Goal: Task Accomplishment & Management: Use online tool/utility

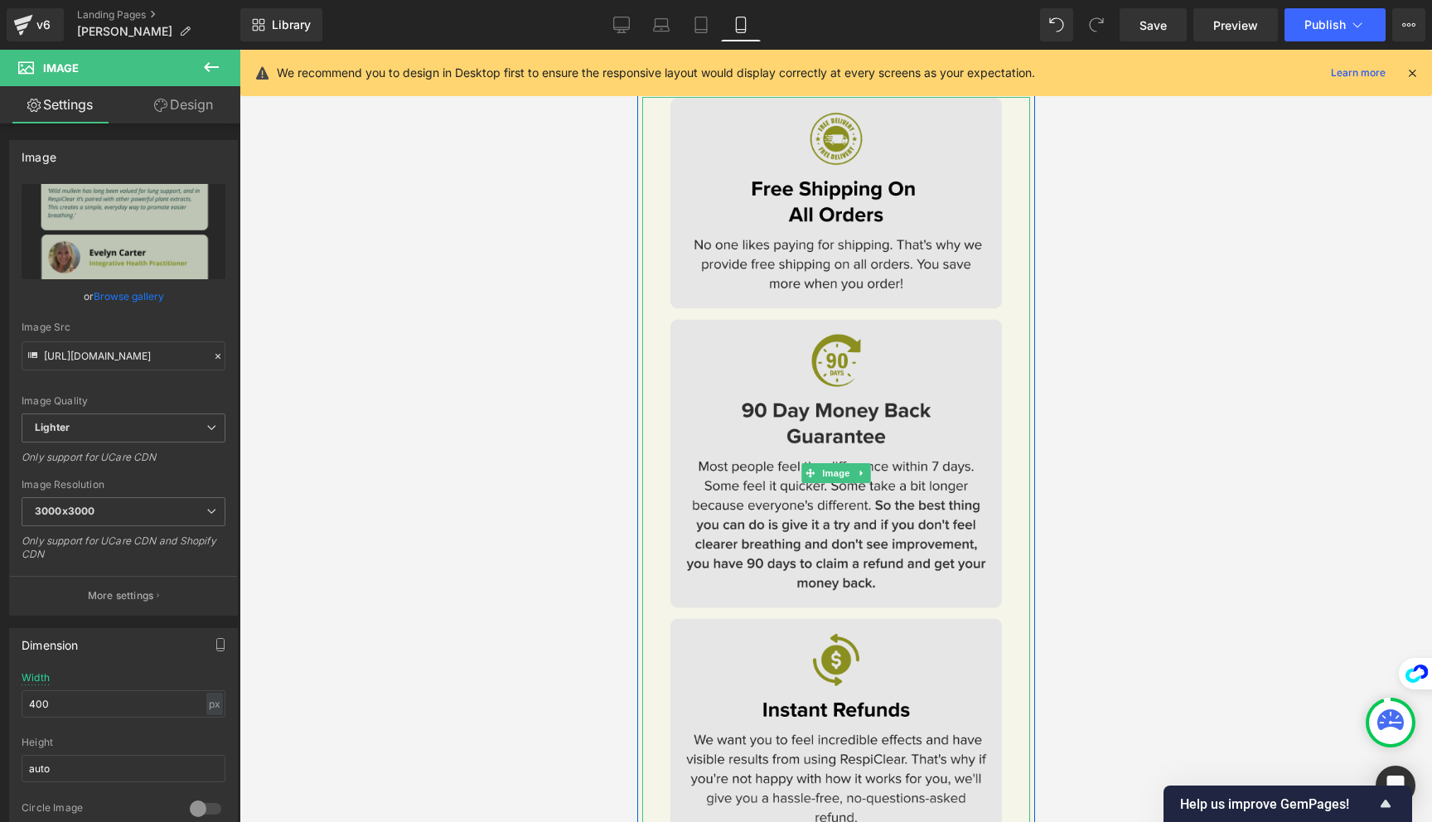
scroll to position [11970, 0]
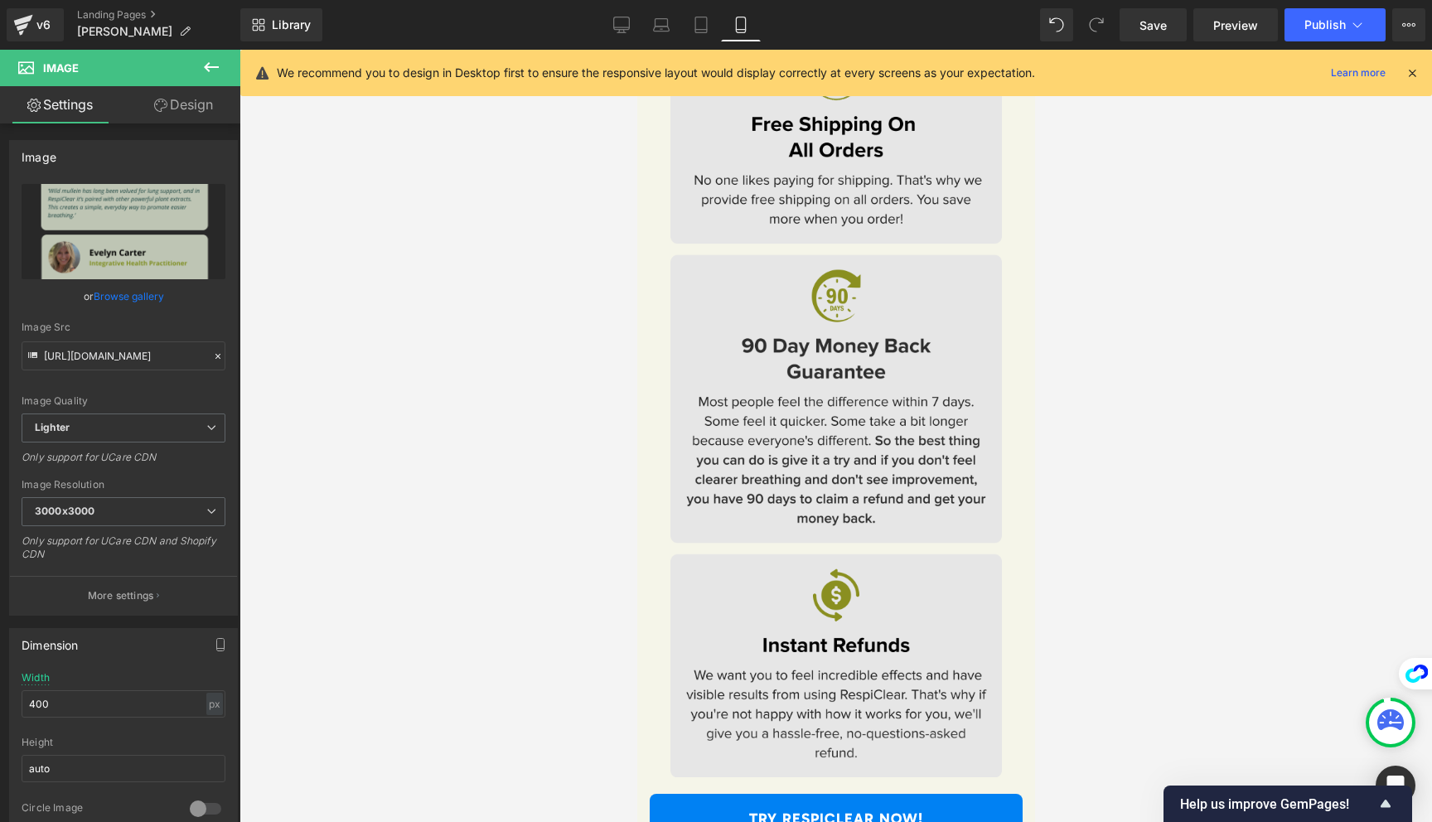
click at [806, 478] on img at bounding box center [836, 409] width 332 height 754
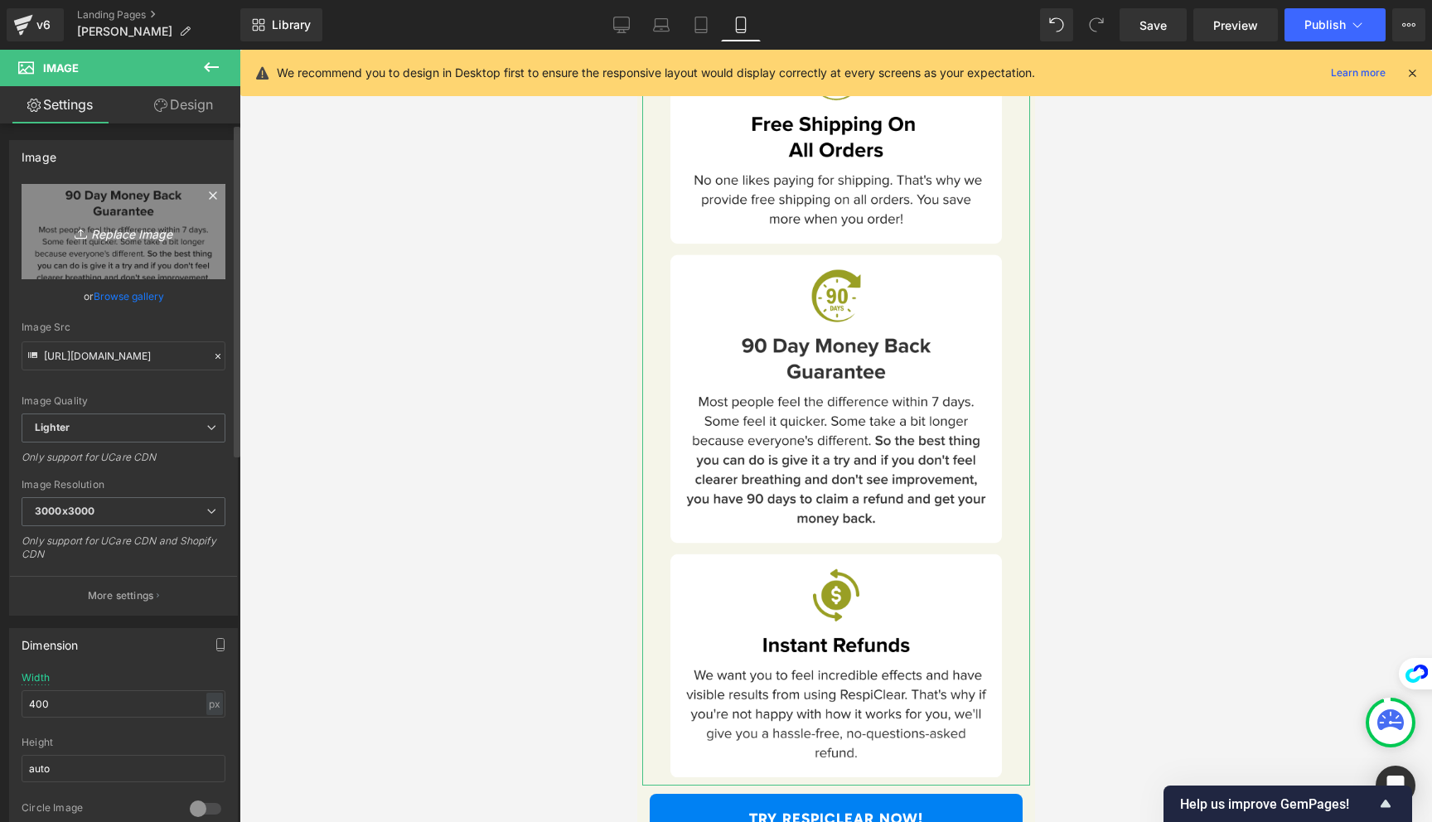
click at [152, 264] on link "Replace Image" at bounding box center [124, 231] width 204 height 95
type input "C:\fakepath\Frame 1000003015 (3)-min.png"
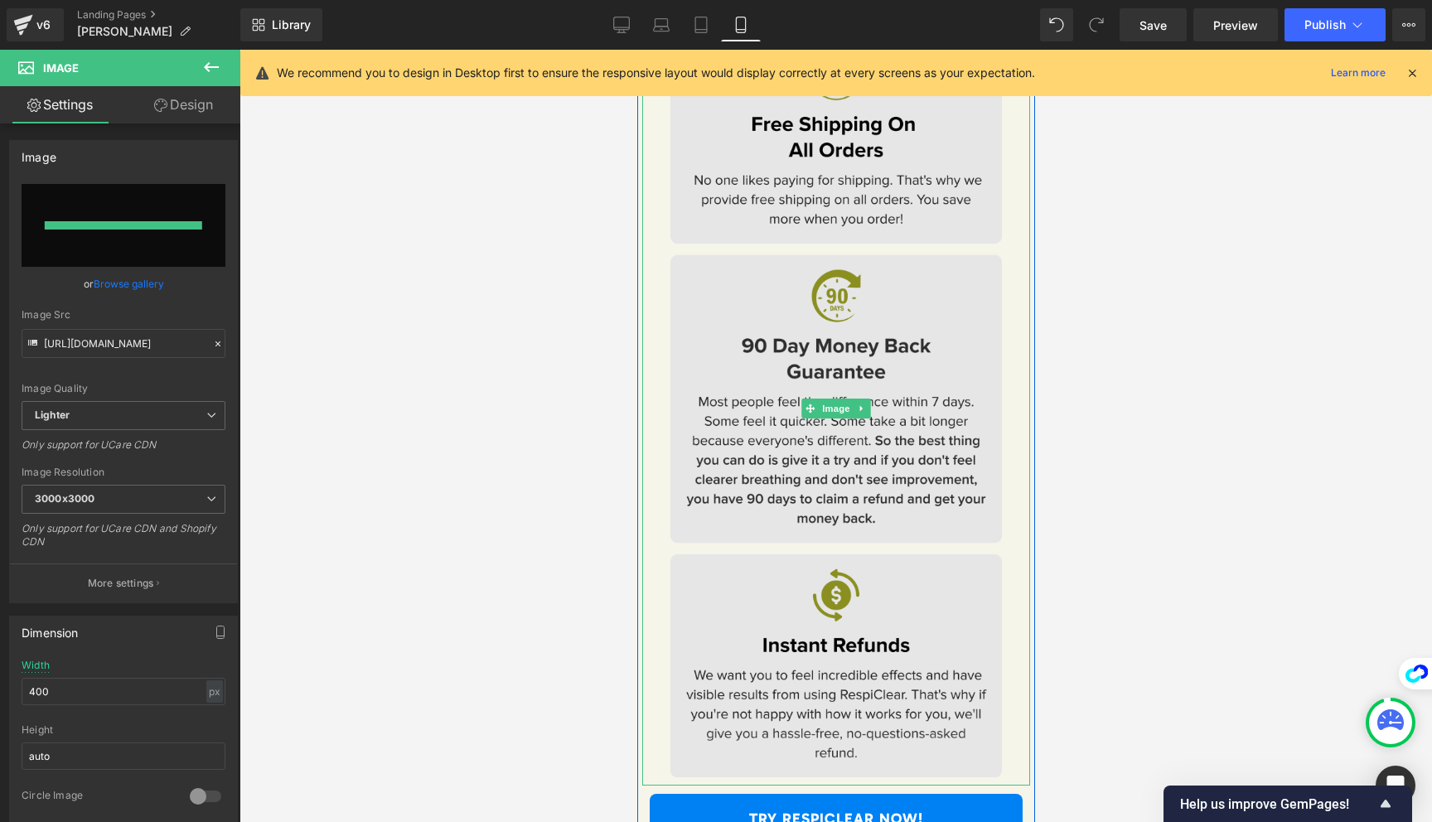
type input "[URL][DOMAIN_NAME]"
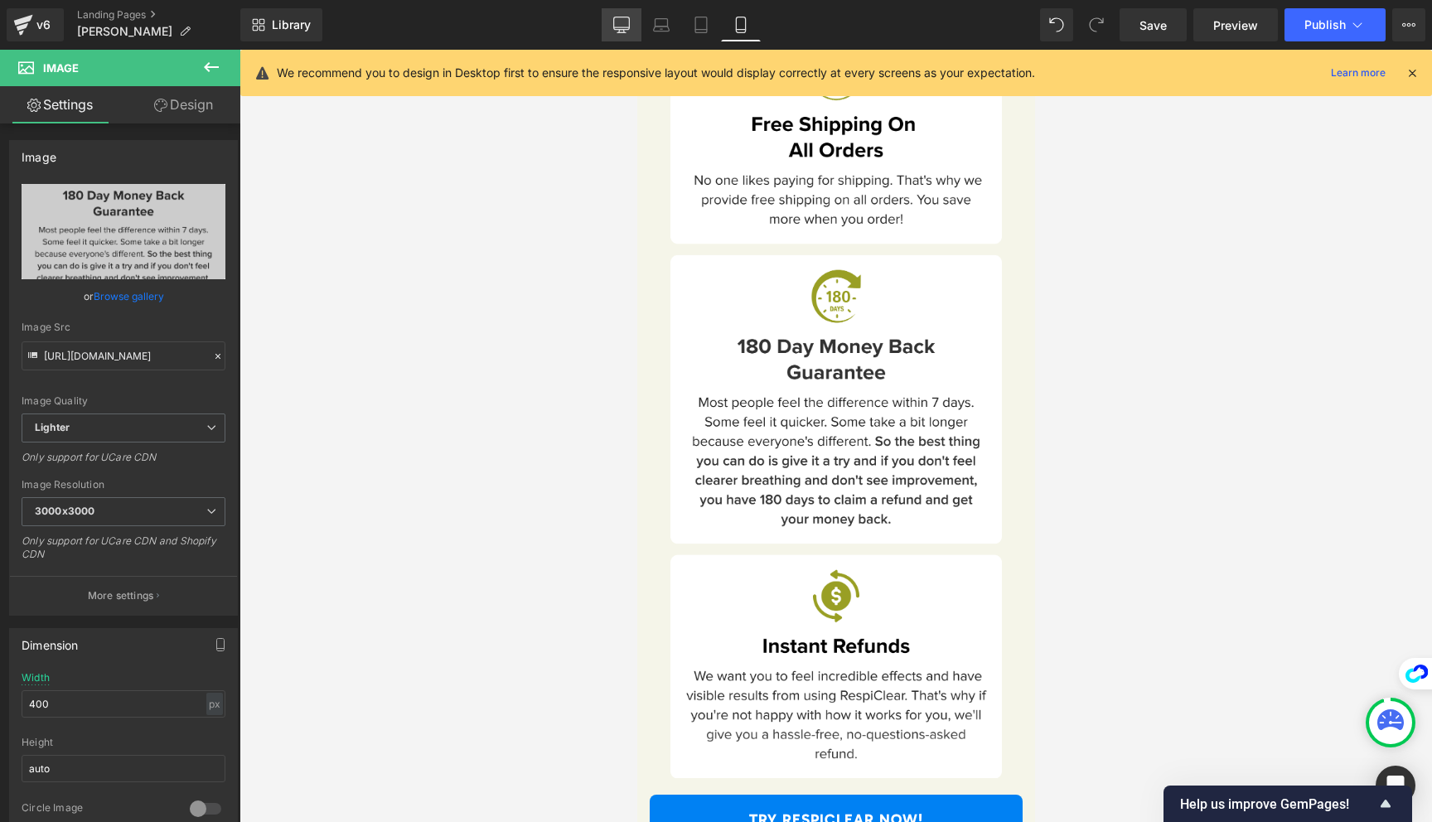
click at [619, 26] on icon at bounding box center [621, 25] width 17 height 17
type input "90"
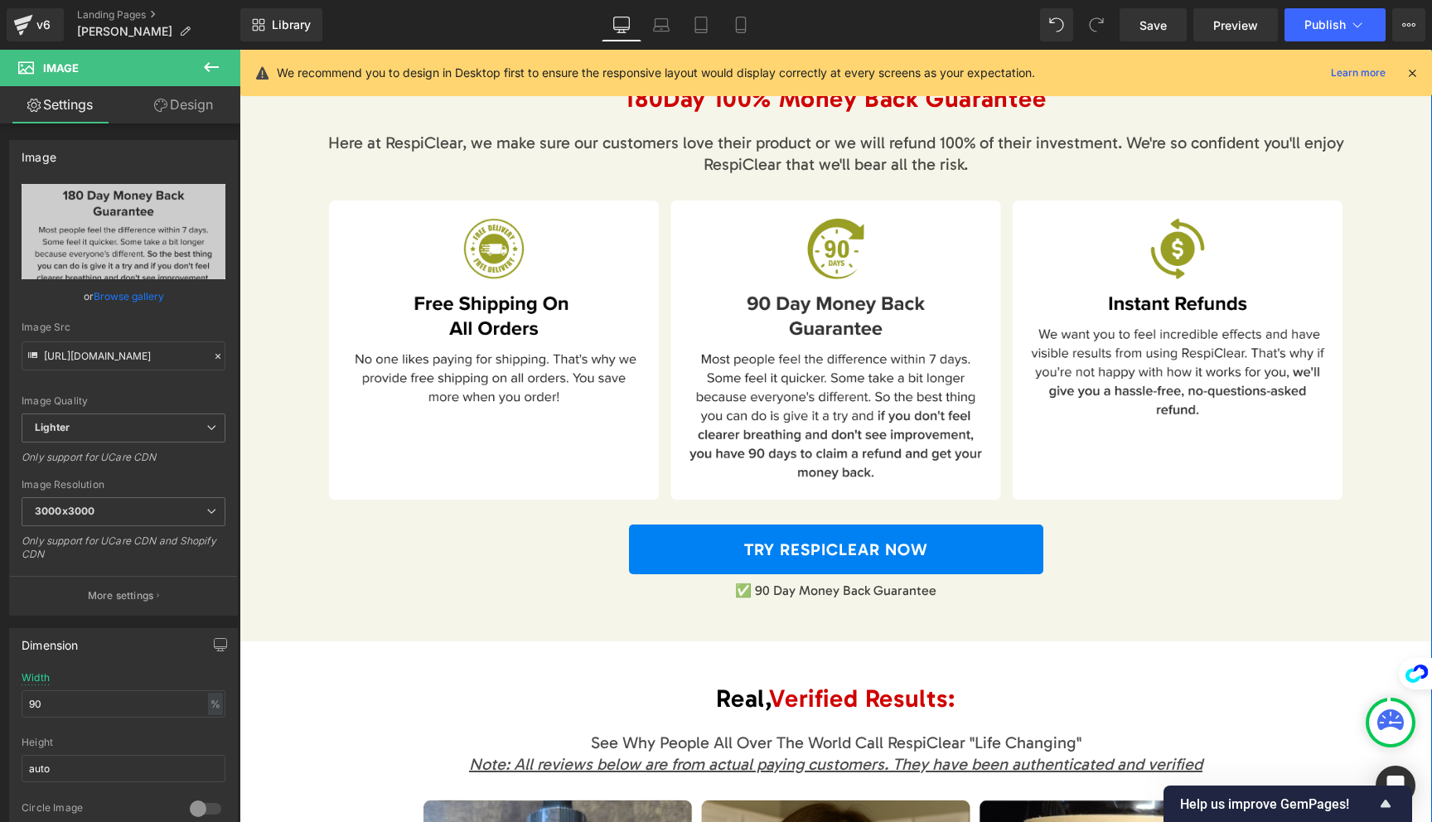
scroll to position [7740, 0]
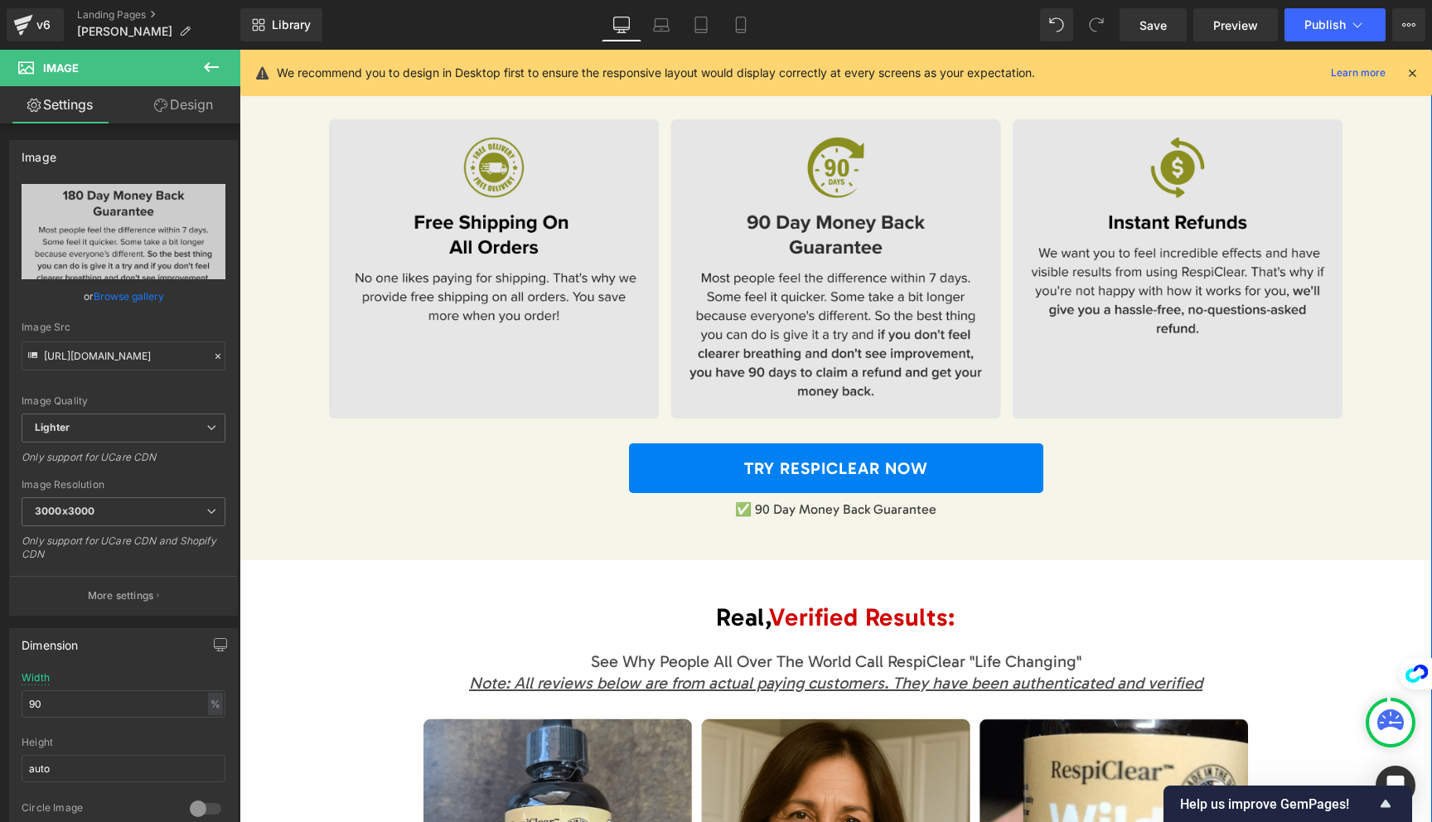
click at [662, 299] on img at bounding box center [836, 269] width 1014 height 300
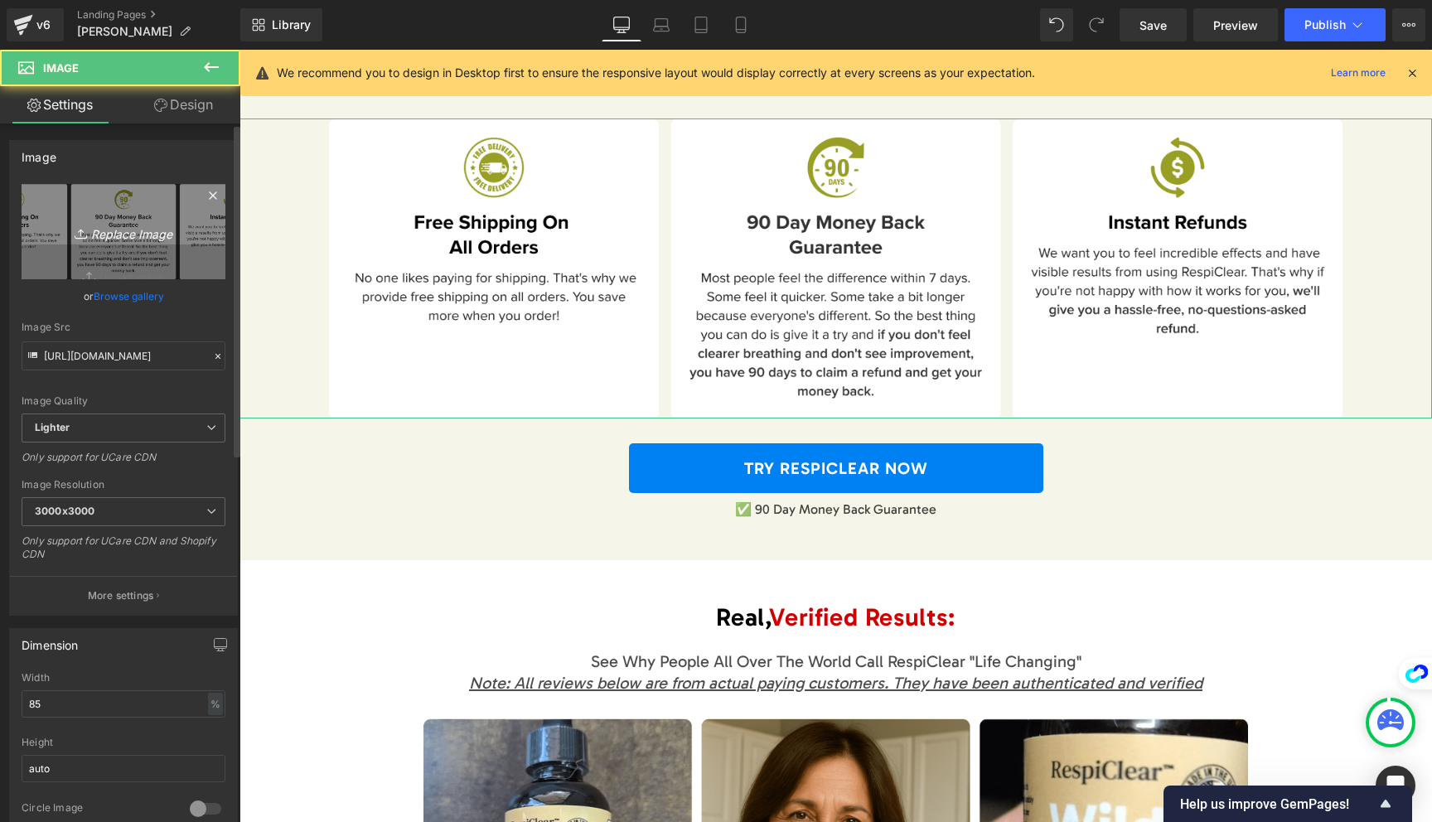
click at [102, 249] on link "Replace Image" at bounding box center [124, 231] width 204 height 95
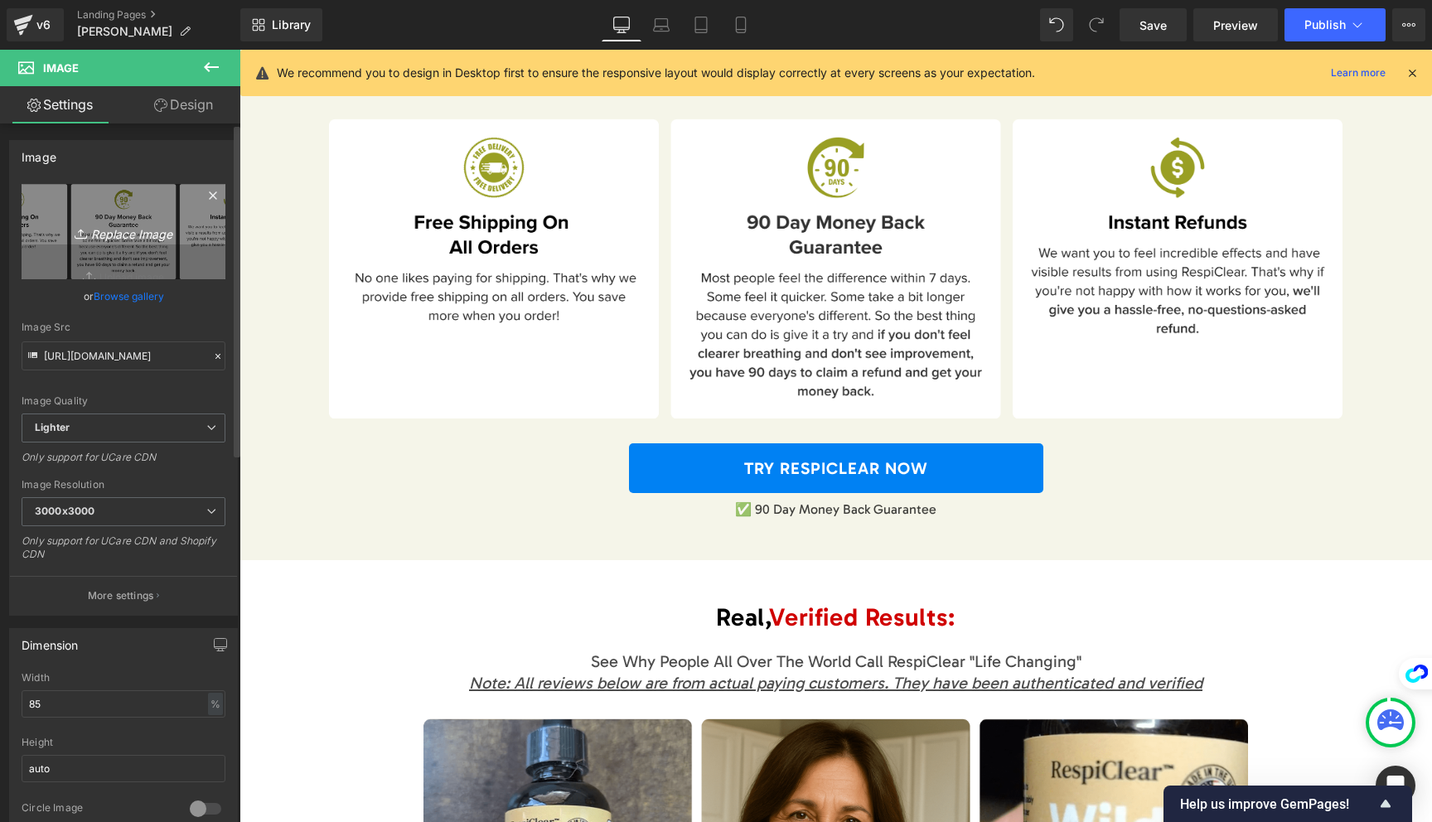
type input "C:\fakepath\Frame 1000003015 (4)-min.png"
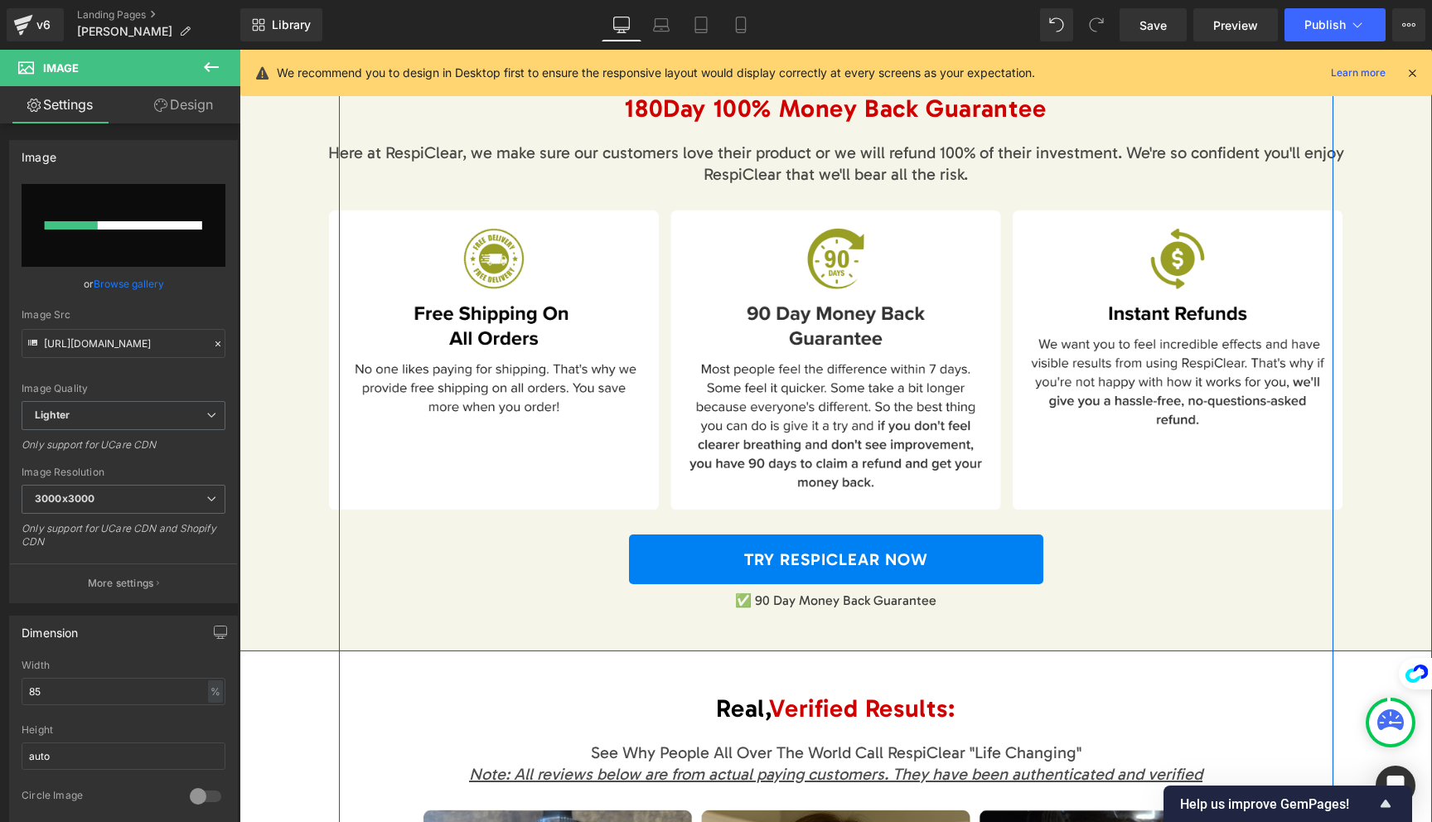
scroll to position [7631, 0]
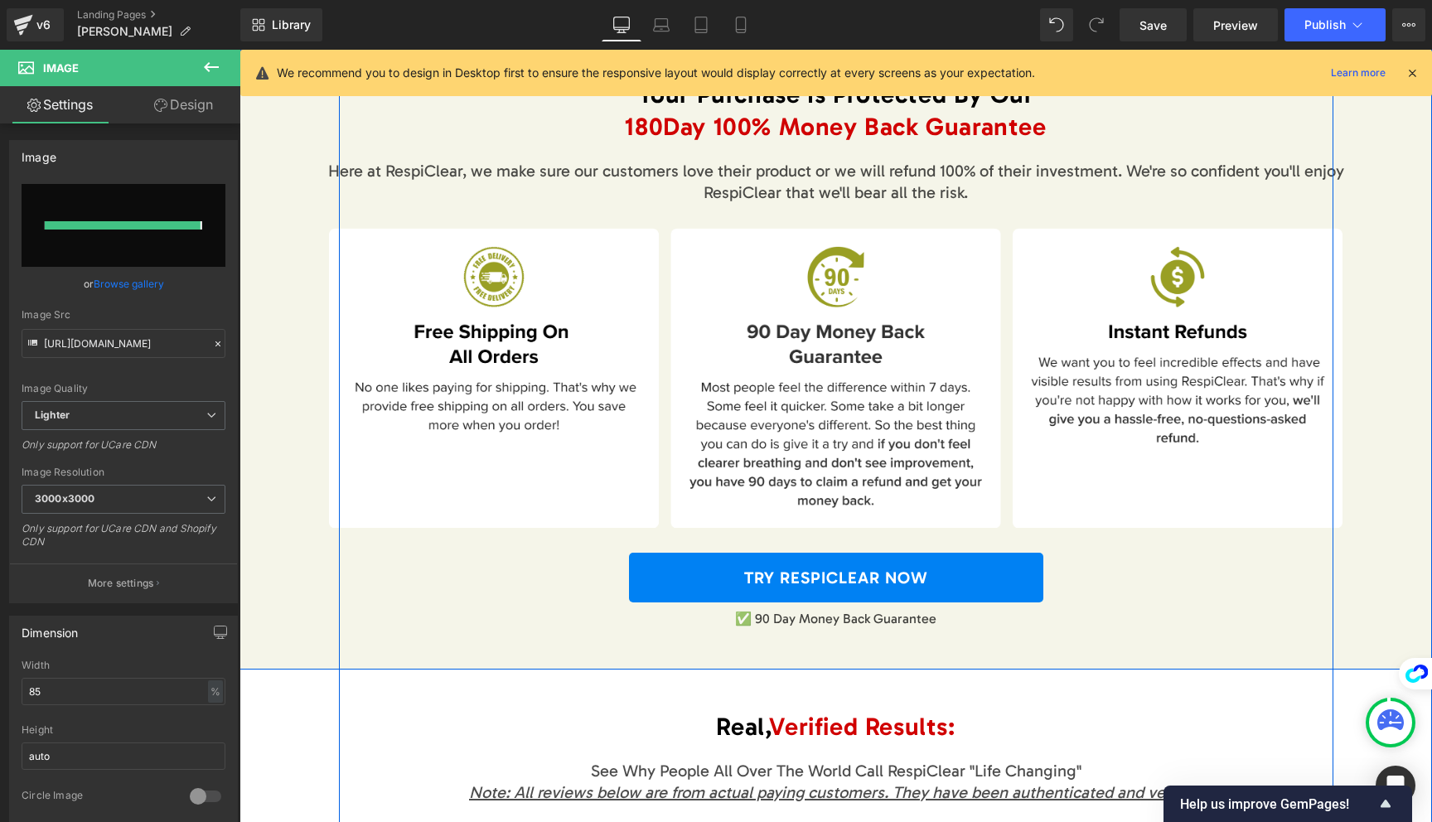
type input "[URL][DOMAIN_NAME]"
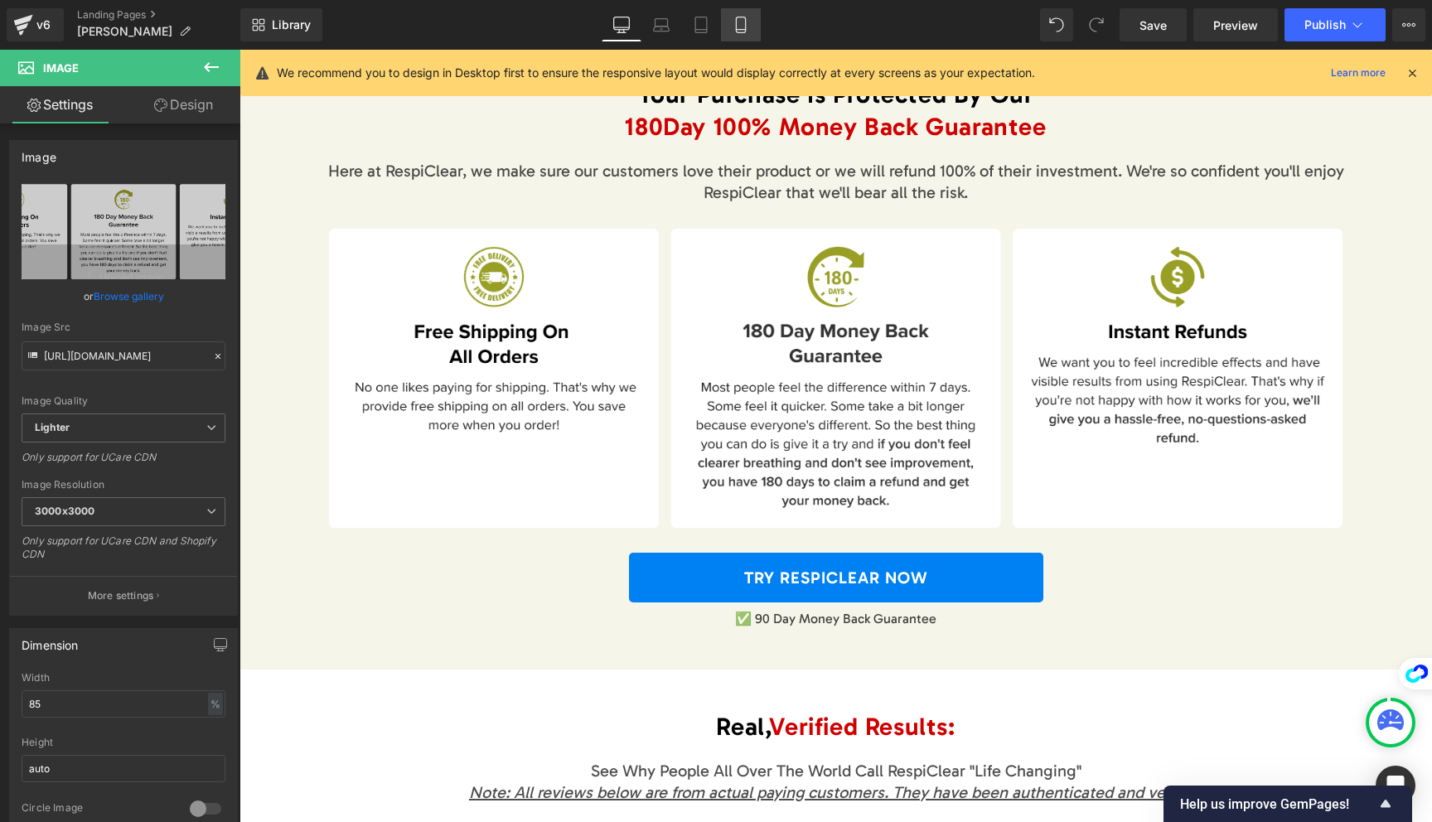
click at [751, 24] on link "Mobile" at bounding box center [741, 24] width 40 height 33
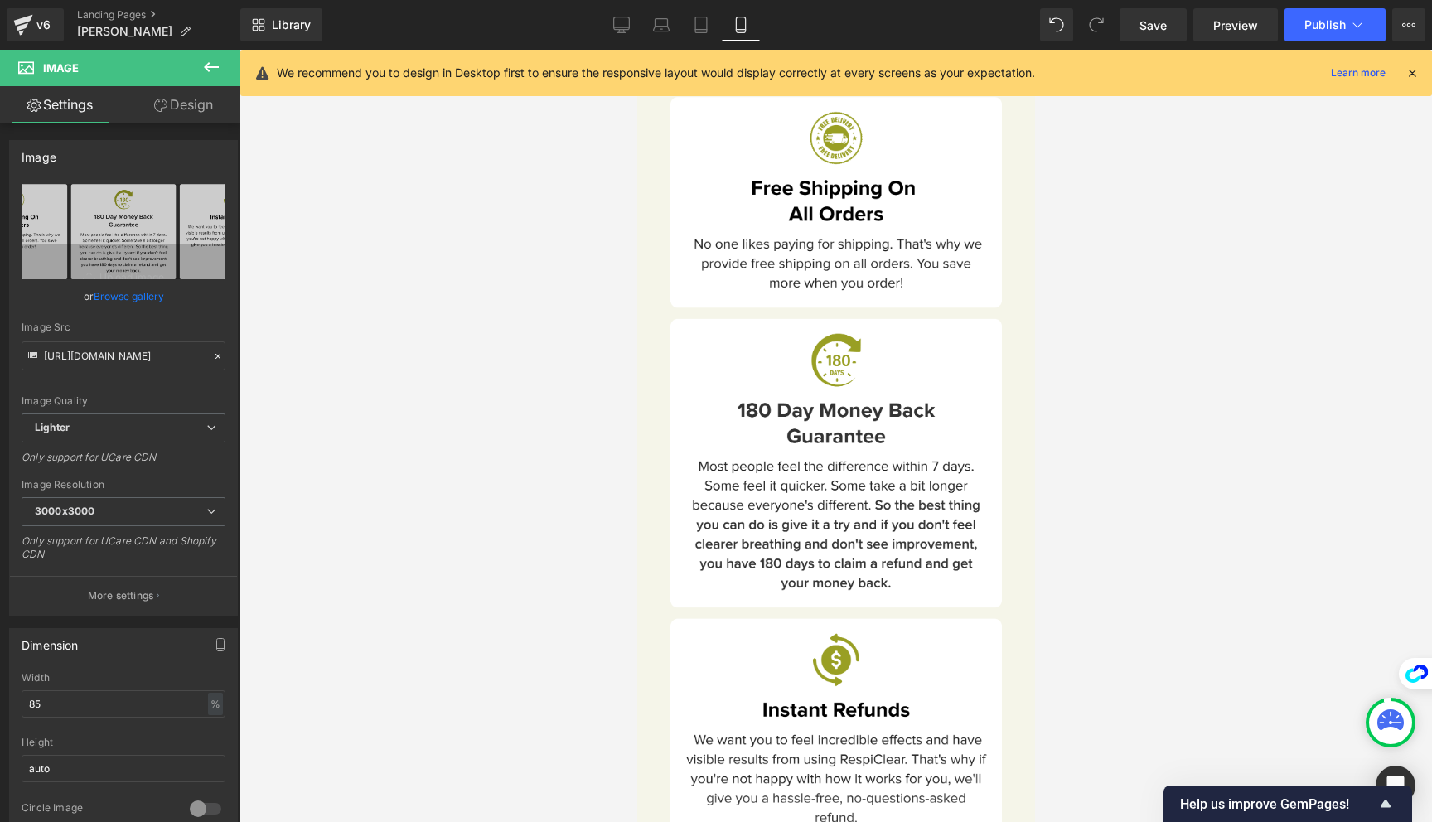
scroll to position [11912, 0]
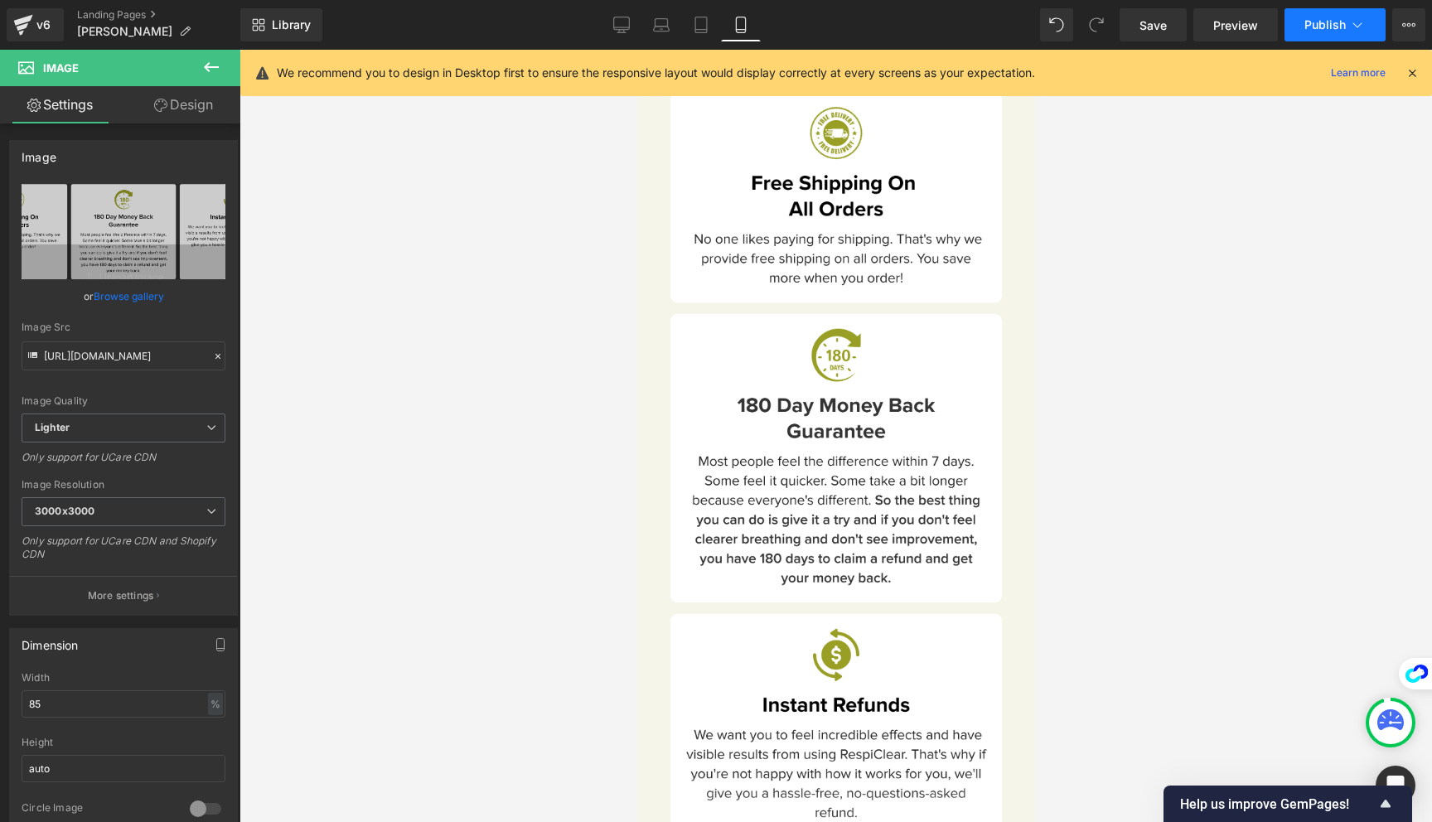
click at [1320, 22] on span "Publish" at bounding box center [1325, 24] width 41 height 13
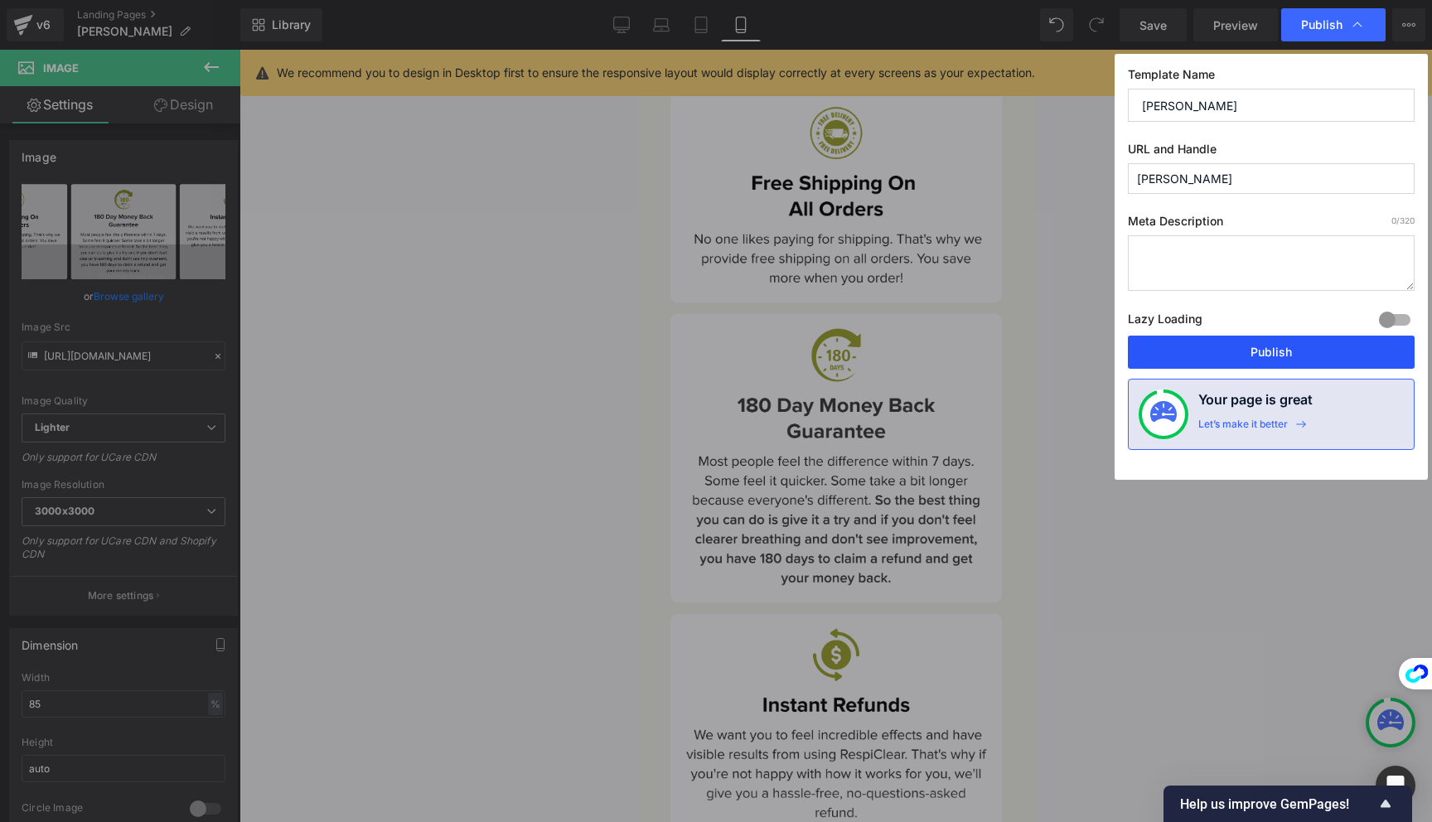
click at [1301, 355] on button "Publish" at bounding box center [1271, 352] width 287 height 33
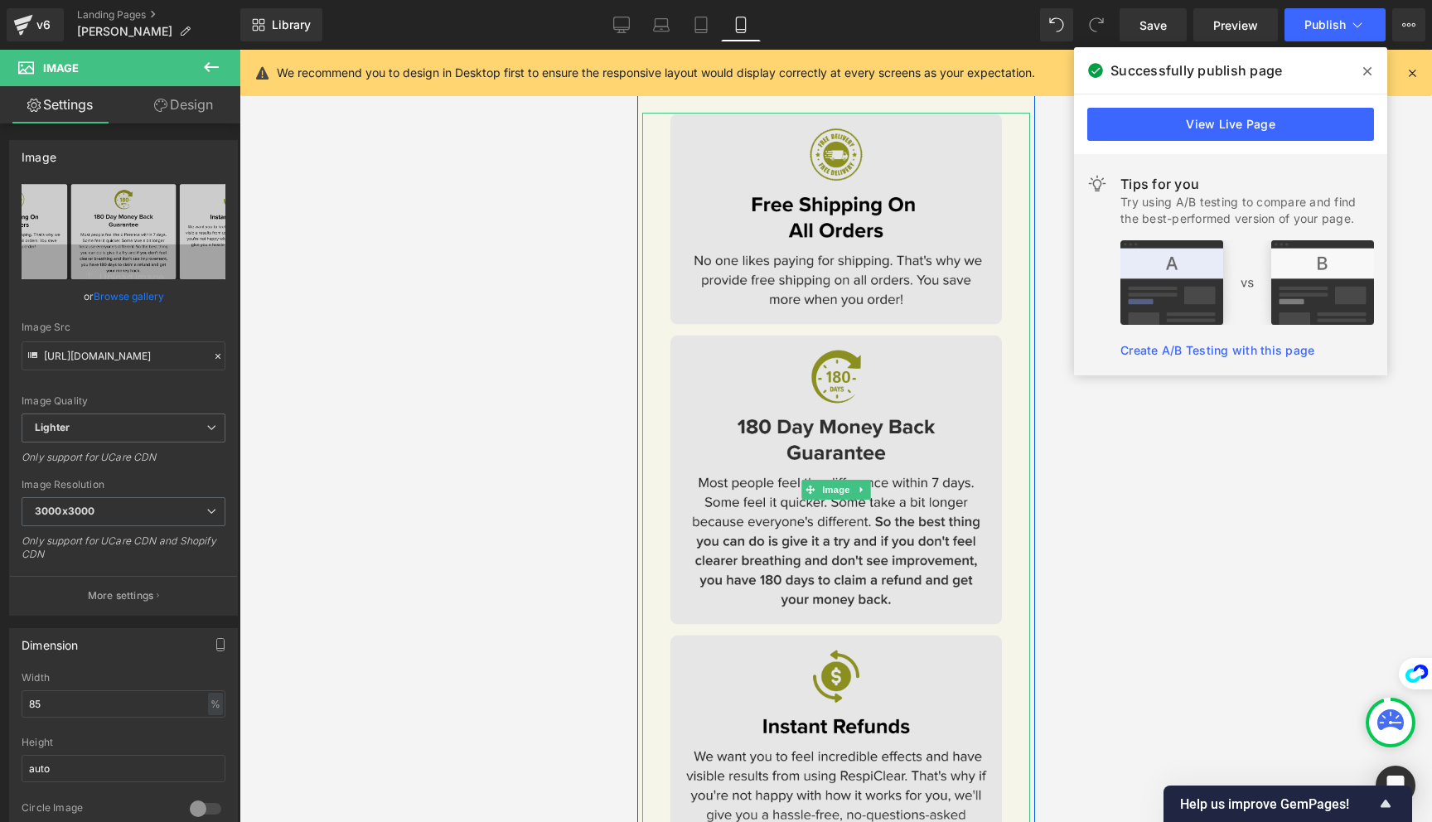
scroll to position [11879, 0]
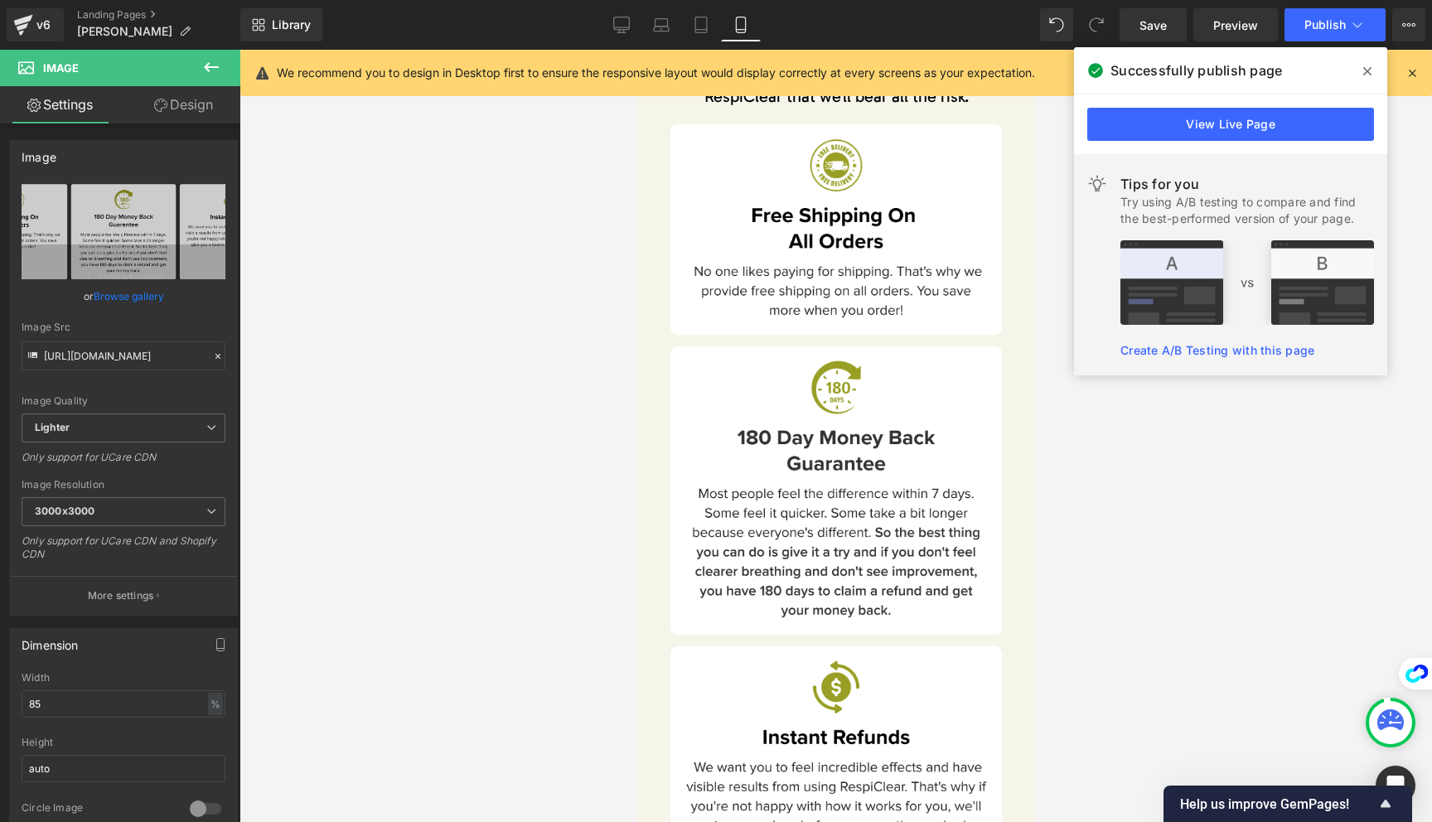
click at [1367, 74] on icon at bounding box center [1367, 71] width 8 height 13
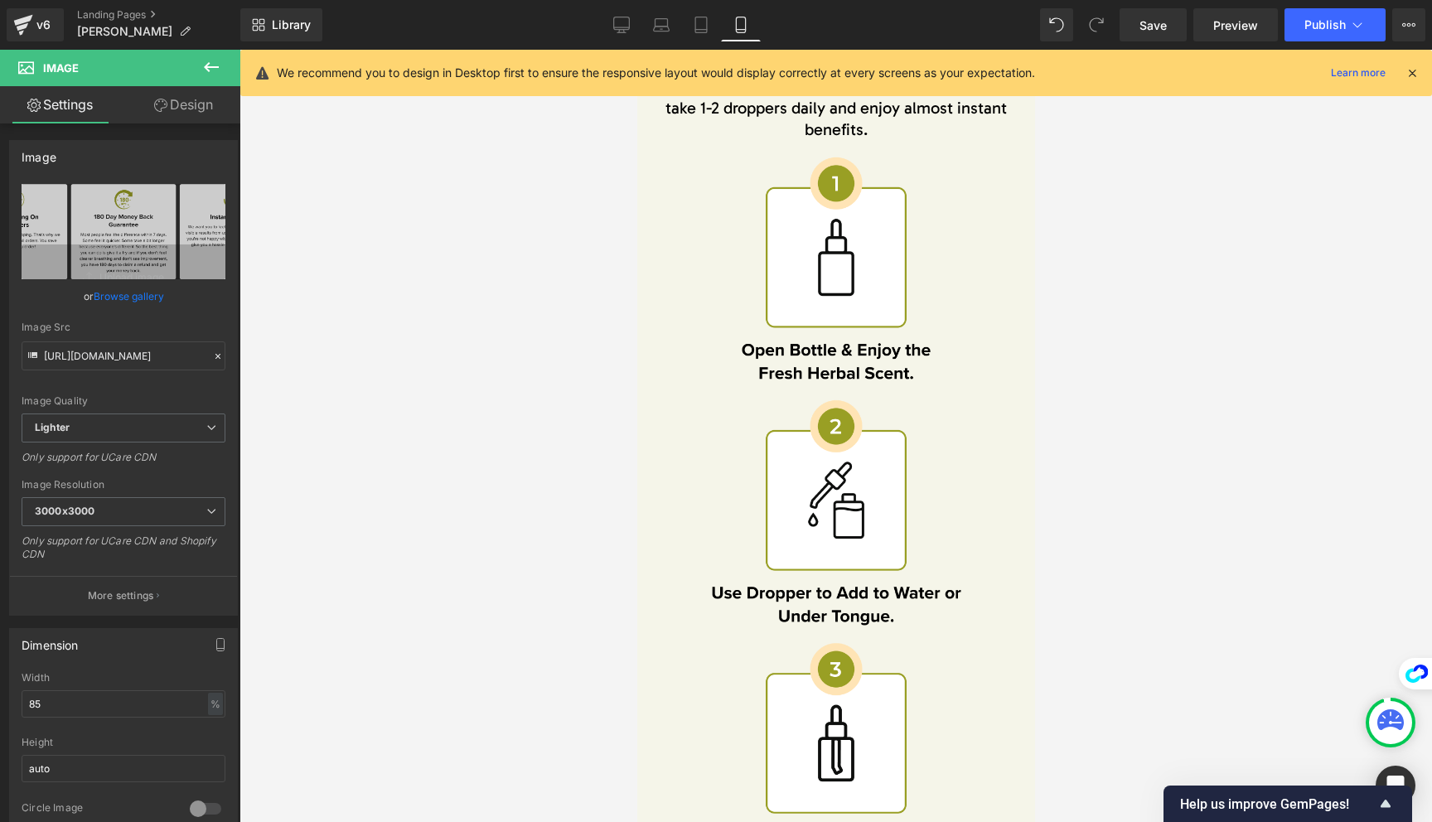
scroll to position [14756, 0]
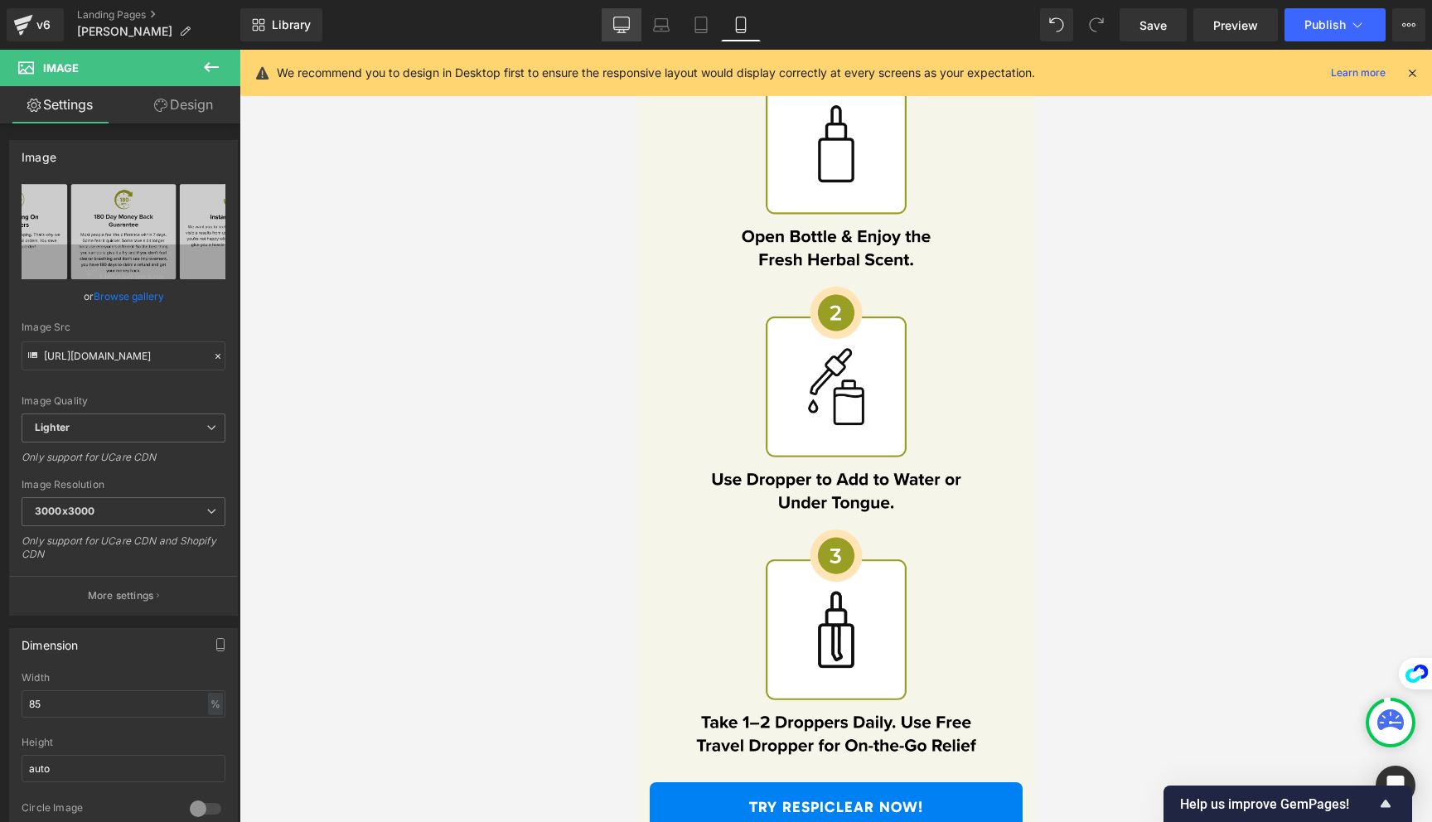
click at [627, 19] on icon at bounding box center [621, 25] width 17 height 17
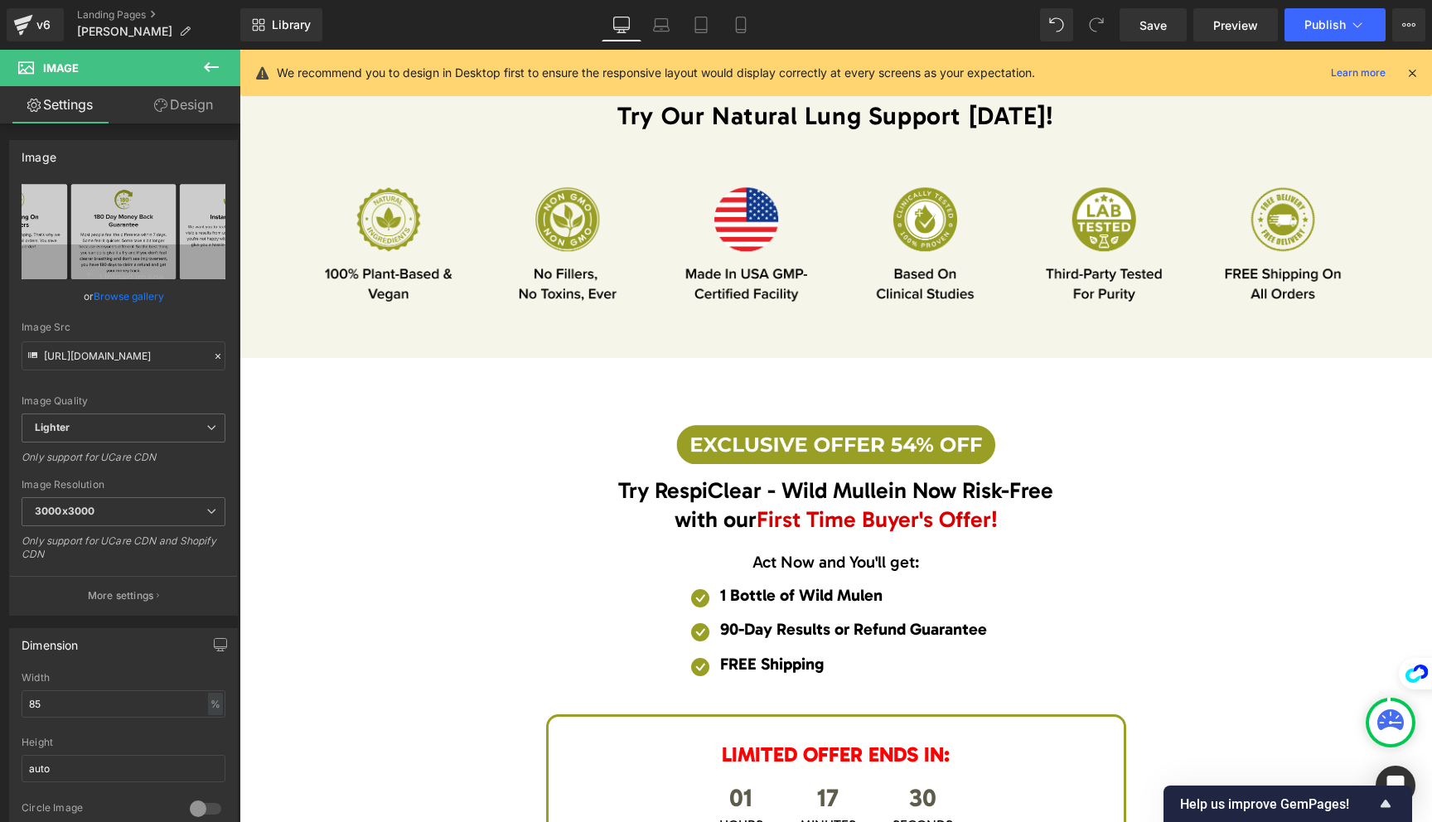
scroll to position [5938, 0]
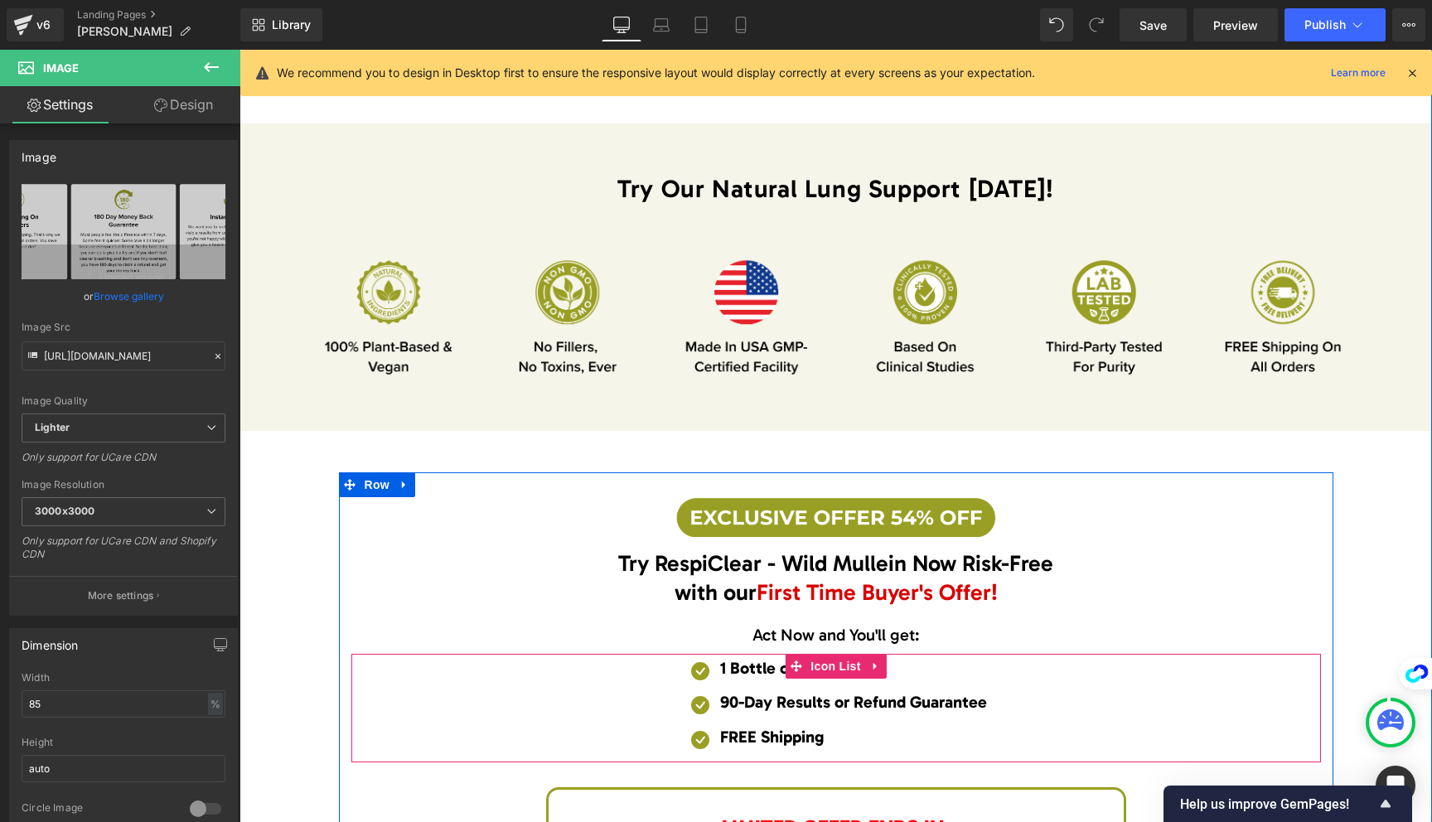
click at [729, 692] on span "90-Day Results or Refund Guarantee" at bounding box center [853, 702] width 267 height 20
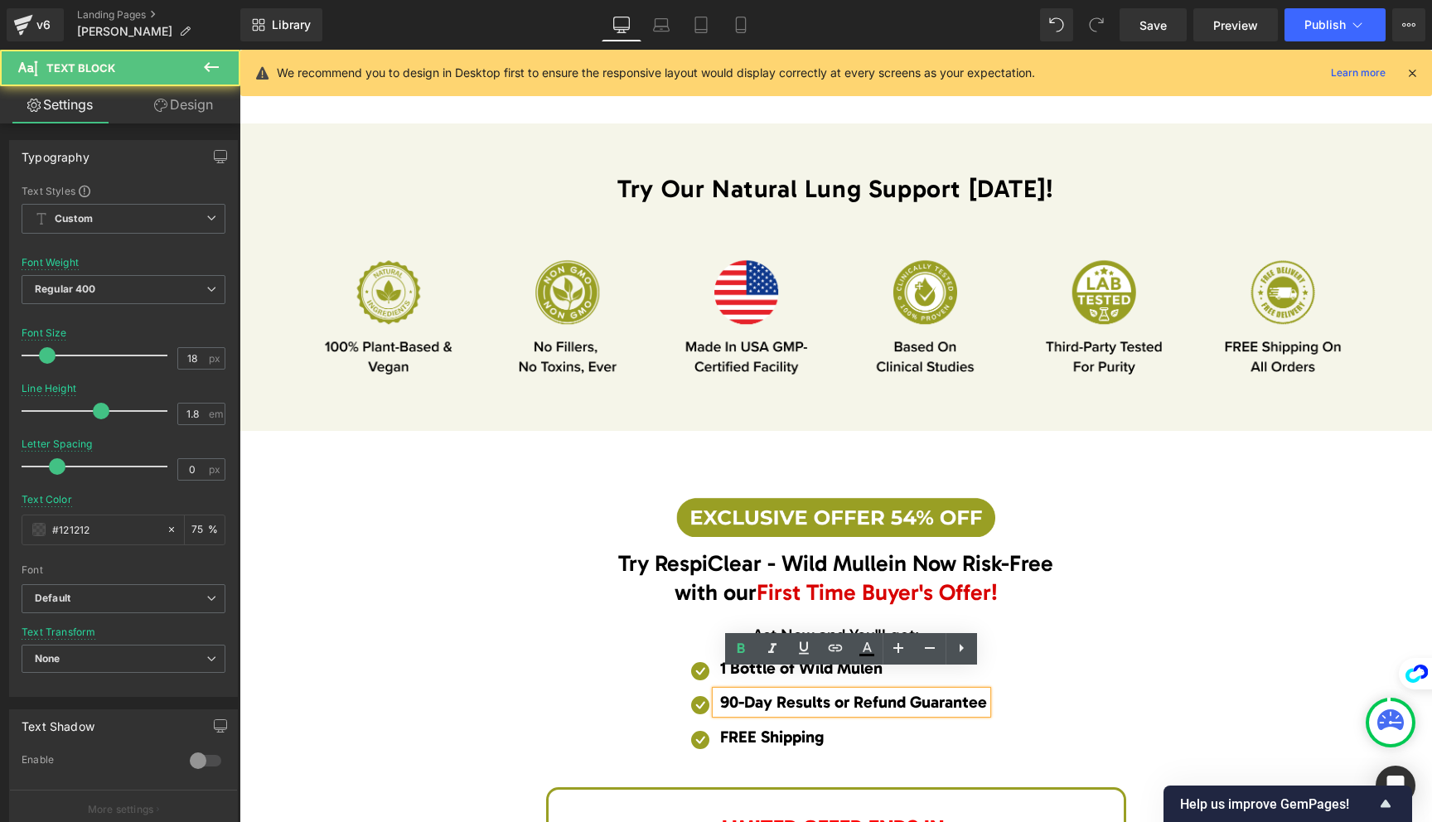
click at [727, 692] on span "90-Day Results or Refund Guarantee" at bounding box center [853, 702] width 267 height 20
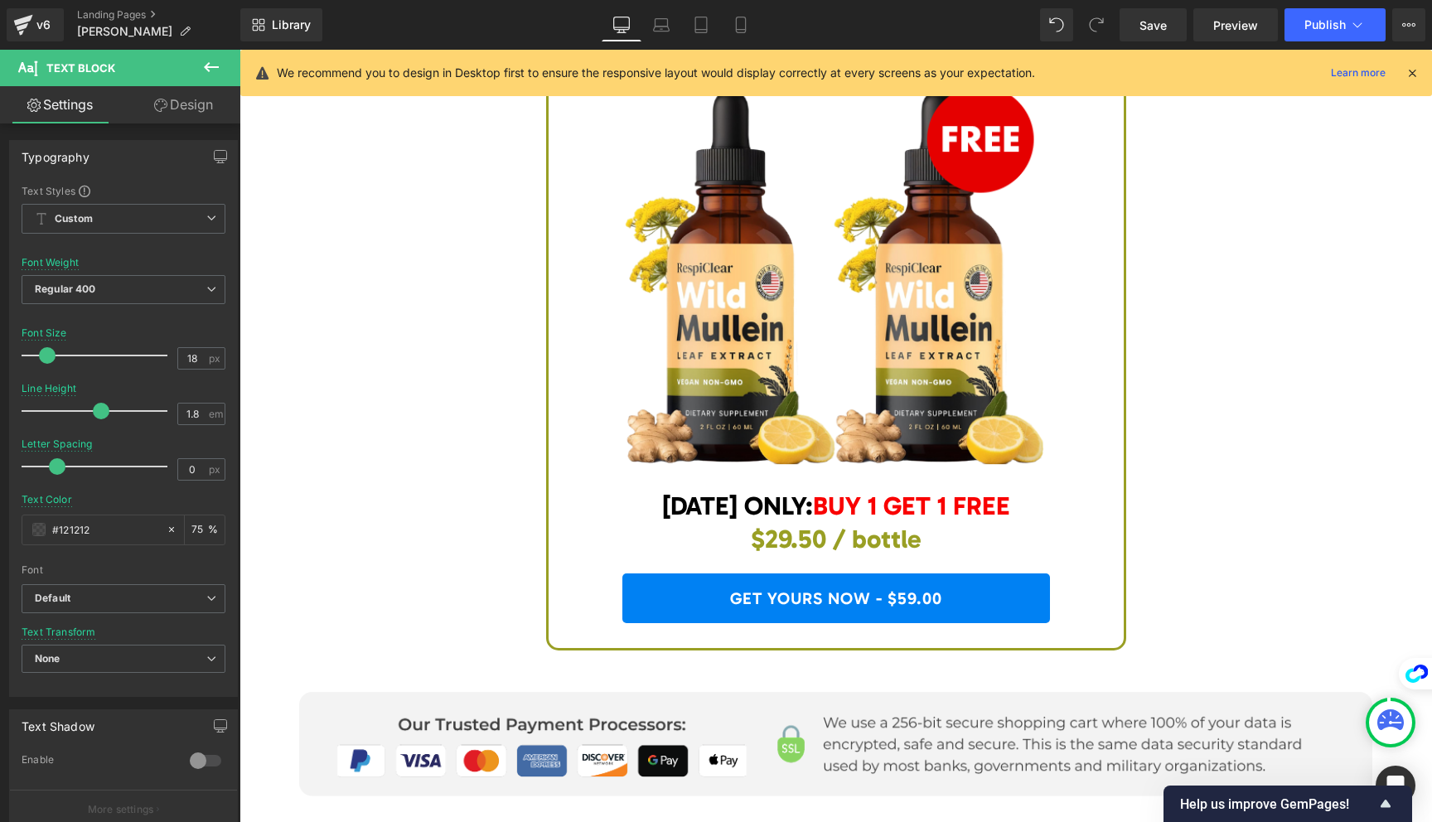
scroll to position [6808, 0]
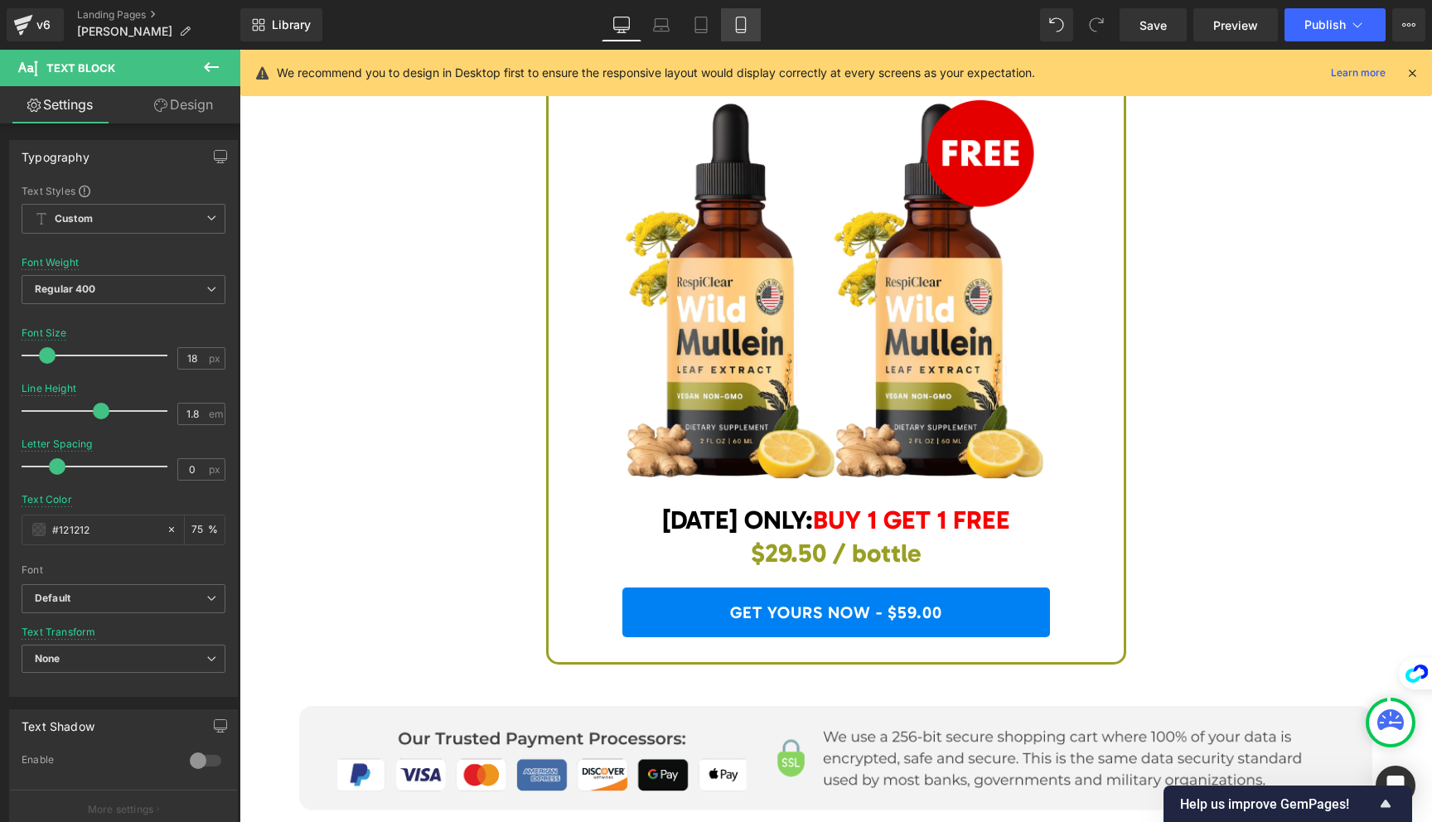
click at [756, 21] on link "Mobile" at bounding box center [741, 24] width 40 height 33
type input "75"
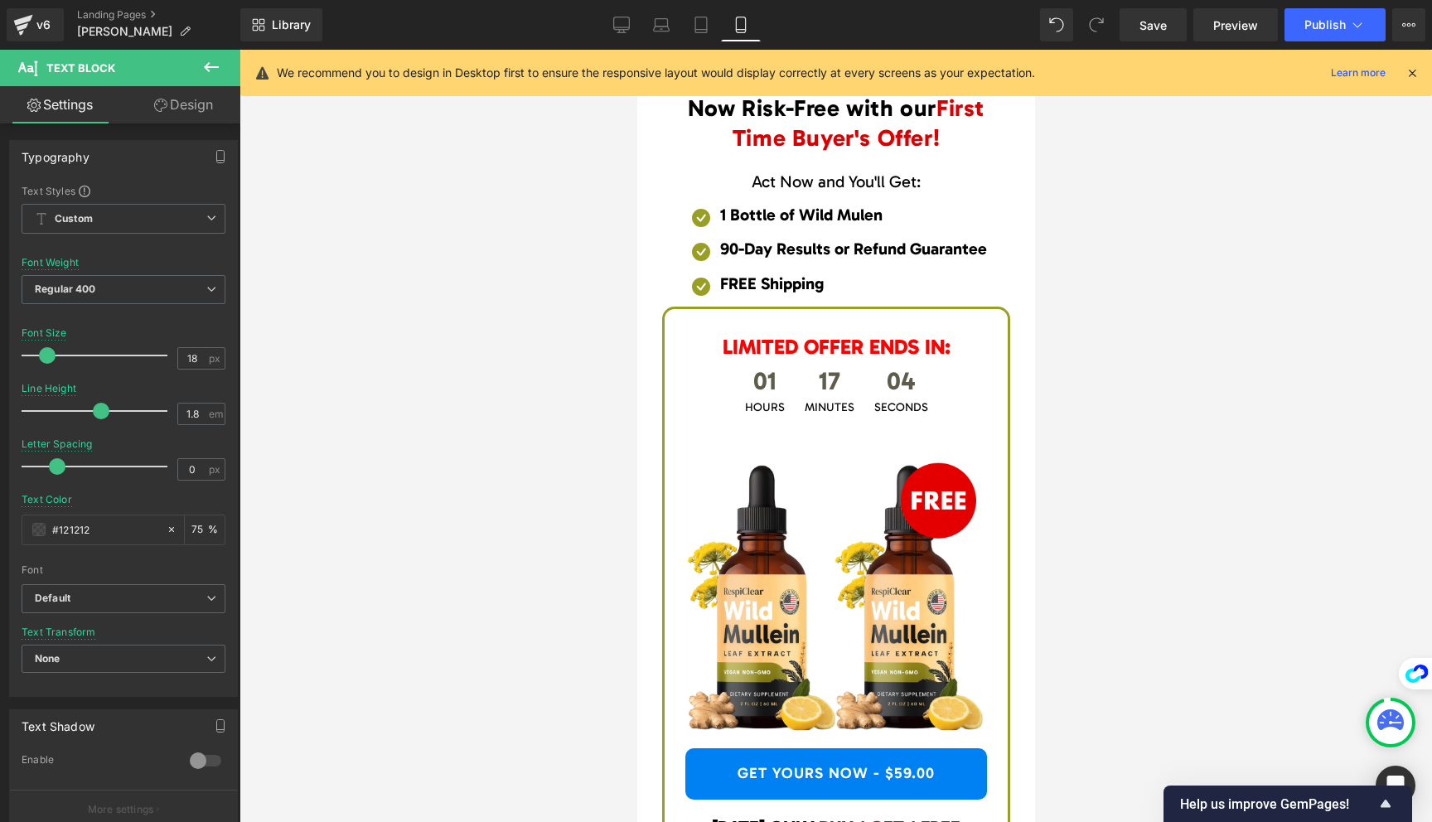
scroll to position [10537, 0]
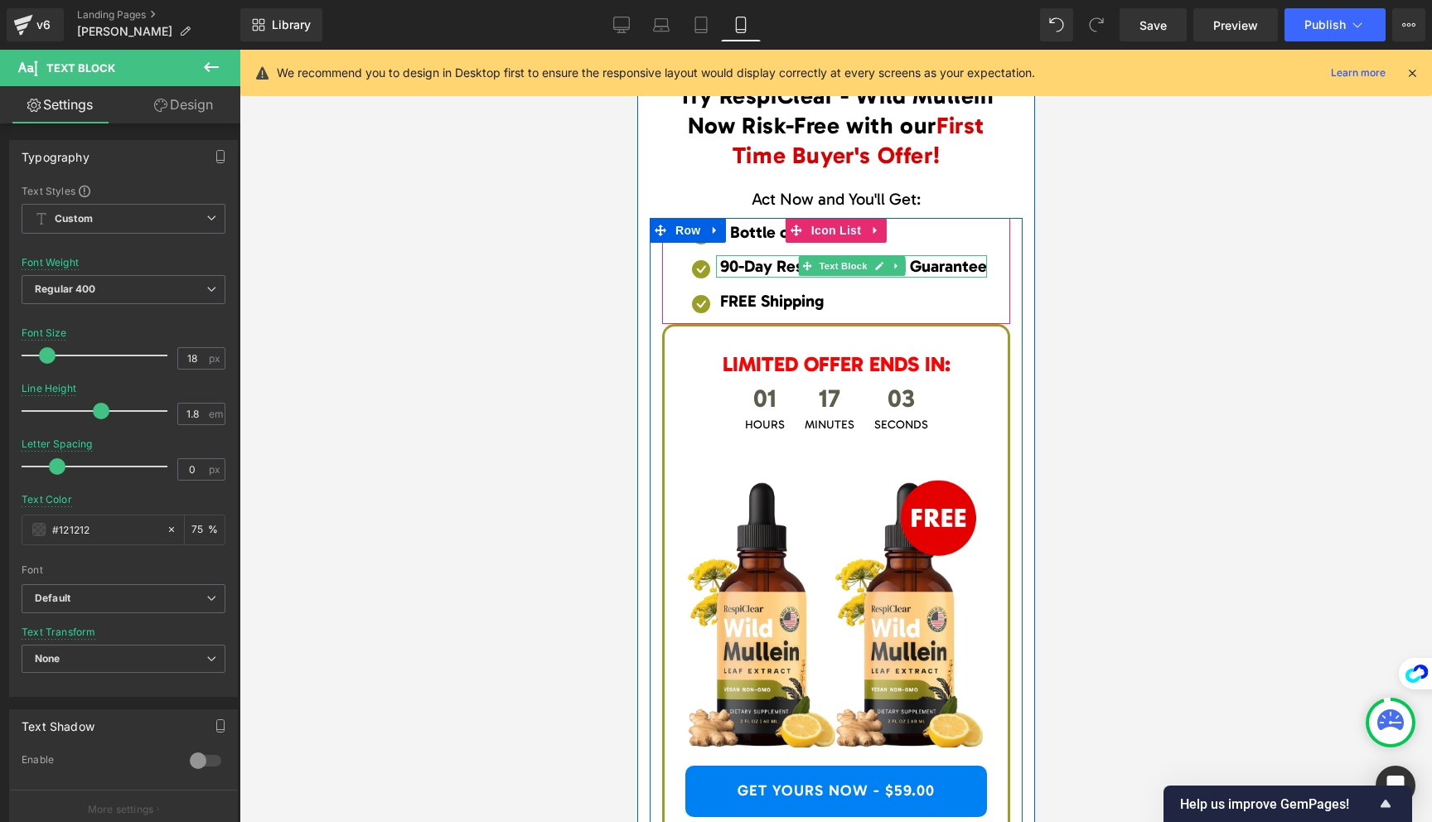
click at [729, 266] on span "90-Day Results or Refund Guarantee" at bounding box center [852, 266] width 267 height 20
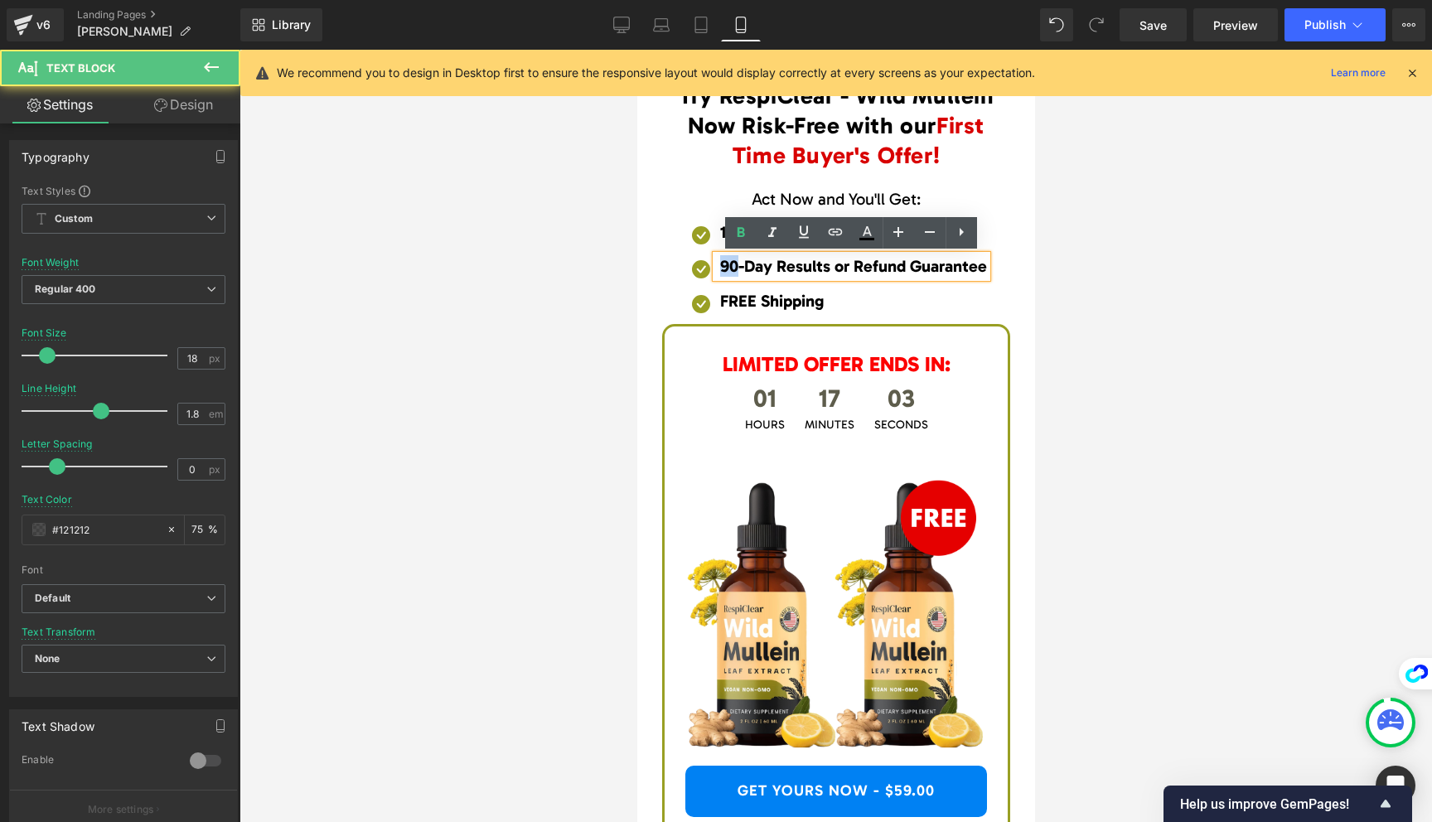
click at [729, 266] on span "90-Day Results or Refund Guarantee" at bounding box center [852, 266] width 267 height 20
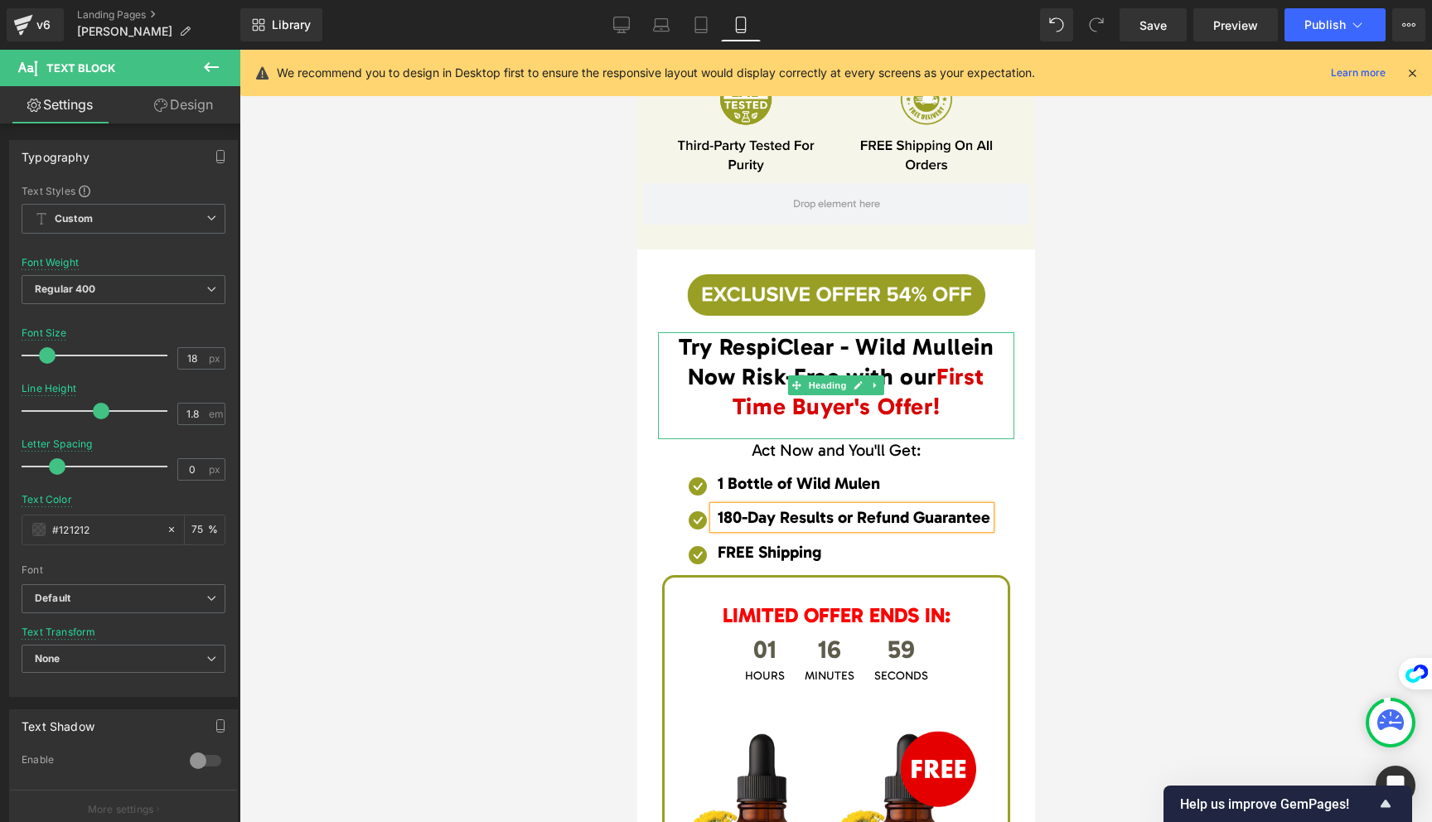
scroll to position [10275, 0]
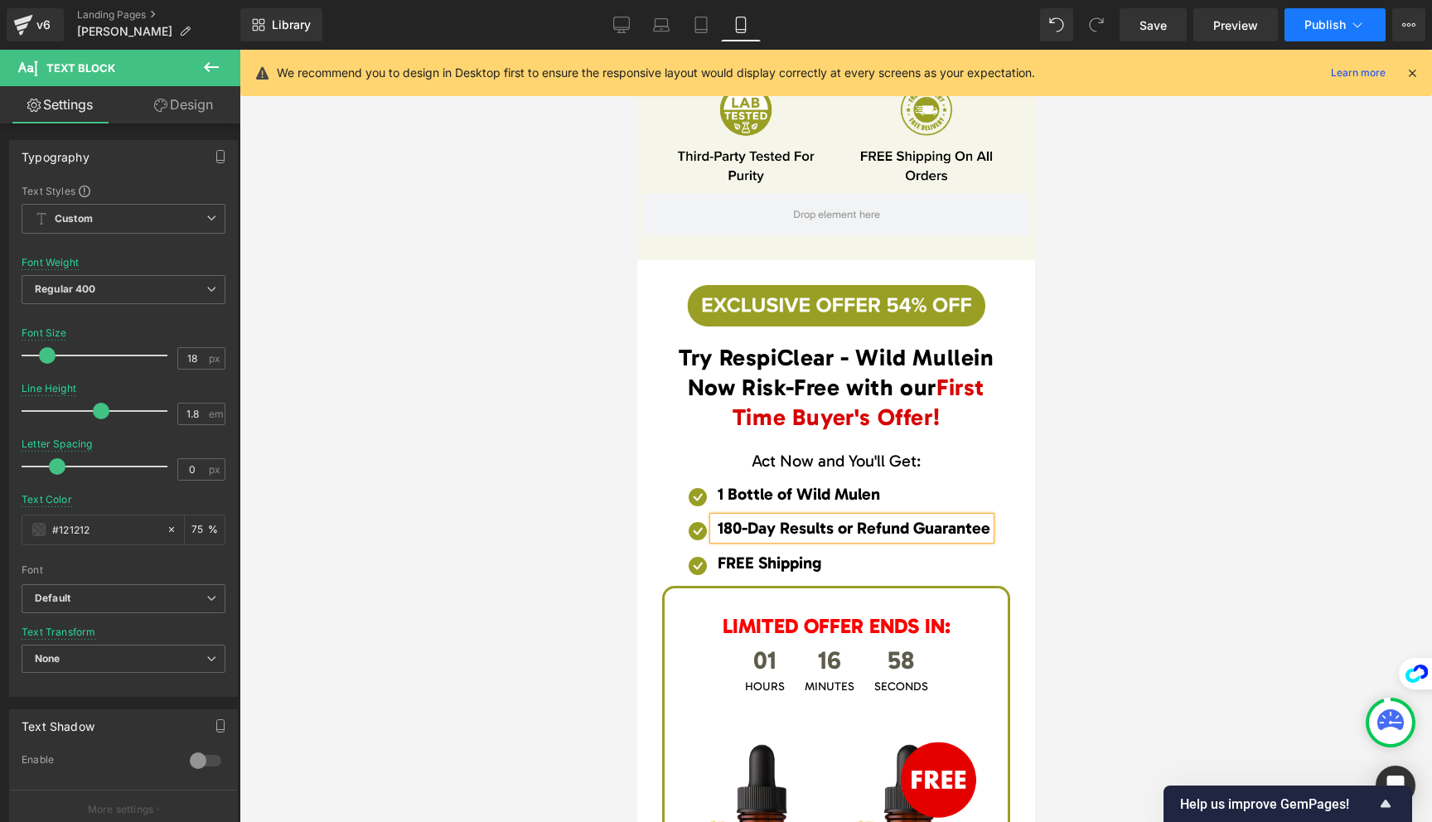
click at [1333, 30] on span "Publish" at bounding box center [1325, 24] width 41 height 13
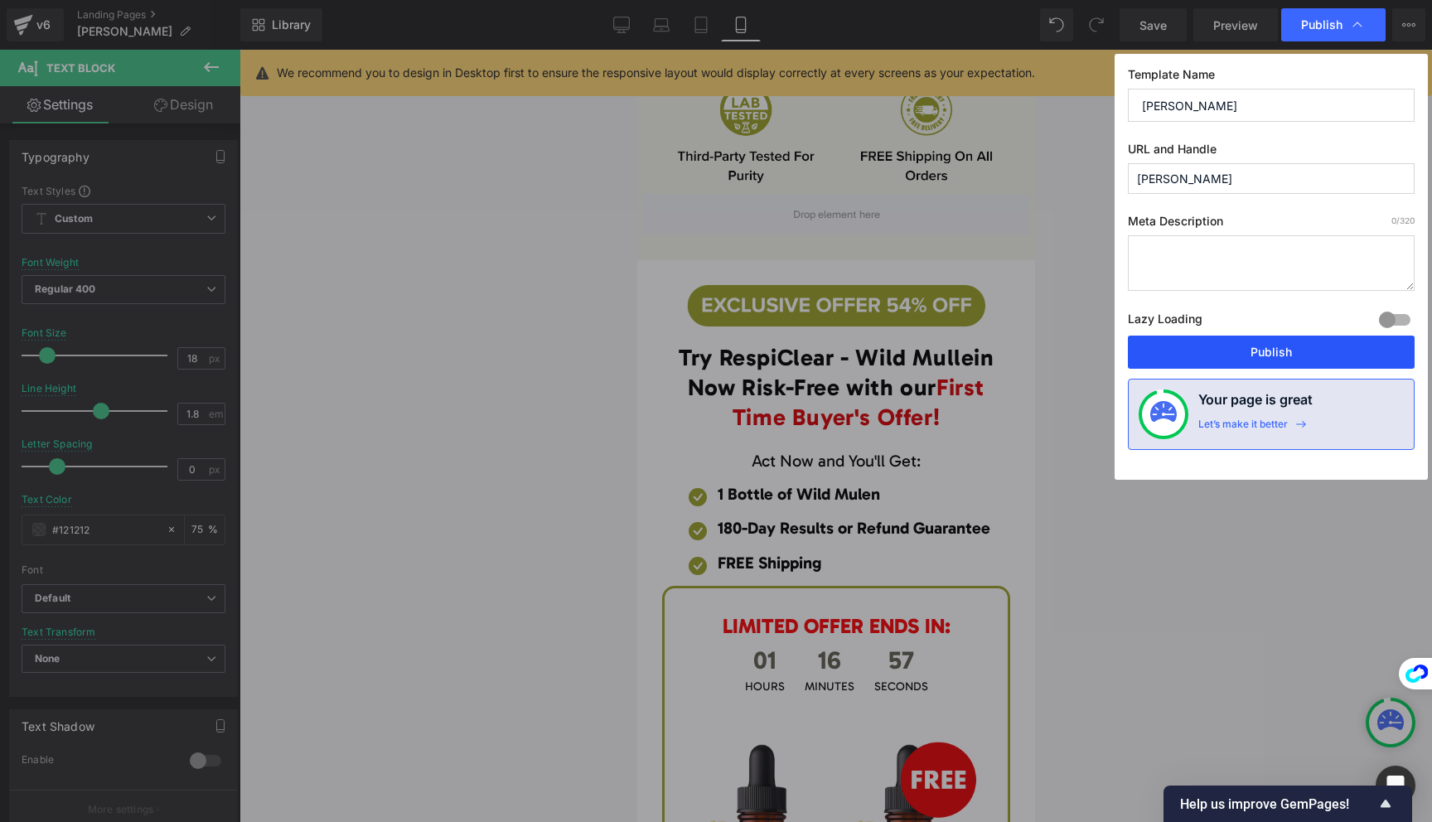
drag, startPoint x: 1343, startPoint y: 351, endPoint x: 225, endPoint y: 191, distance: 1130.3
click at [1343, 351] on button "Publish" at bounding box center [1271, 352] width 287 height 33
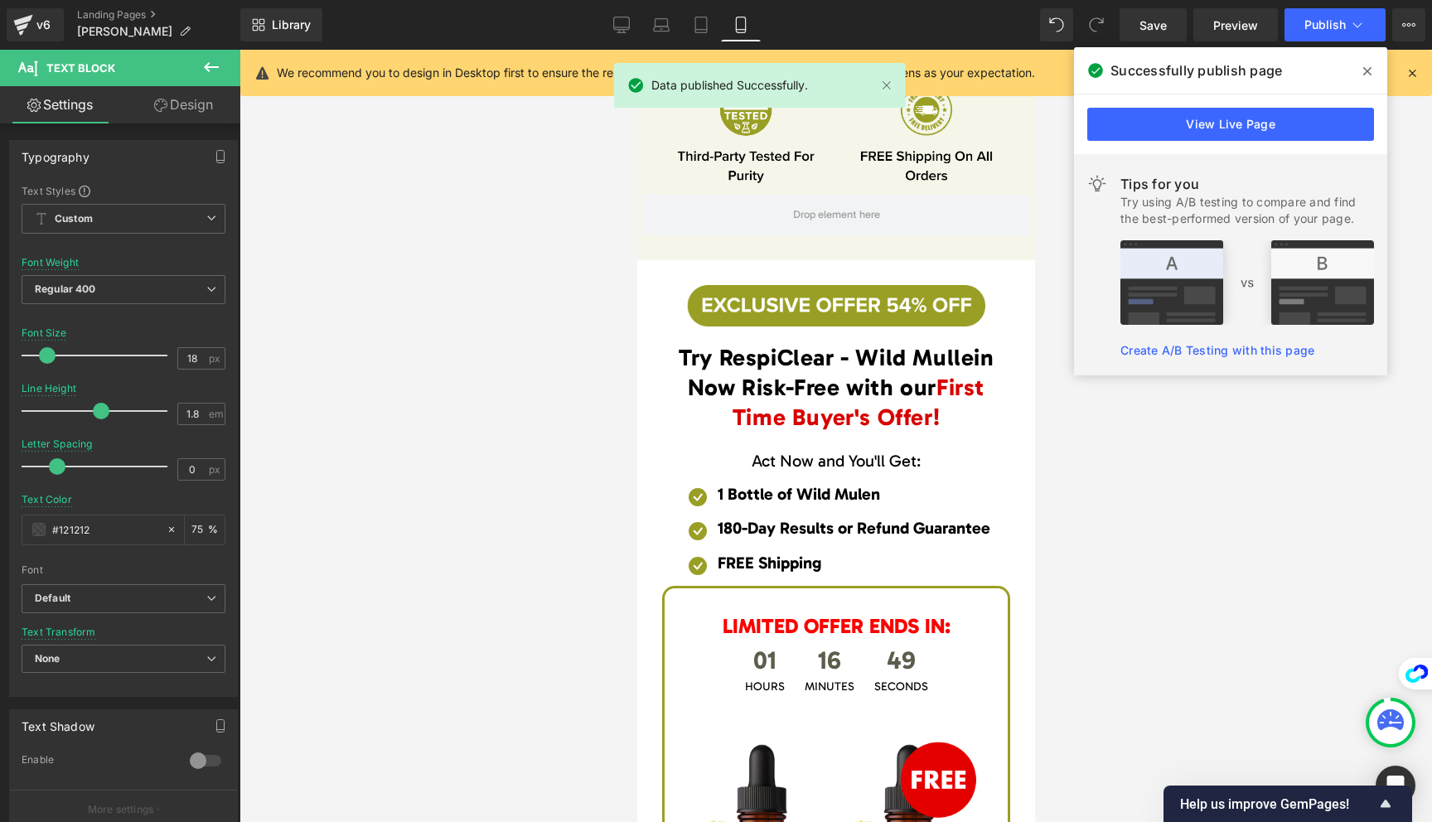
click at [1365, 65] on icon at bounding box center [1367, 71] width 8 height 13
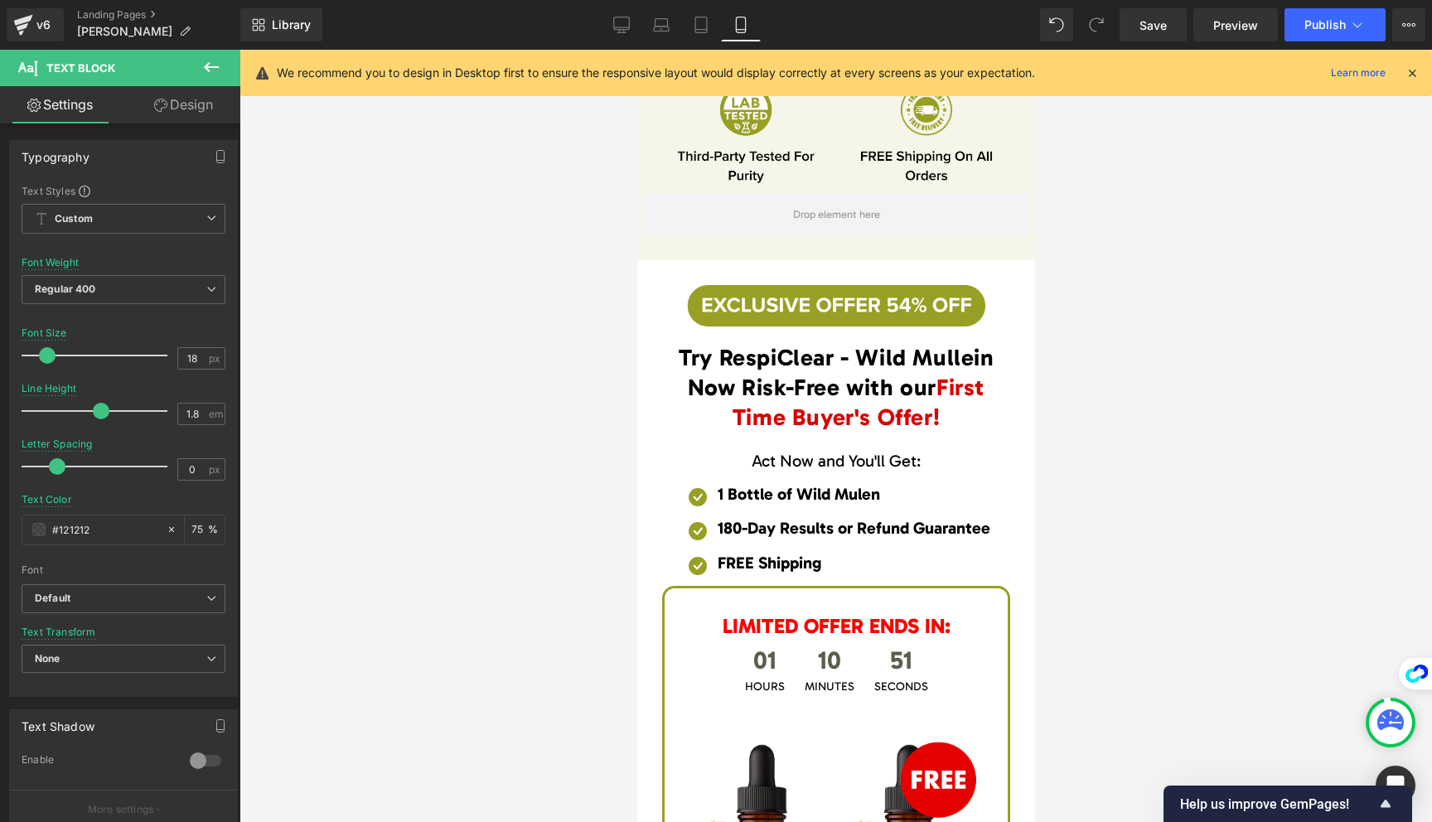
click at [652, 293] on div "Image" at bounding box center [835, 305] width 373 height 41
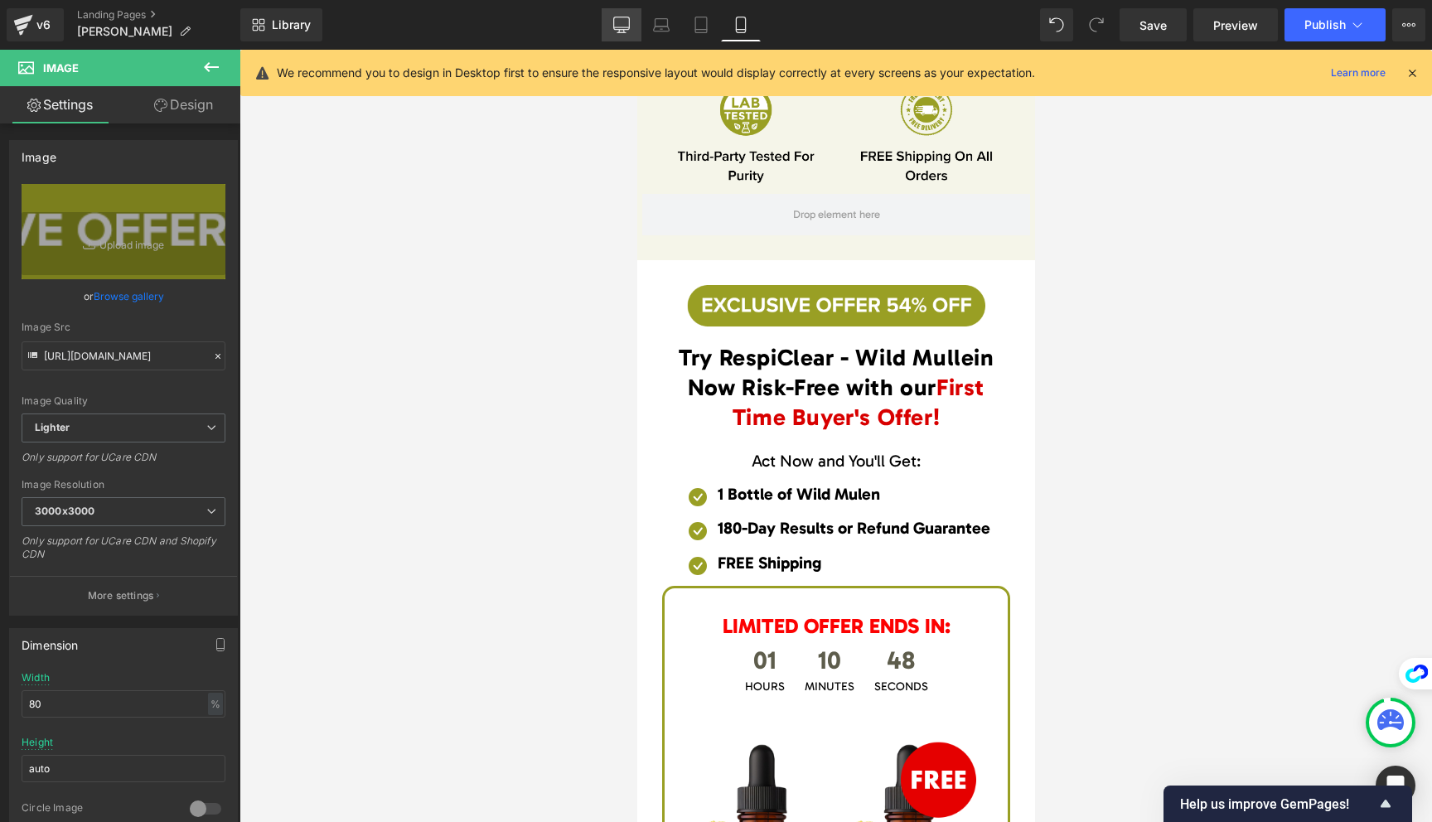
click at [615, 33] on link "Desktop" at bounding box center [622, 24] width 40 height 33
type input "auto"
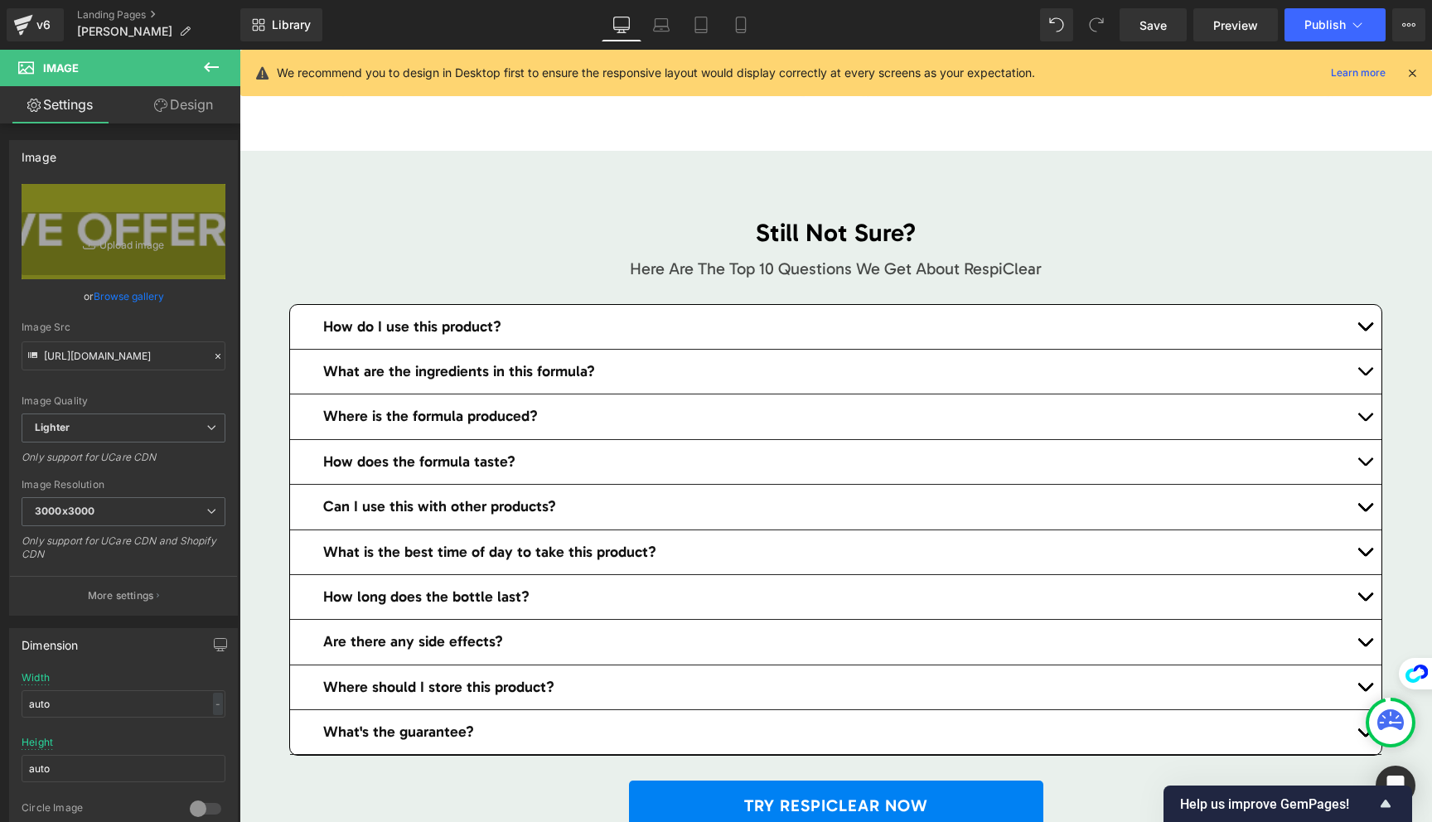
scroll to position [0, 0]
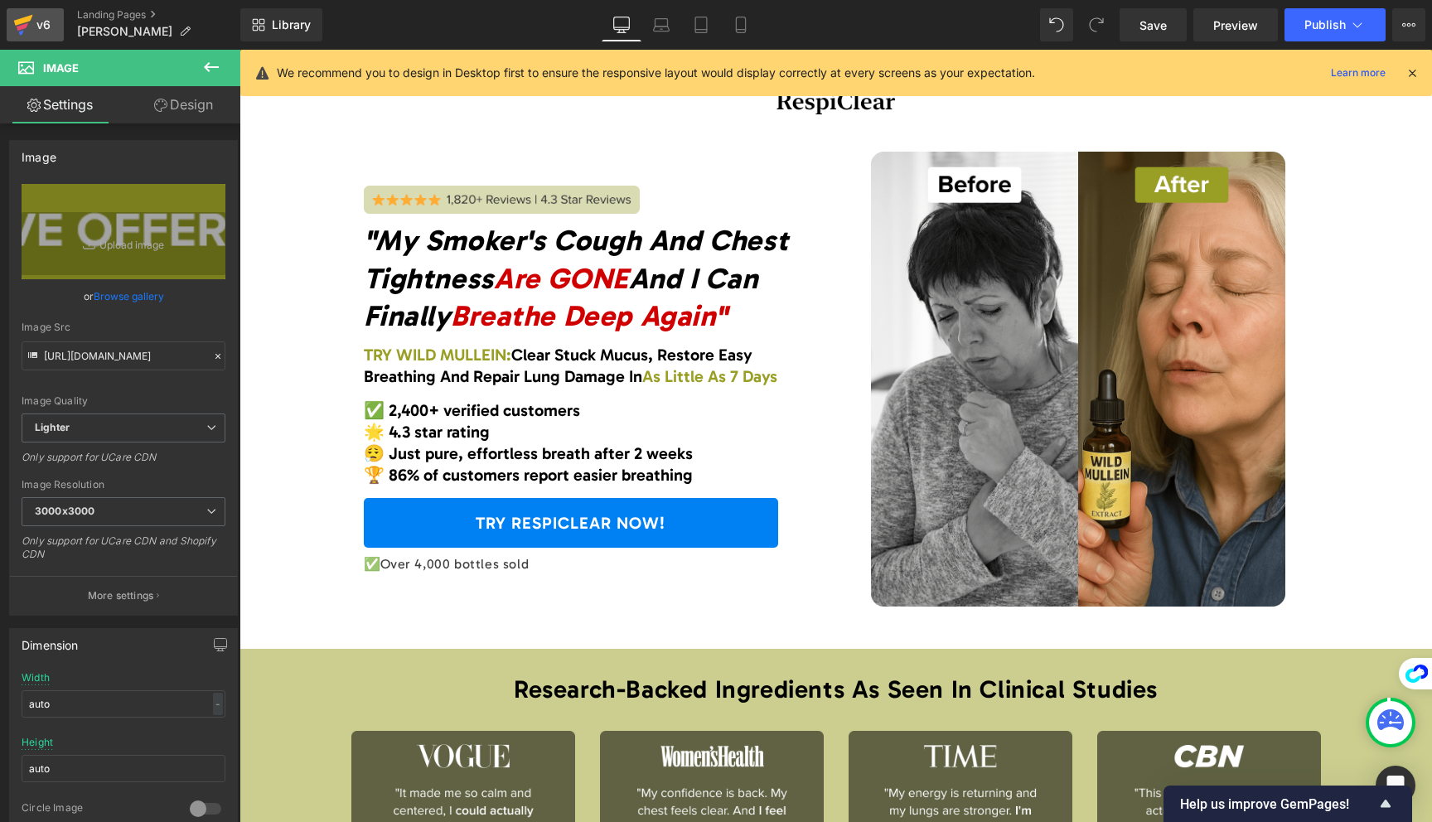
click at [26, 22] on icon at bounding box center [23, 20] width 19 height 11
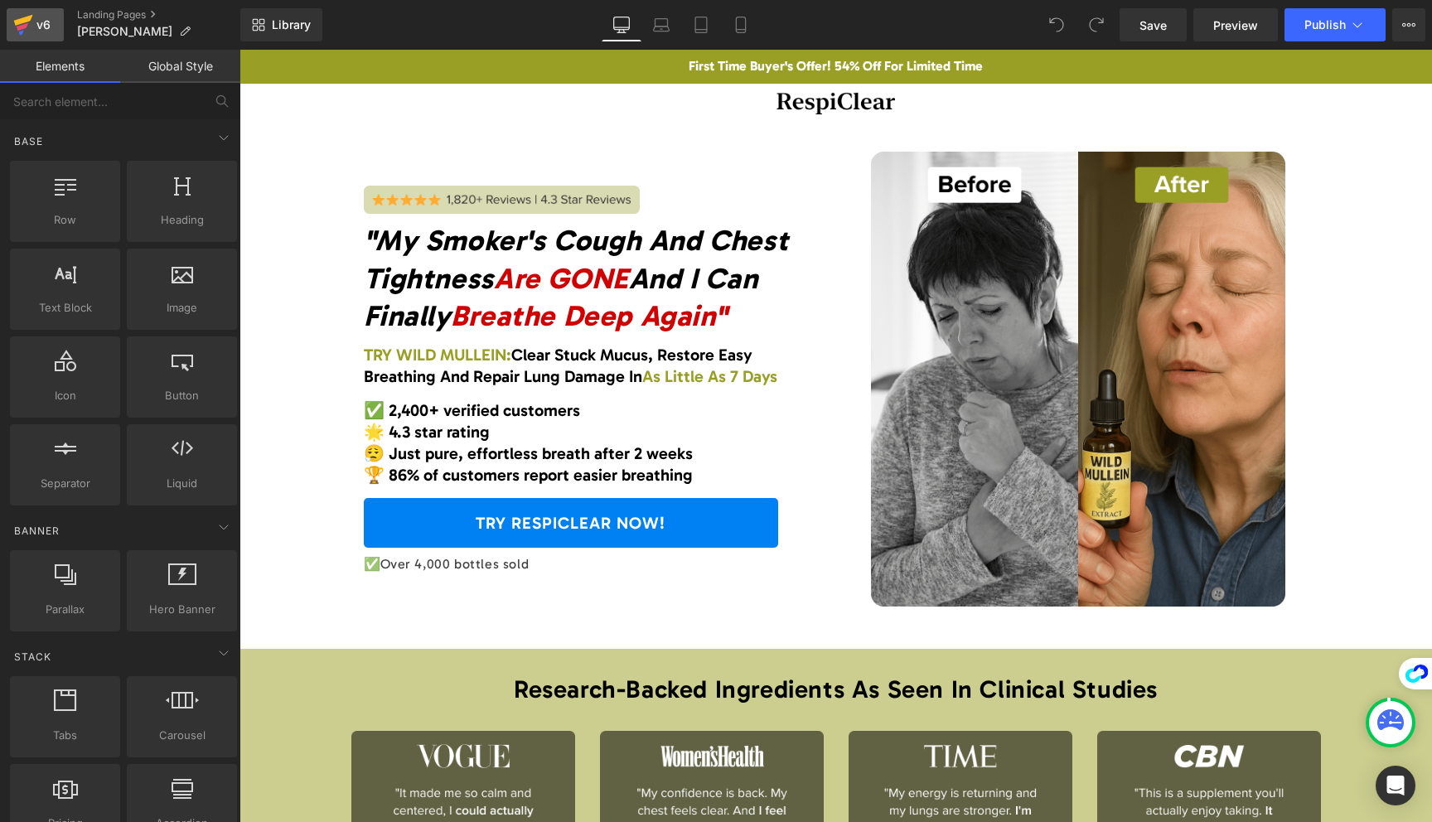
click at [37, 30] on div "v6" at bounding box center [43, 25] width 21 height 22
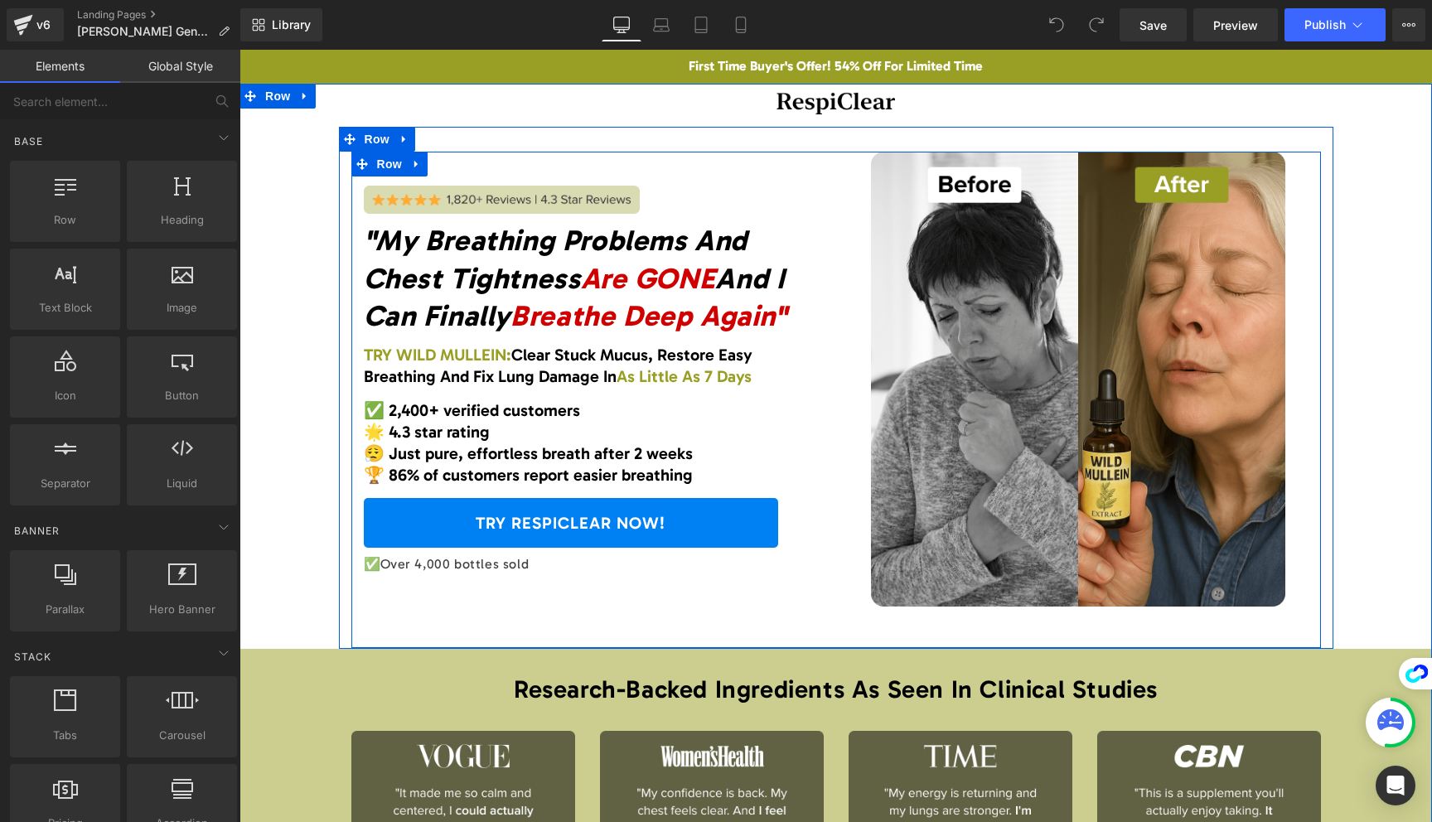
click at [240, 50] on div at bounding box center [240, 50] width 0 height 0
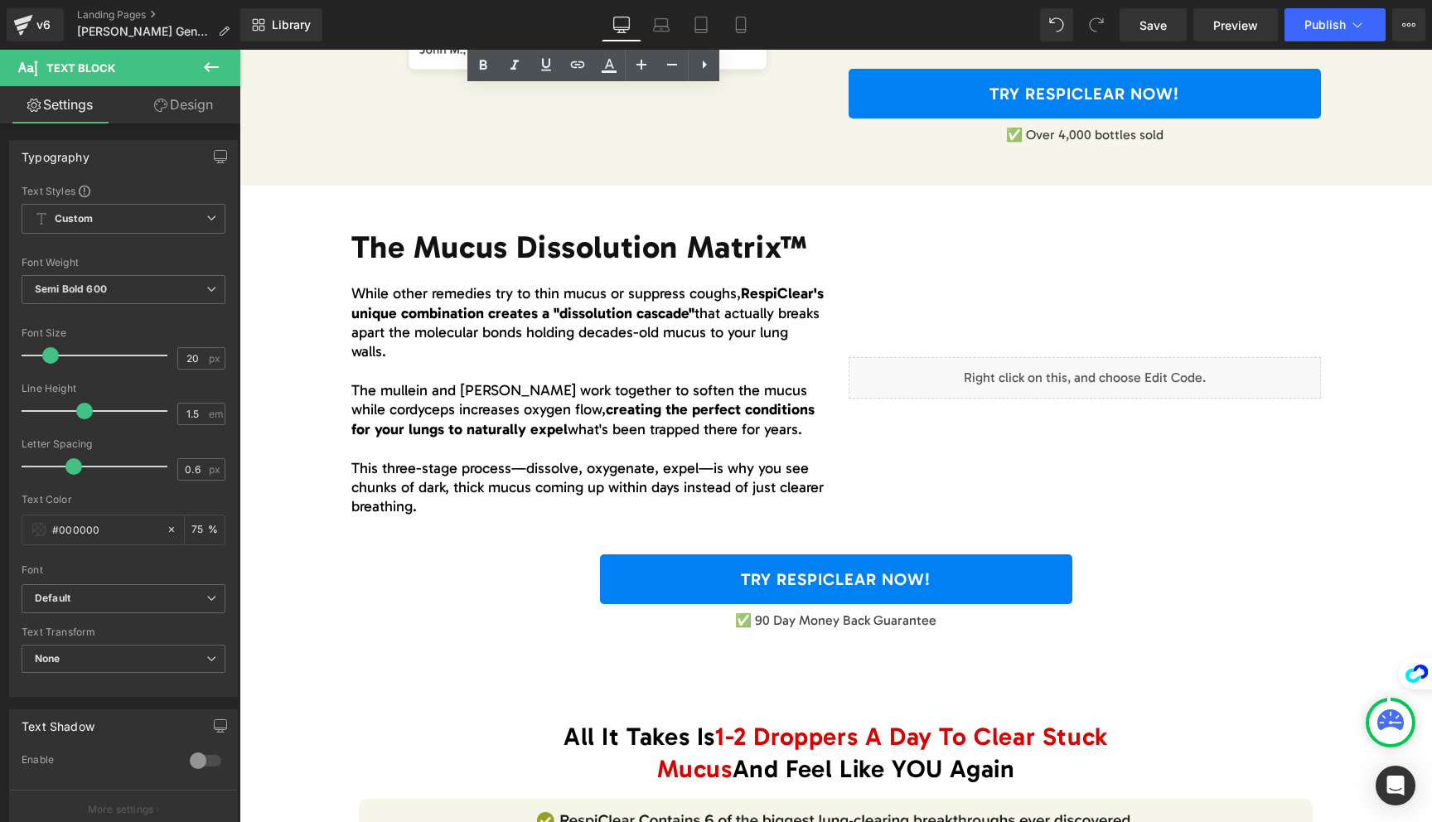
scroll to position [3148, 0]
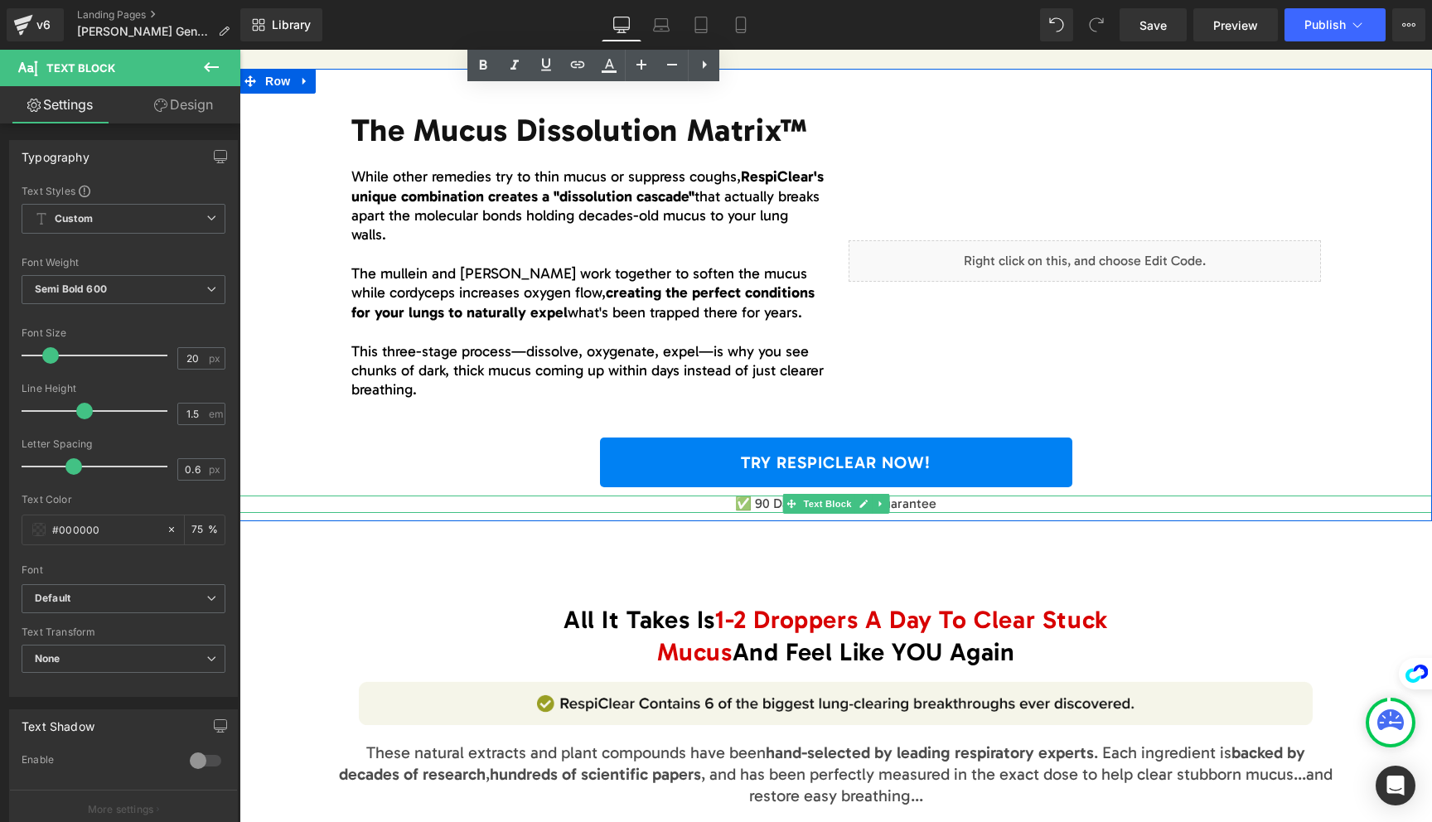
click at [759, 505] on p "✅ 90 Day Money Back Guarantee" at bounding box center [836, 504] width 1193 height 17
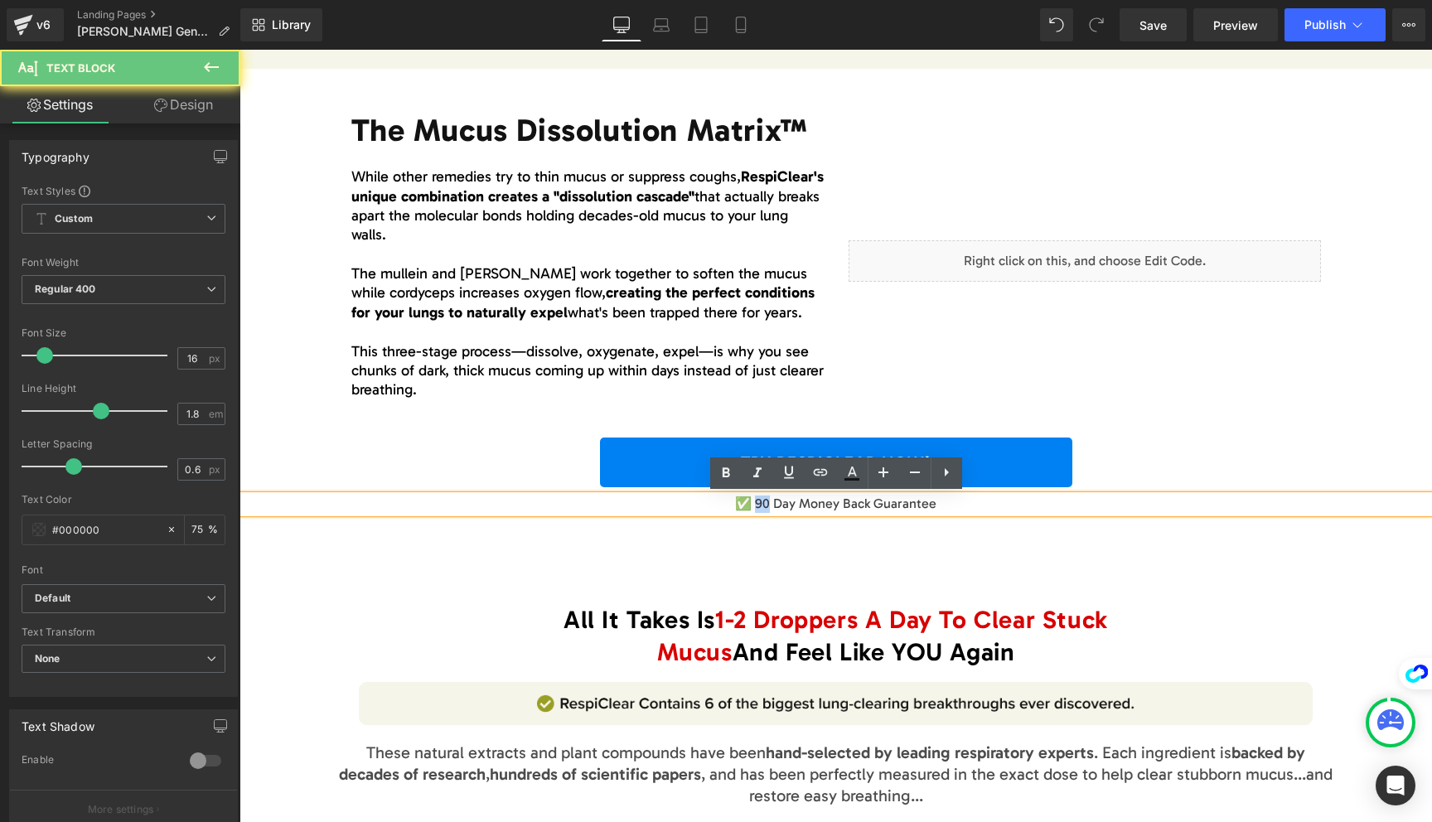
click at [759, 505] on p "✅ 90 Day Money Back Guarantee" at bounding box center [836, 504] width 1193 height 17
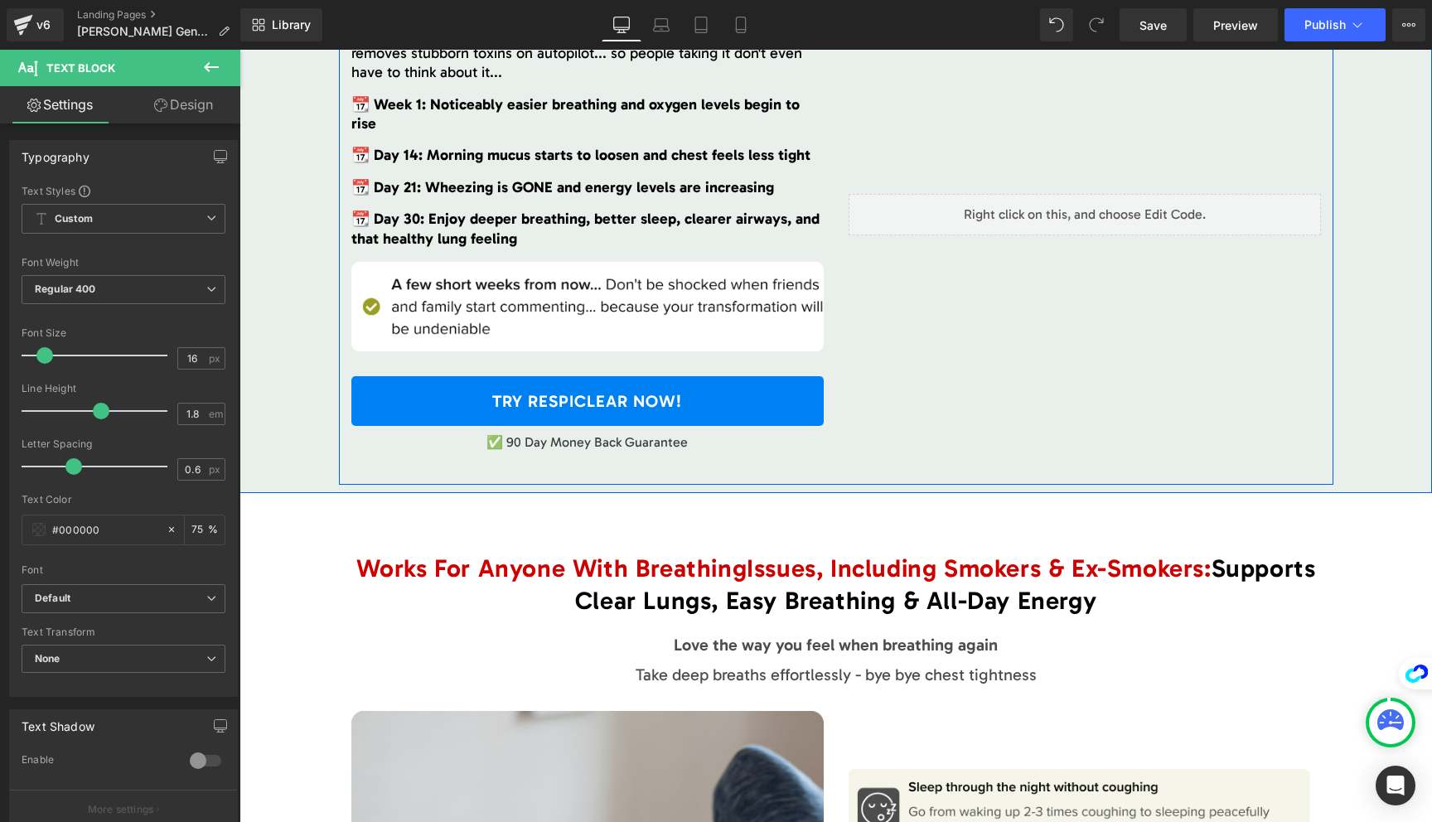
scroll to position [4757, 0]
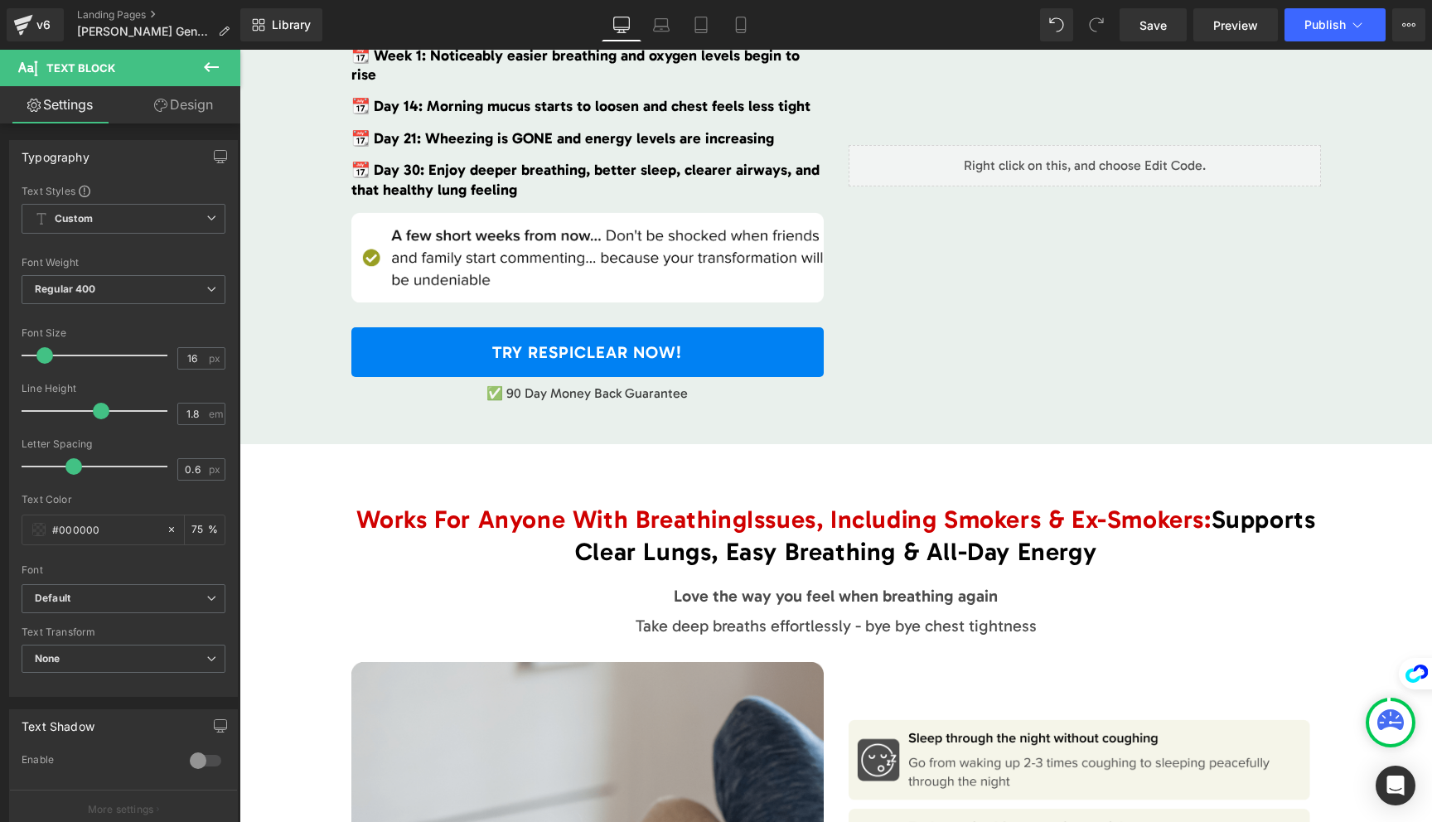
click at [516, 385] on p "✅ 90 Day Money Back Guarantee" at bounding box center [587, 393] width 472 height 17
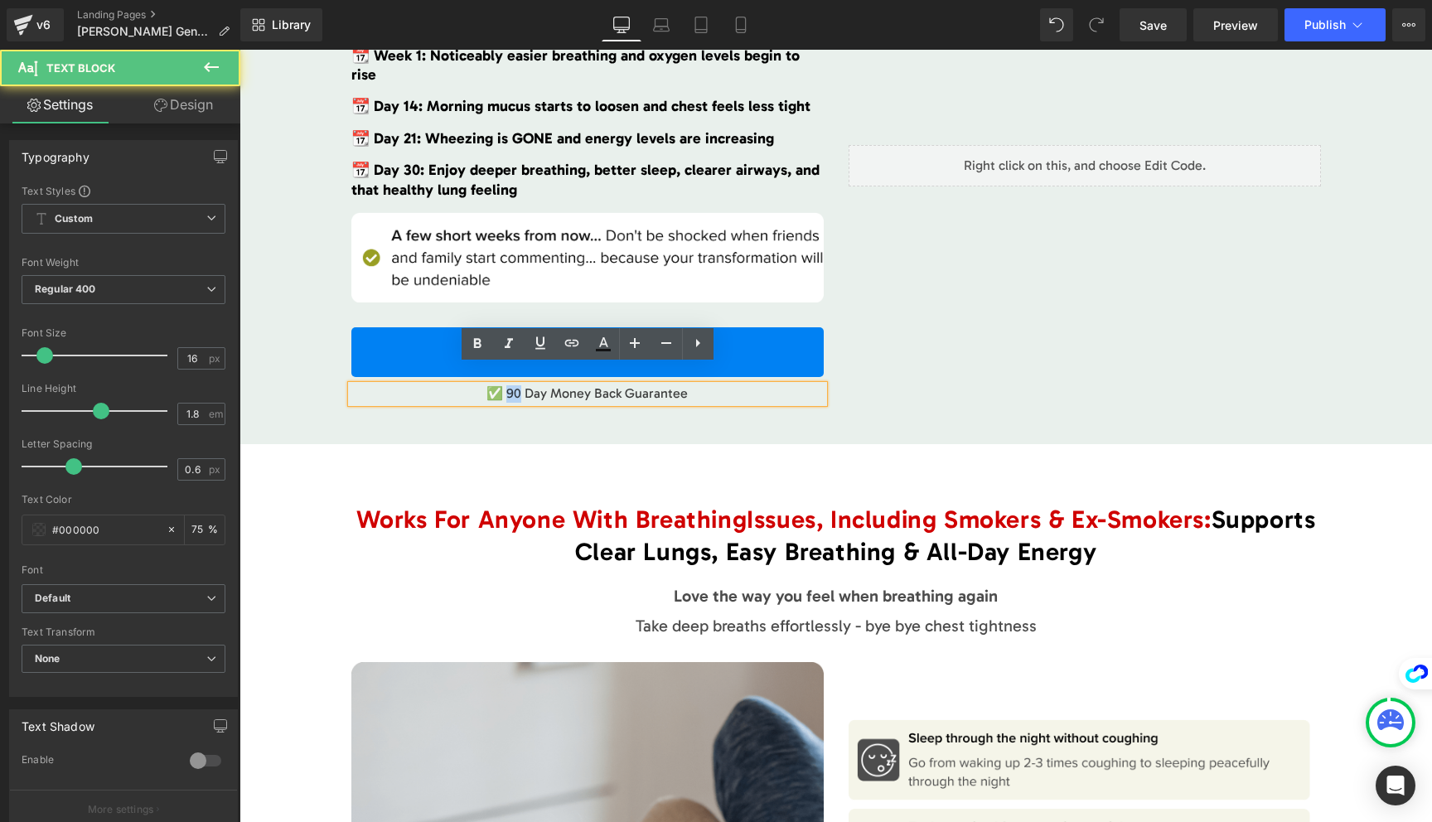
click at [516, 385] on p "✅ 90 Day Money Back Guarantee" at bounding box center [587, 393] width 472 height 17
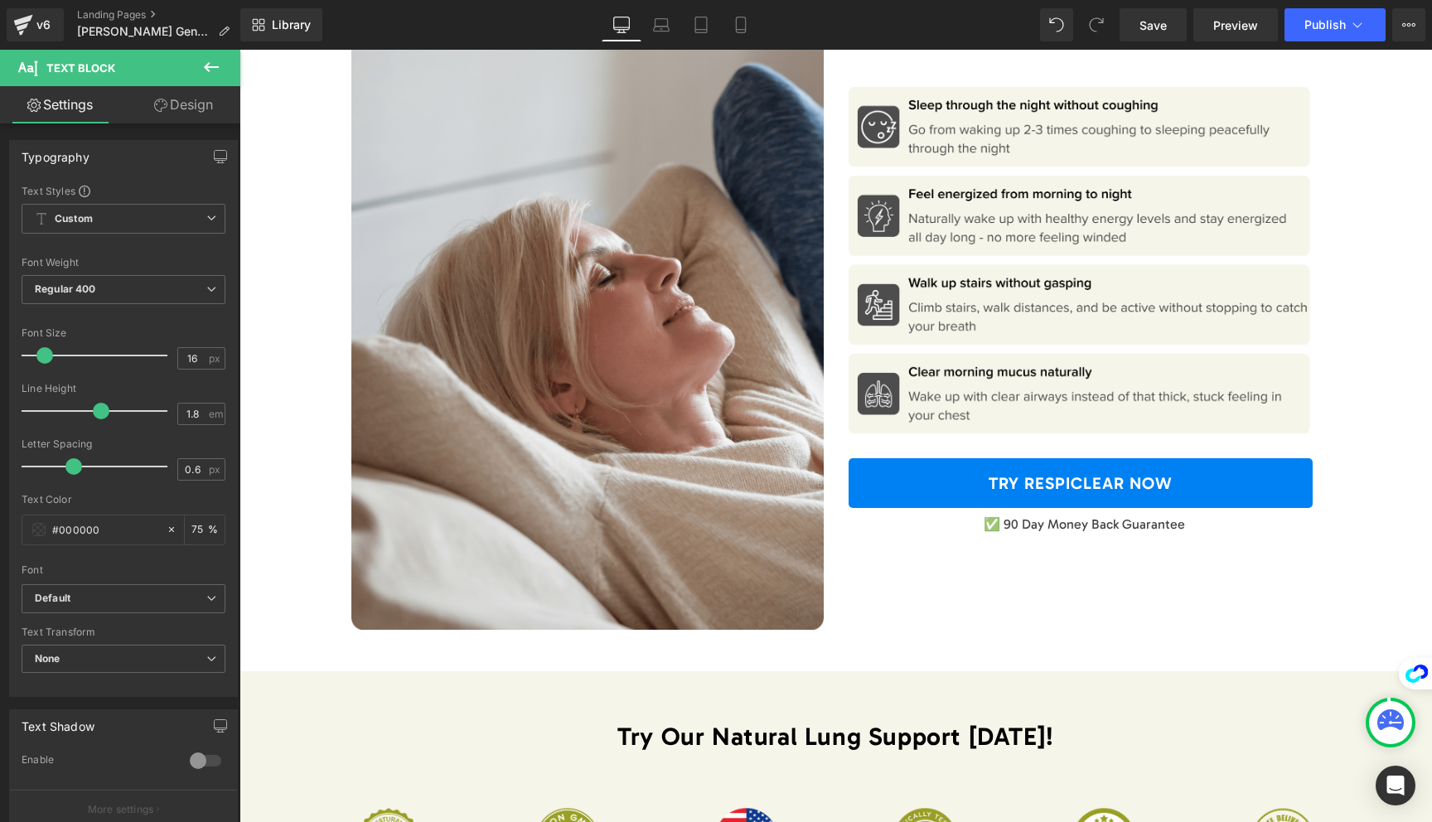
scroll to position [5396, 0]
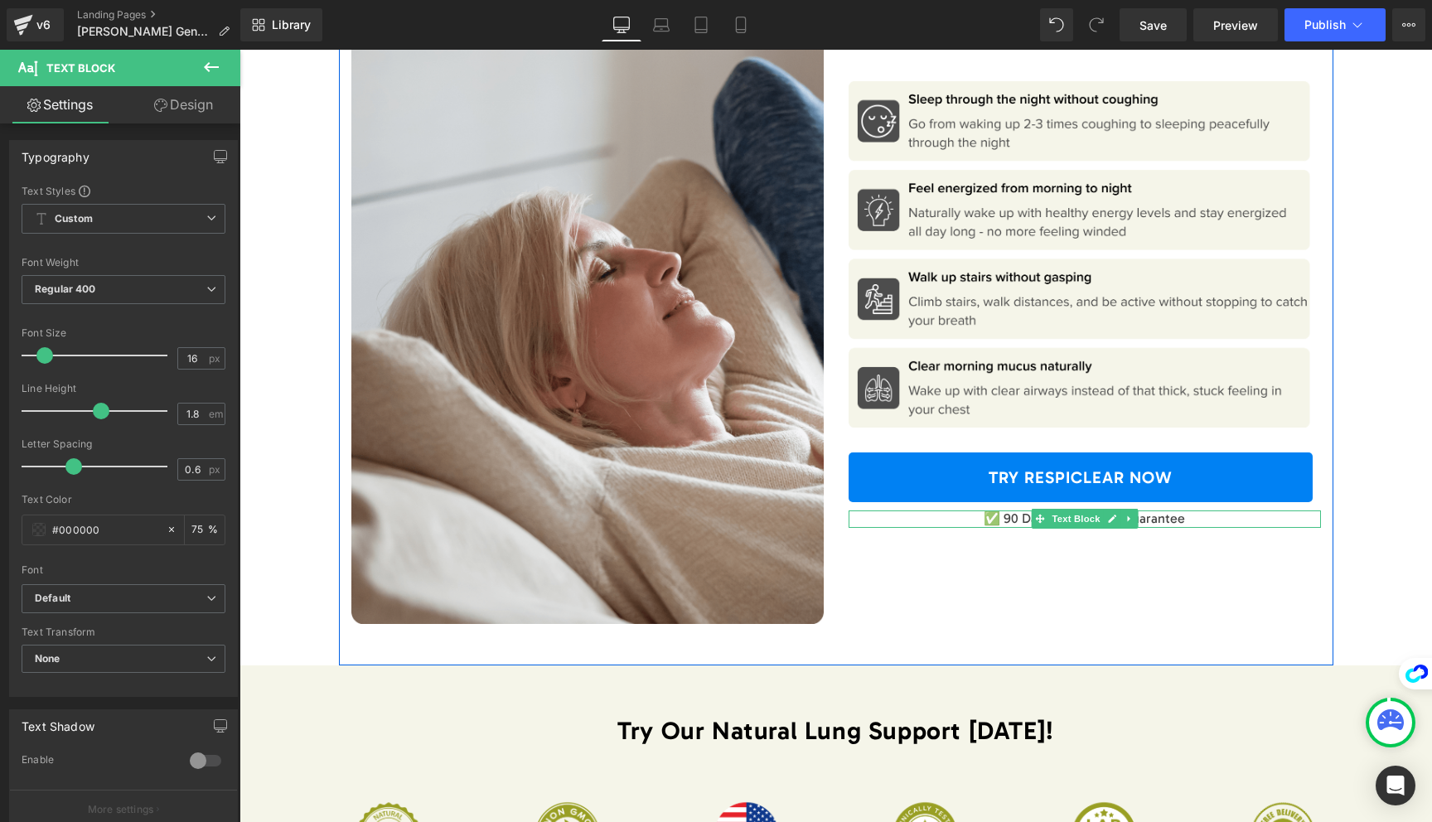
click at [1010, 511] on p "✅ 90 Day Money Back Guarantee" at bounding box center [1085, 519] width 472 height 17
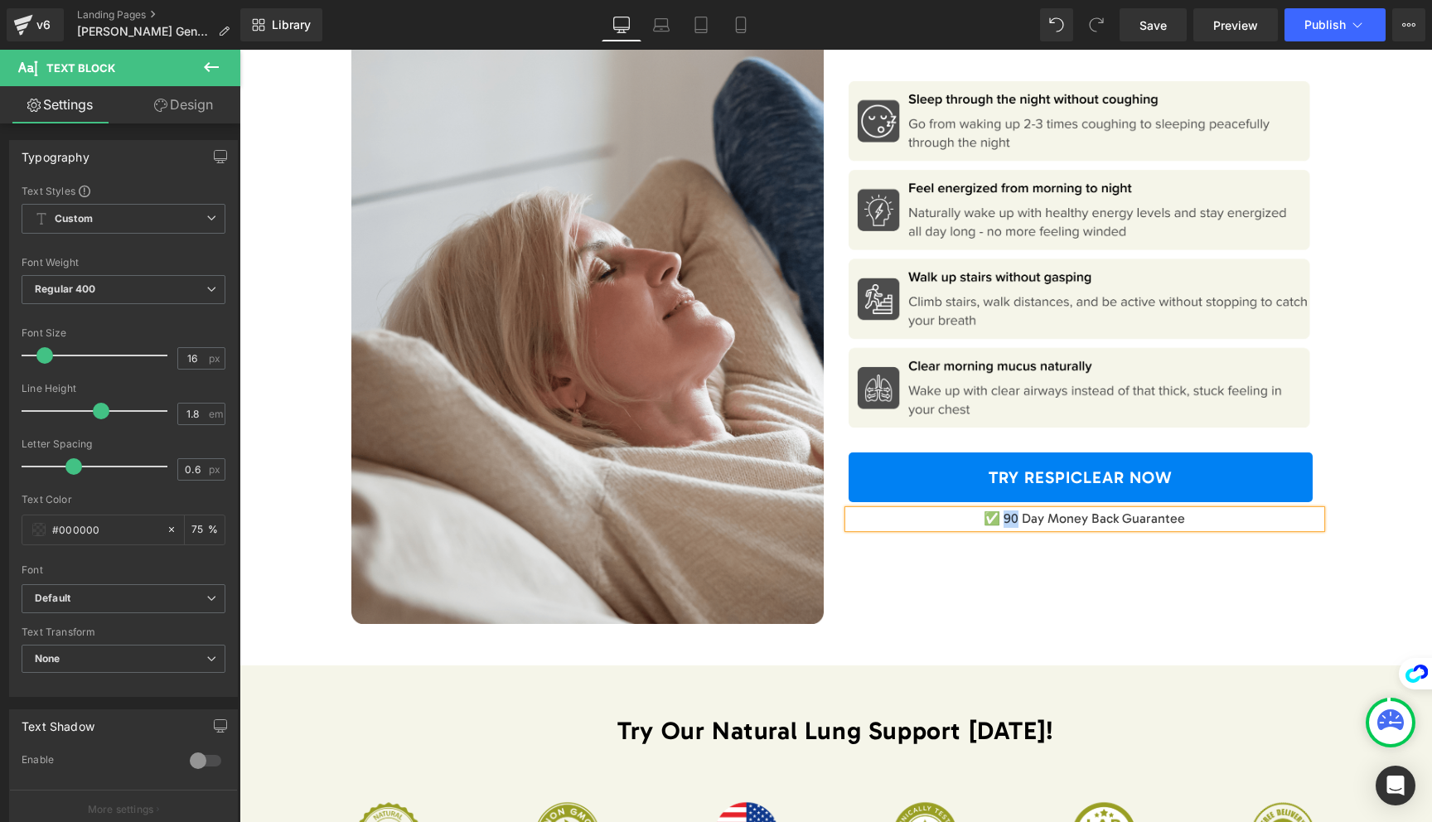
click at [1010, 511] on p "✅ 90 Day Money Back Guarantee" at bounding box center [1085, 519] width 472 height 17
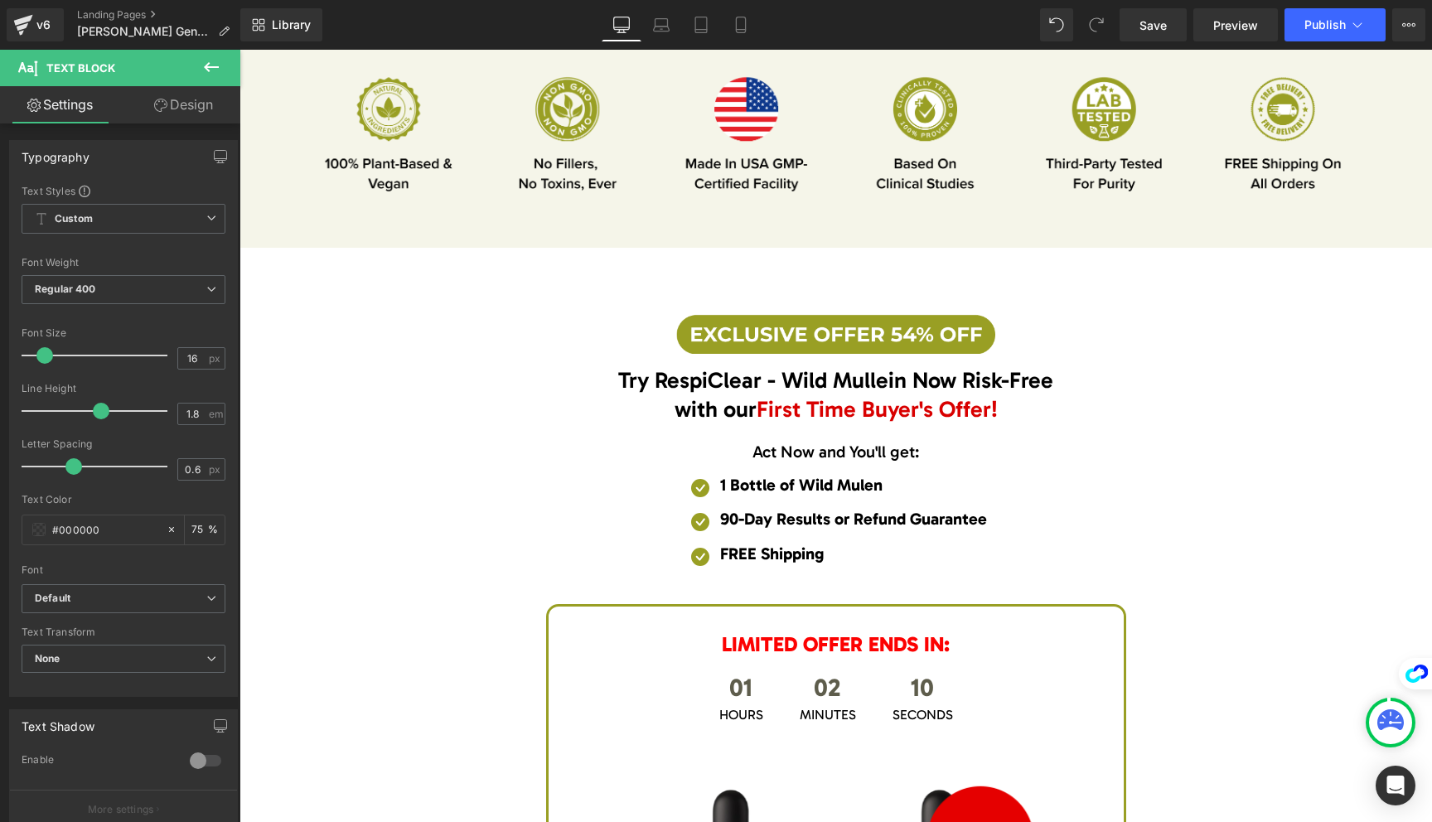
scroll to position [6203, 0]
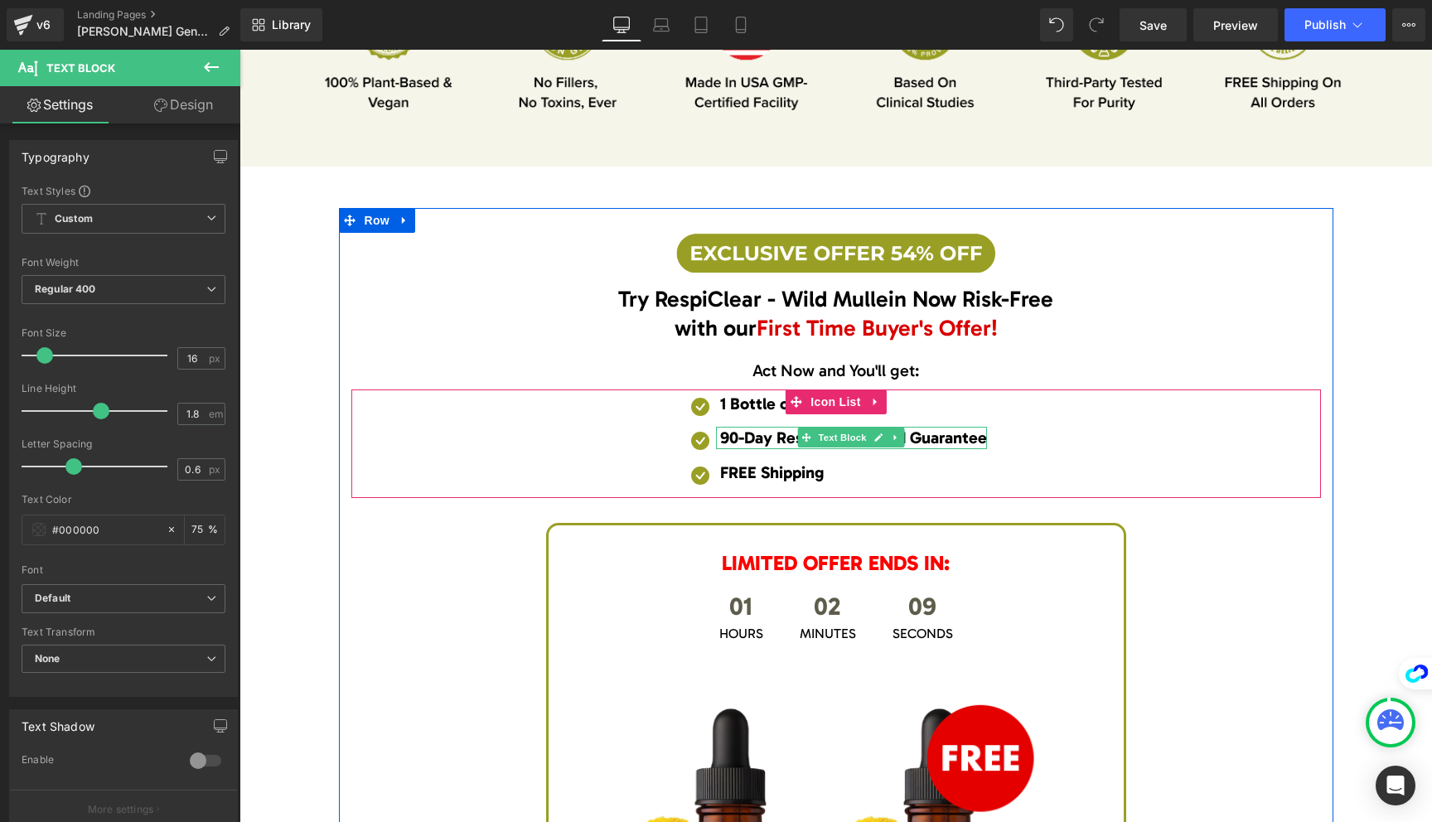
click at [728, 428] on span "90-Day Results or Refund Guarantee" at bounding box center [853, 438] width 267 height 20
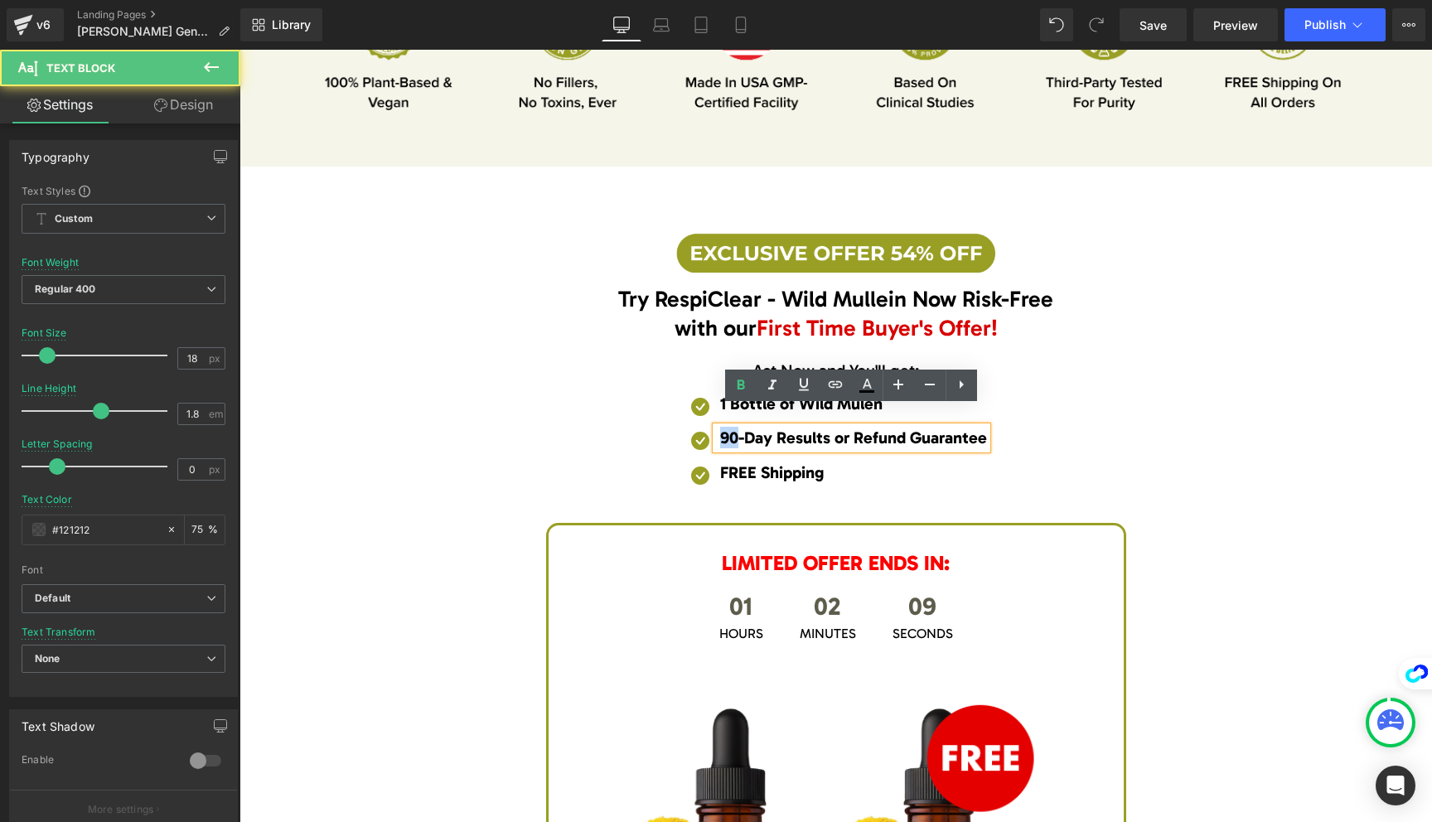
click at [728, 428] on span "90-Day Results or Refund Guarantee" at bounding box center [853, 438] width 267 height 20
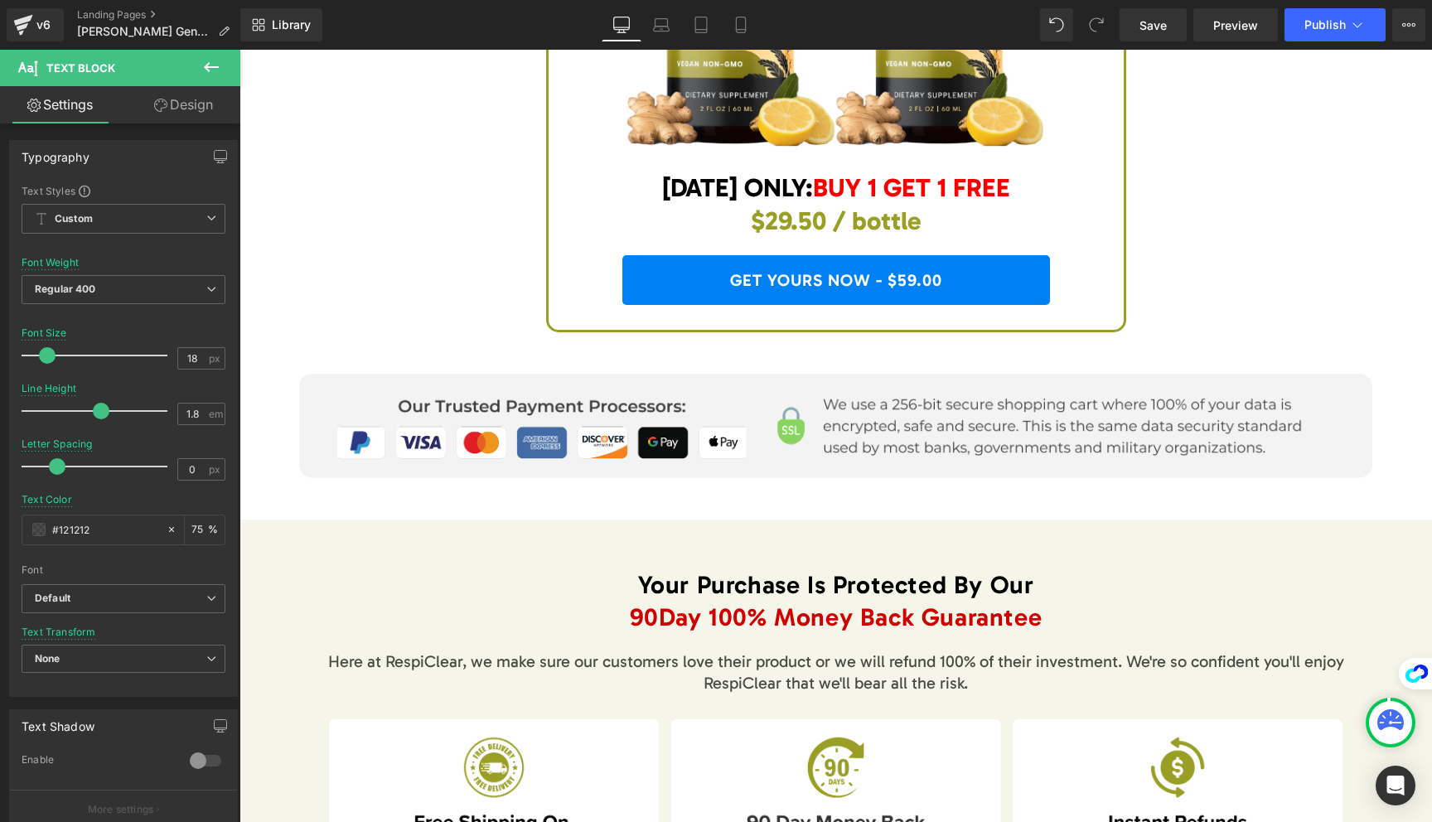
scroll to position [7275, 0]
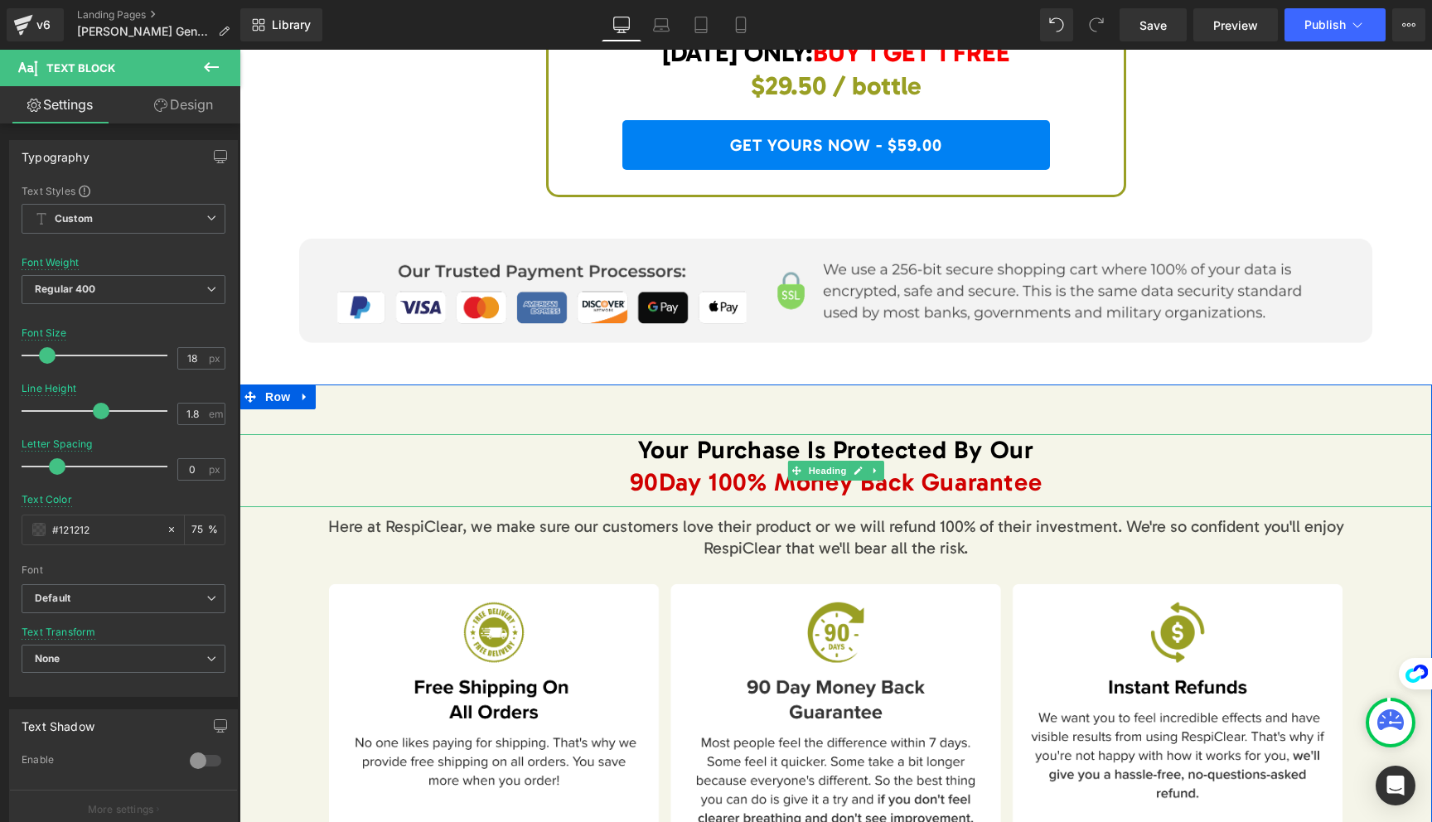
click at [644, 467] on span "90" at bounding box center [644, 482] width 29 height 30
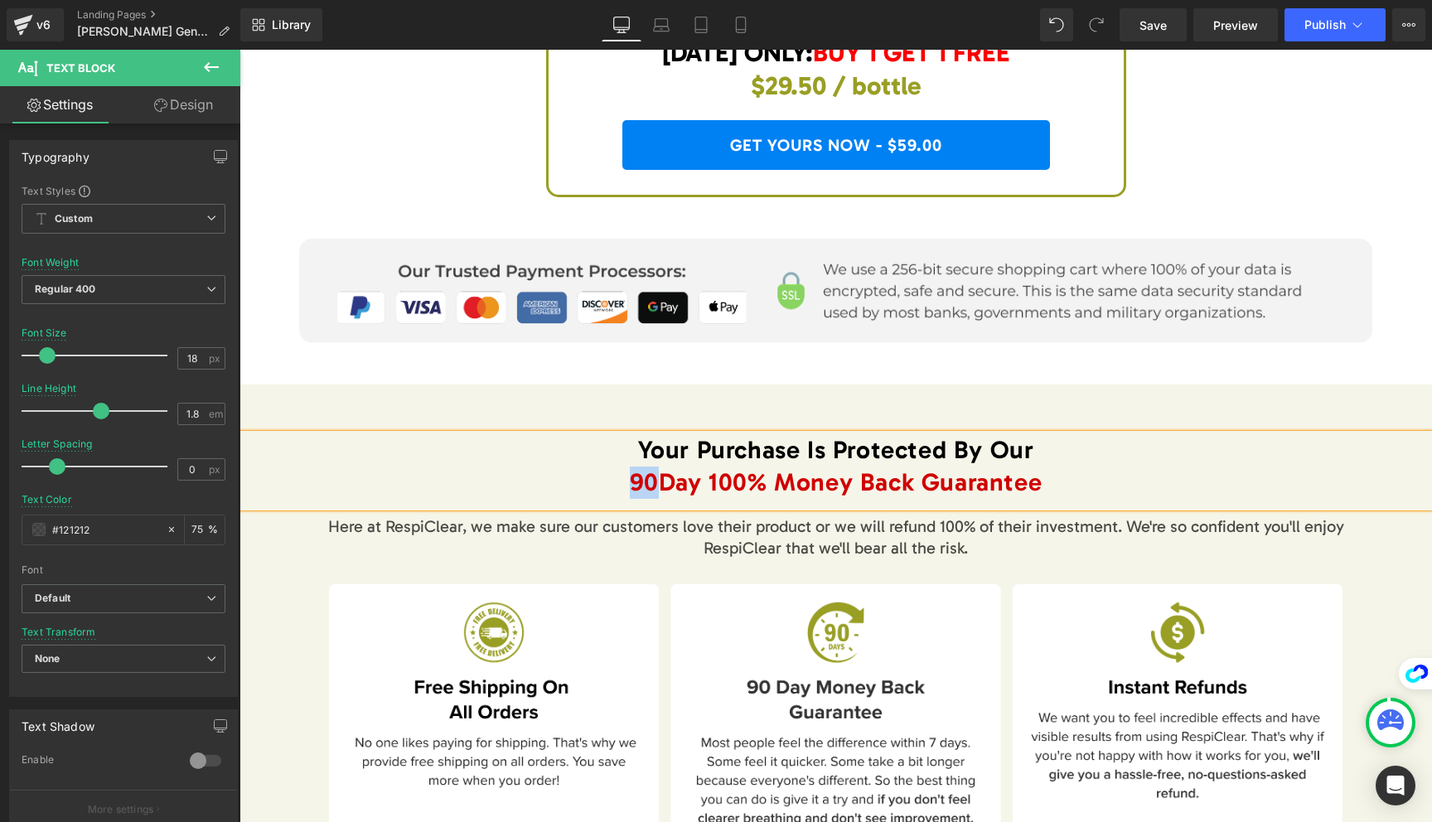
click at [644, 467] on span "90" at bounding box center [644, 482] width 29 height 30
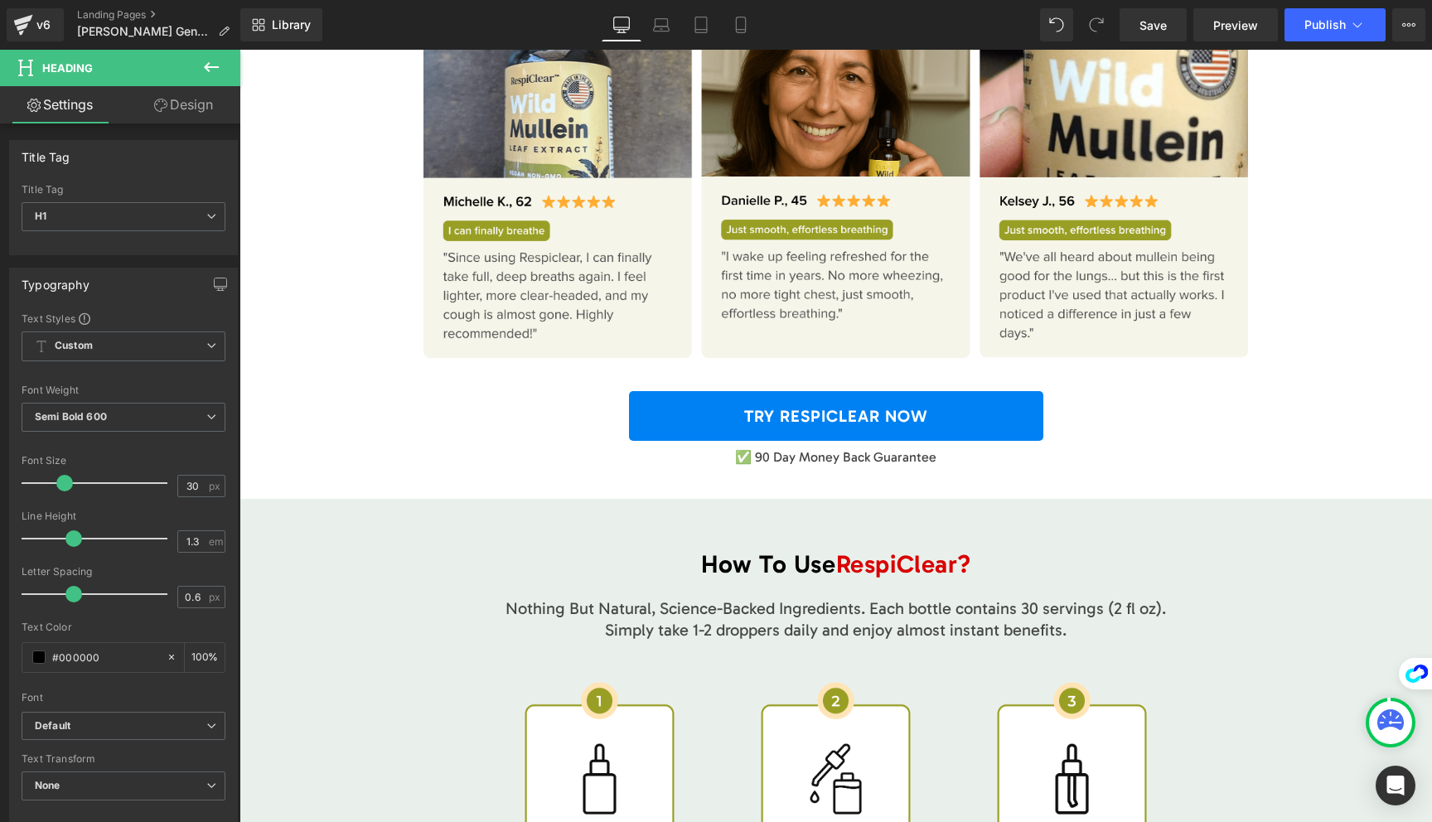
scroll to position [8512, 0]
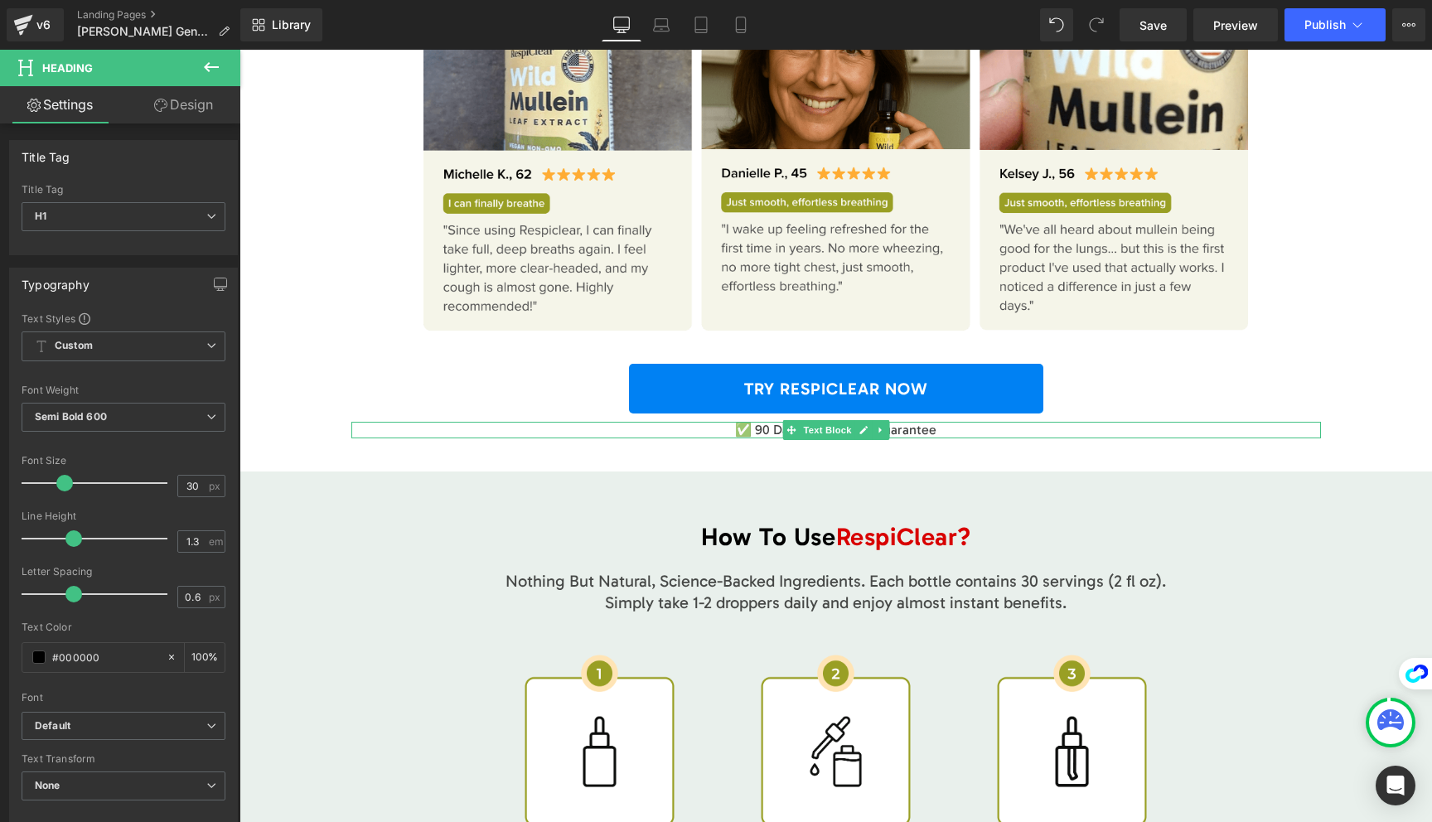
click at [757, 422] on p "✅ 90 Day Money Back Guarantee" at bounding box center [836, 430] width 970 height 17
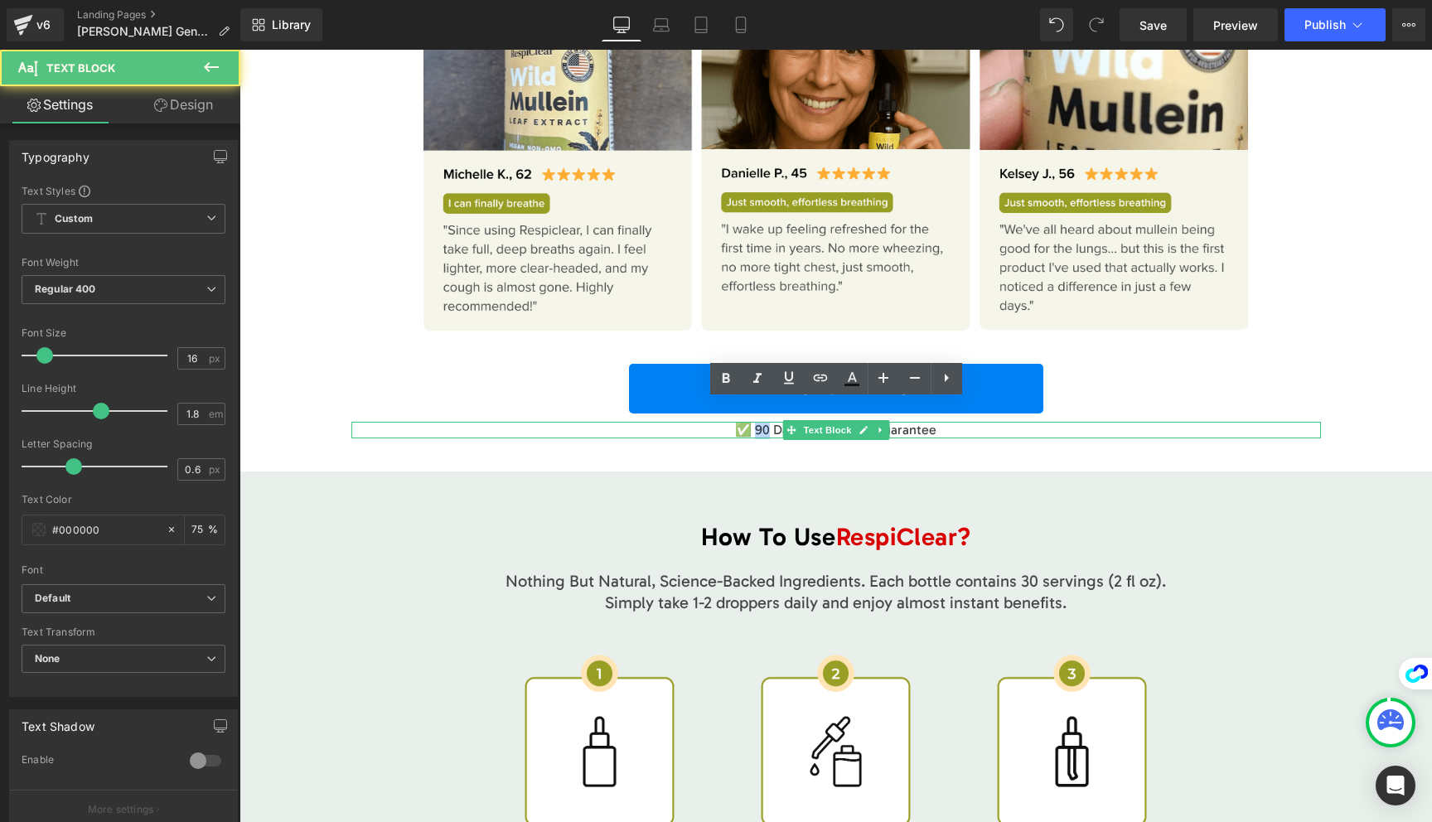
click at [757, 422] on p "✅ 90 Day Money Back Guarantee" at bounding box center [836, 430] width 970 height 17
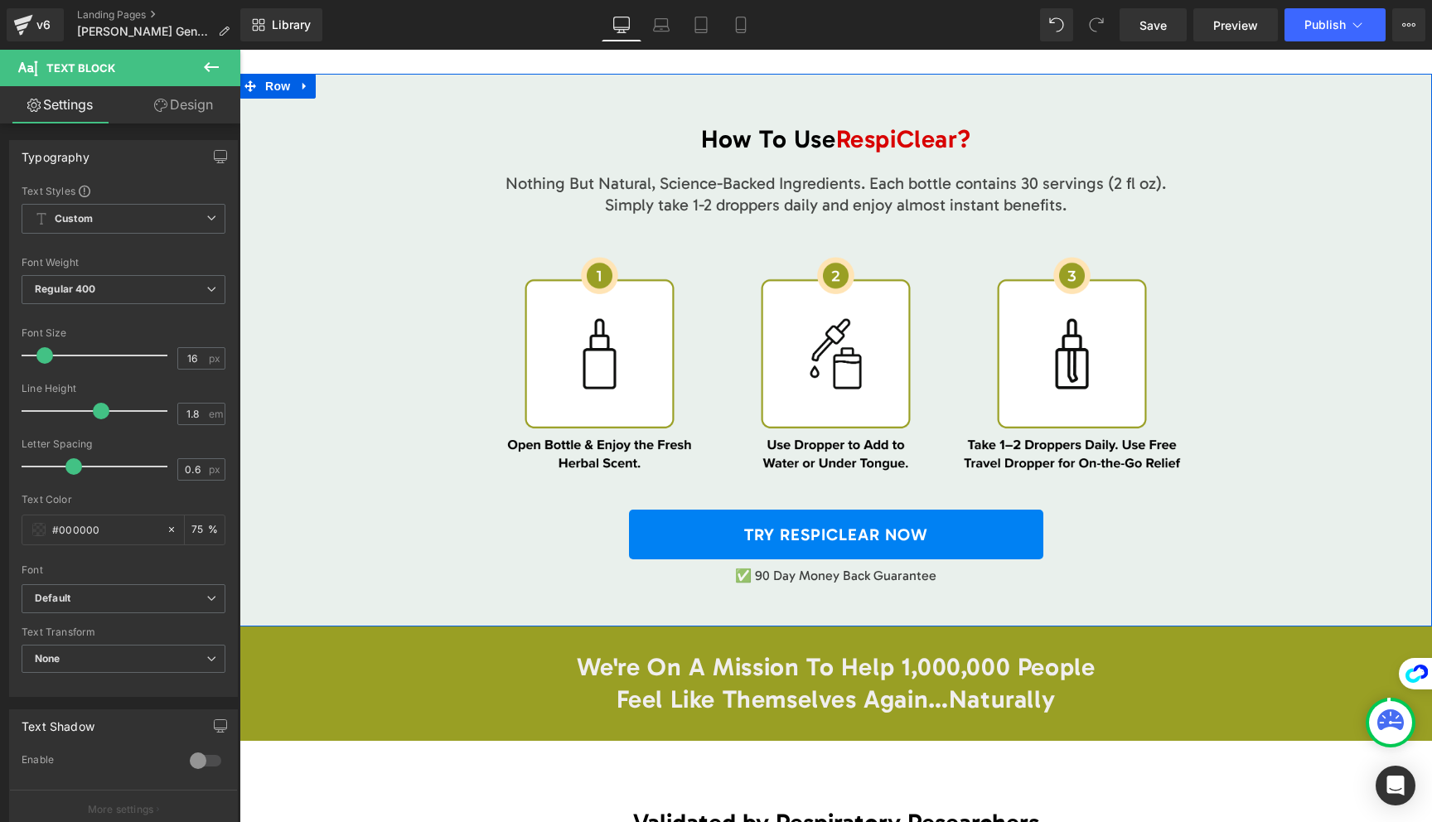
scroll to position [9001, 0]
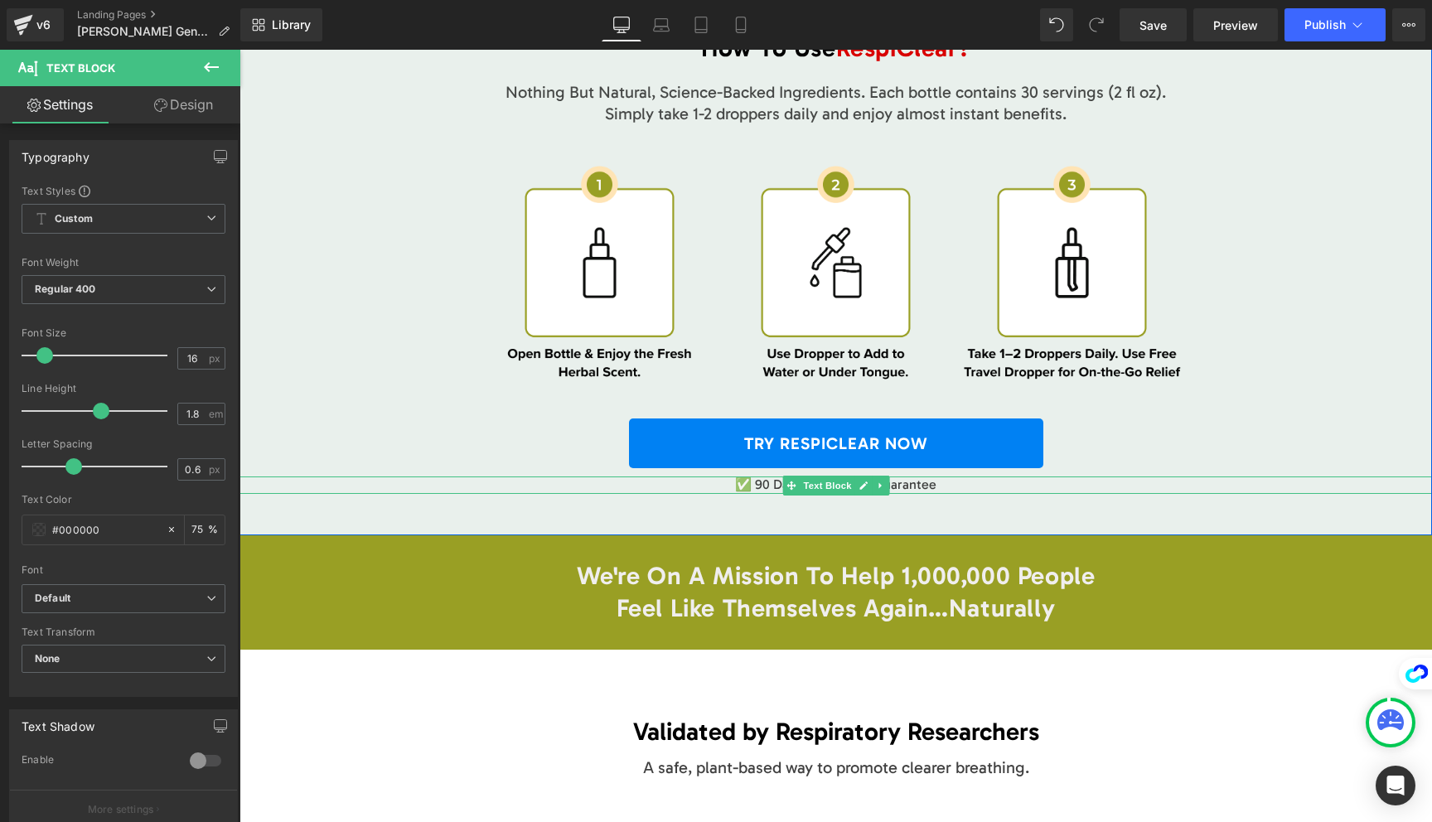
click at [756, 477] on p "✅ 90 Day Money Back Guarantee" at bounding box center [836, 485] width 1193 height 17
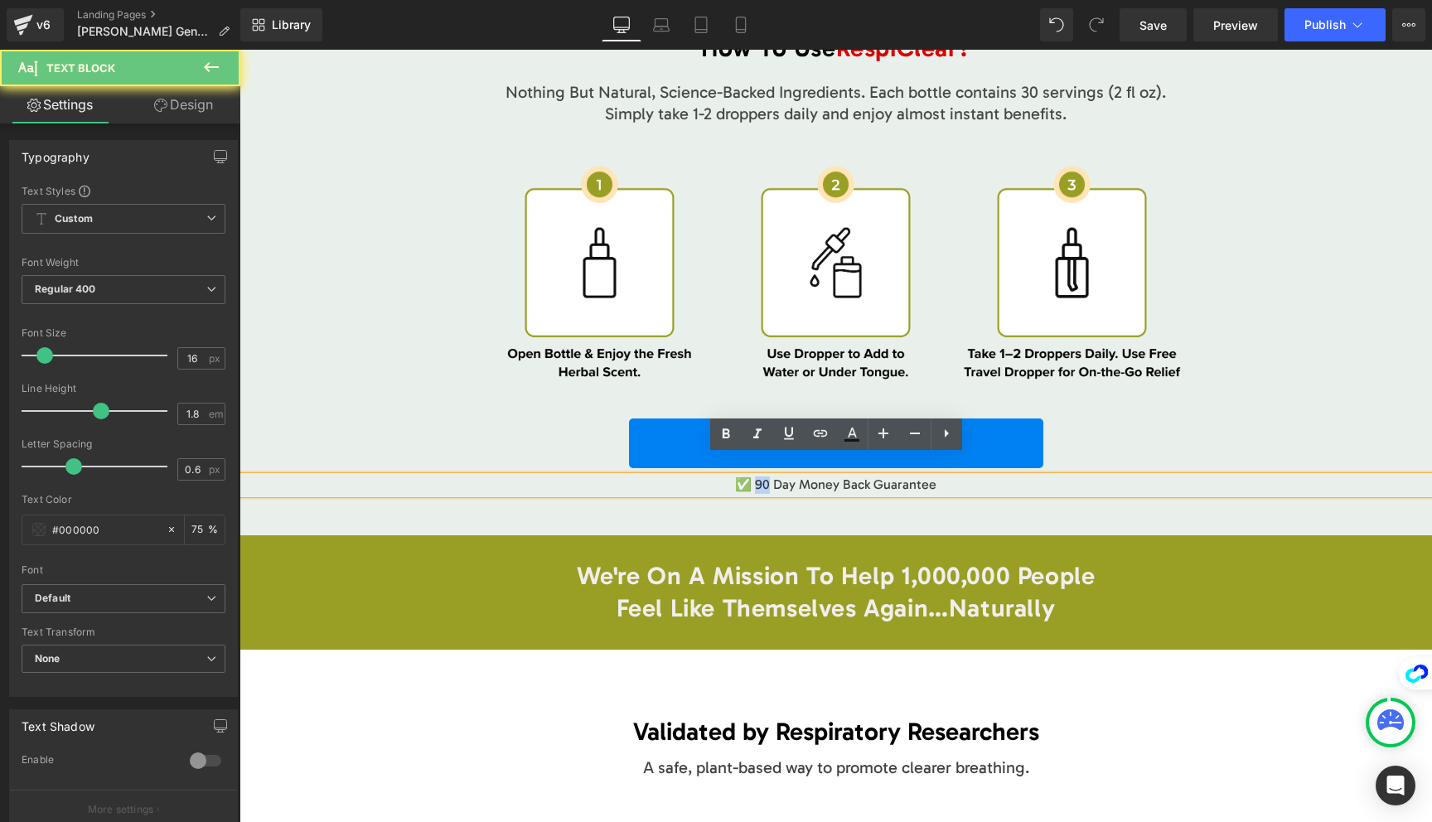
click at [756, 477] on p "✅ 90 Day Money Back Guarantee" at bounding box center [836, 485] width 1193 height 17
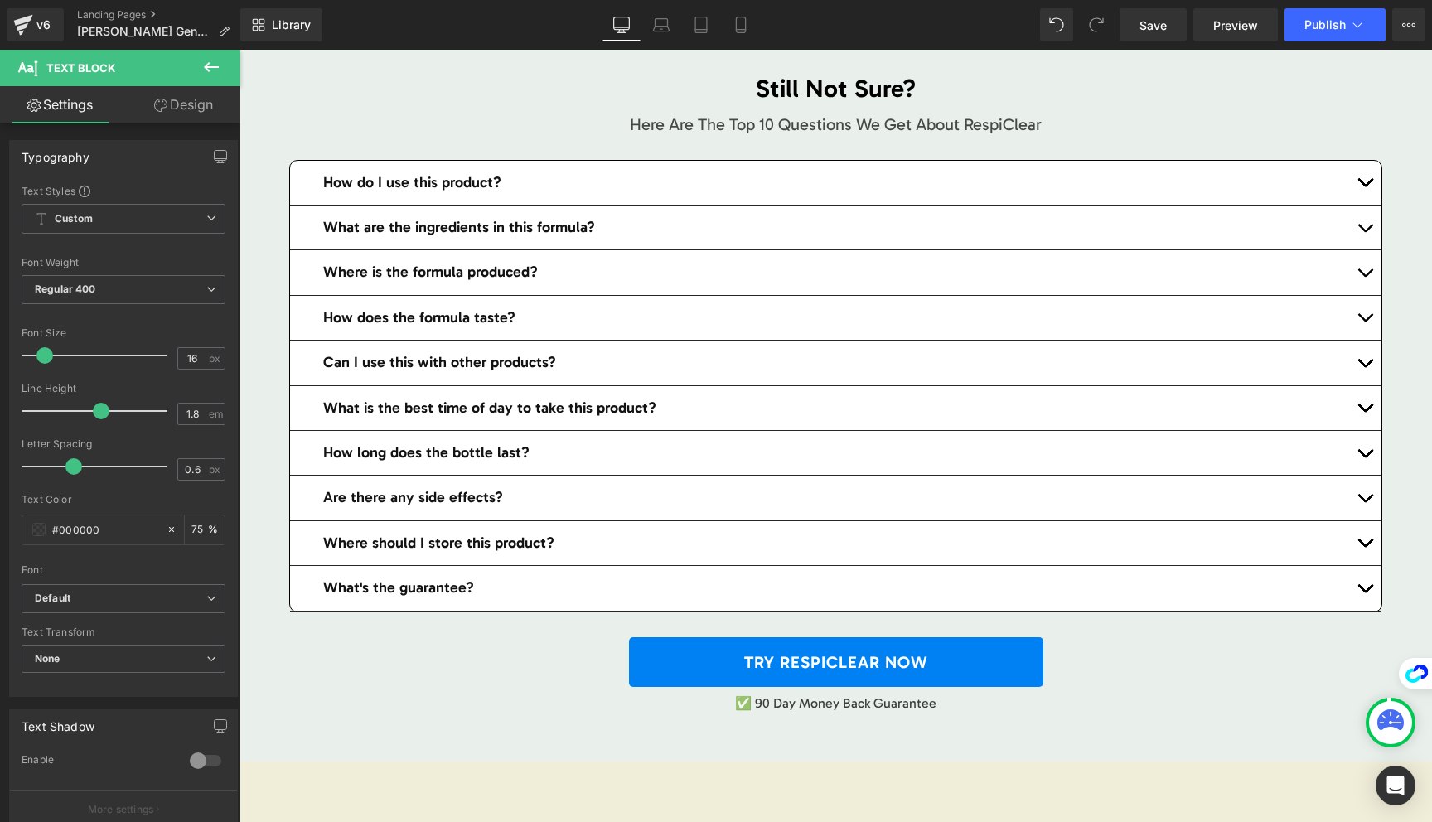
scroll to position [10531, 0]
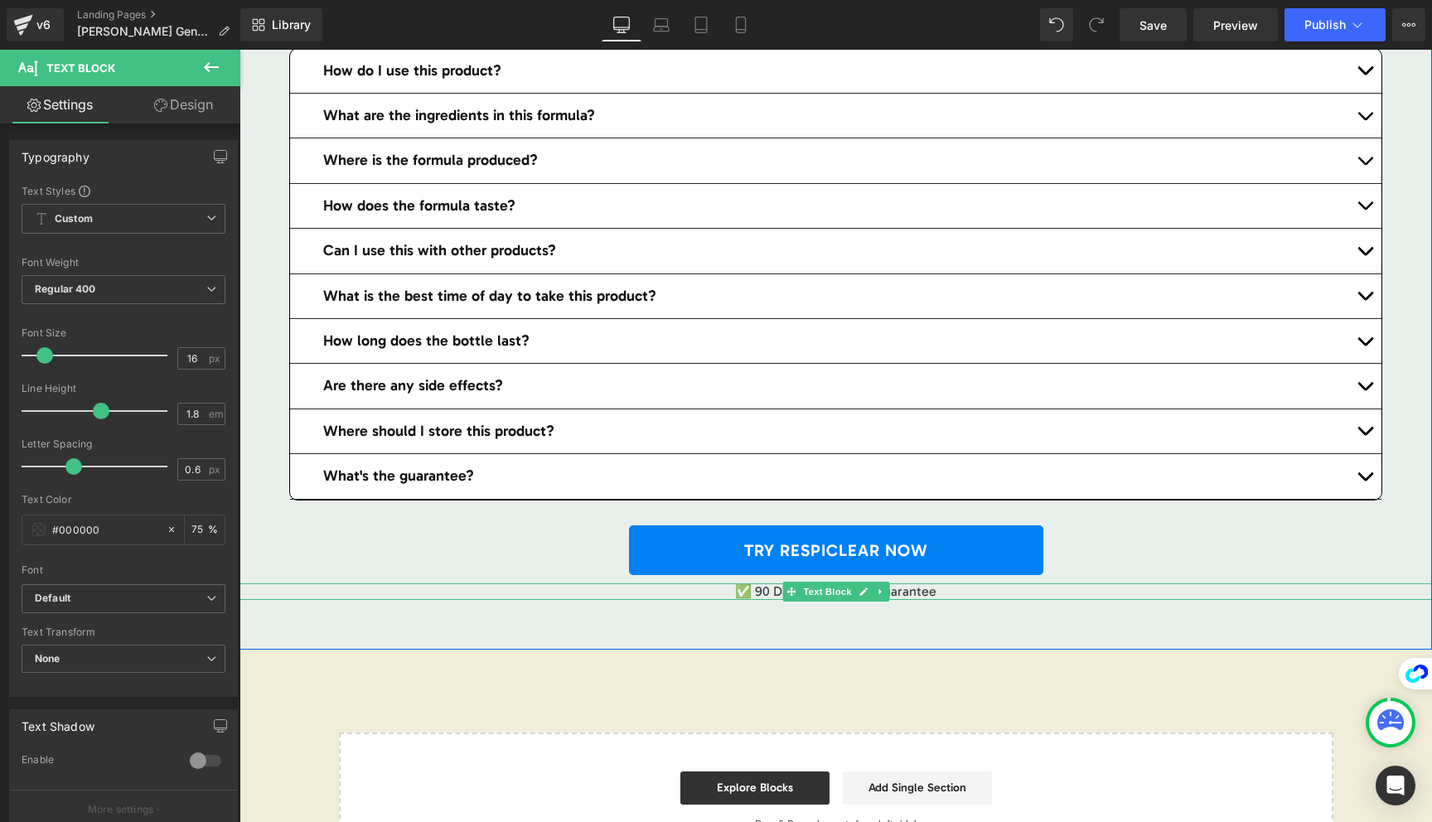
click at [762, 583] on p "✅ 90 Day Money Back Guarantee" at bounding box center [836, 591] width 1193 height 17
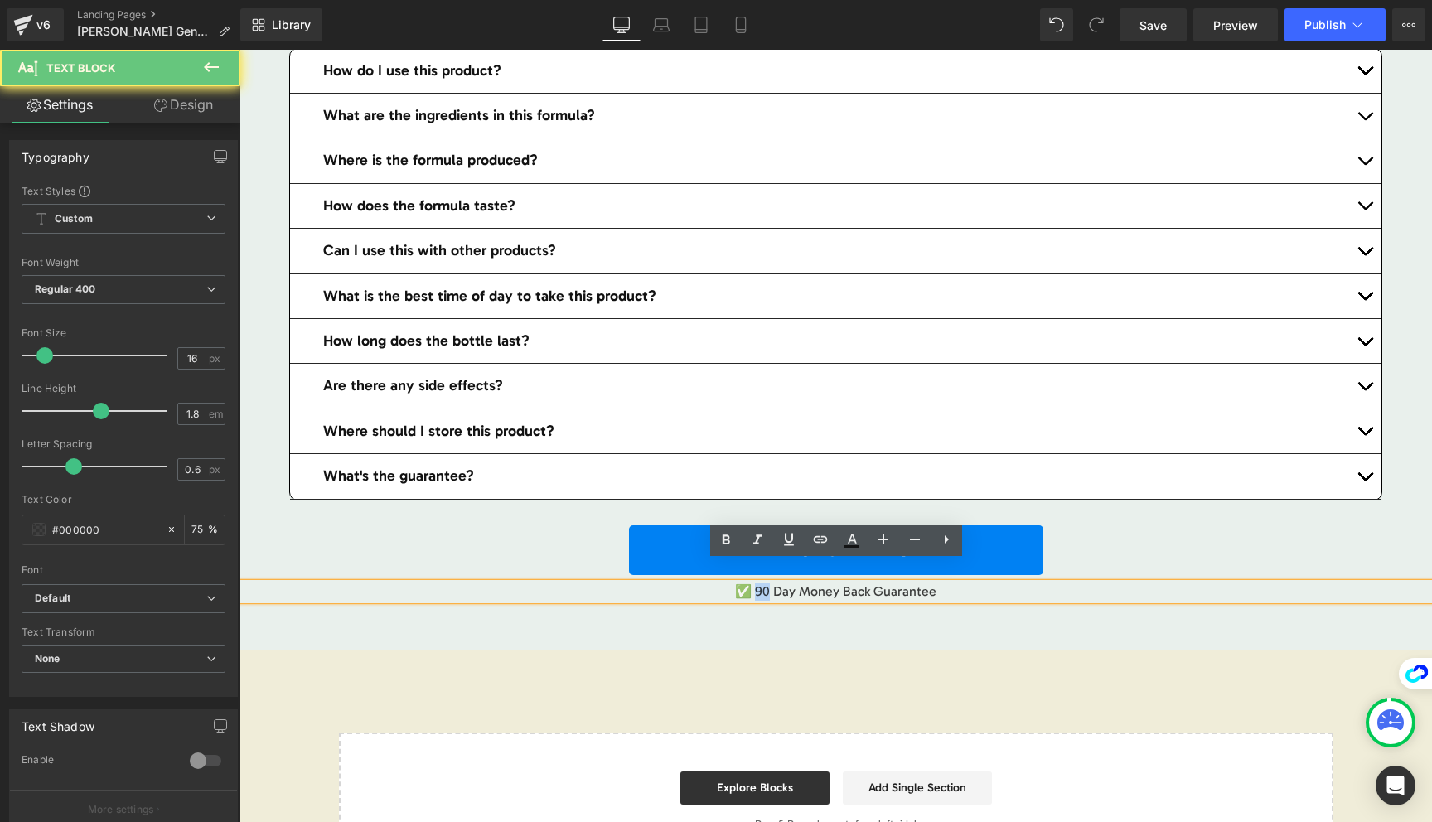
click at [762, 583] on p "✅ 90 Day Money Back Guarantee" at bounding box center [836, 591] width 1193 height 17
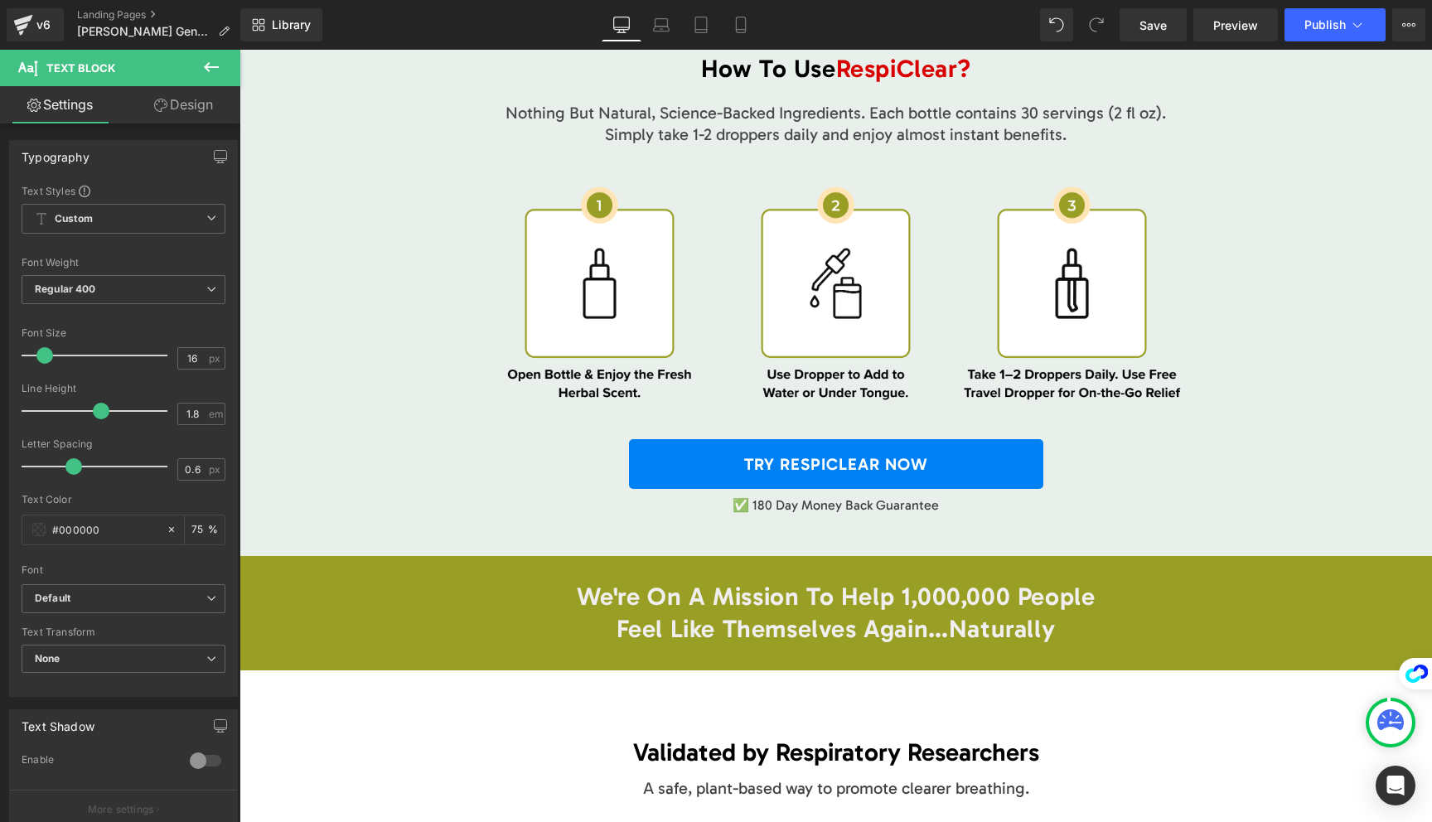
scroll to position [8700, 0]
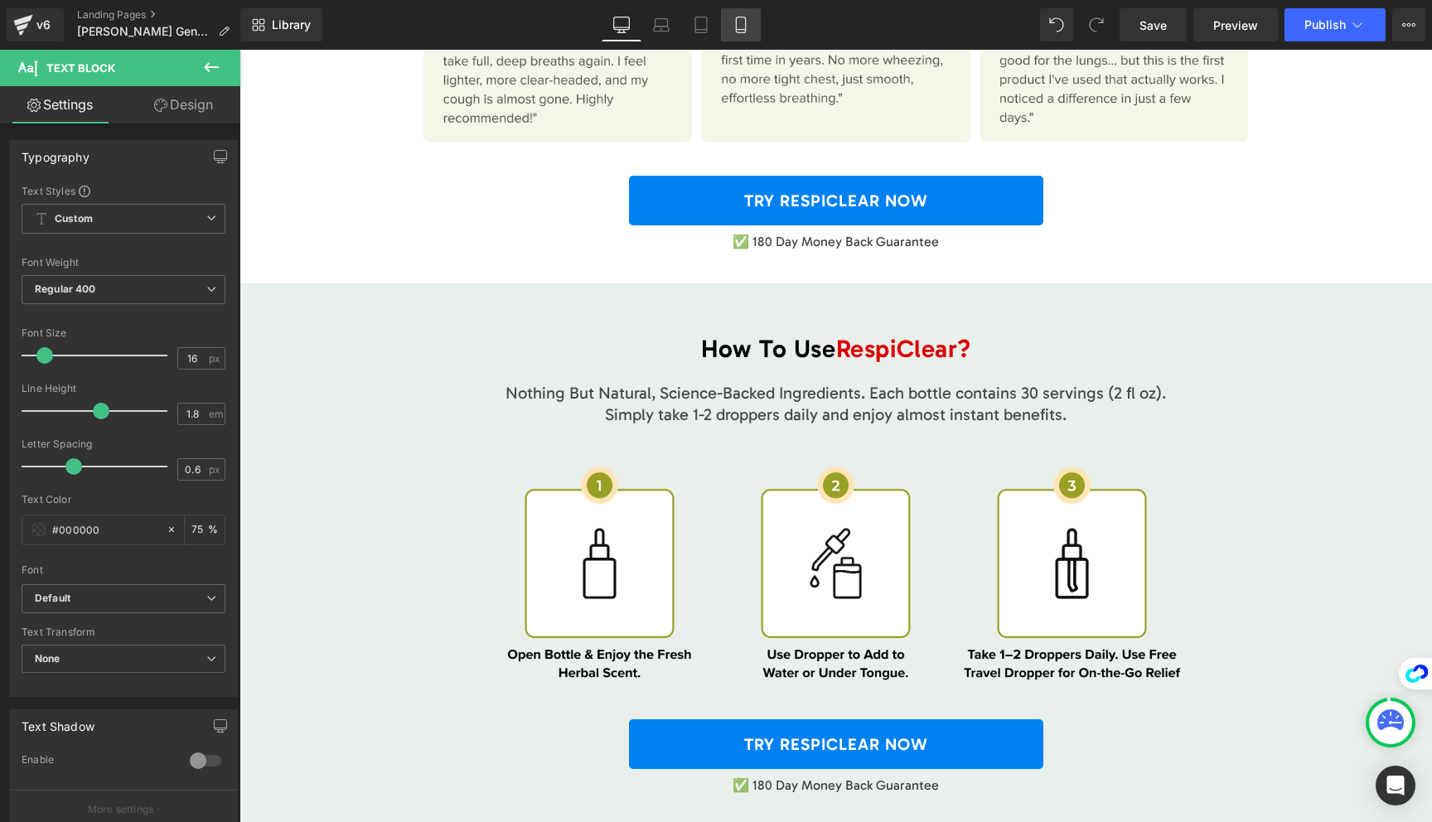
click at [740, 26] on icon at bounding box center [741, 25] width 17 height 17
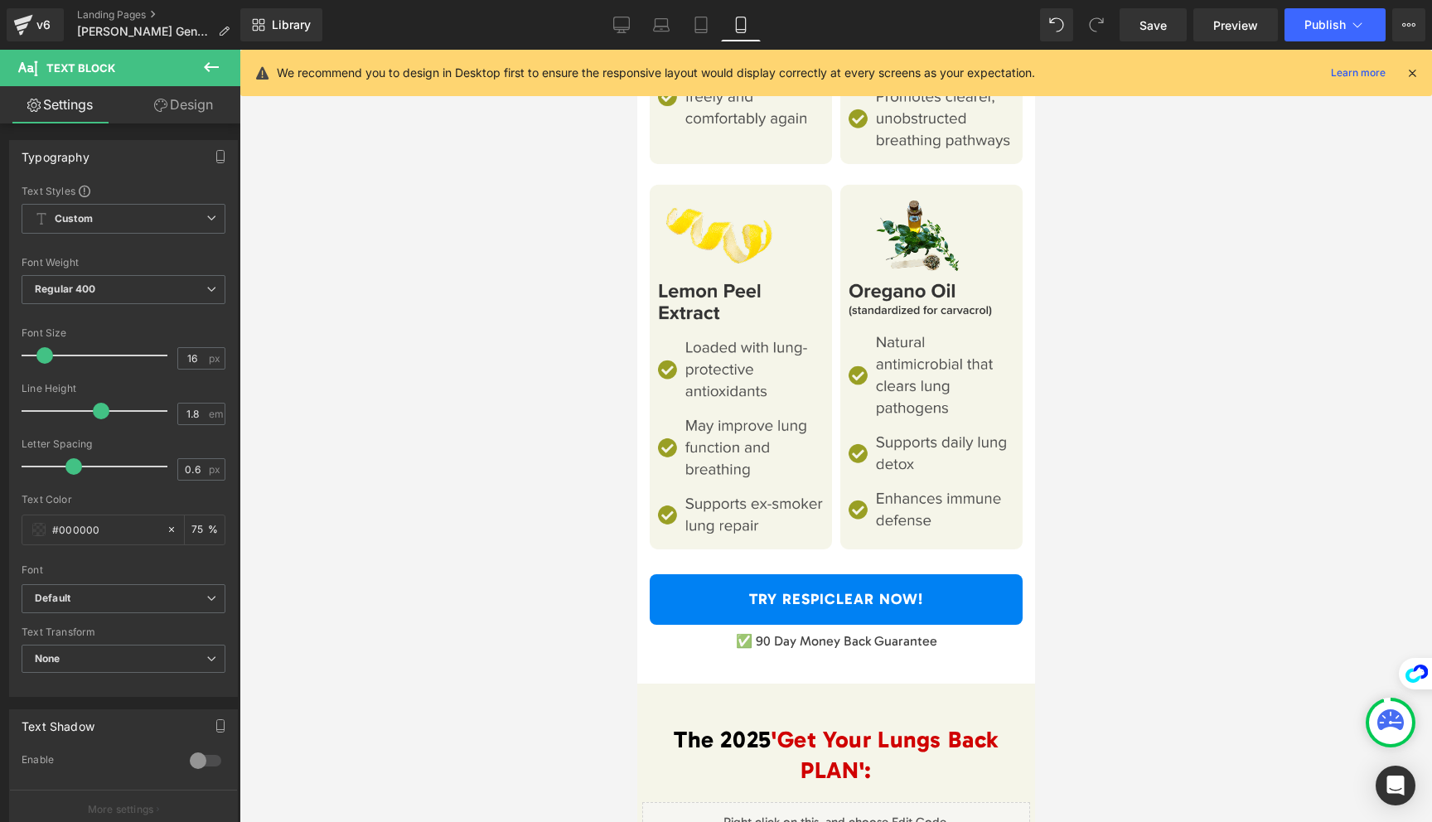
scroll to position [6916, 0]
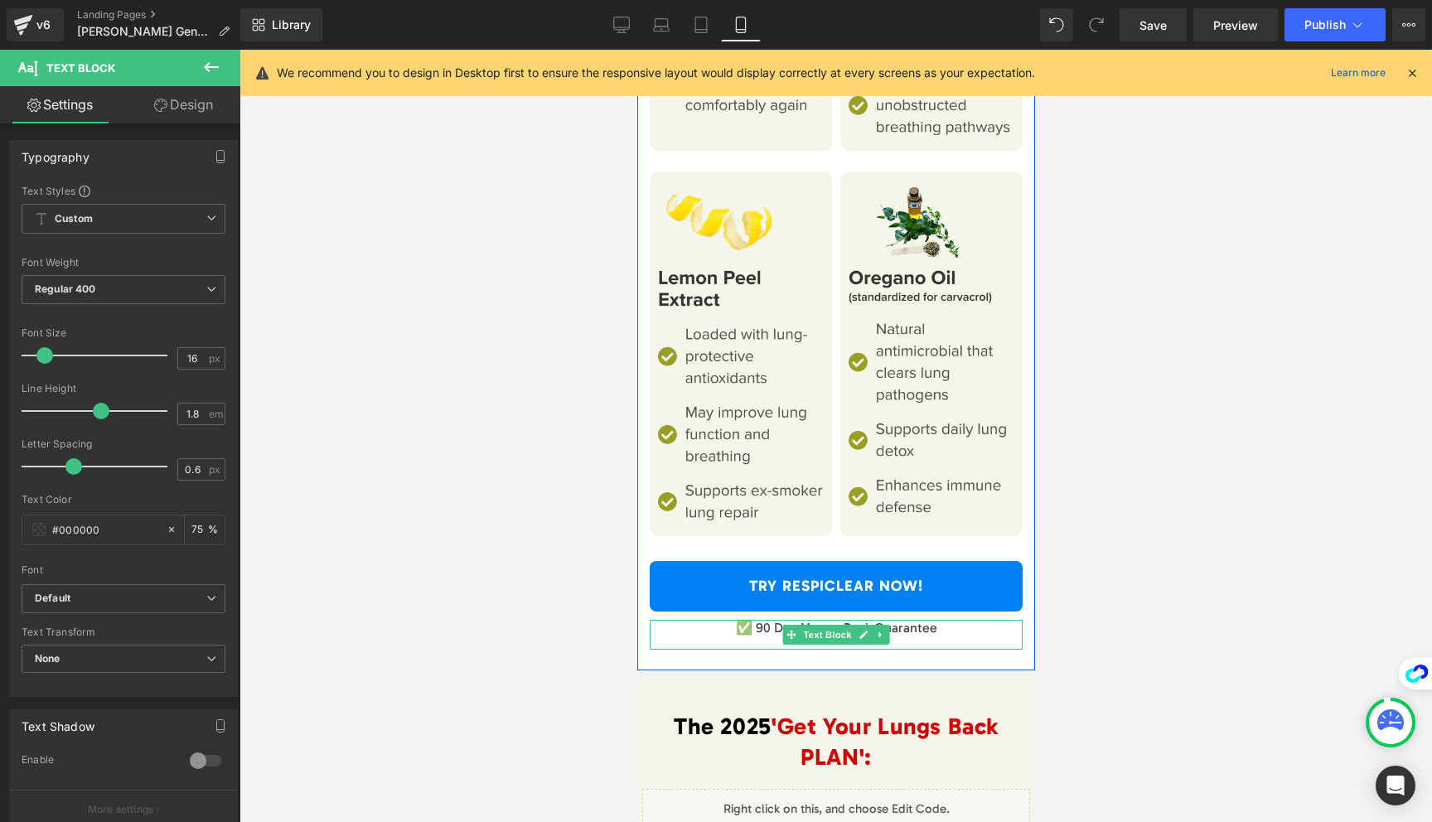
click at [762, 628] on p "✅ 90 Day Money Back Guarantee" at bounding box center [835, 628] width 373 height 17
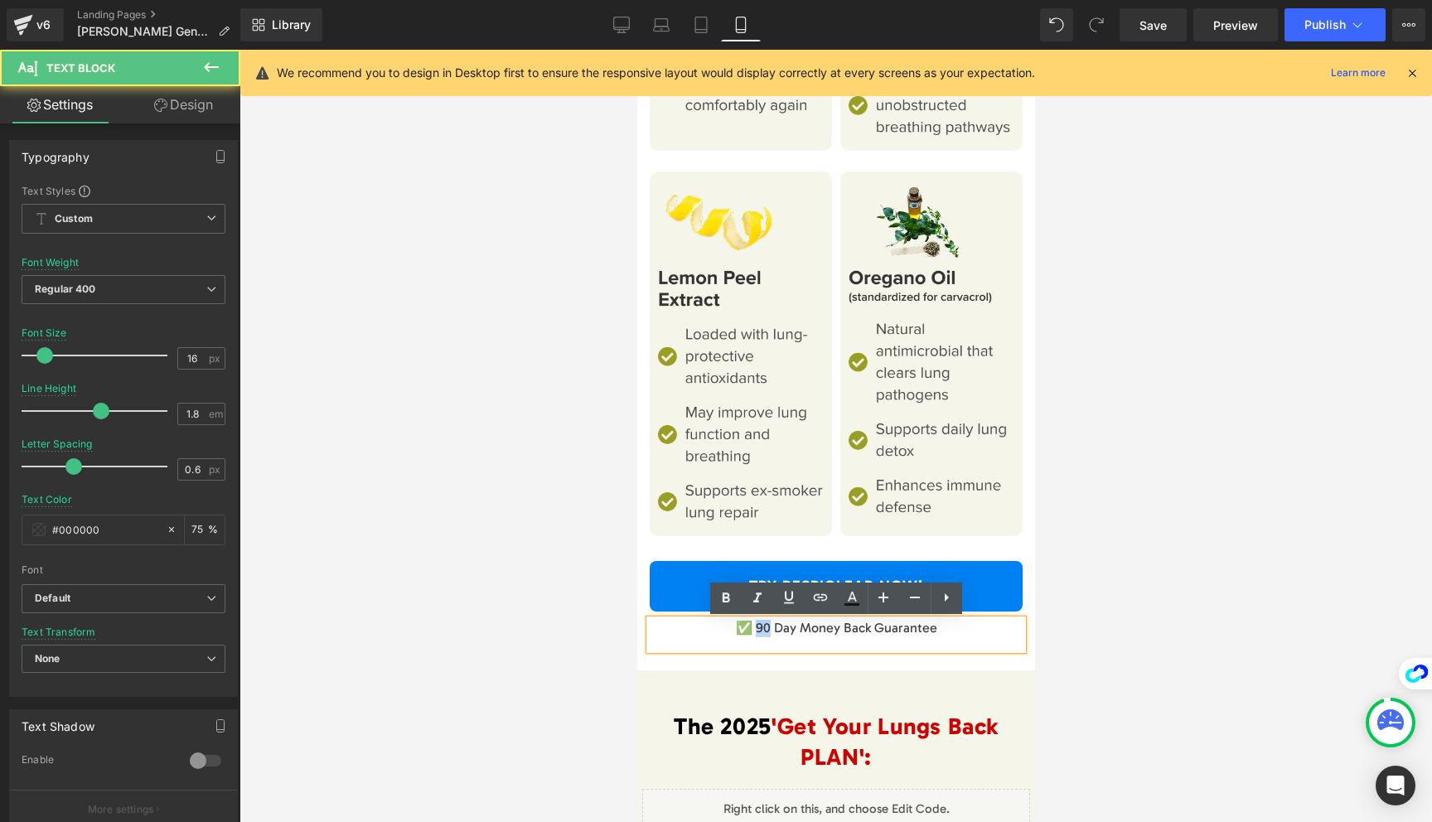
click at [762, 628] on p "✅ 90 Day Money Back Guarantee" at bounding box center [835, 628] width 373 height 17
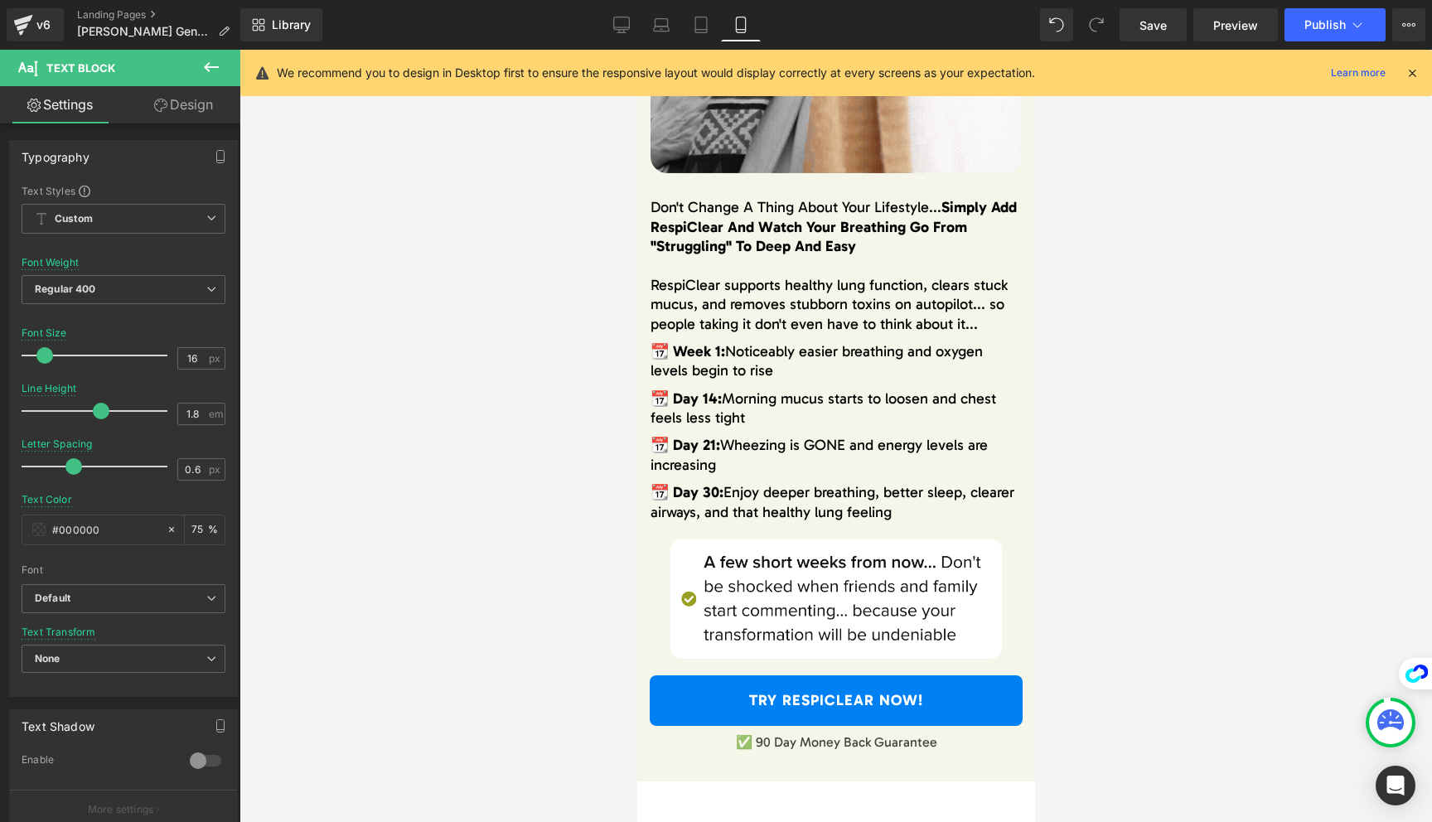
scroll to position [8074, 0]
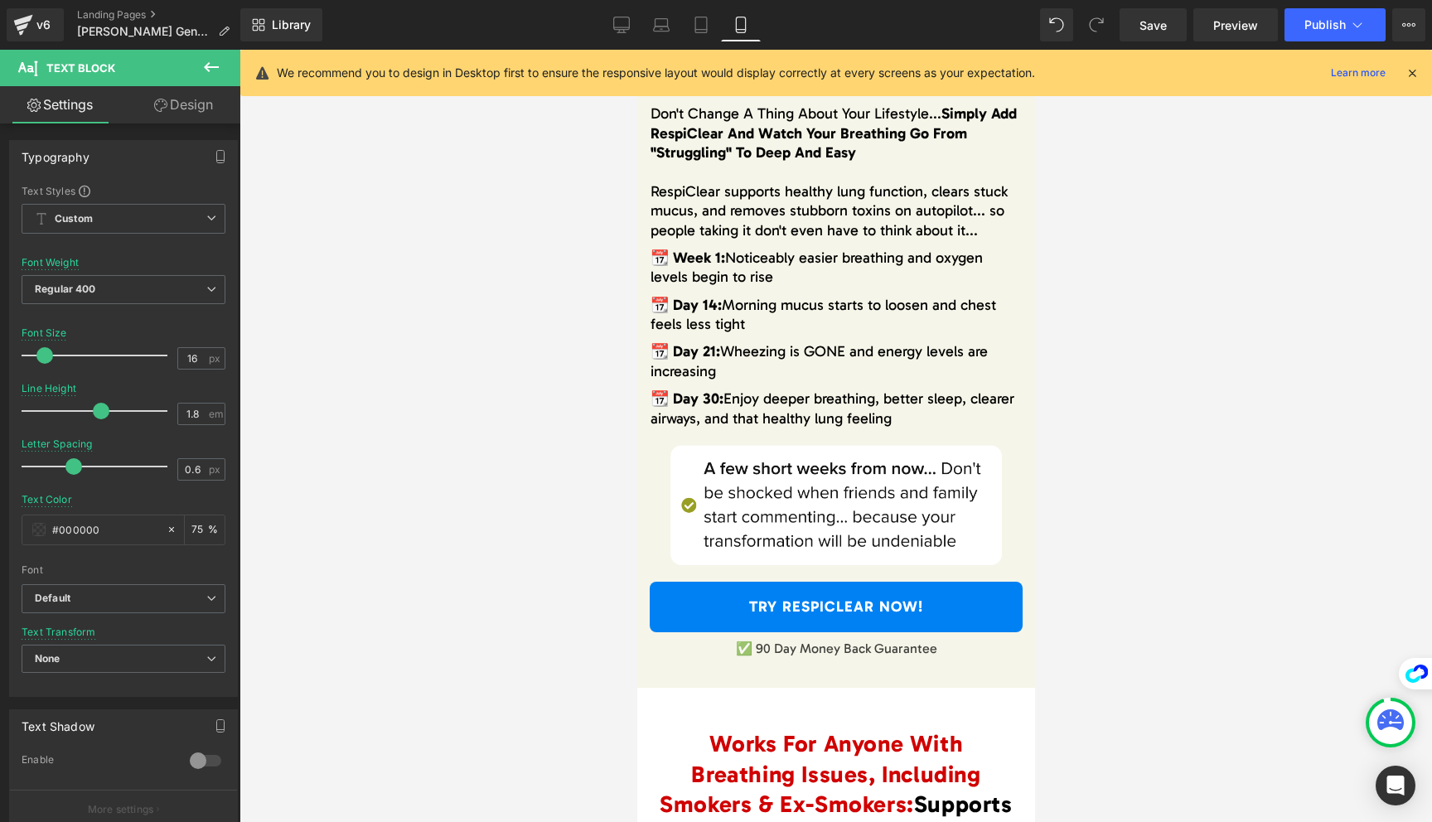
click at [762, 655] on p "✅ 90 Day Money Back Guarantee" at bounding box center [835, 649] width 388 height 17
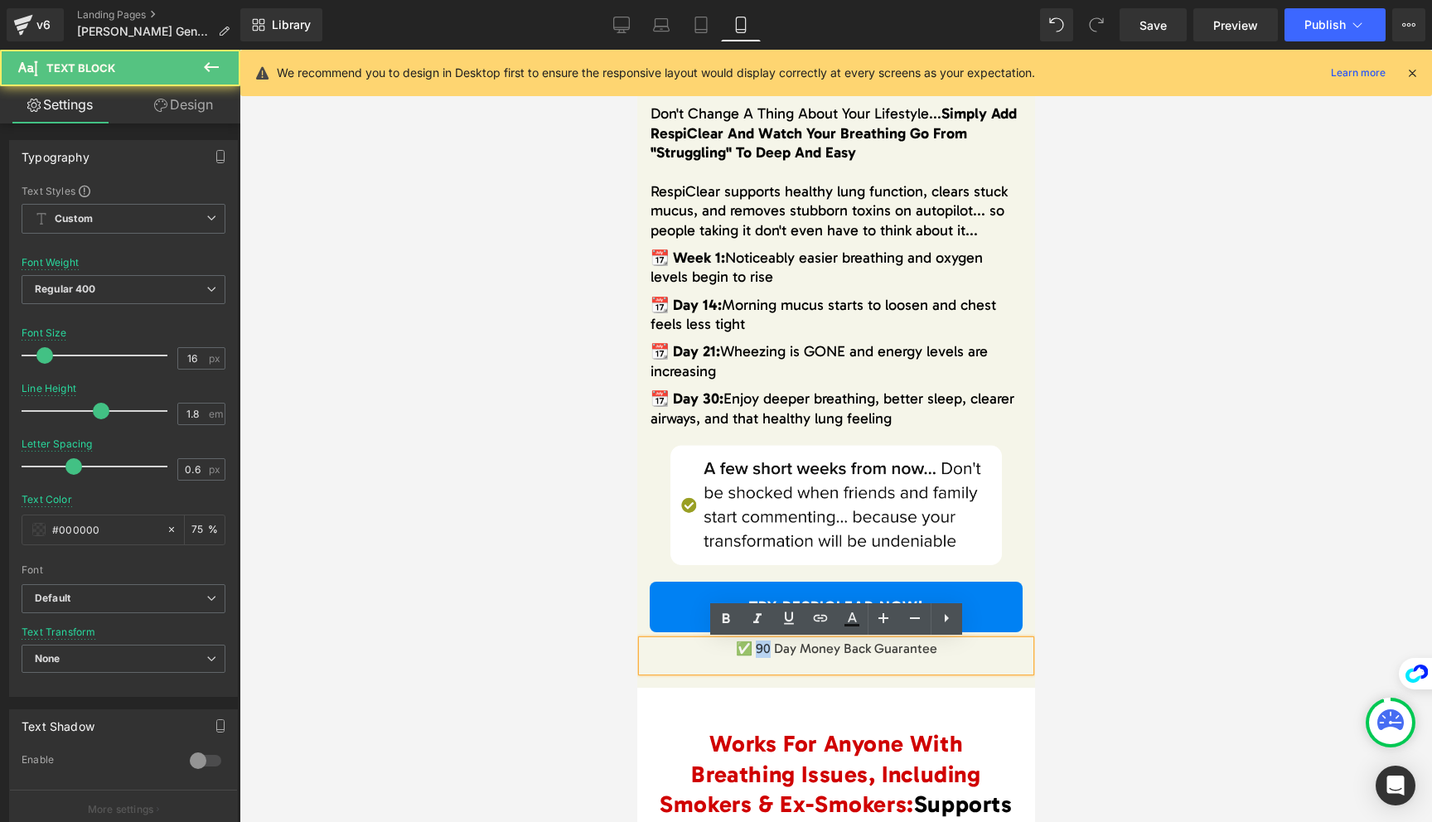
click at [762, 655] on p "✅ 90 Day Money Back Guarantee" at bounding box center [835, 649] width 388 height 17
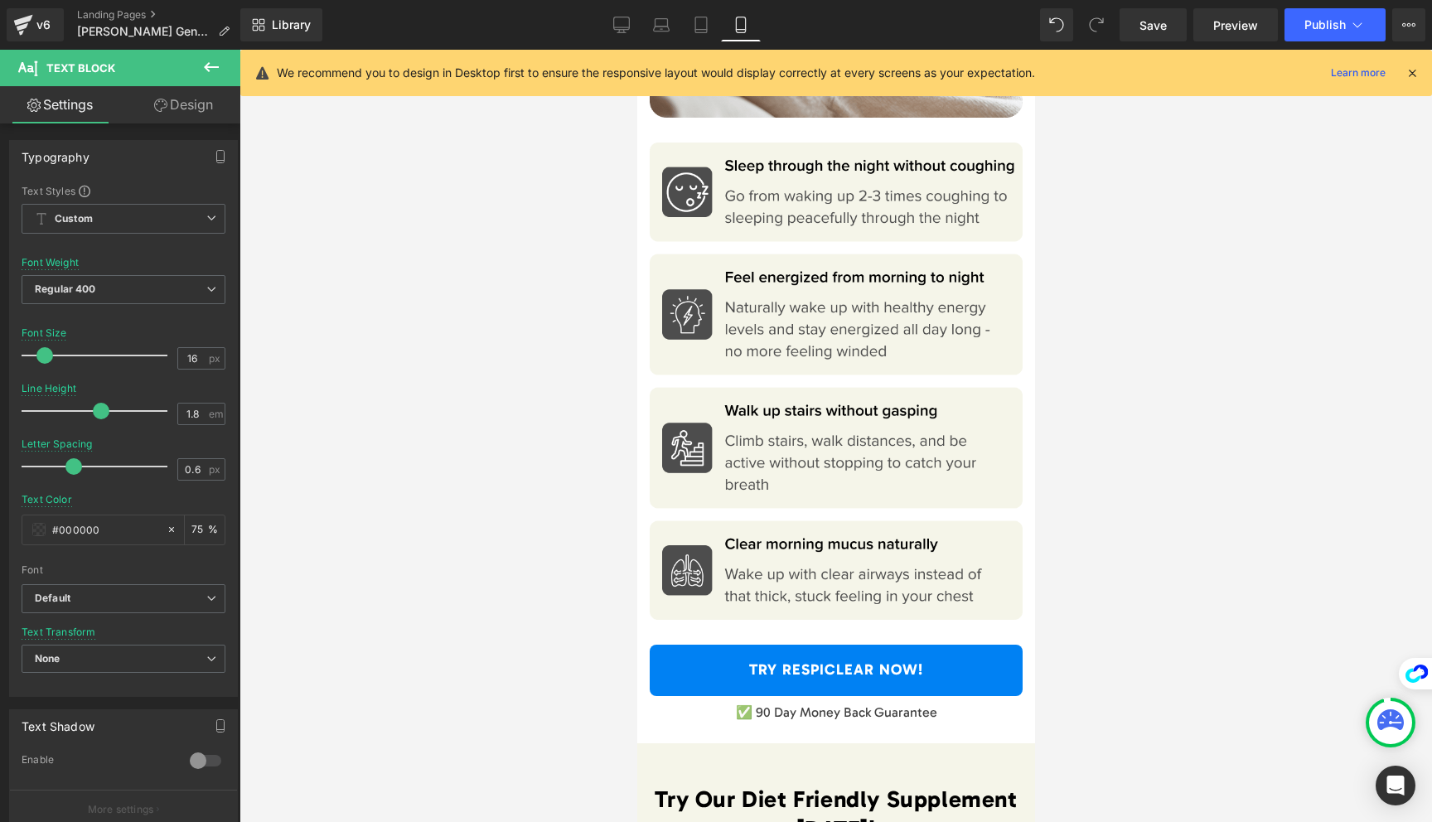
scroll to position [9346, 0]
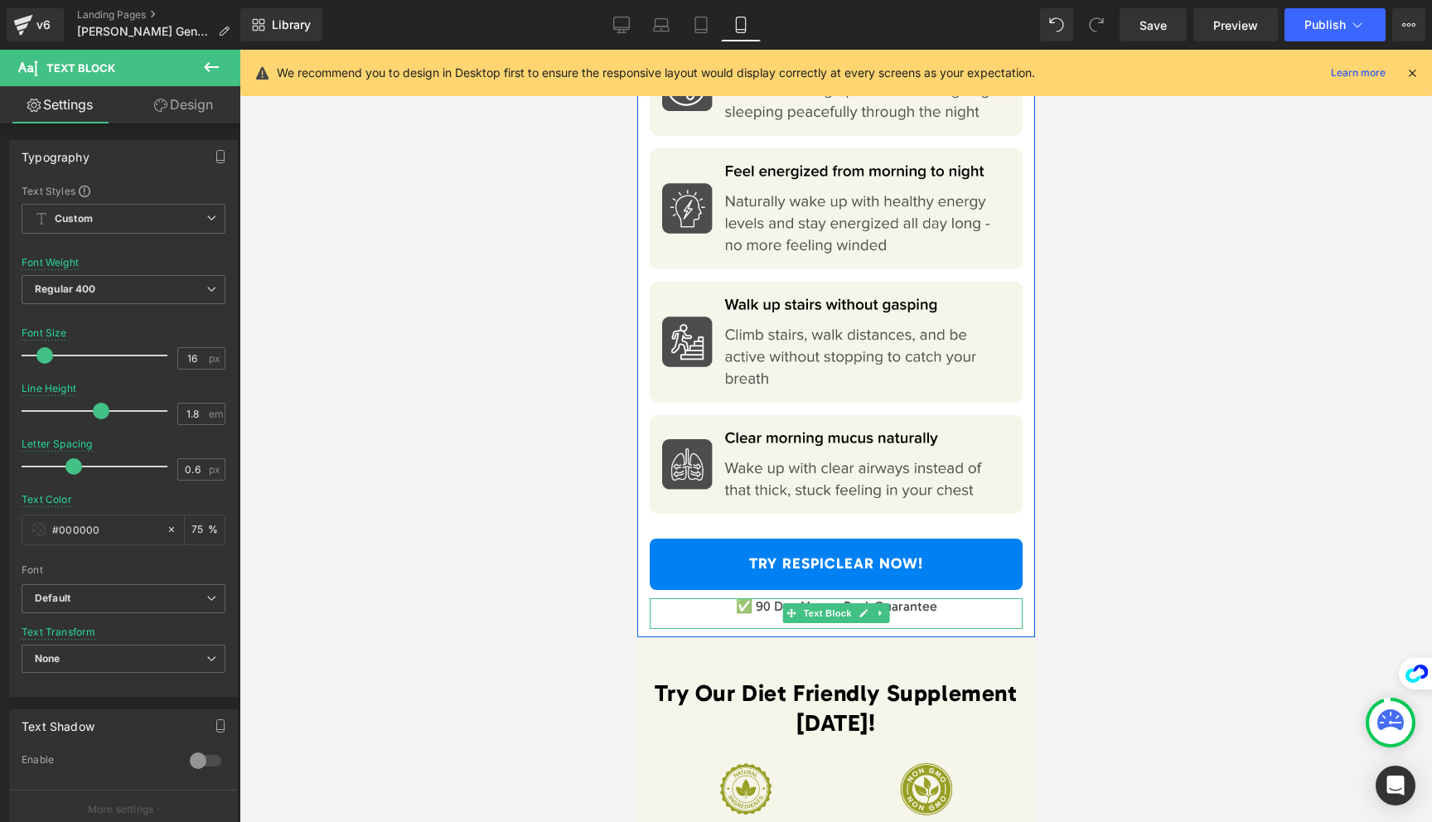
click at [762, 607] on p "✅ 90 Day Money Back Guarantee" at bounding box center [835, 606] width 373 height 17
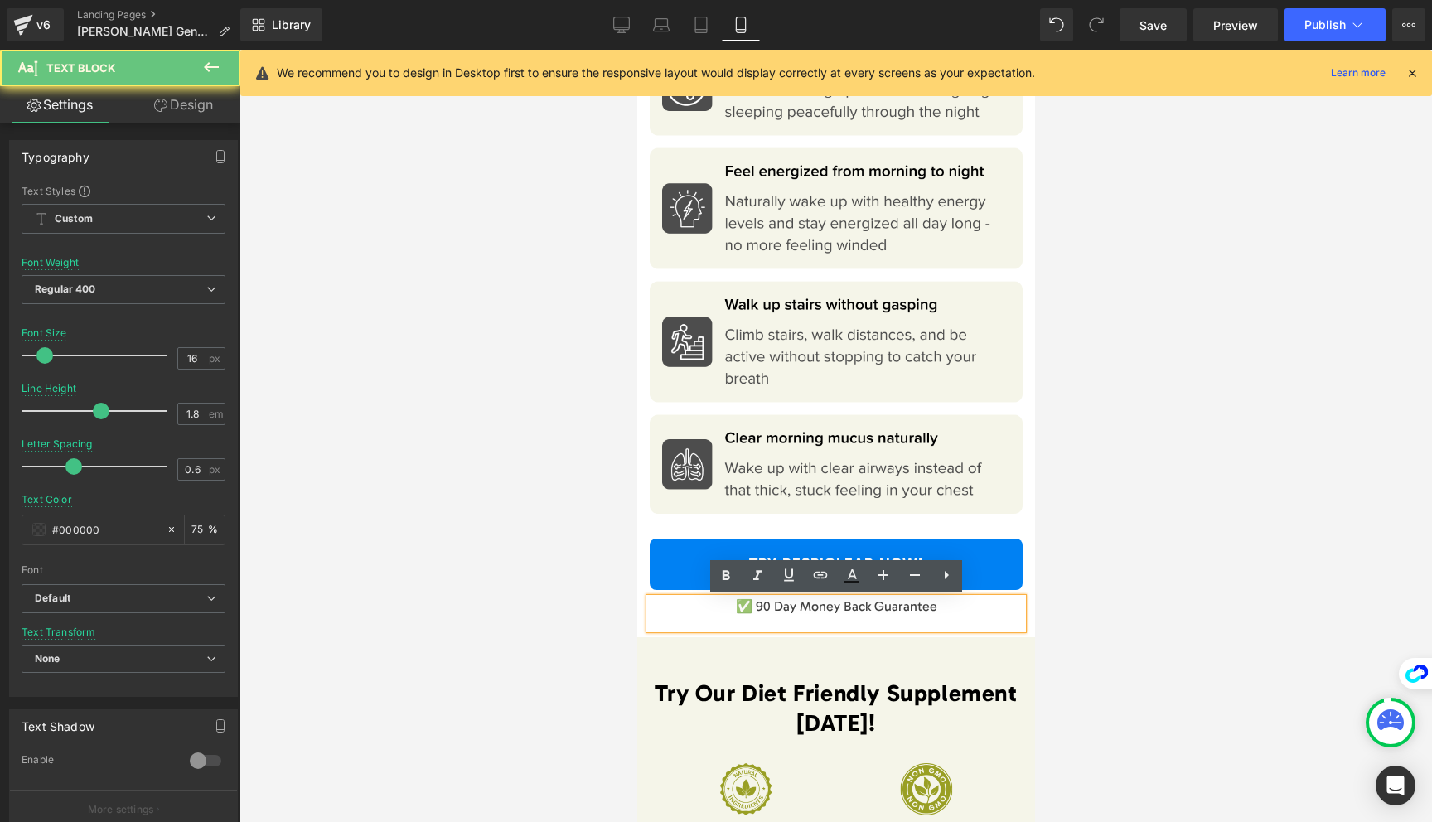
click at [762, 607] on p "✅ 90 Day Money Back Guarantee" at bounding box center [835, 606] width 373 height 17
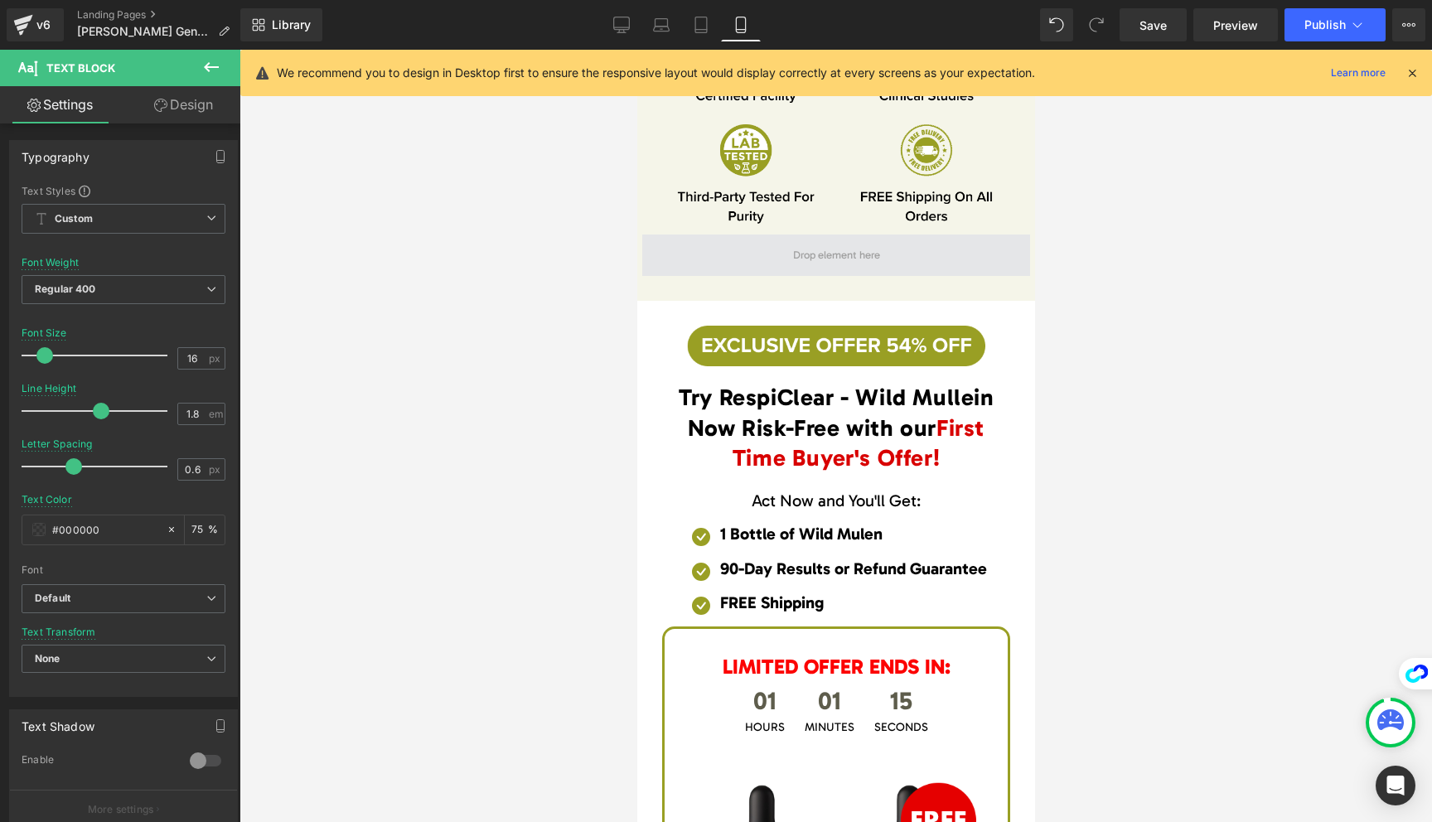
scroll to position [10270, 0]
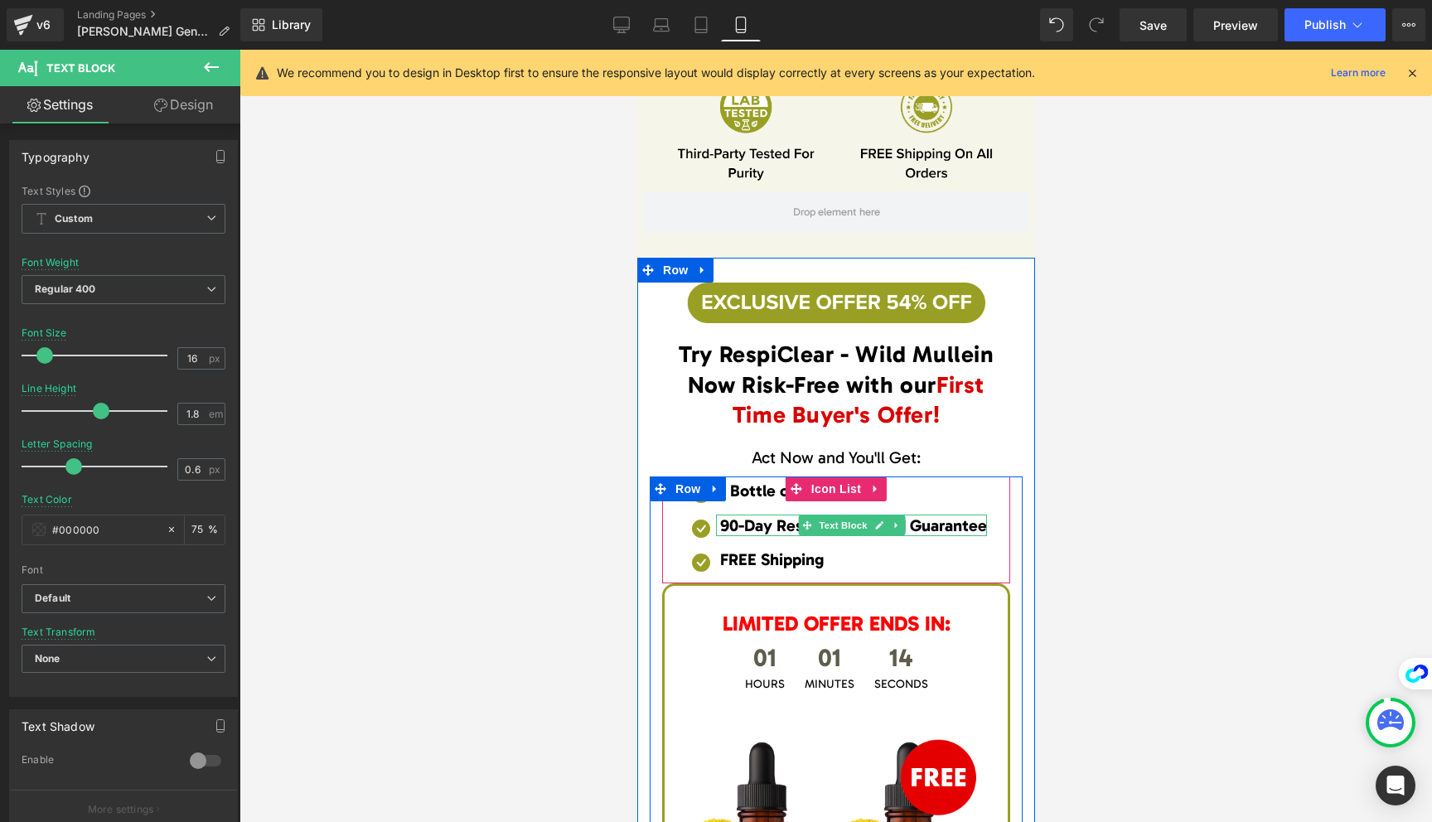
click at [730, 525] on span "90-Day Results or Refund Guarantee" at bounding box center [852, 526] width 267 height 20
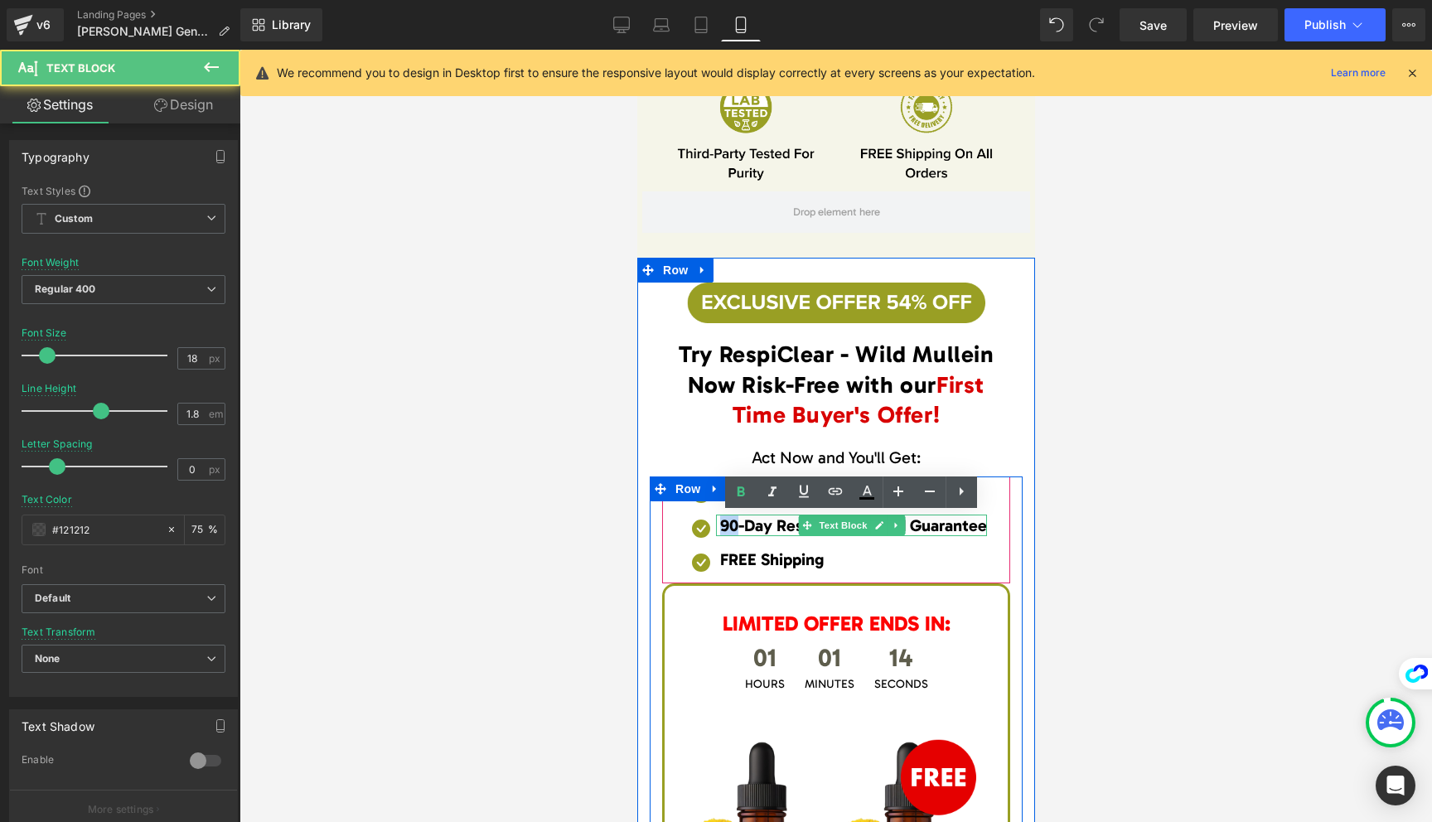
click at [730, 525] on span "90-Day Results or Refund Guarantee" at bounding box center [852, 526] width 267 height 20
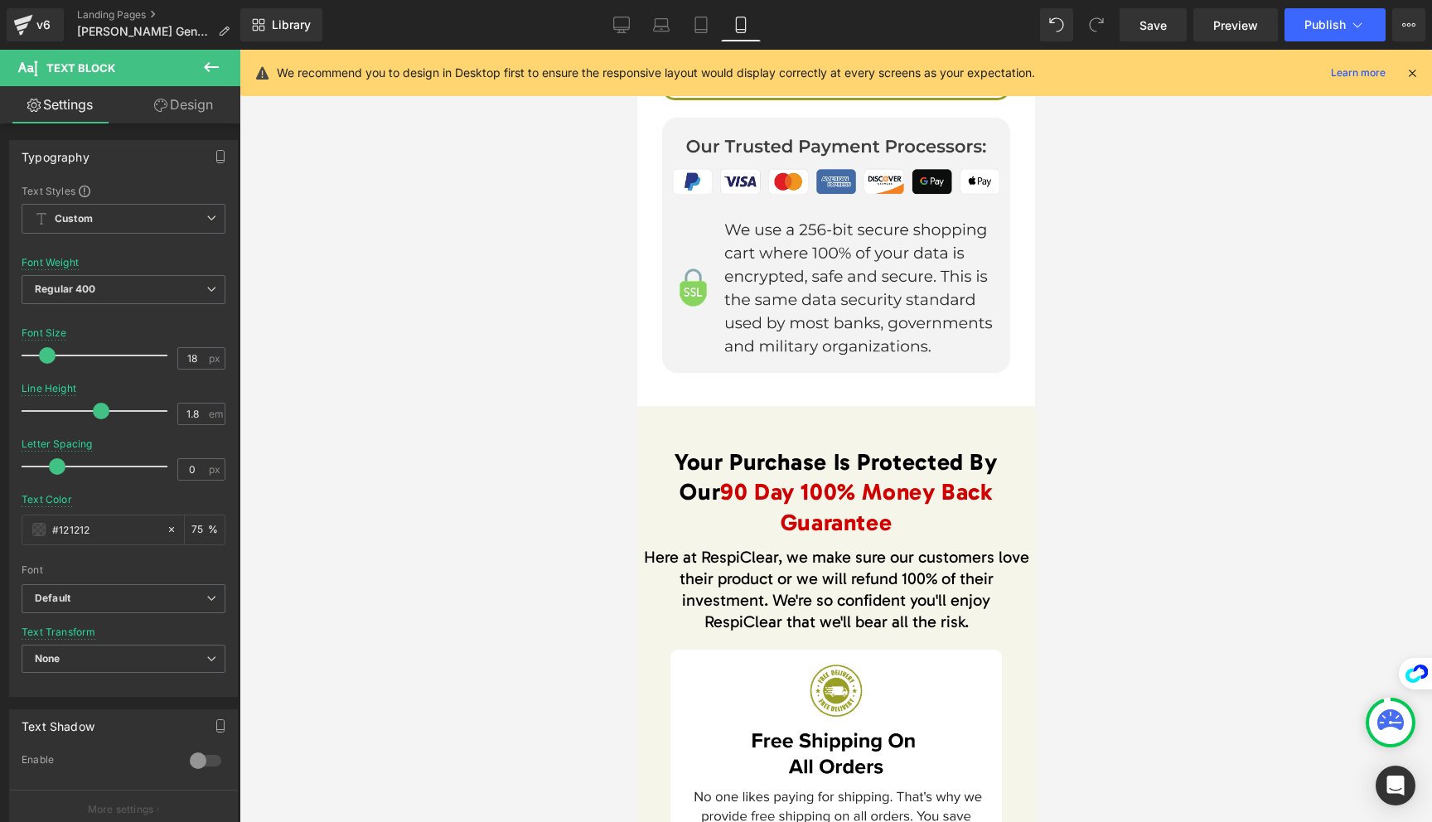
scroll to position [11347, 0]
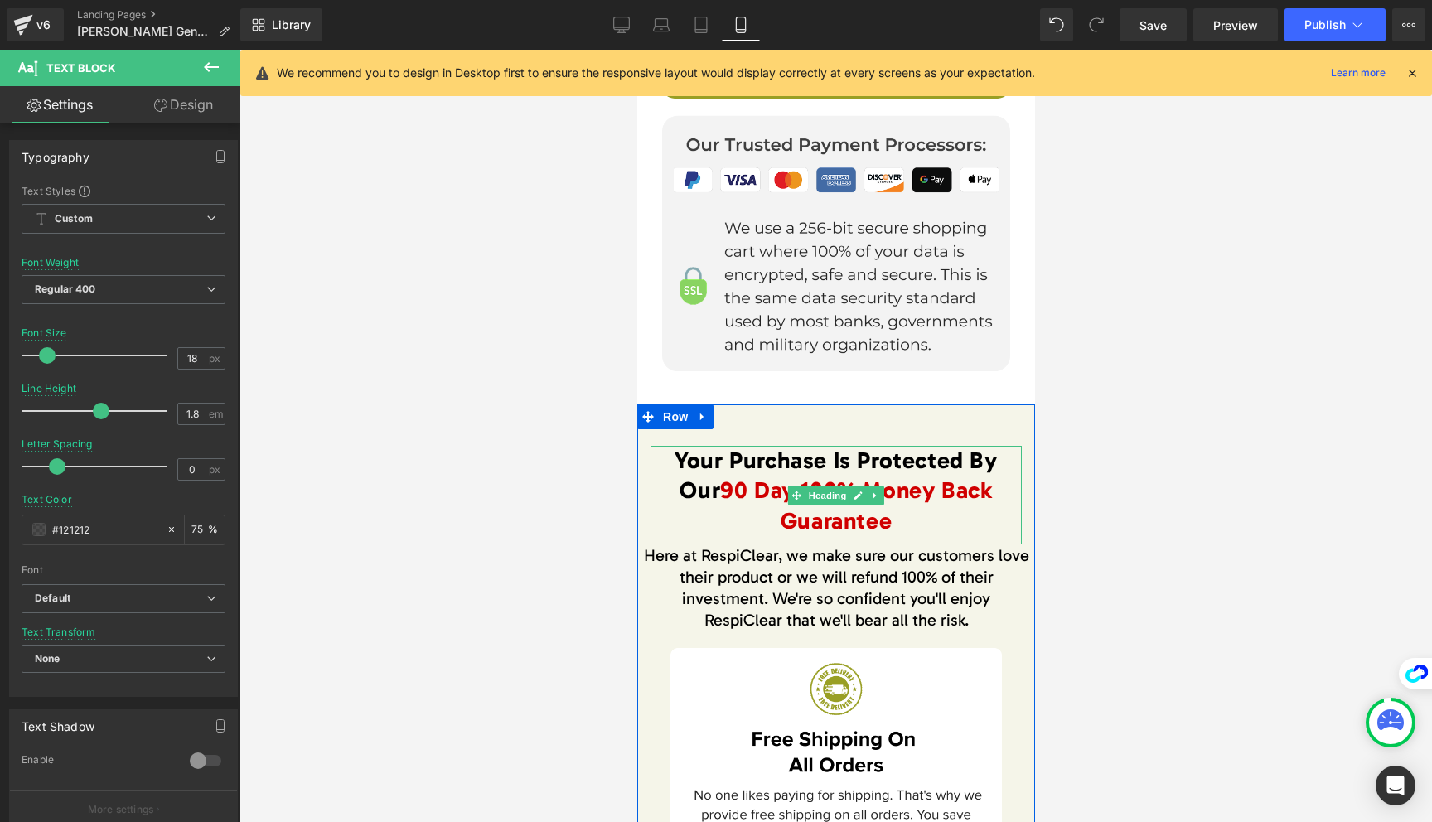
click at [719, 486] on span "90 Day 100% Money Back Guarantee" at bounding box center [855, 505] width 272 height 57
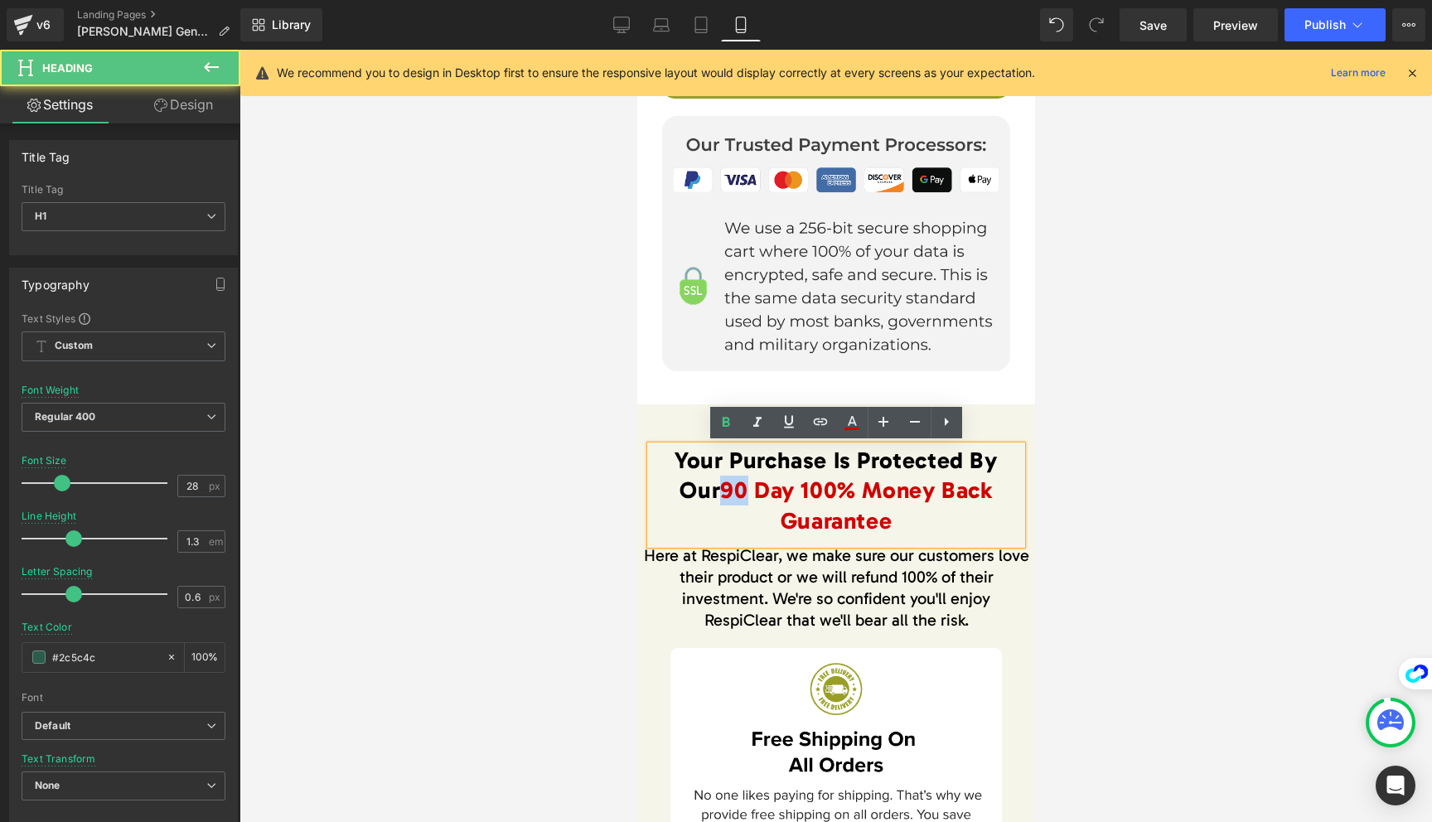
click at [719, 486] on span "90 Day 100% Money Back Guarantee" at bounding box center [855, 505] width 272 height 57
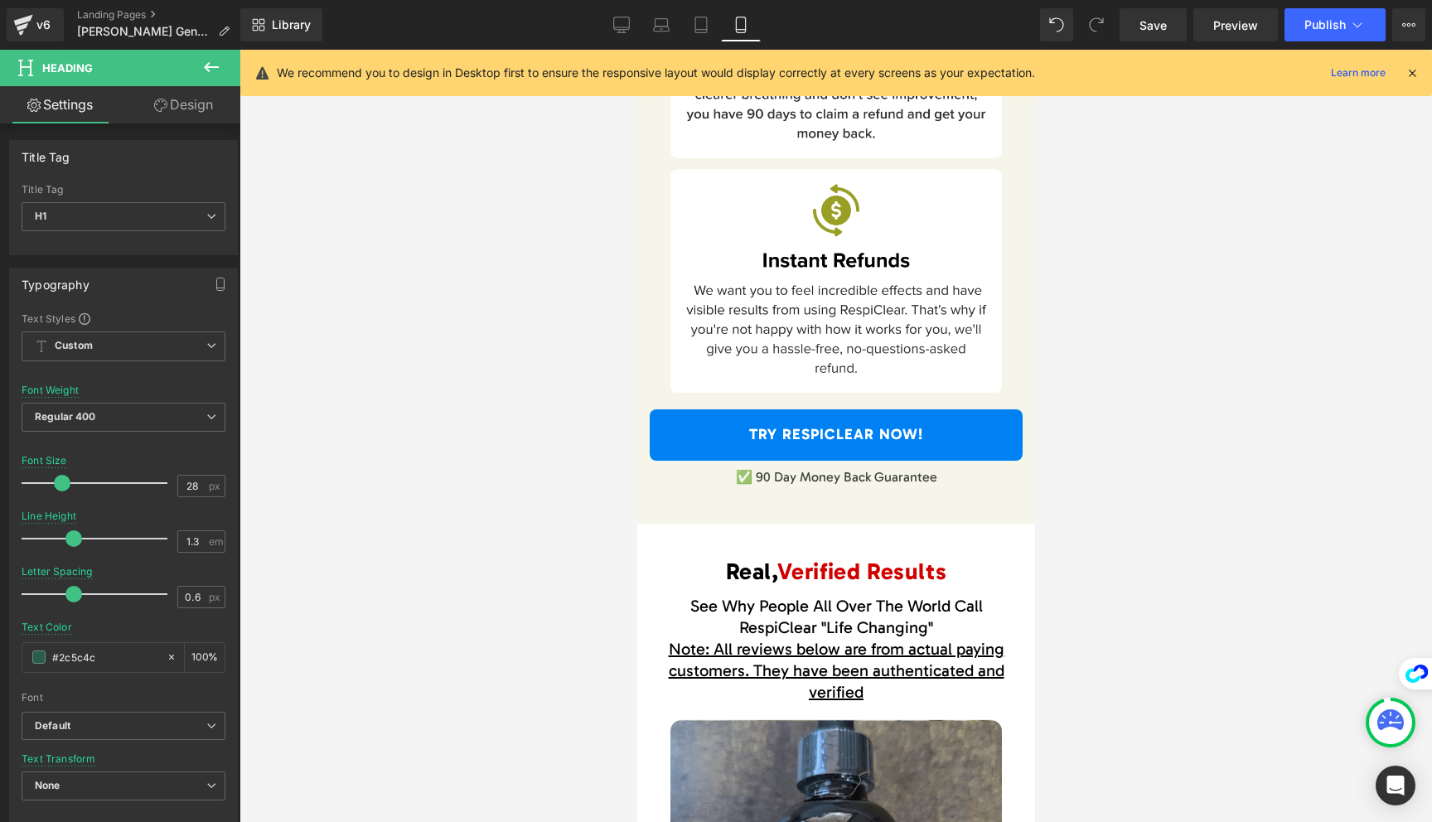
scroll to position [12488, 0]
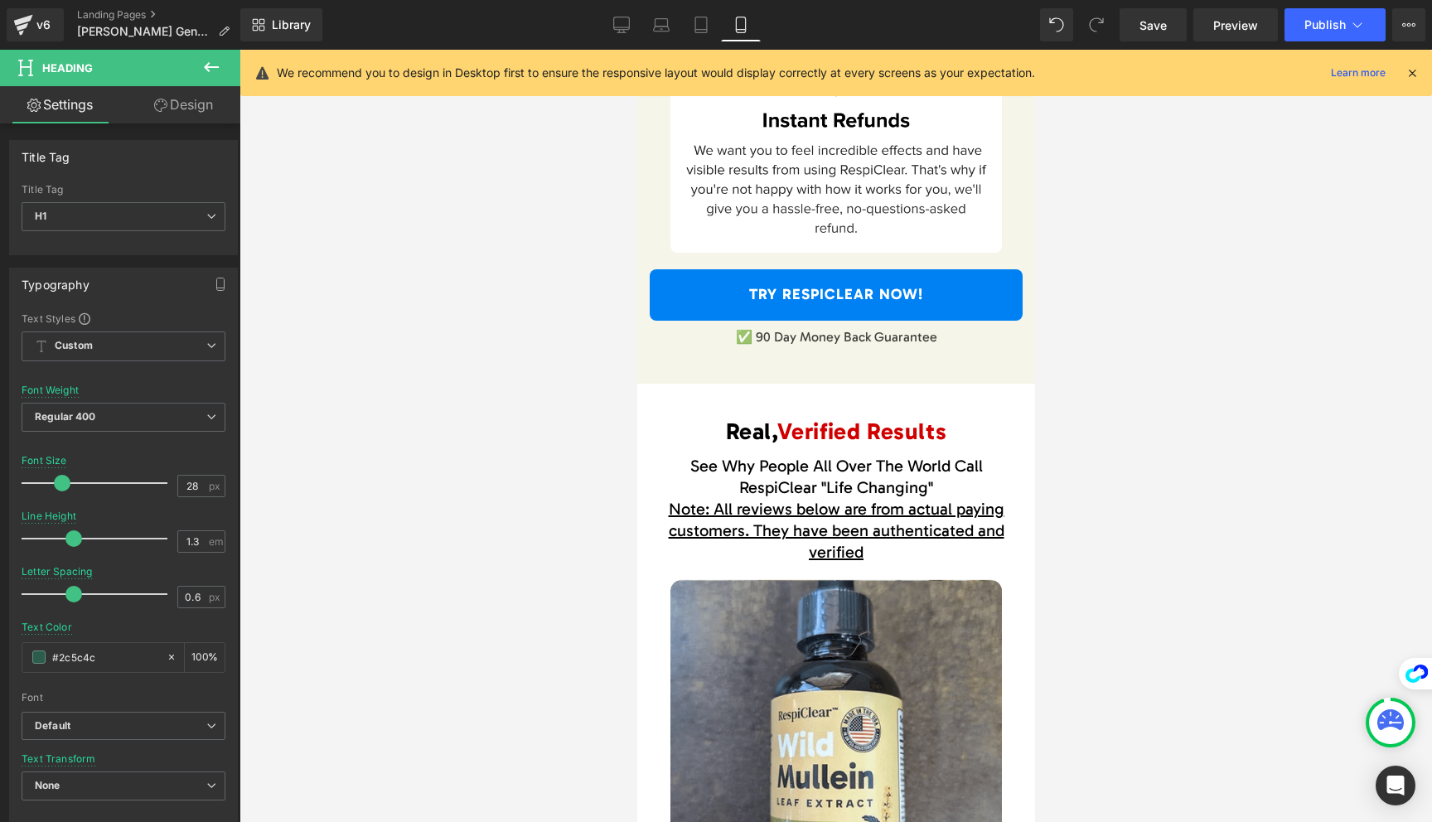
click at [758, 332] on p "✅ 90 Day Money Back Guarantee" at bounding box center [835, 337] width 388 height 17
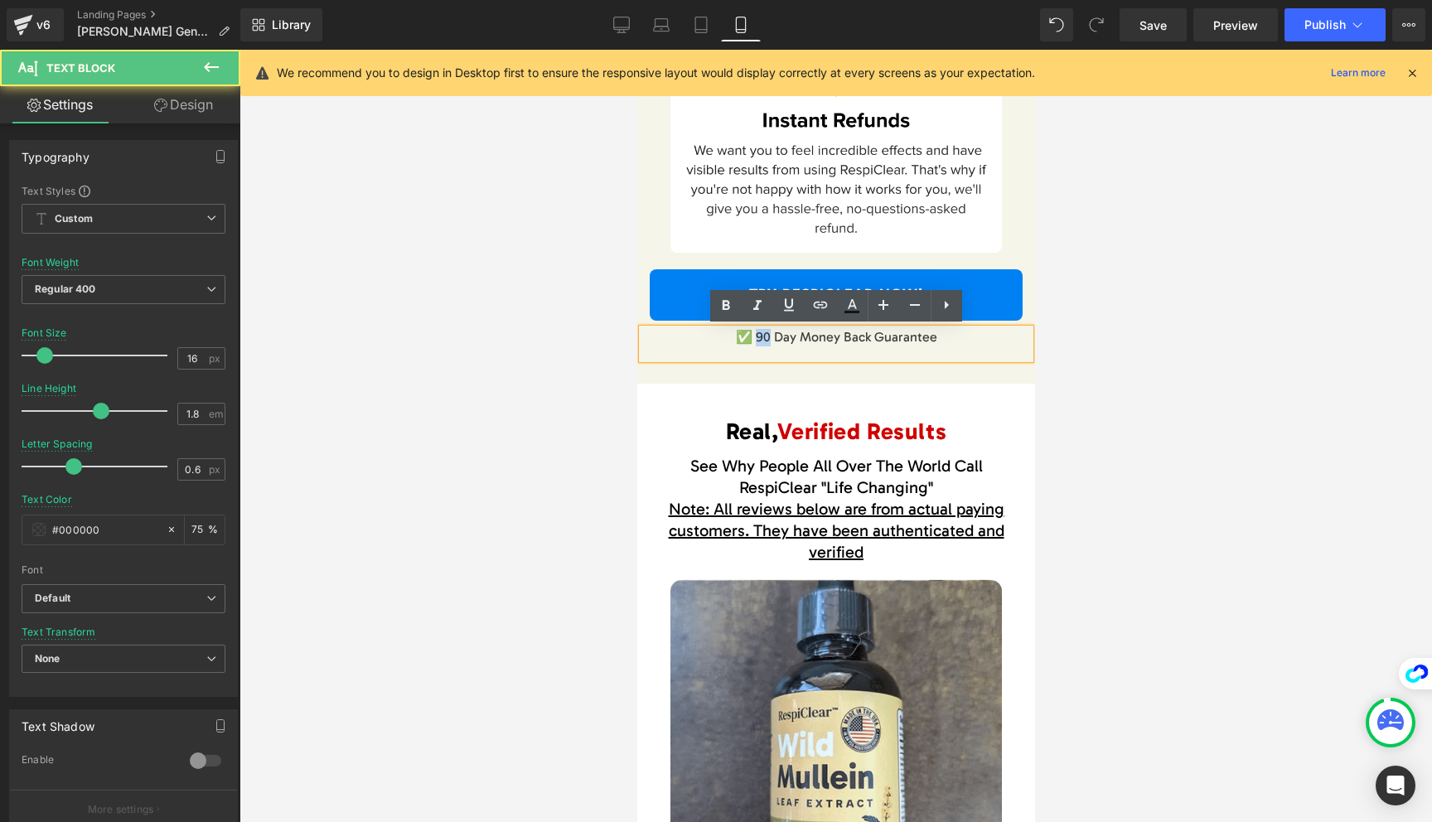
click at [758, 332] on p "✅ 90 Day Money Back Guarantee" at bounding box center [835, 337] width 388 height 17
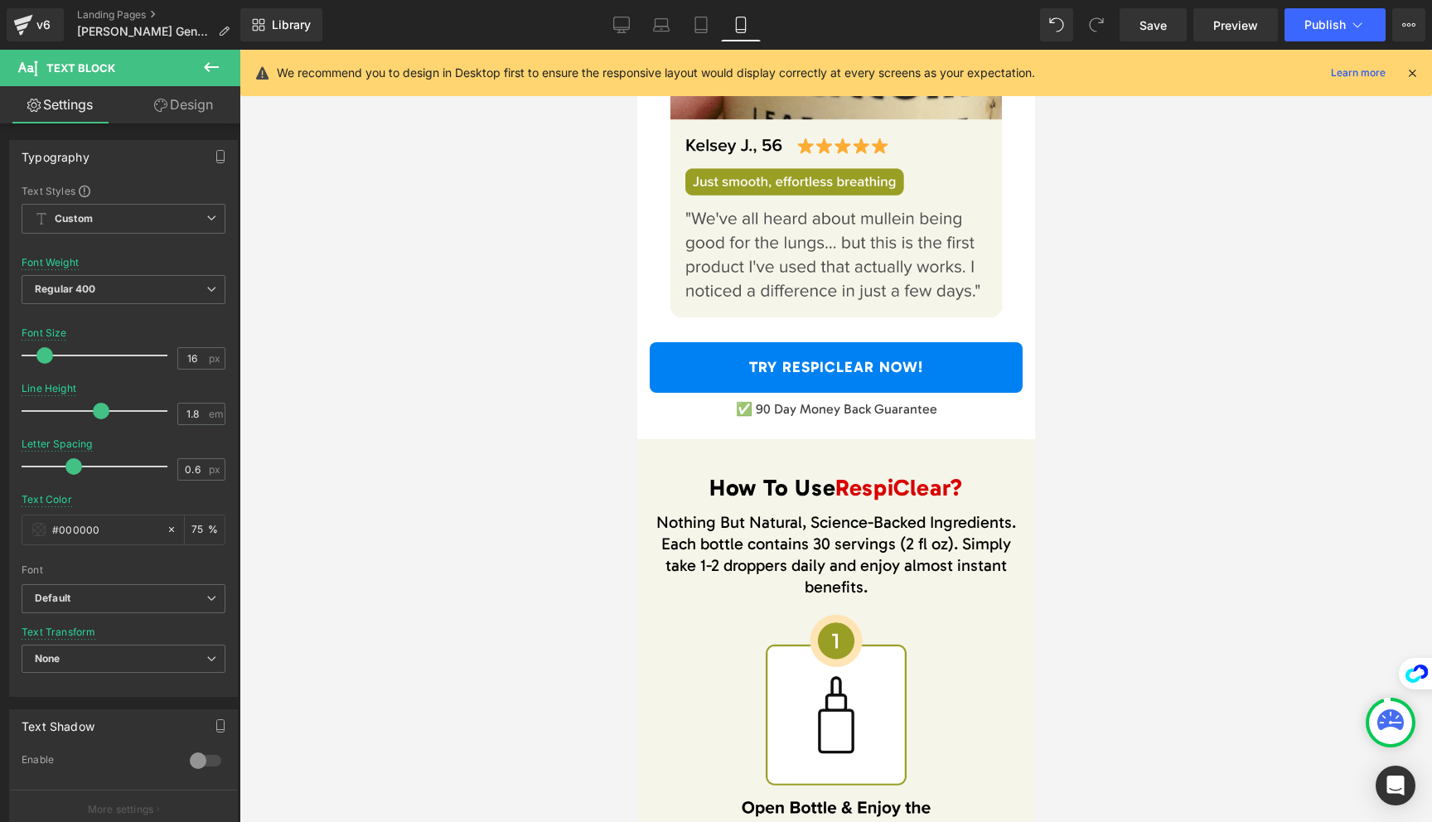
scroll to position [14255, 0]
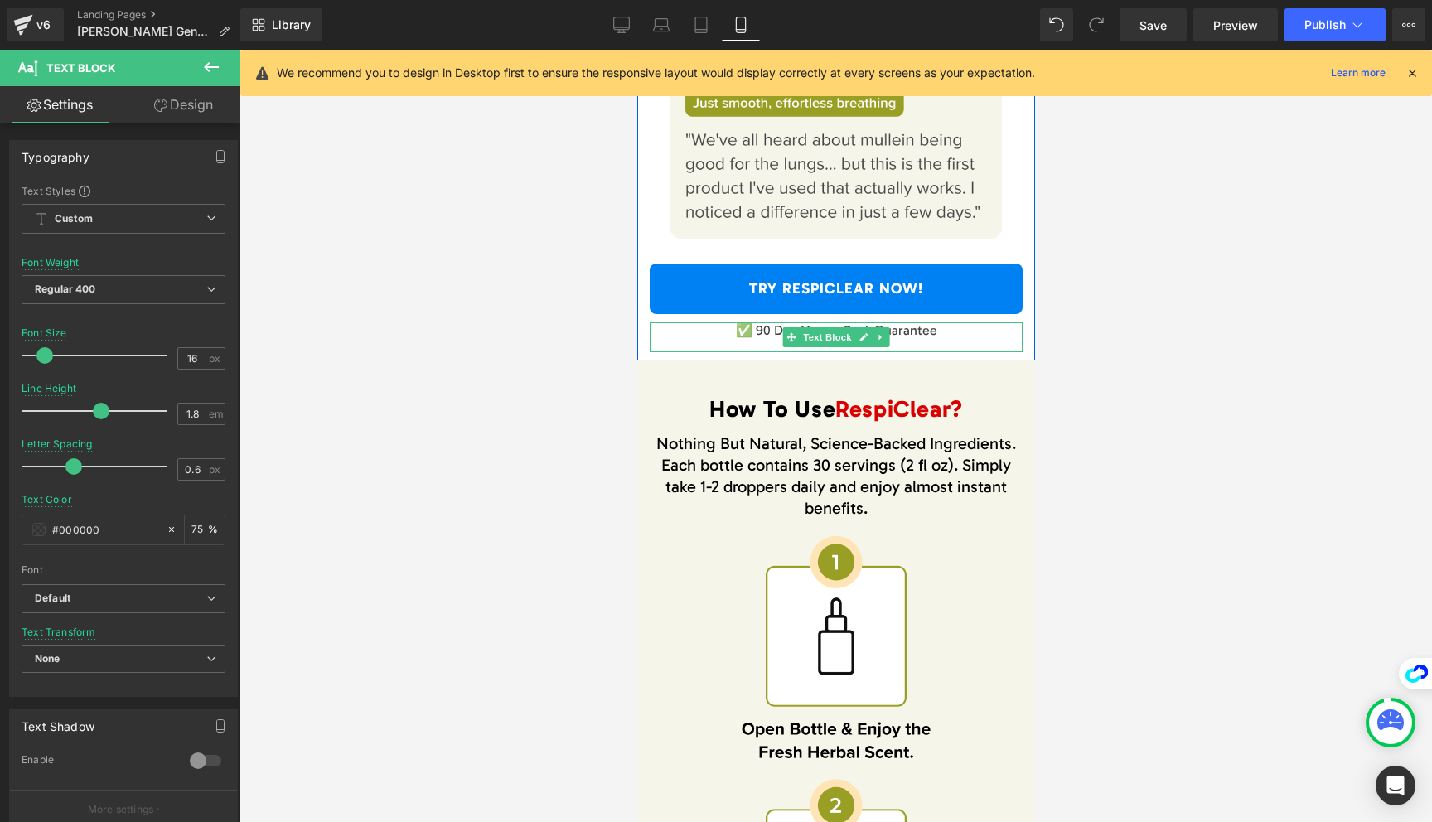
click at [760, 330] on p "✅ 90 Day Money Back Guarantee" at bounding box center [835, 330] width 373 height 17
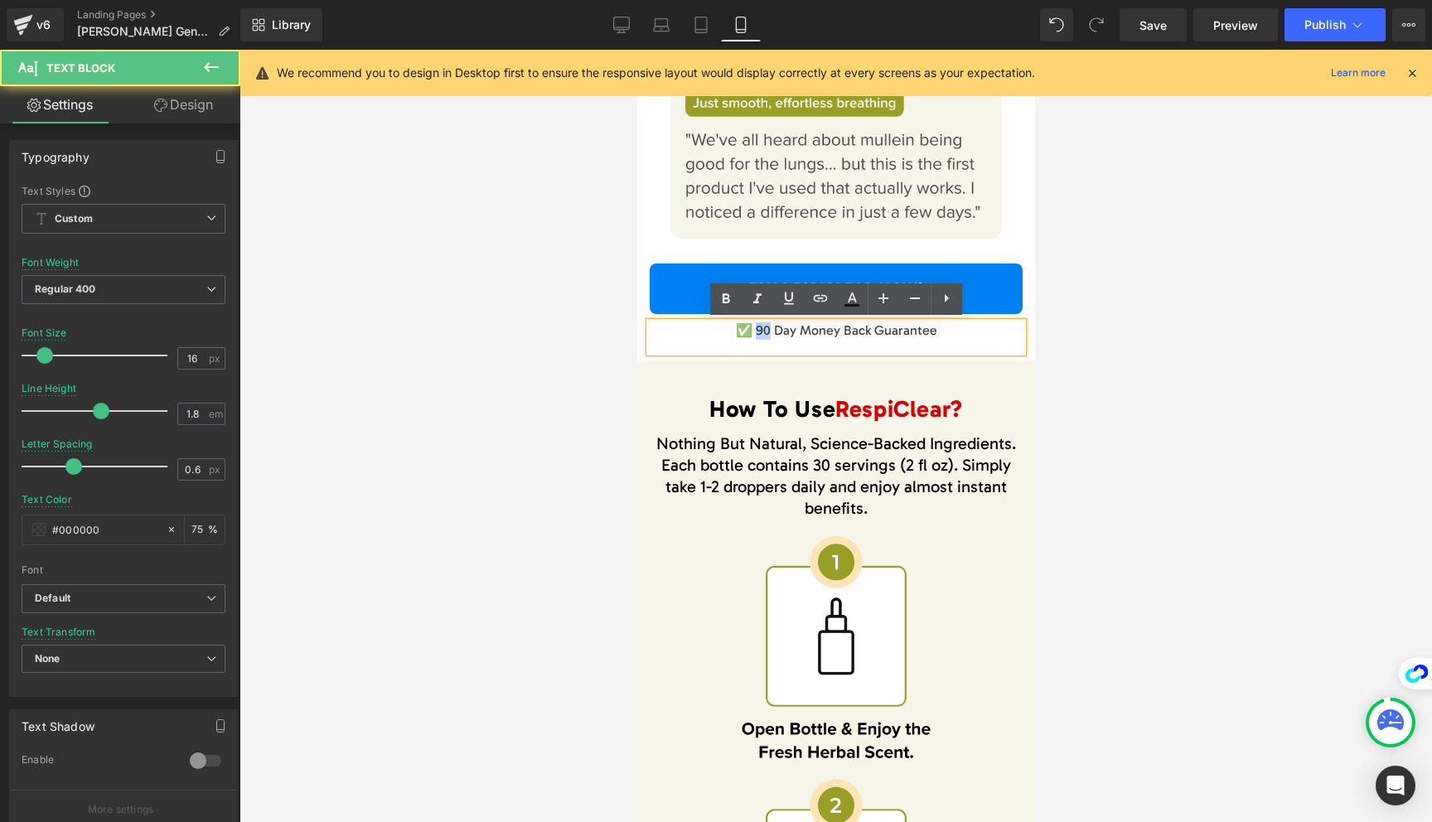
click at [760, 330] on p "✅ 90 Day Money Back Guarantee" at bounding box center [835, 330] width 373 height 17
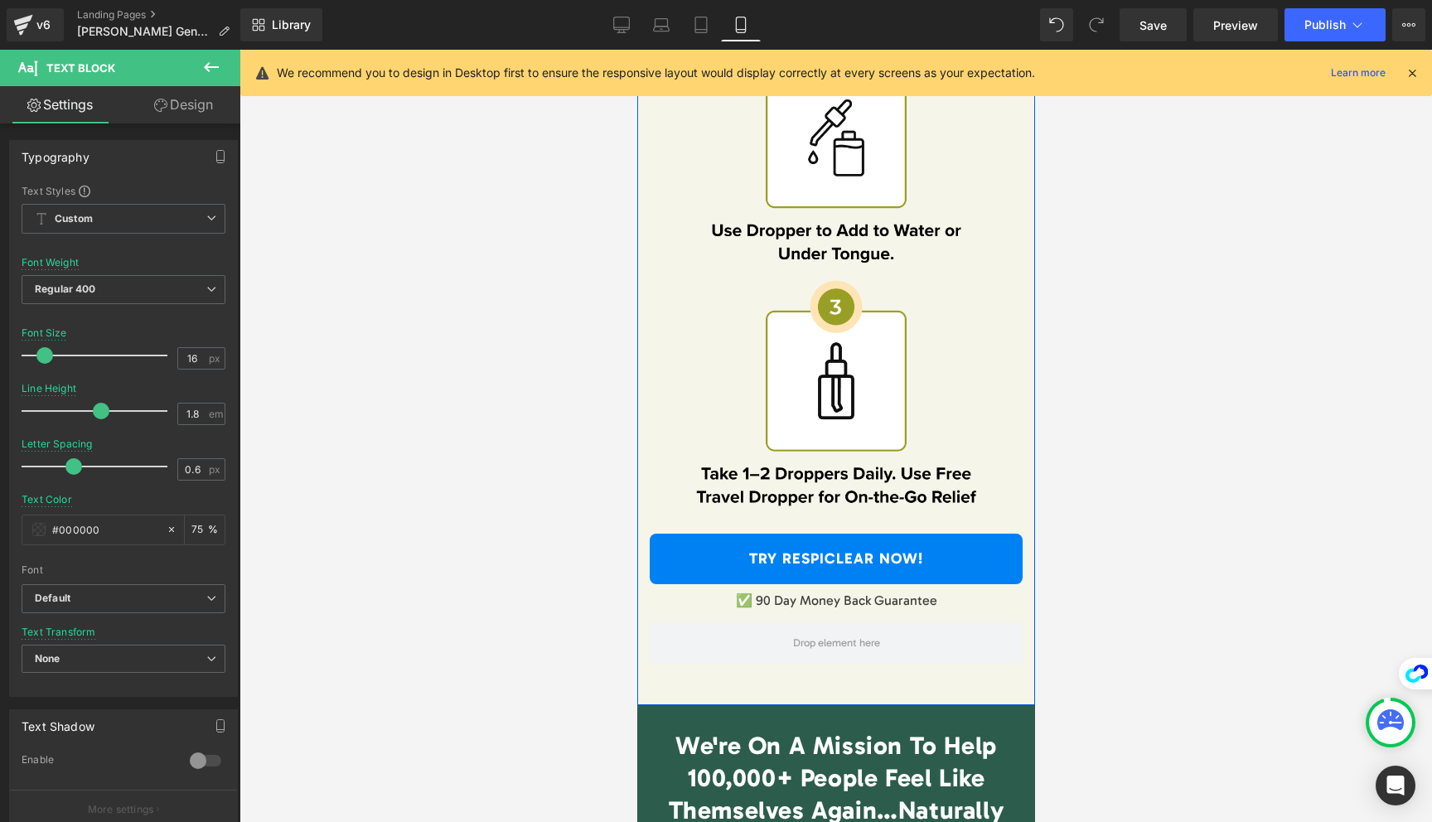
scroll to position [15001, 0]
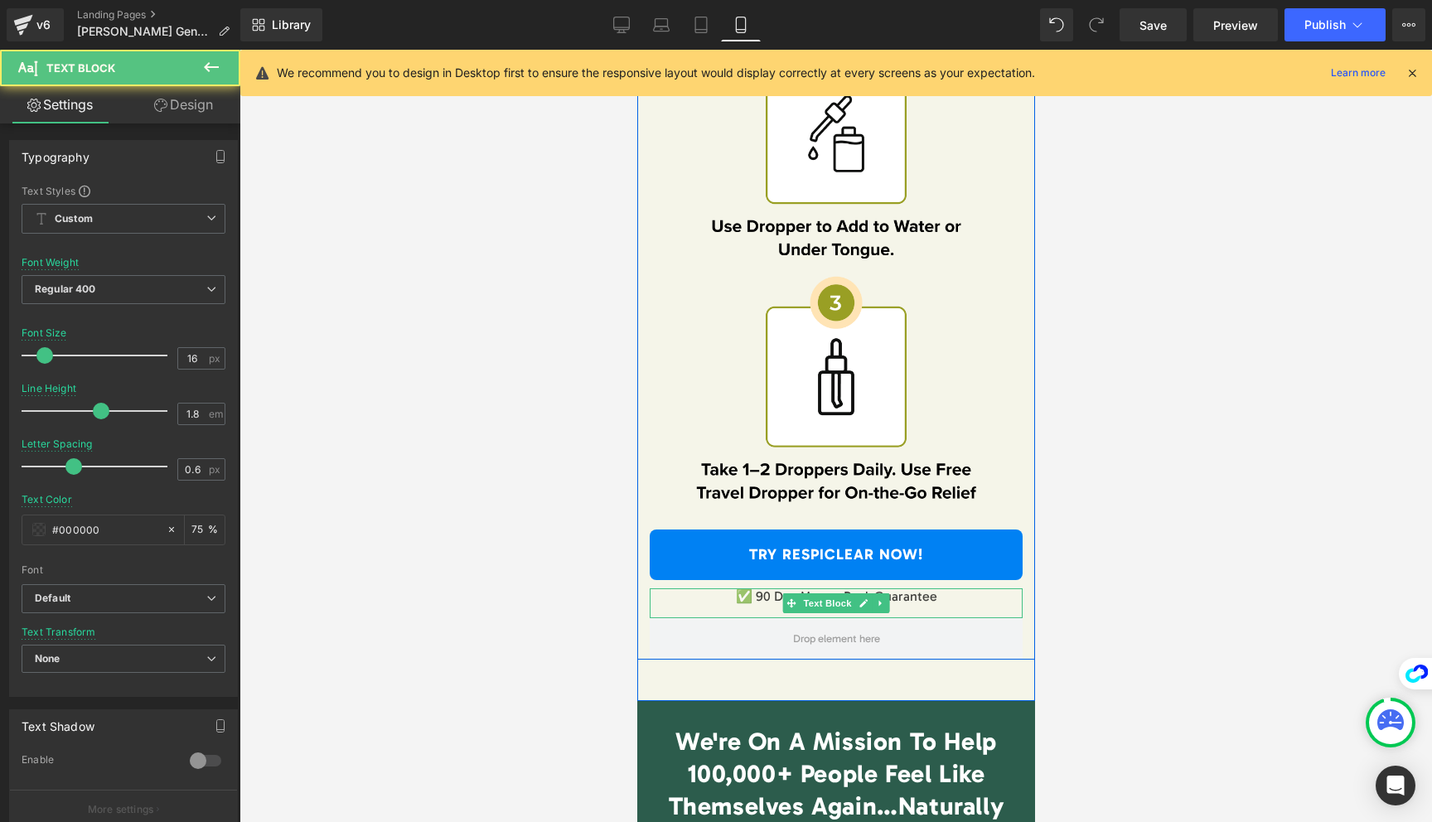
click at [758, 597] on p "✅ 90 Day Money Back Guarantee" at bounding box center [835, 596] width 373 height 17
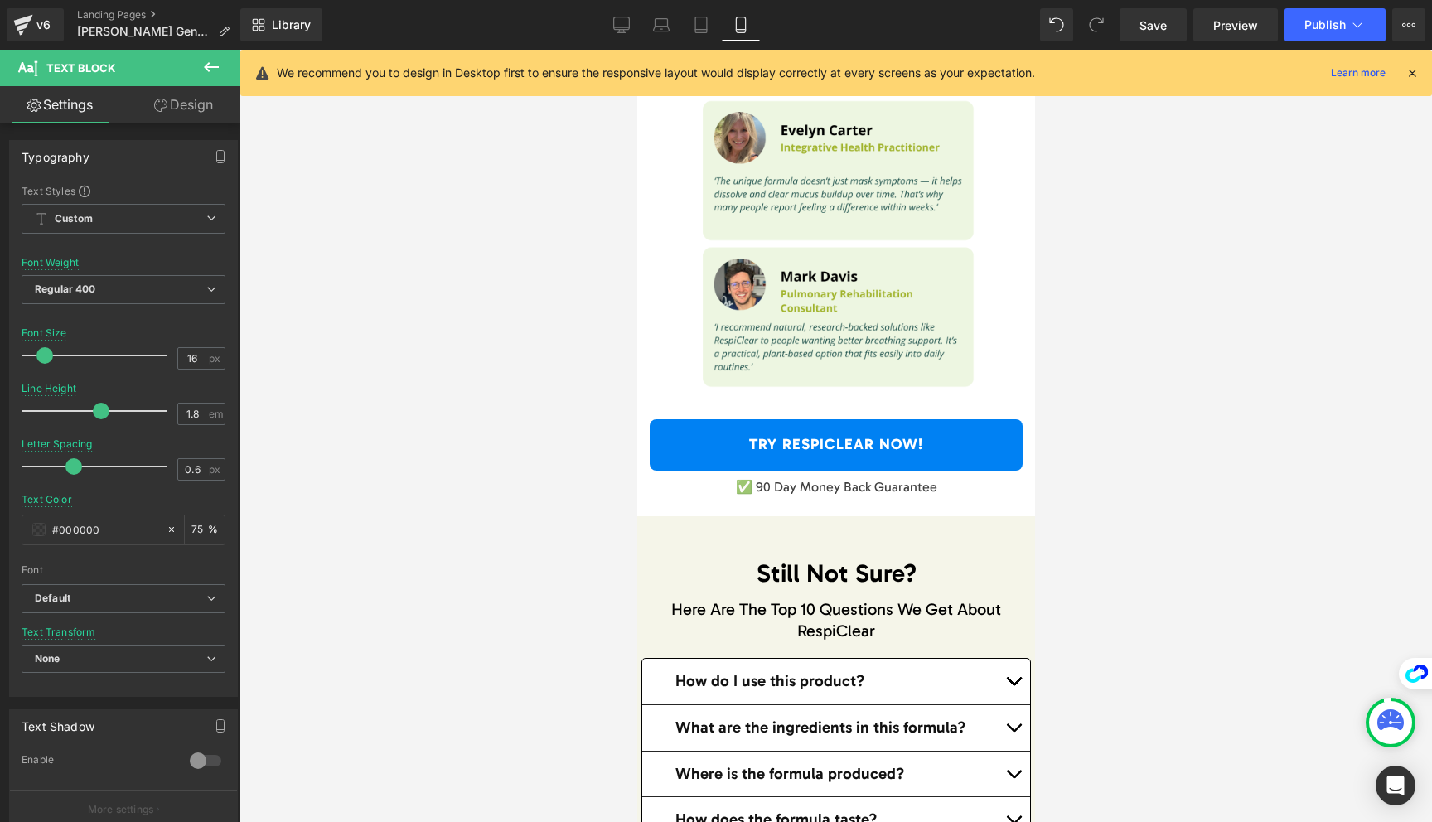
scroll to position [16256, 0]
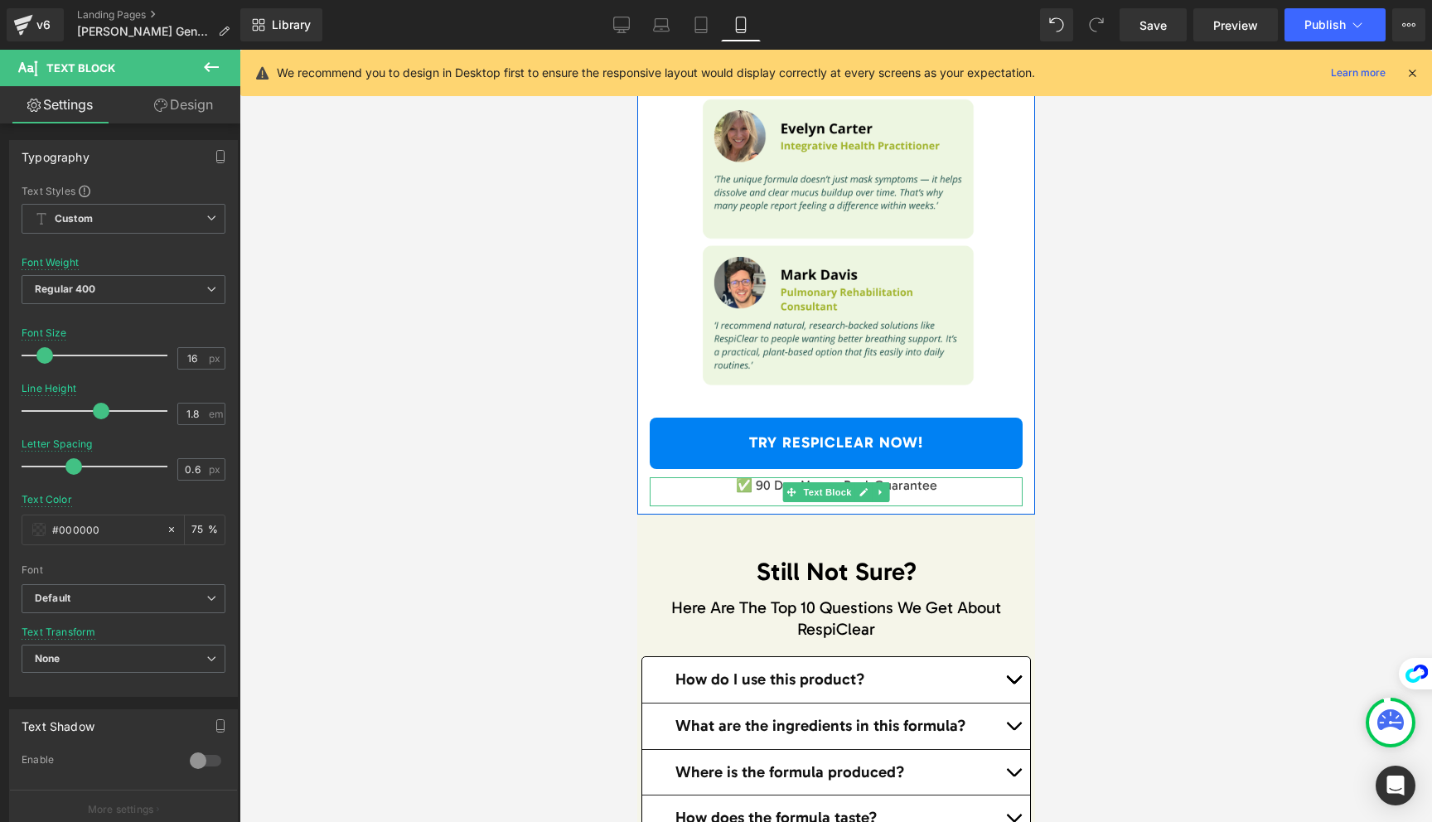
click at [762, 486] on p "✅ 90 Day Money Back Guarantee" at bounding box center [835, 485] width 373 height 17
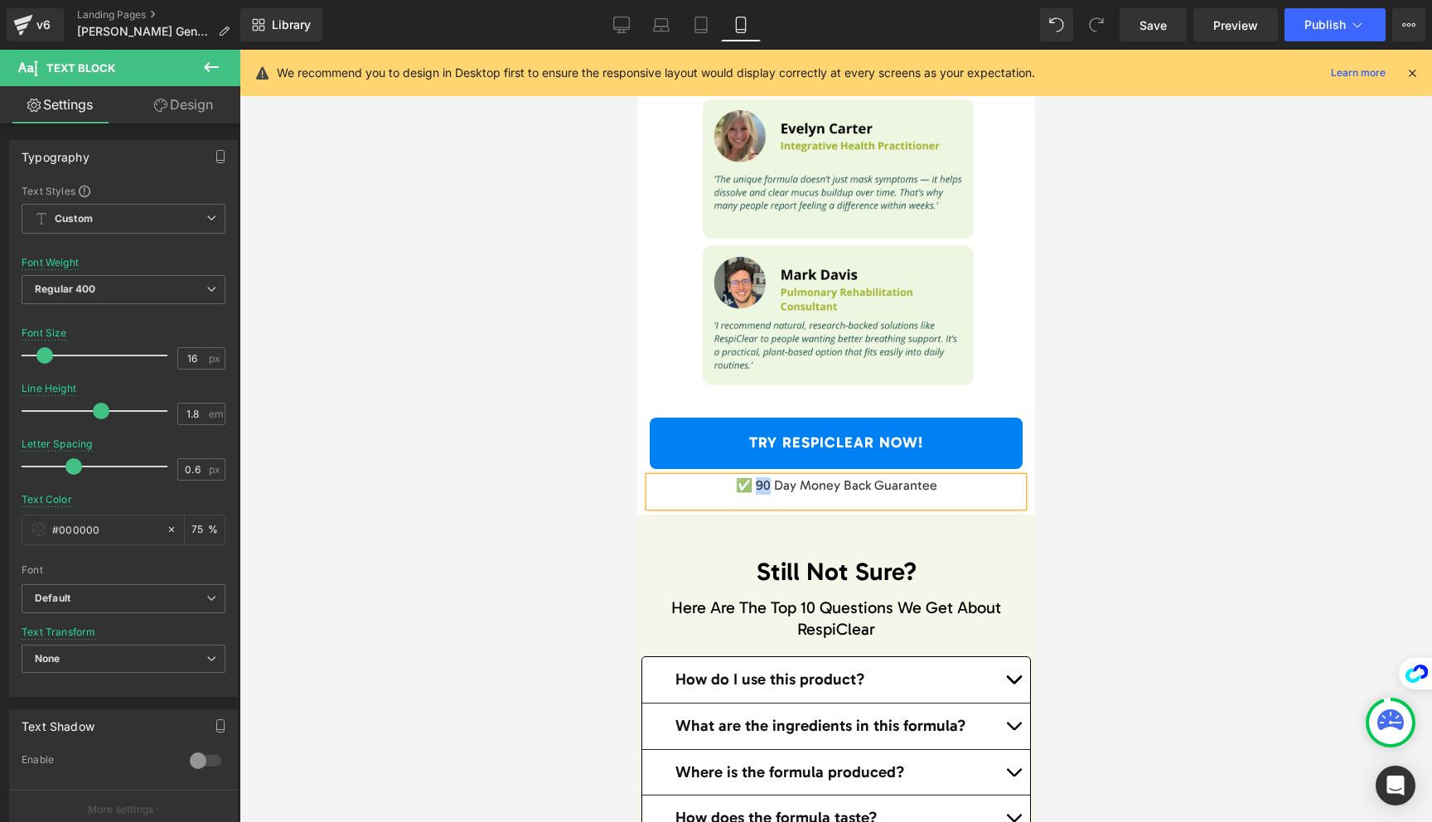
click at [762, 486] on p "✅ 90 Day Money Back Guarantee" at bounding box center [835, 485] width 373 height 17
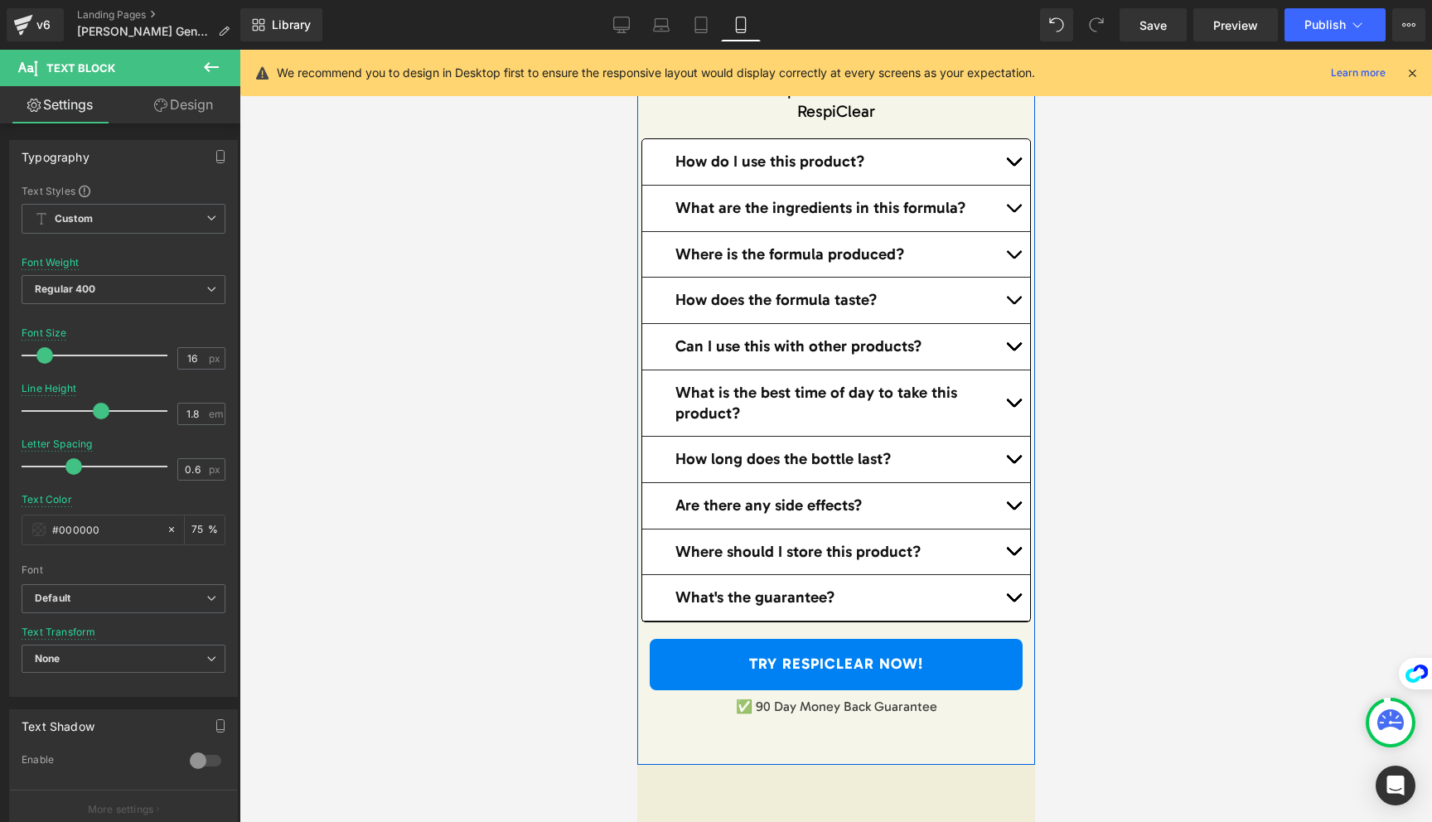
scroll to position [17006, 0]
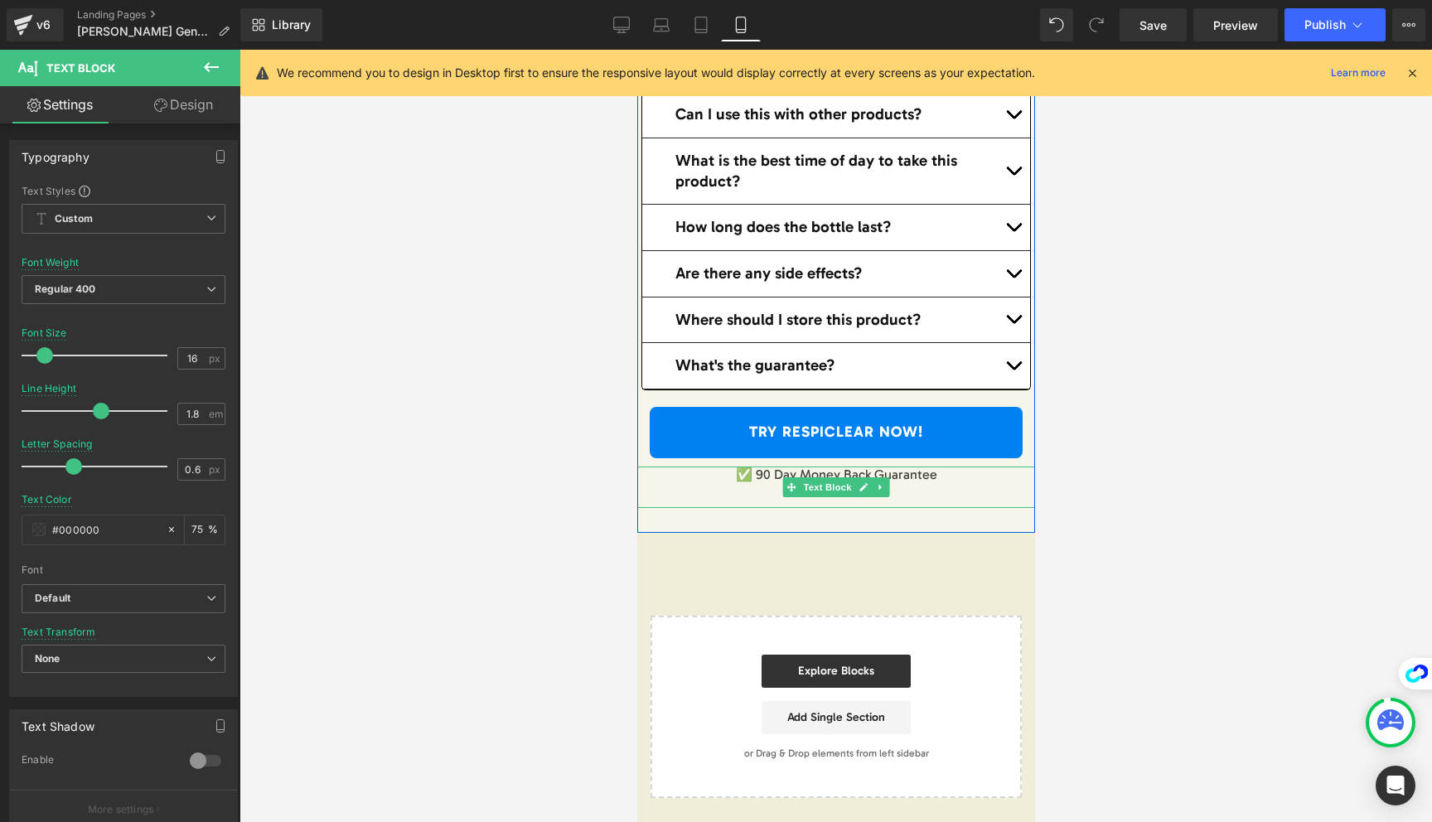
click at [758, 474] on p "✅ 90 Day Money Back Guarantee" at bounding box center [836, 475] width 398 height 17
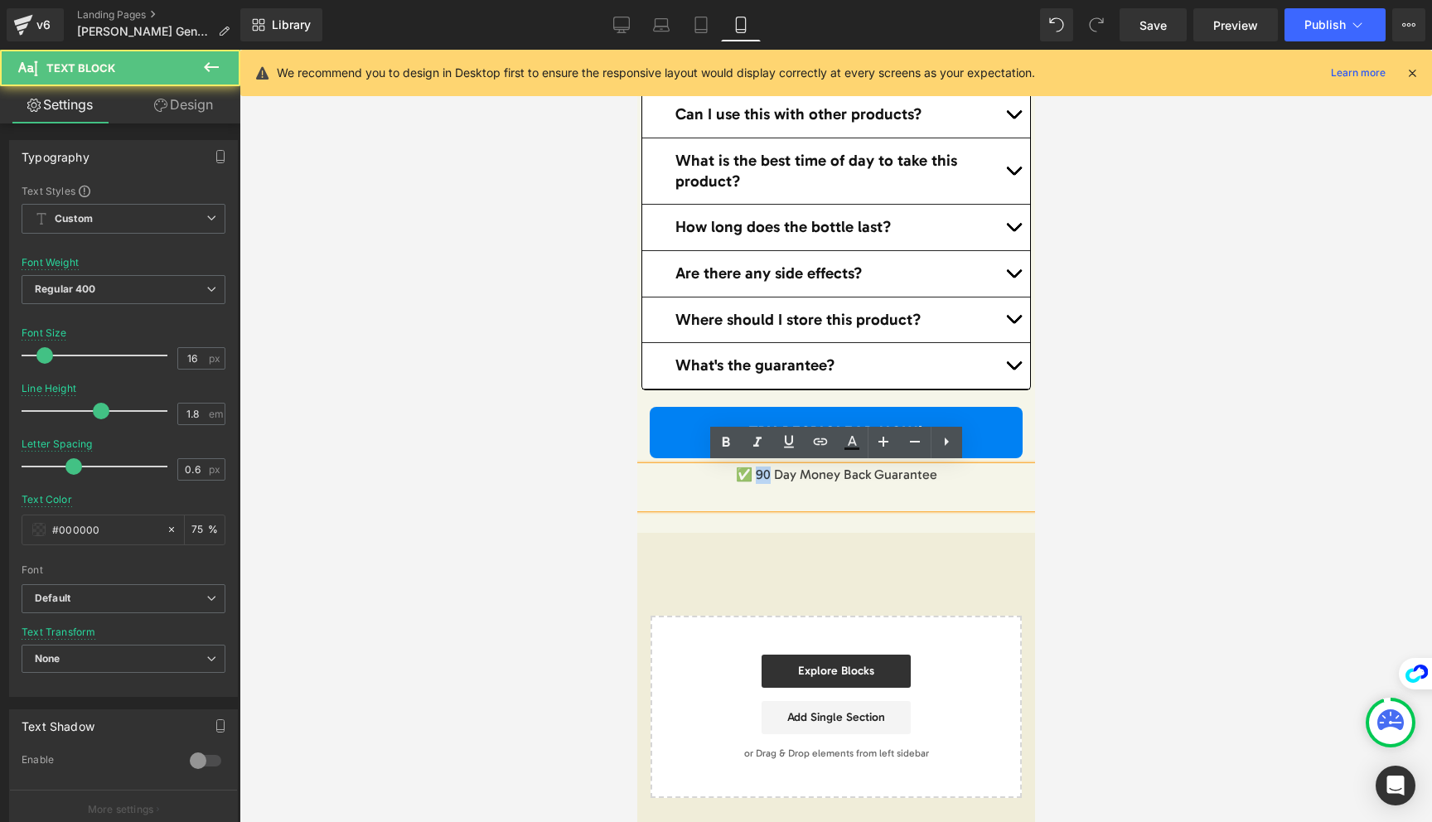
click at [758, 474] on p "✅ 90 Day Money Back Guarantee" at bounding box center [836, 475] width 398 height 17
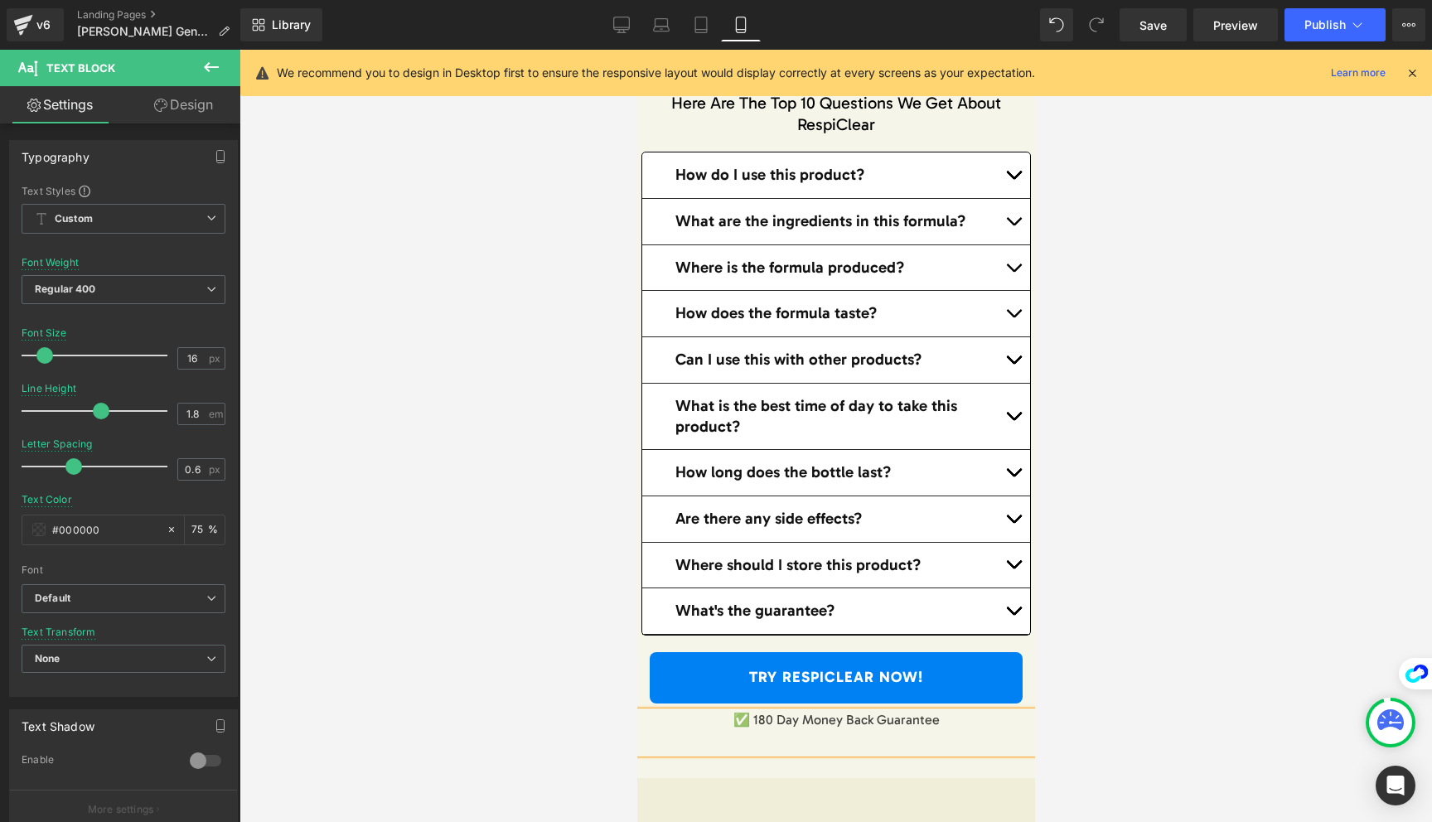
scroll to position [16758, 0]
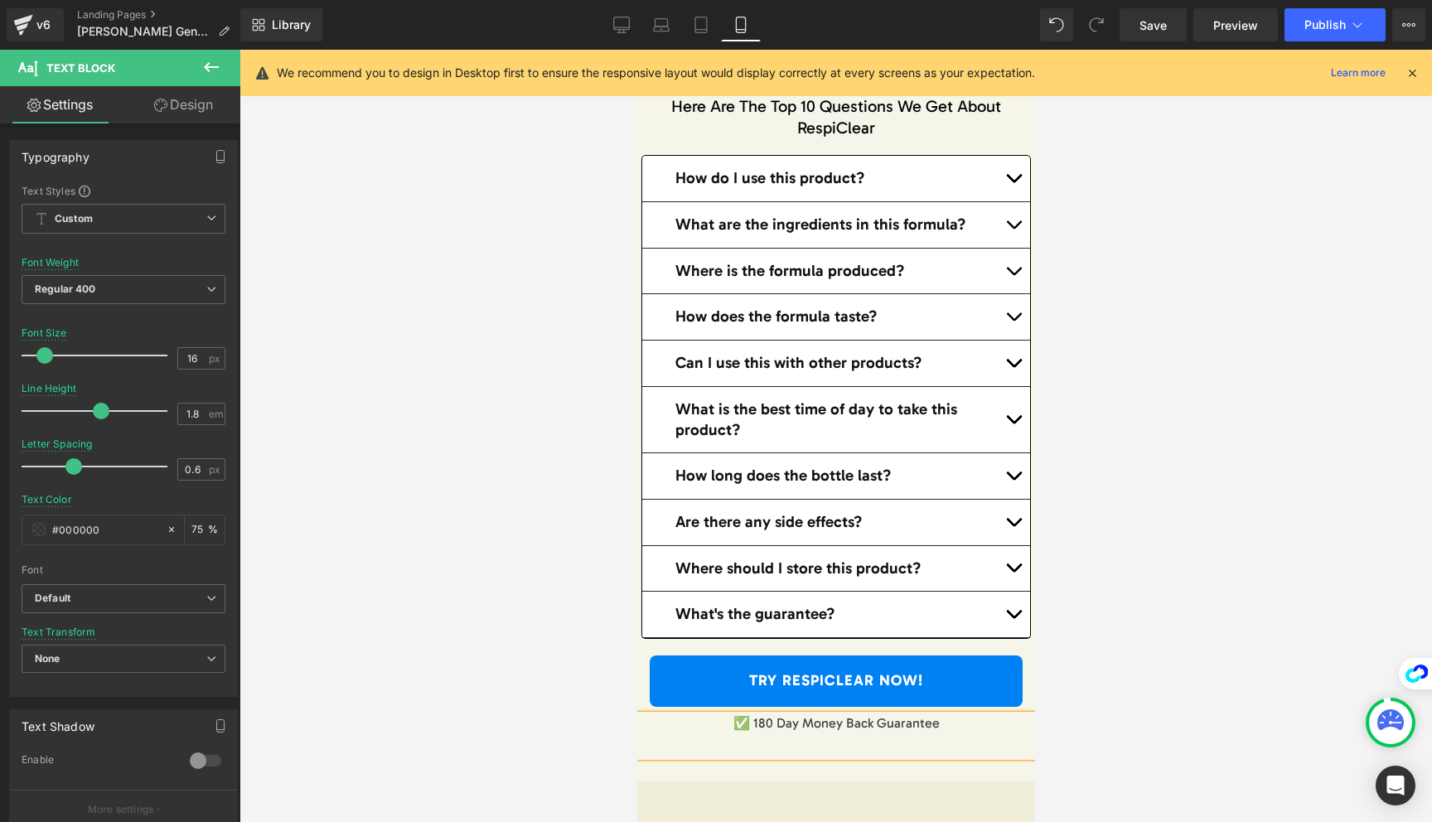
click at [865, 603] on div "What's the guarantee? Text Block" at bounding box center [835, 615] width 388 height 46
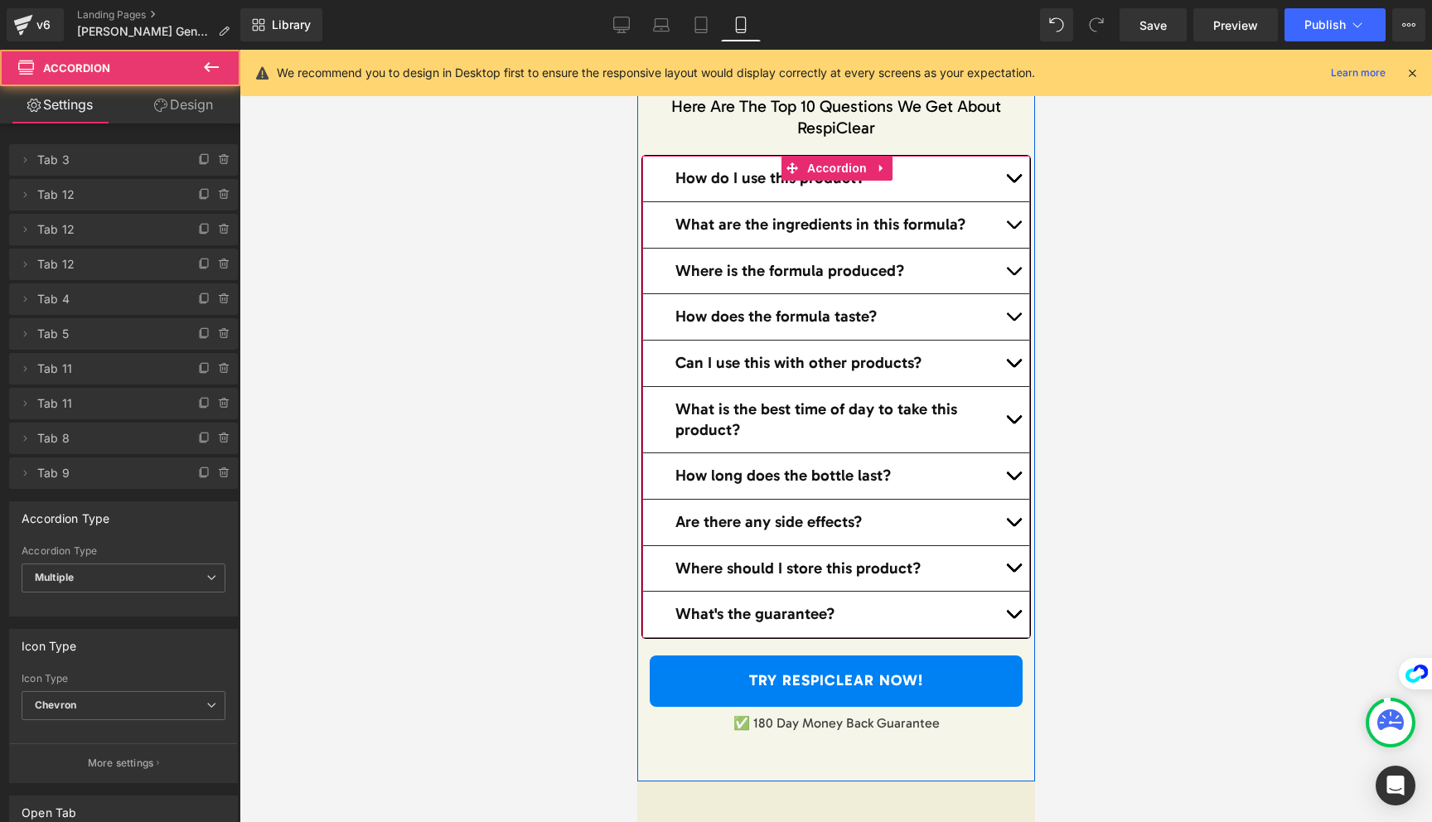
click at [1017, 614] on button "button" at bounding box center [1012, 615] width 33 height 46
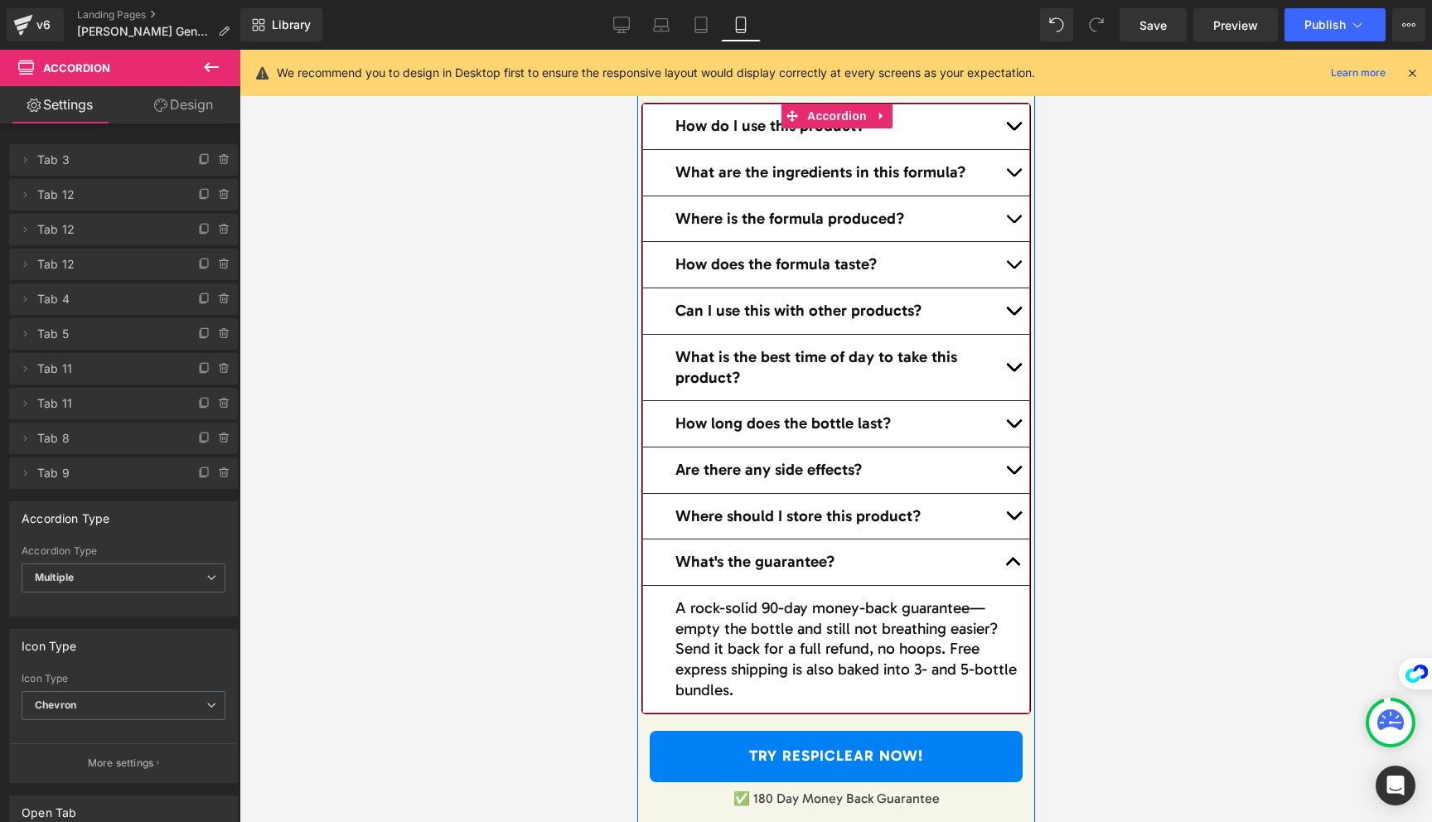
scroll to position [16827, 0]
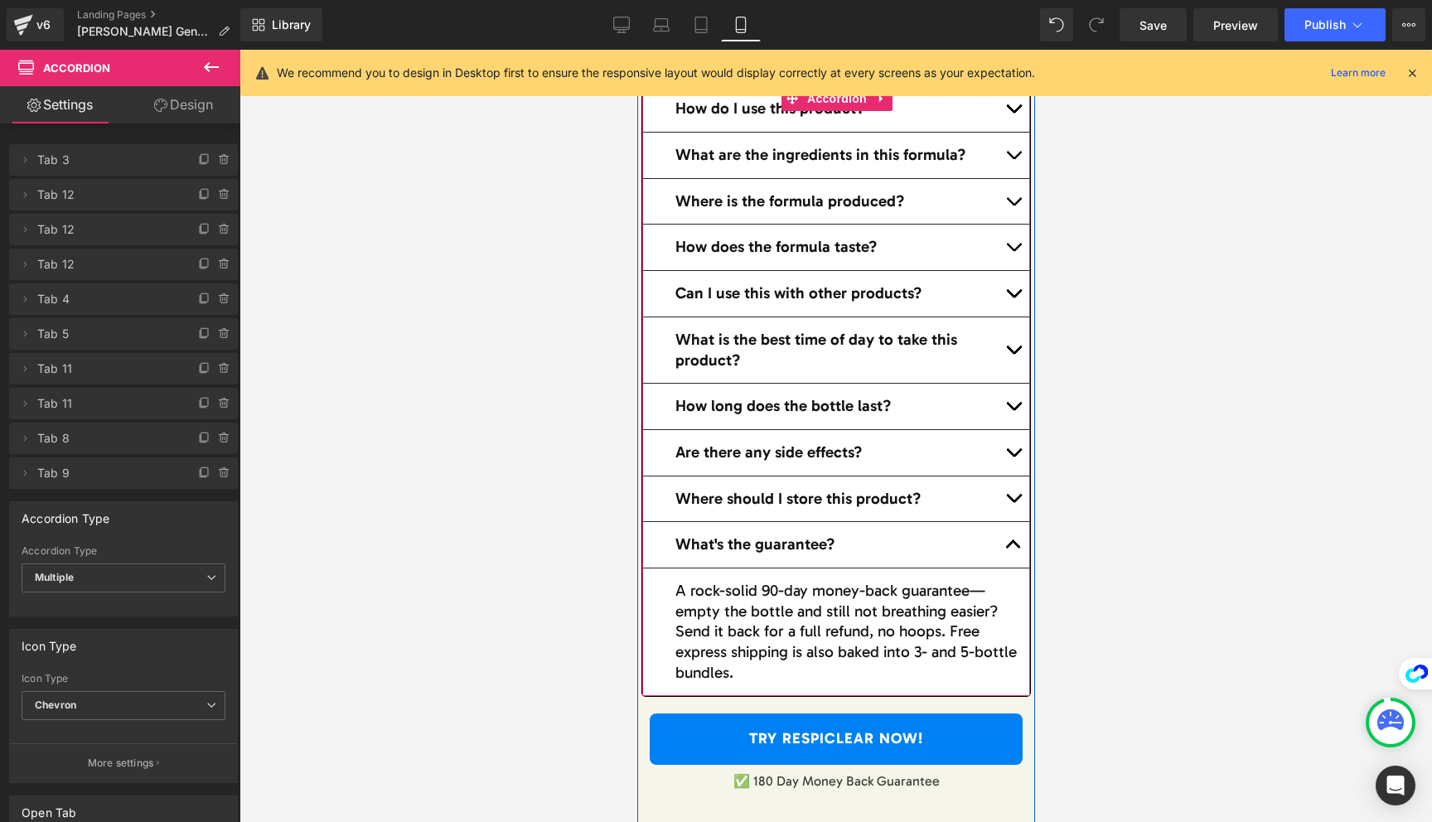
click at [770, 591] on p "A rock-solid 90-day money-back guarantee—empty the bottle and still not breathi…" at bounding box center [846, 632] width 342 height 102
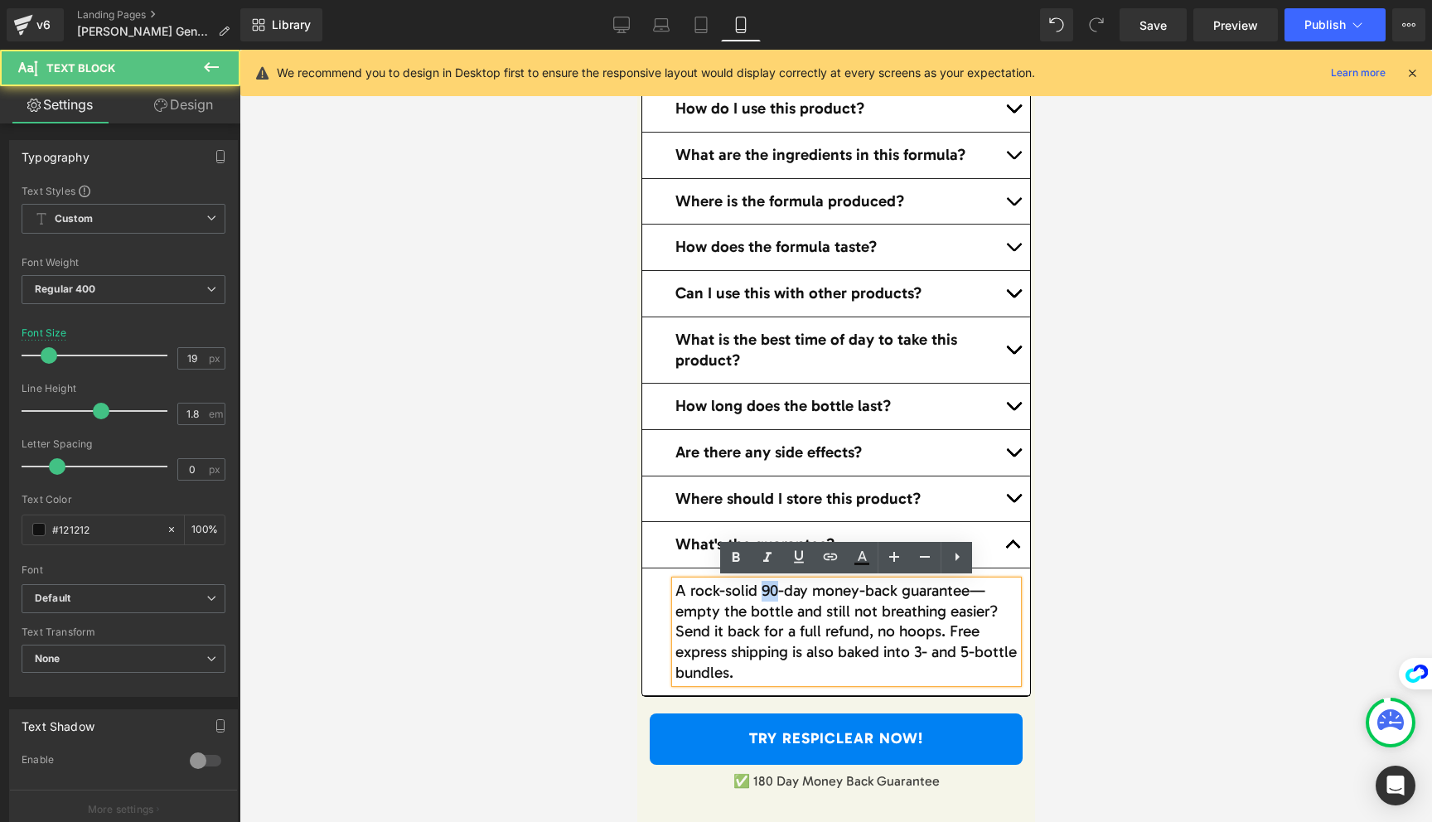
click at [770, 591] on p "A rock-solid 90-day money-back guarantee—empty the bottle and still not breathi…" at bounding box center [846, 632] width 342 height 102
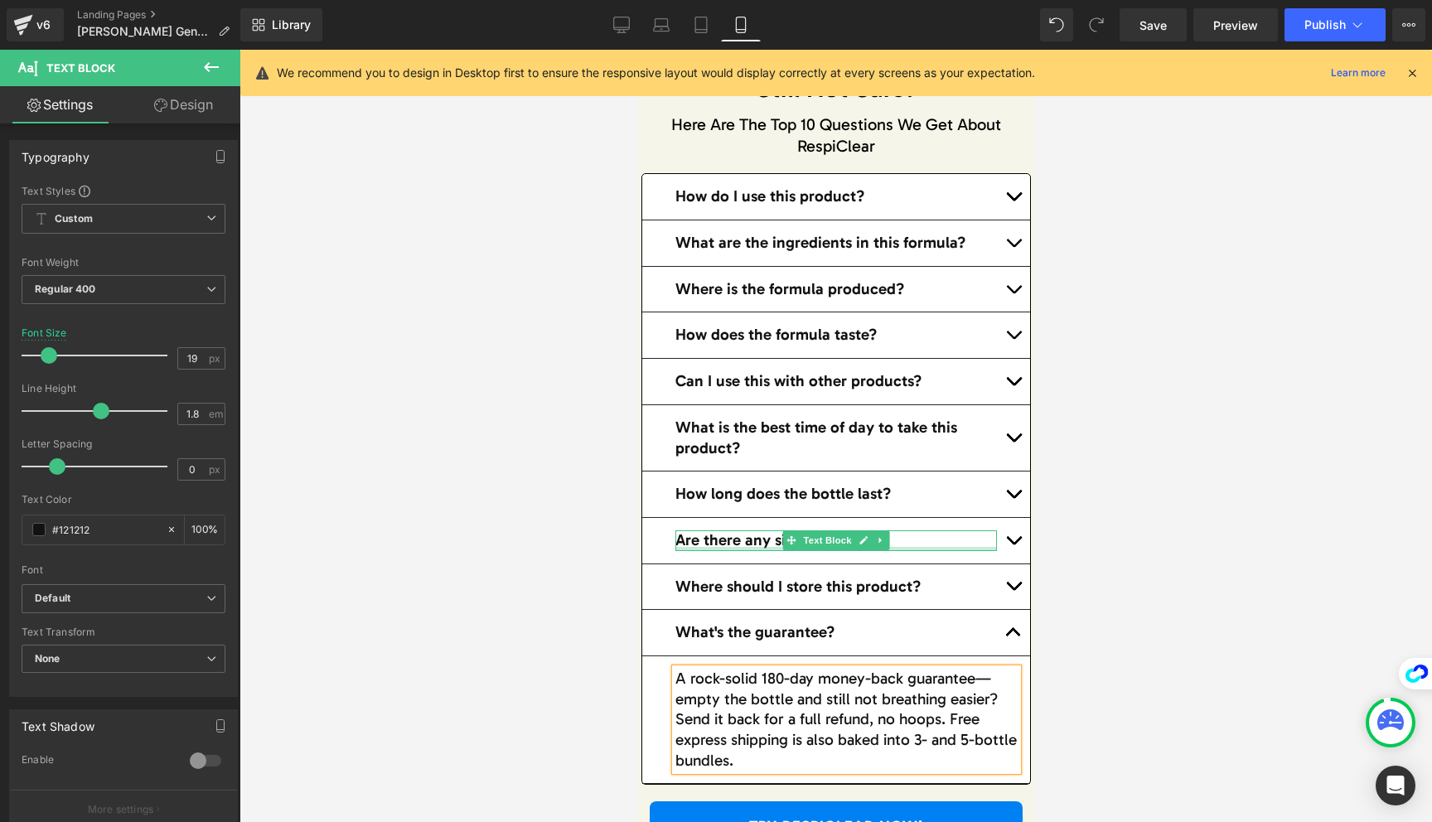
scroll to position [16729, 0]
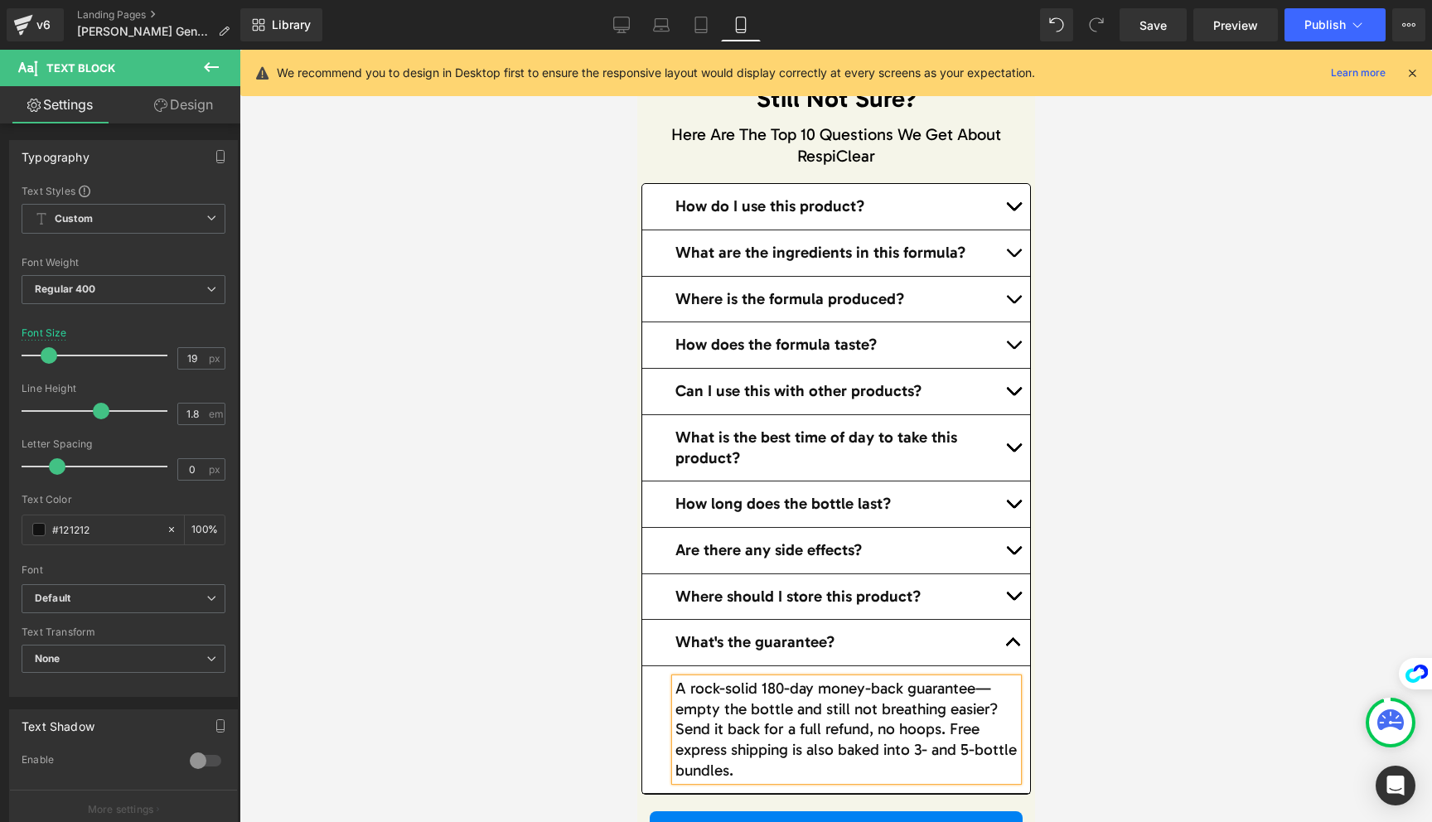
click at [1009, 592] on button "button" at bounding box center [1012, 597] width 33 height 46
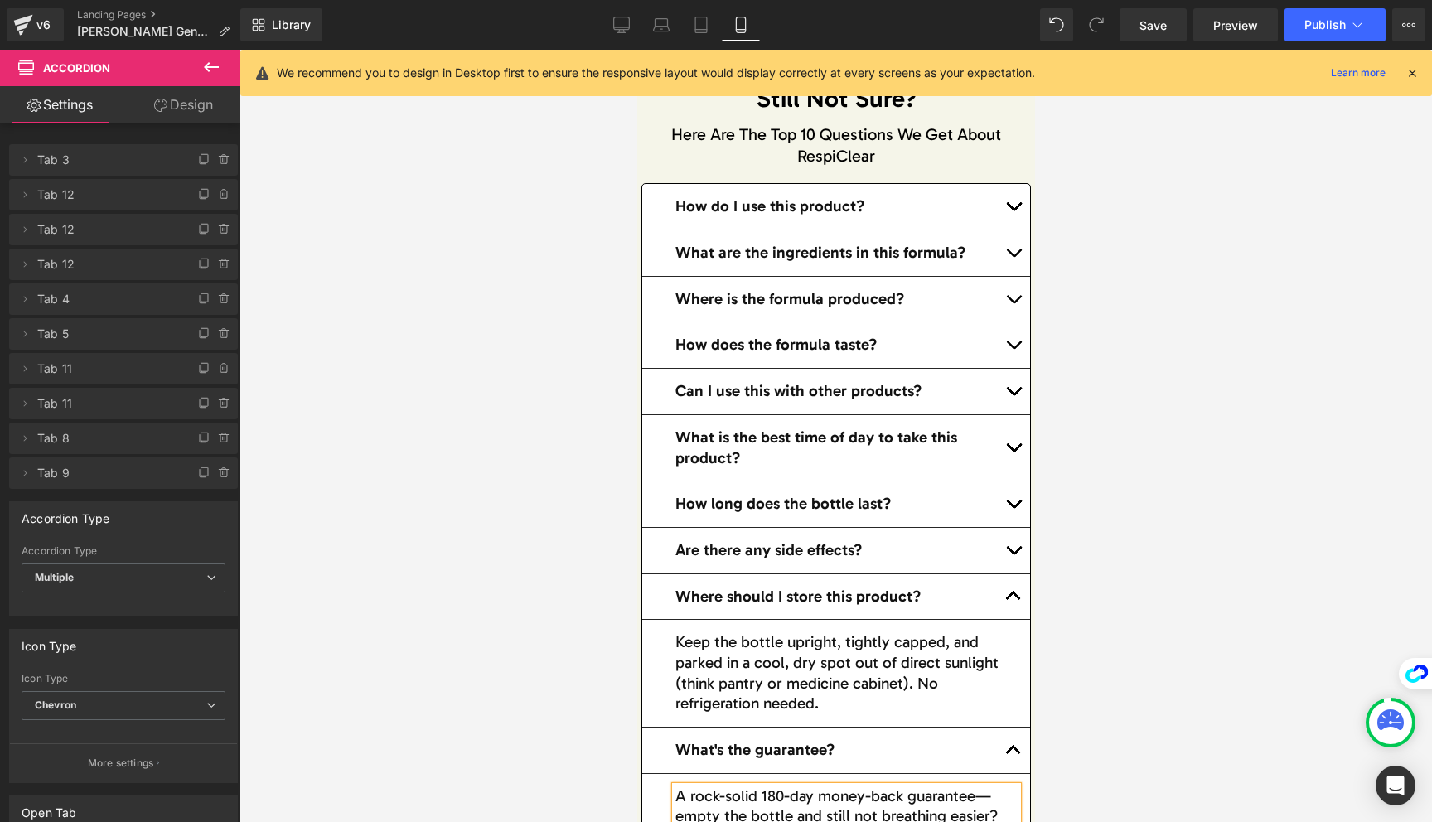
click at [1012, 545] on button "button" at bounding box center [1012, 551] width 33 height 46
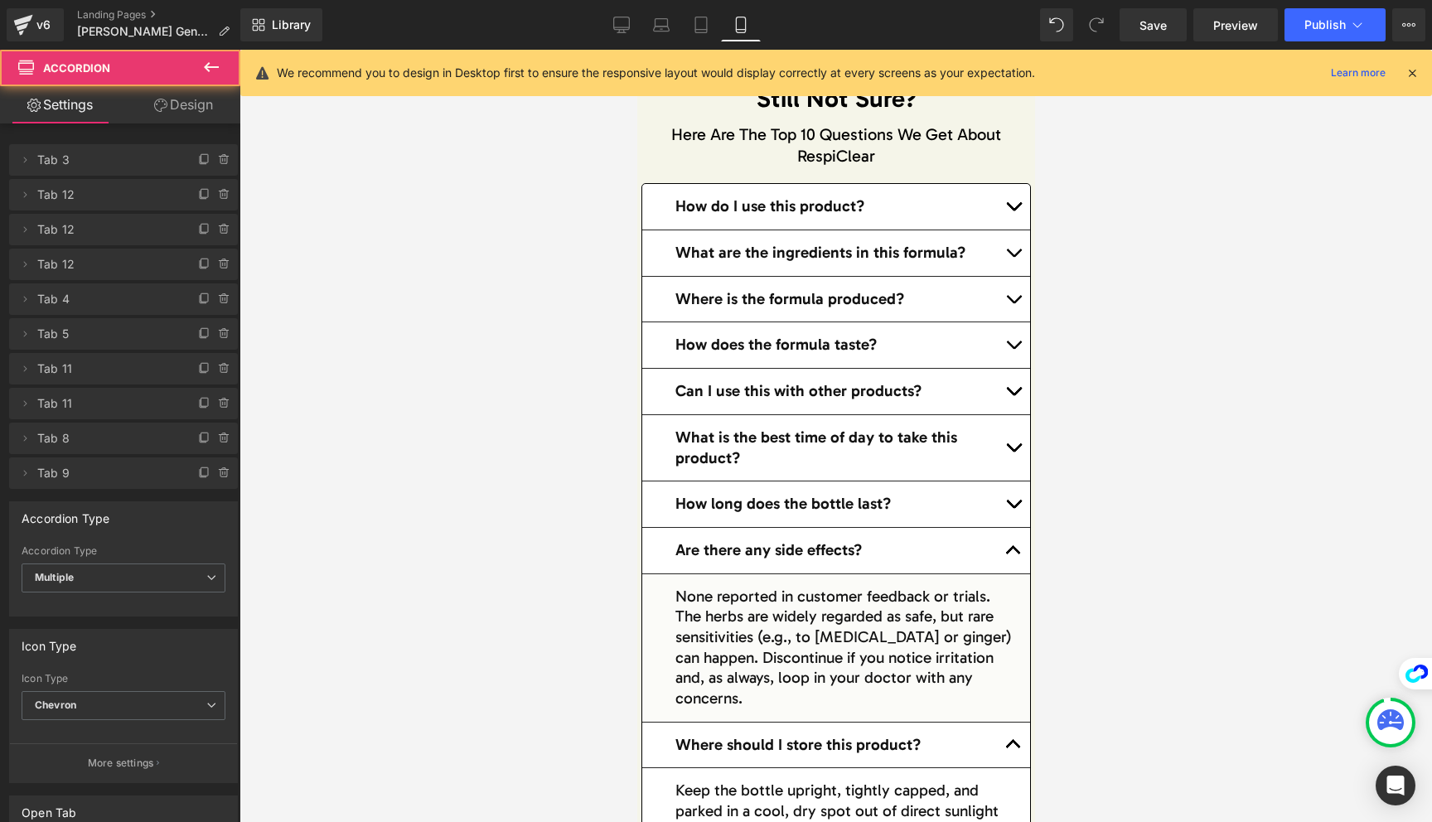
click at [1009, 512] on button "button" at bounding box center [1012, 505] width 33 height 46
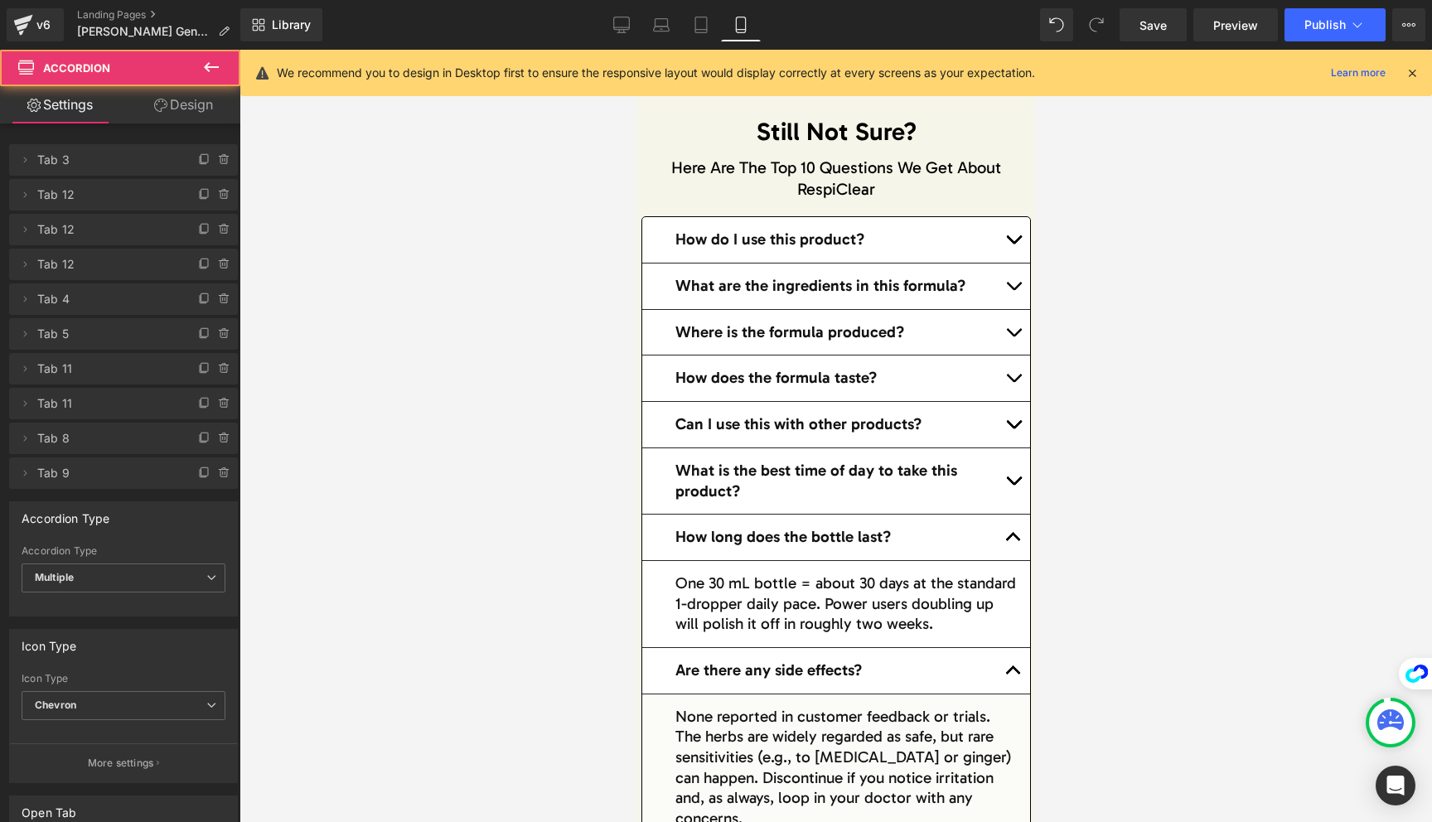
scroll to position [16695, 0]
click at [1007, 472] on button "button" at bounding box center [1012, 481] width 33 height 65
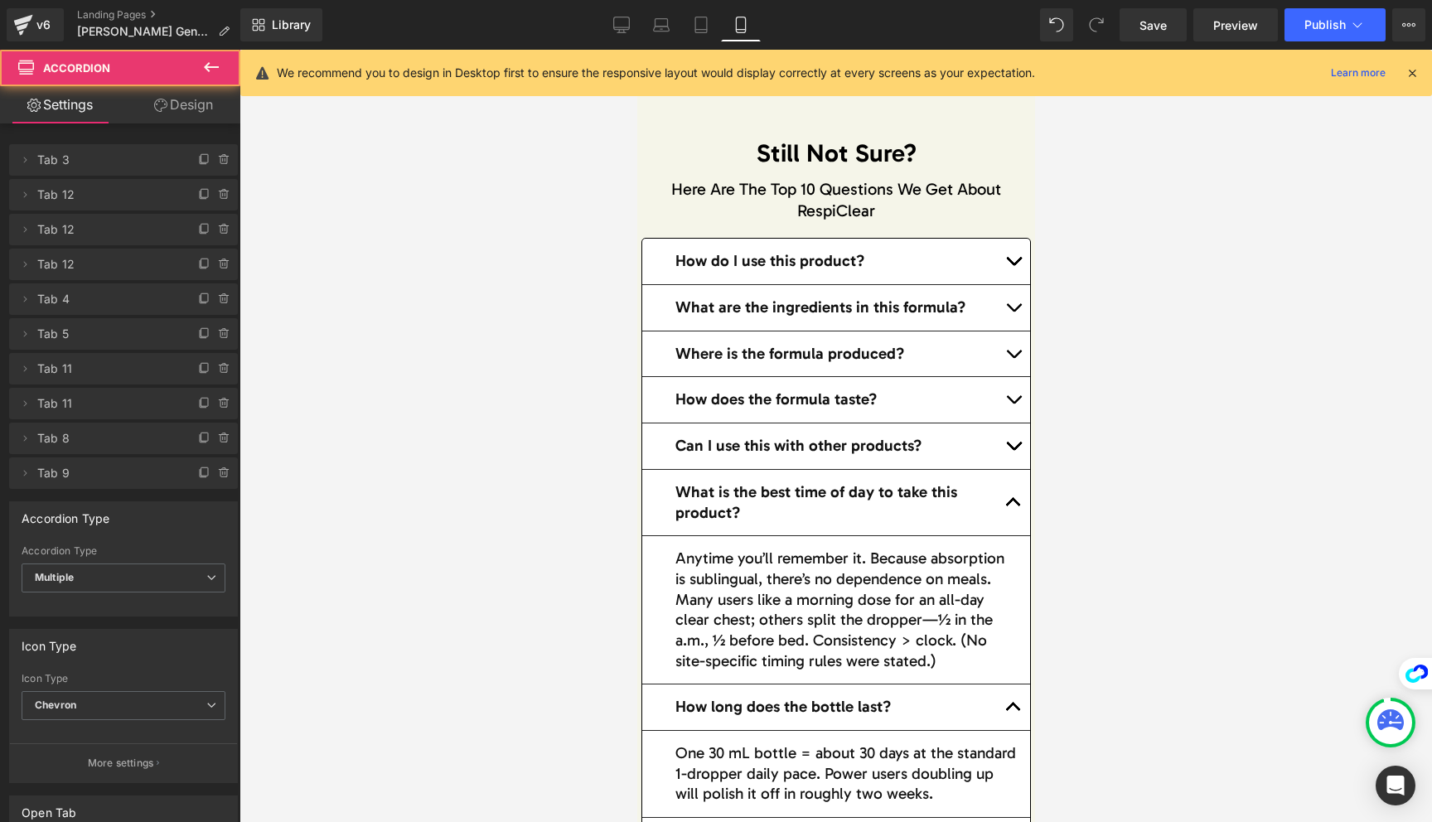
scroll to position [16663, 0]
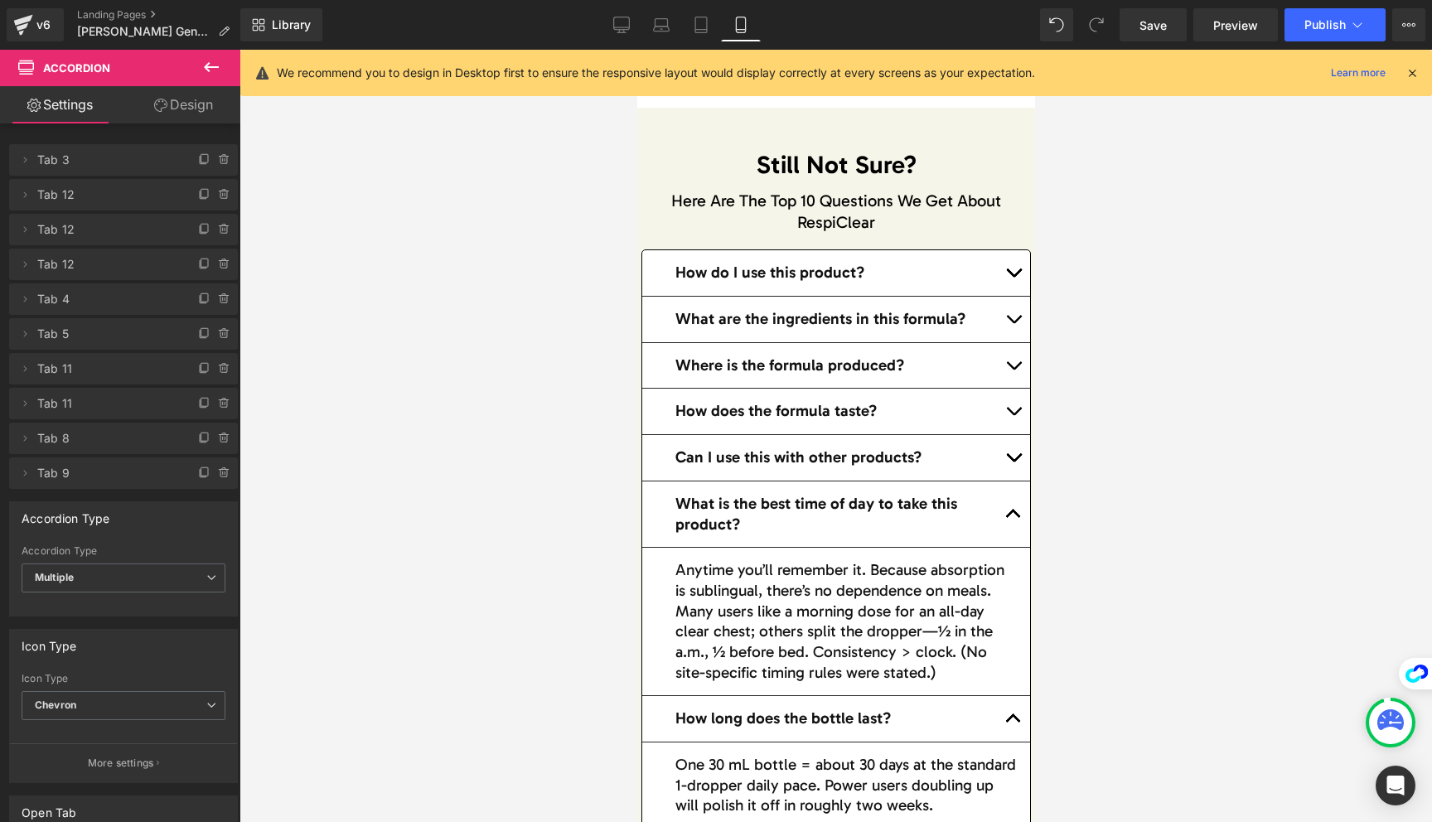
click at [1013, 462] on span "button" at bounding box center [1013, 462] width 0 height 0
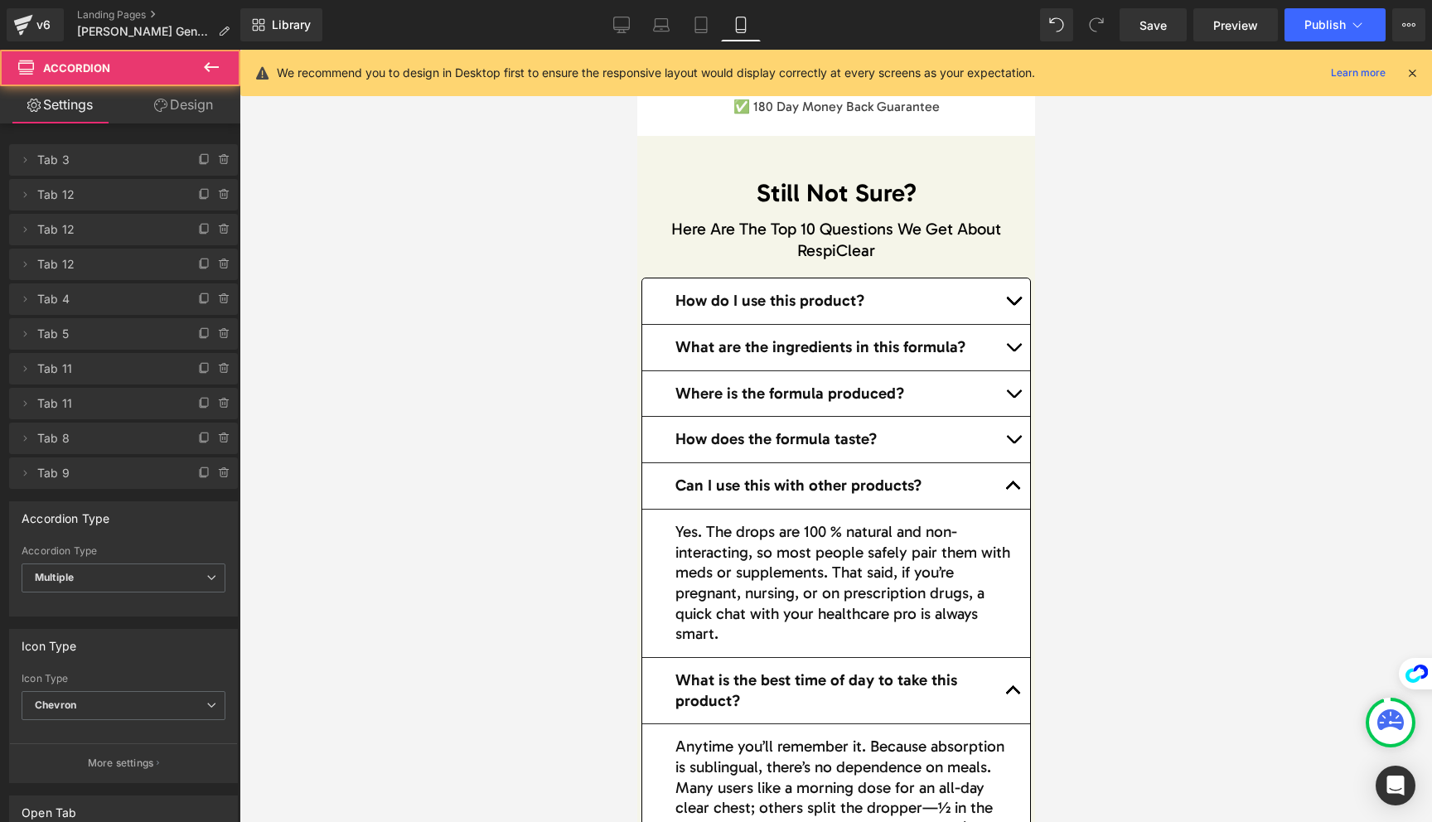
scroll to position [16612, 0]
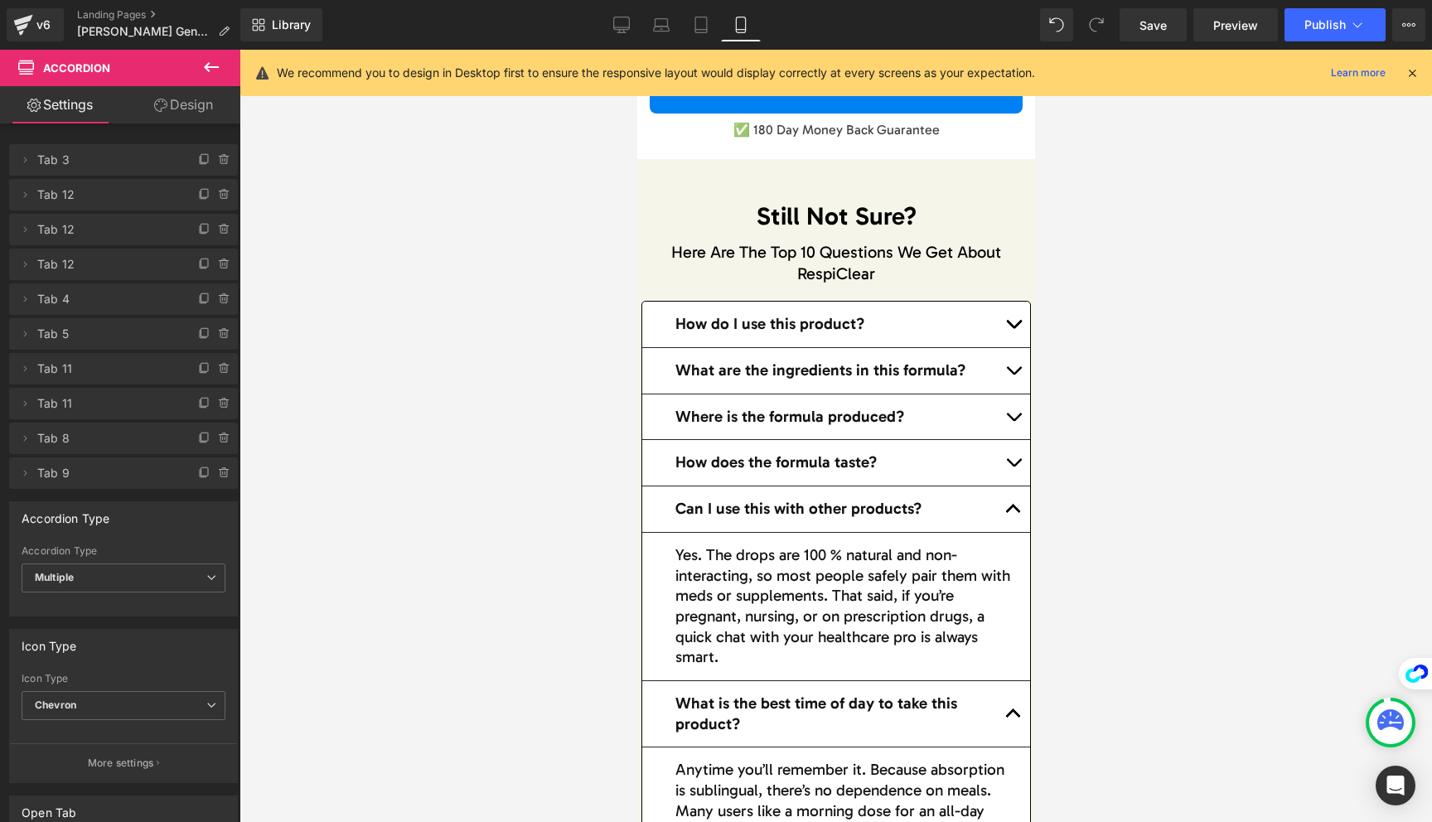
click at [1011, 454] on button "button" at bounding box center [1012, 463] width 33 height 46
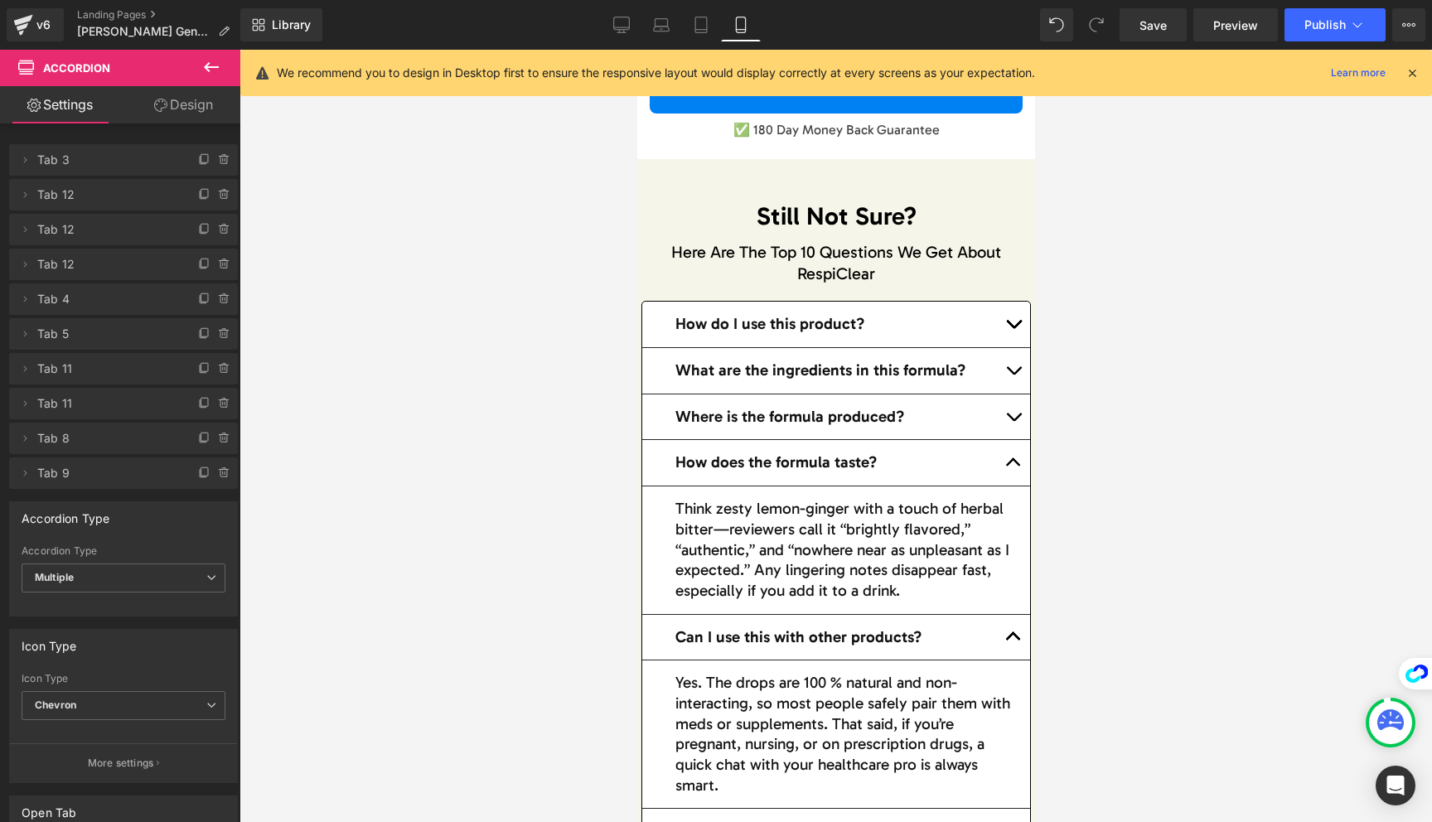
click at [1009, 418] on button "button" at bounding box center [1012, 418] width 33 height 46
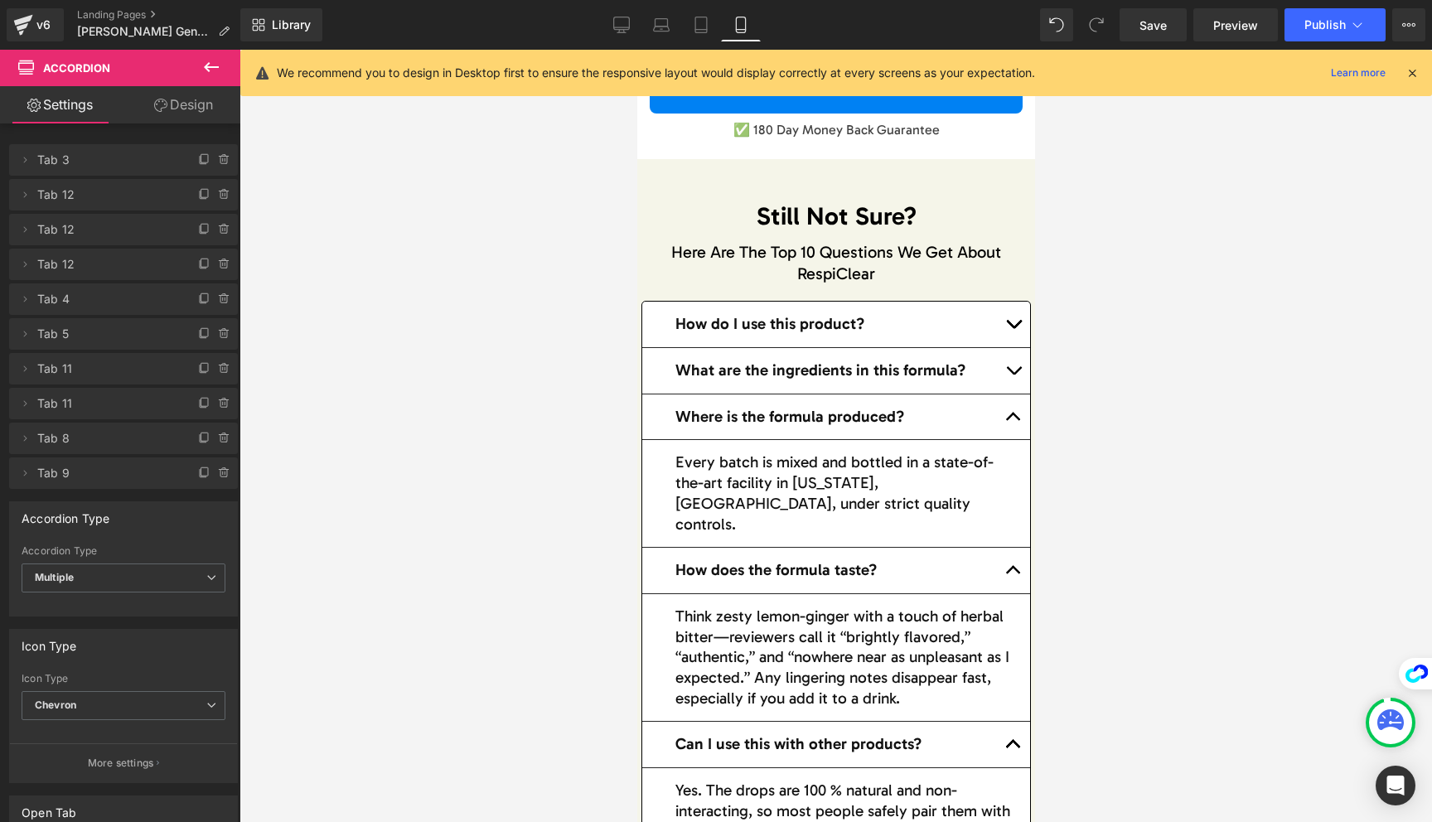
click at [1009, 377] on button "button" at bounding box center [1012, 371] width 33 height 46
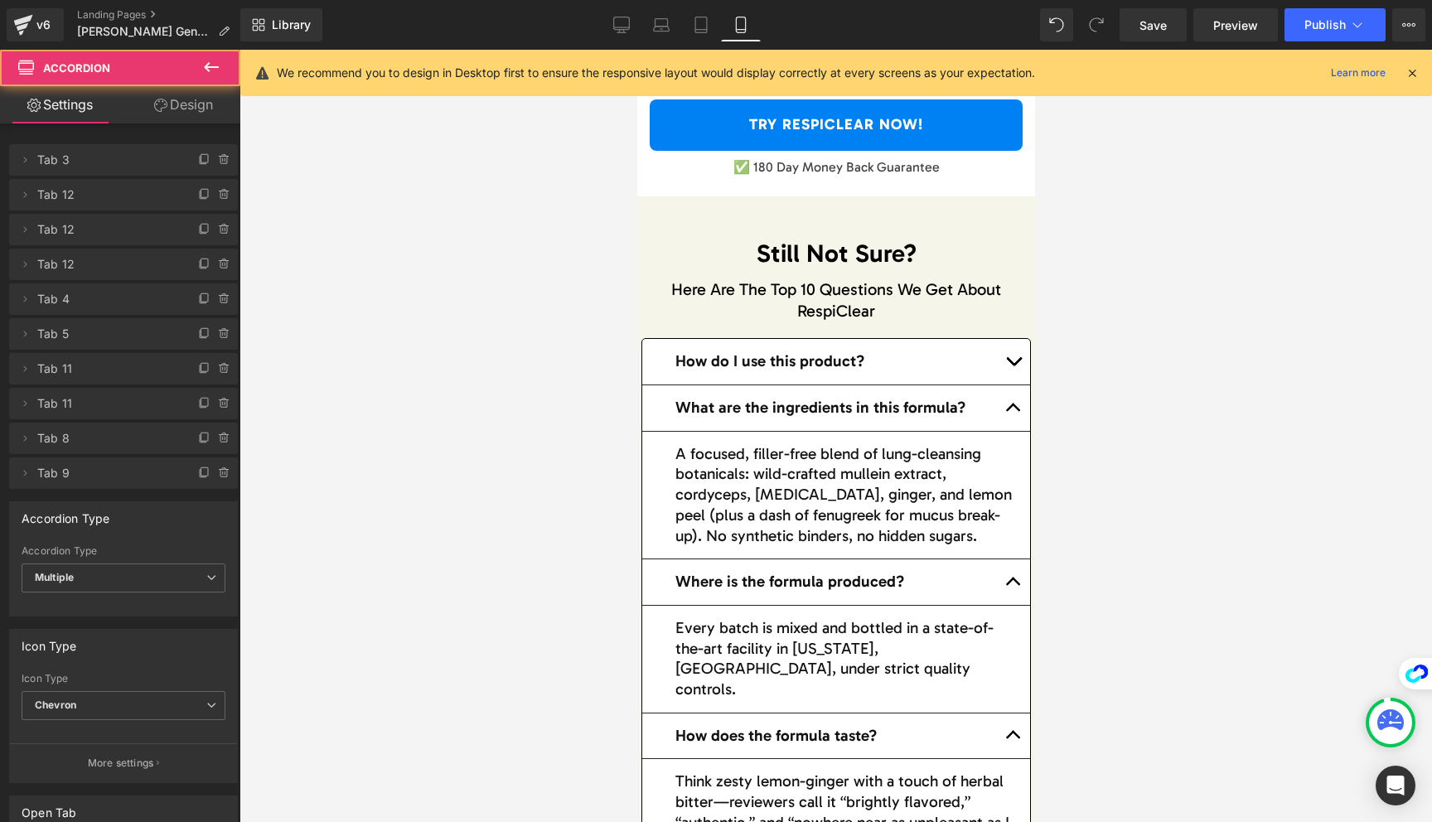
scroll to position [16569, 0]
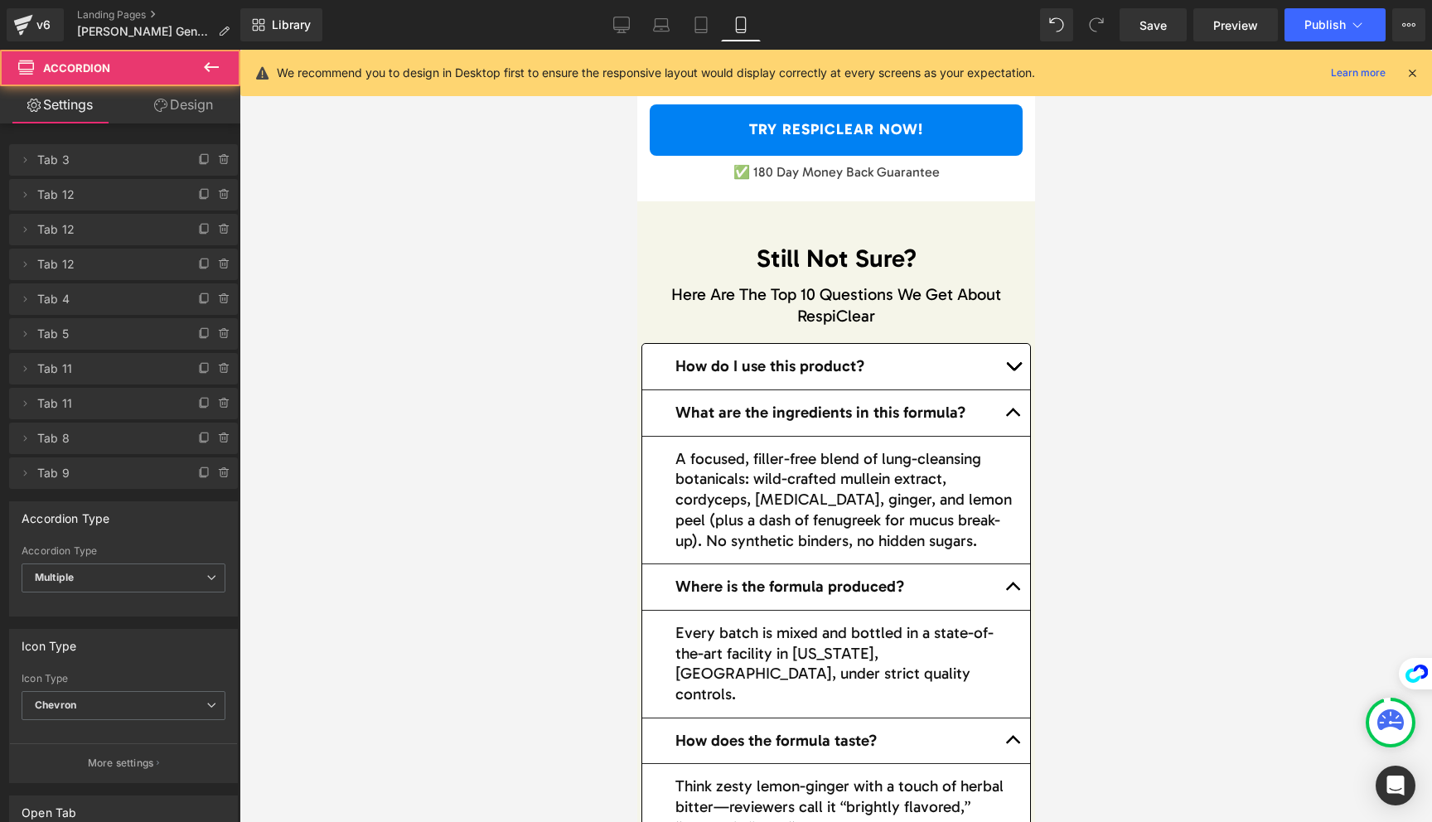
click at [1012, 362] on button "button" at bounding box center [1012, 367] width 33 height 46
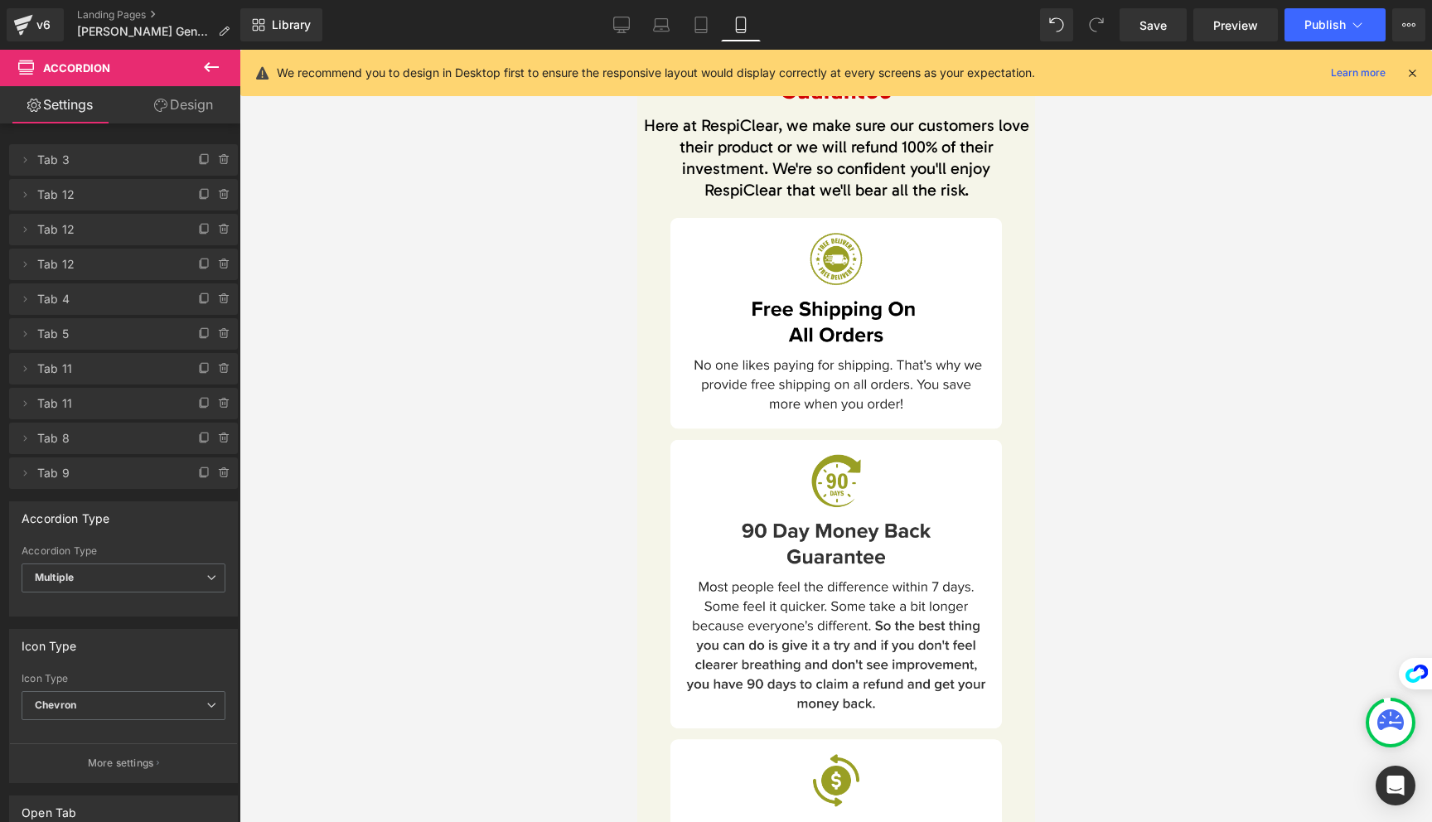
scroll to position [11799, 0]
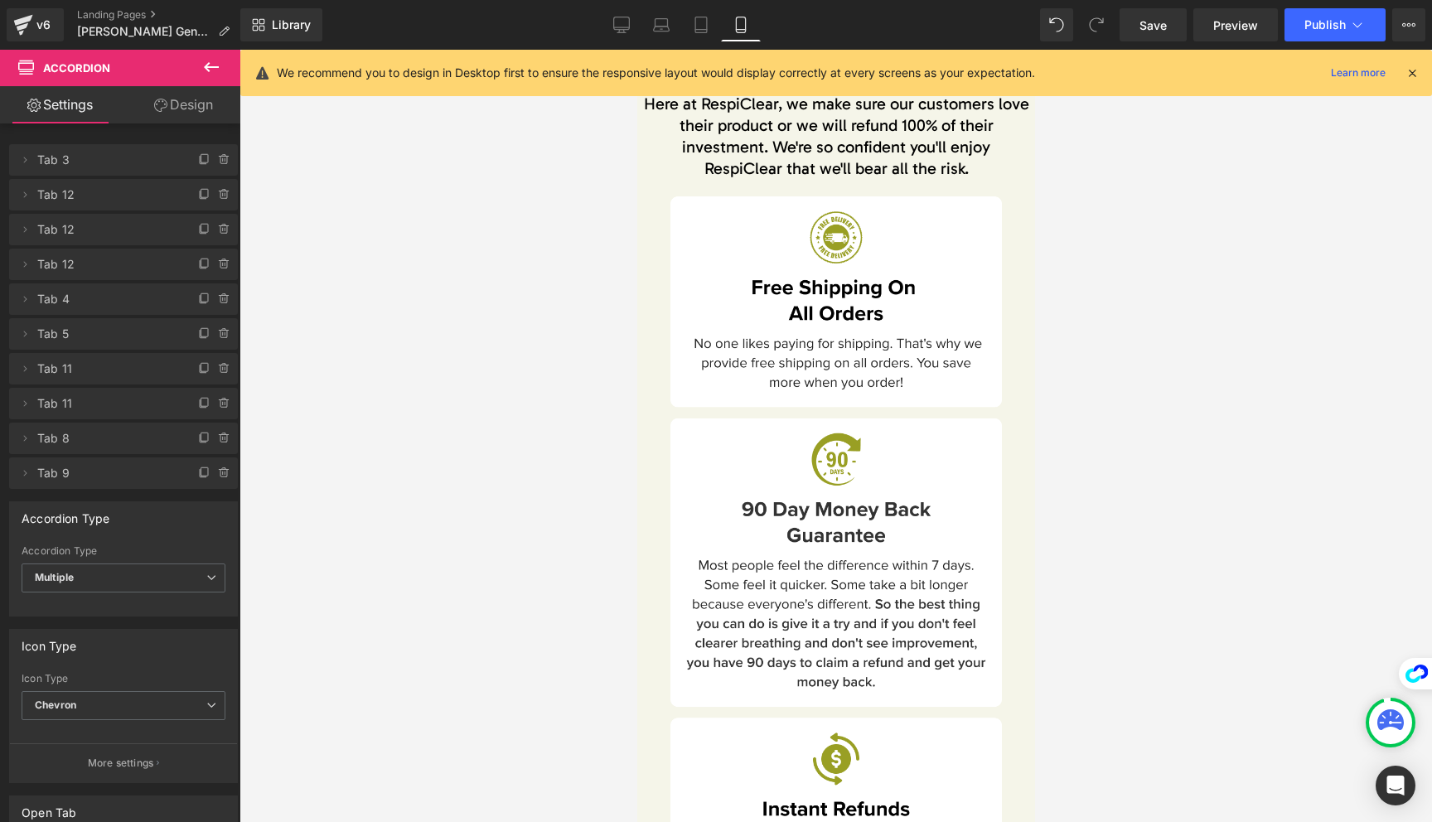
click at [706, 339] on img at bounding box center [836, 573] width 332 height 754
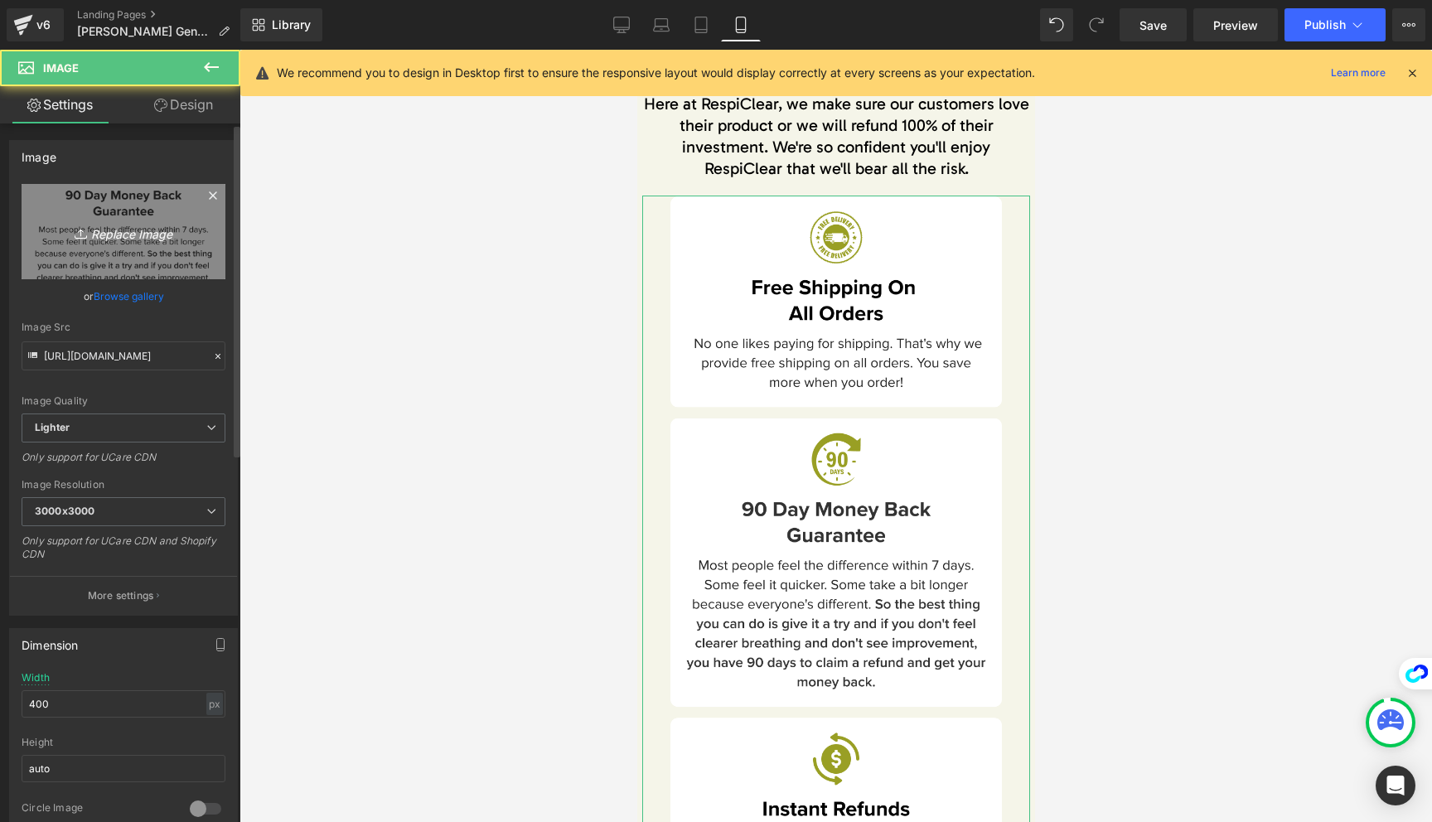
click at [134, 247] on link "Replace Image" at bounding box center [124, 231] width 204 height 95
type input "C:\fakepath\Frame 1000003015 (3)-min.png"
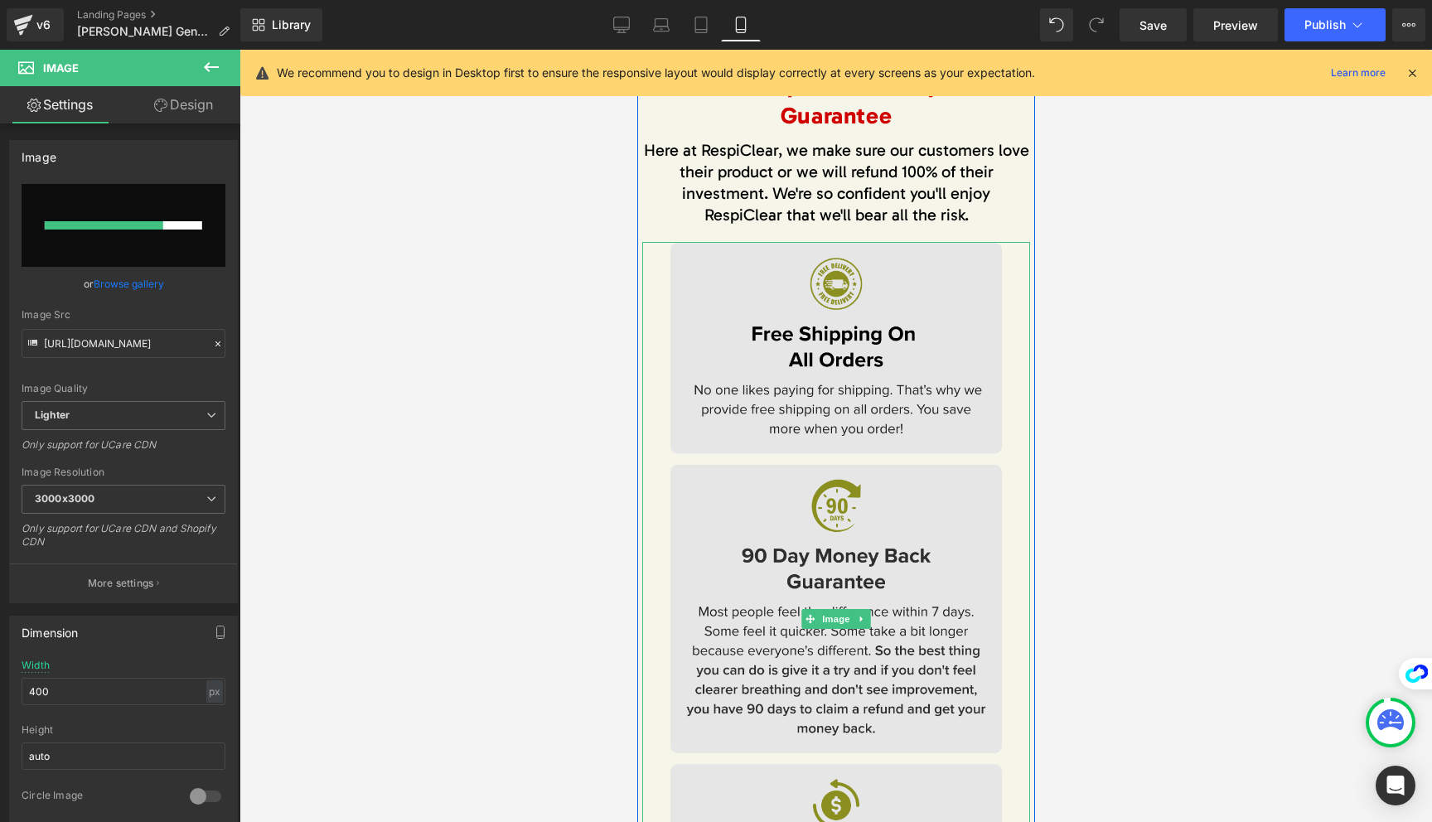
scroll to position [11756, 0]
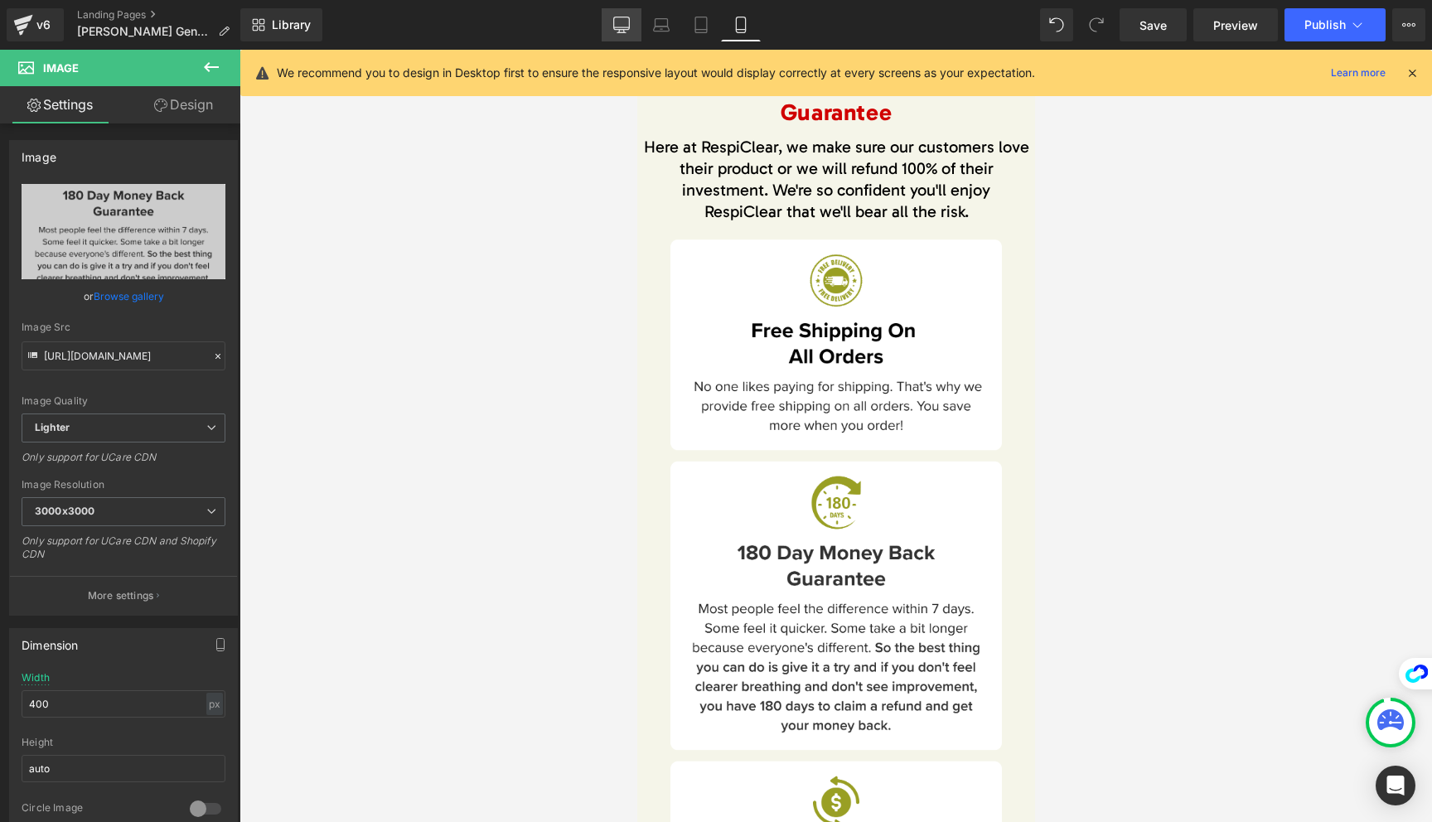
click at [624, 21] on icon at bounding box center [621, 25] width 17 height 17
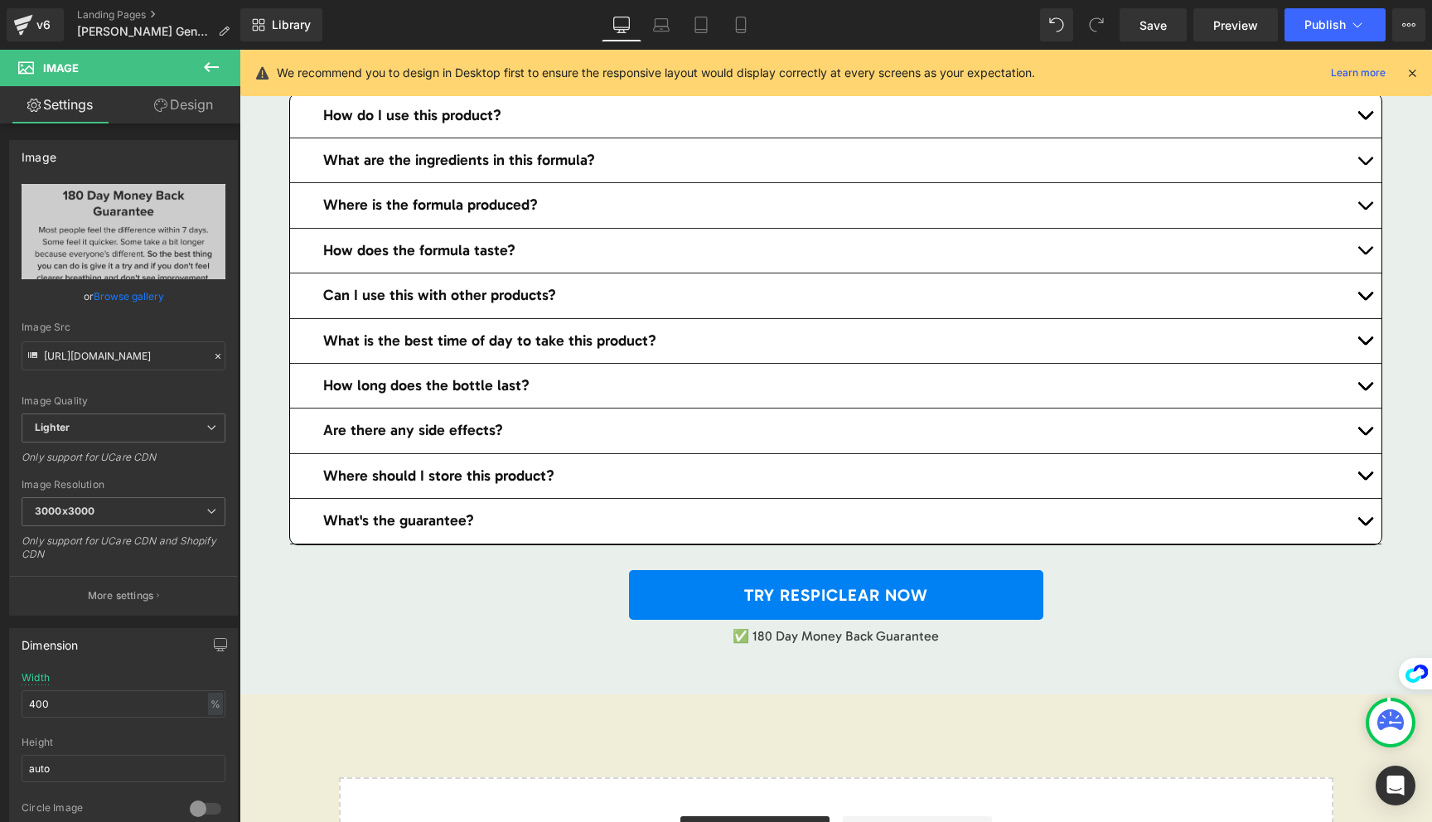
scroll to position [10484, 0]
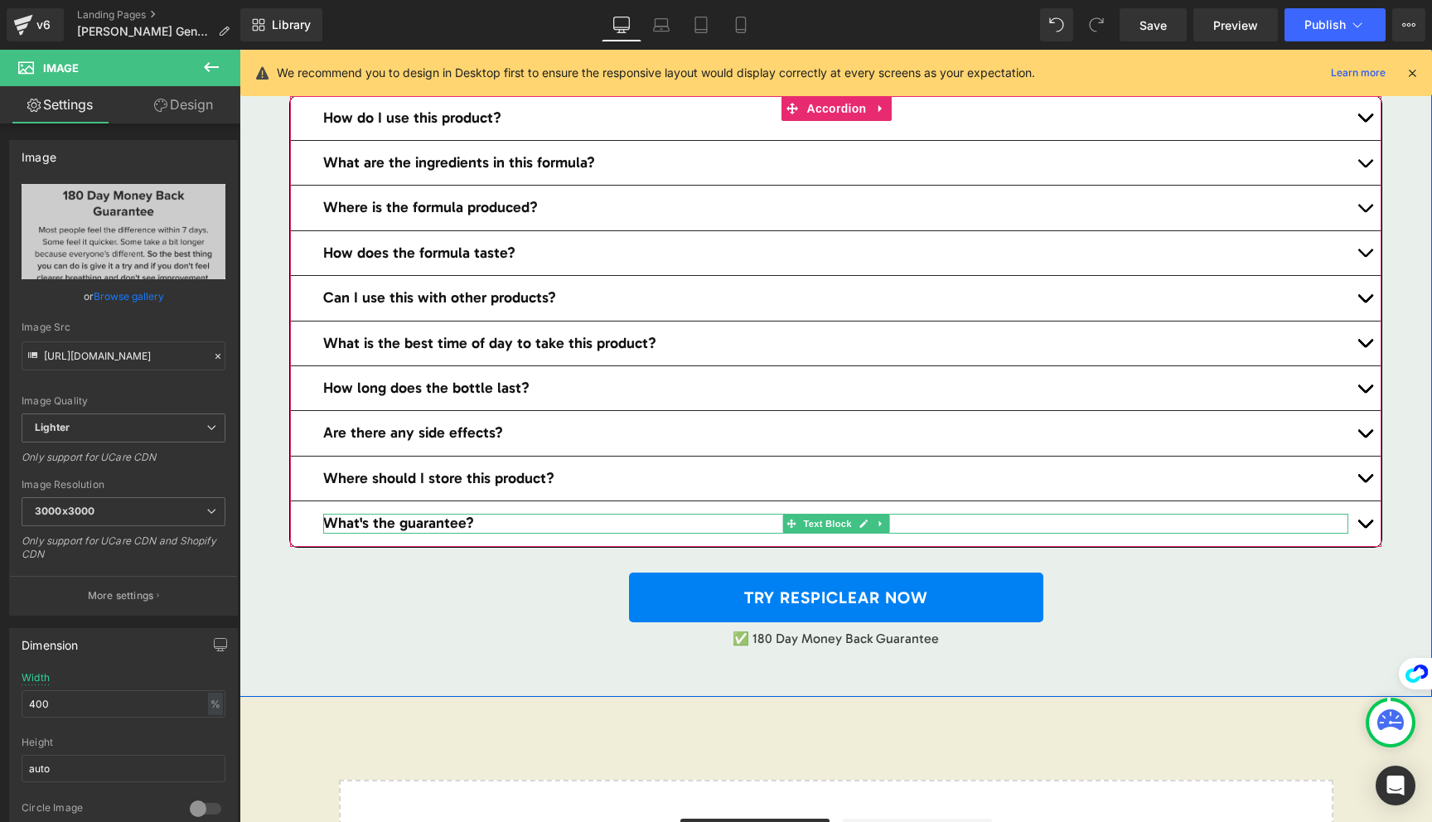
click at [873, 514] on link at bounding box center [880, 524] width 17 height 20
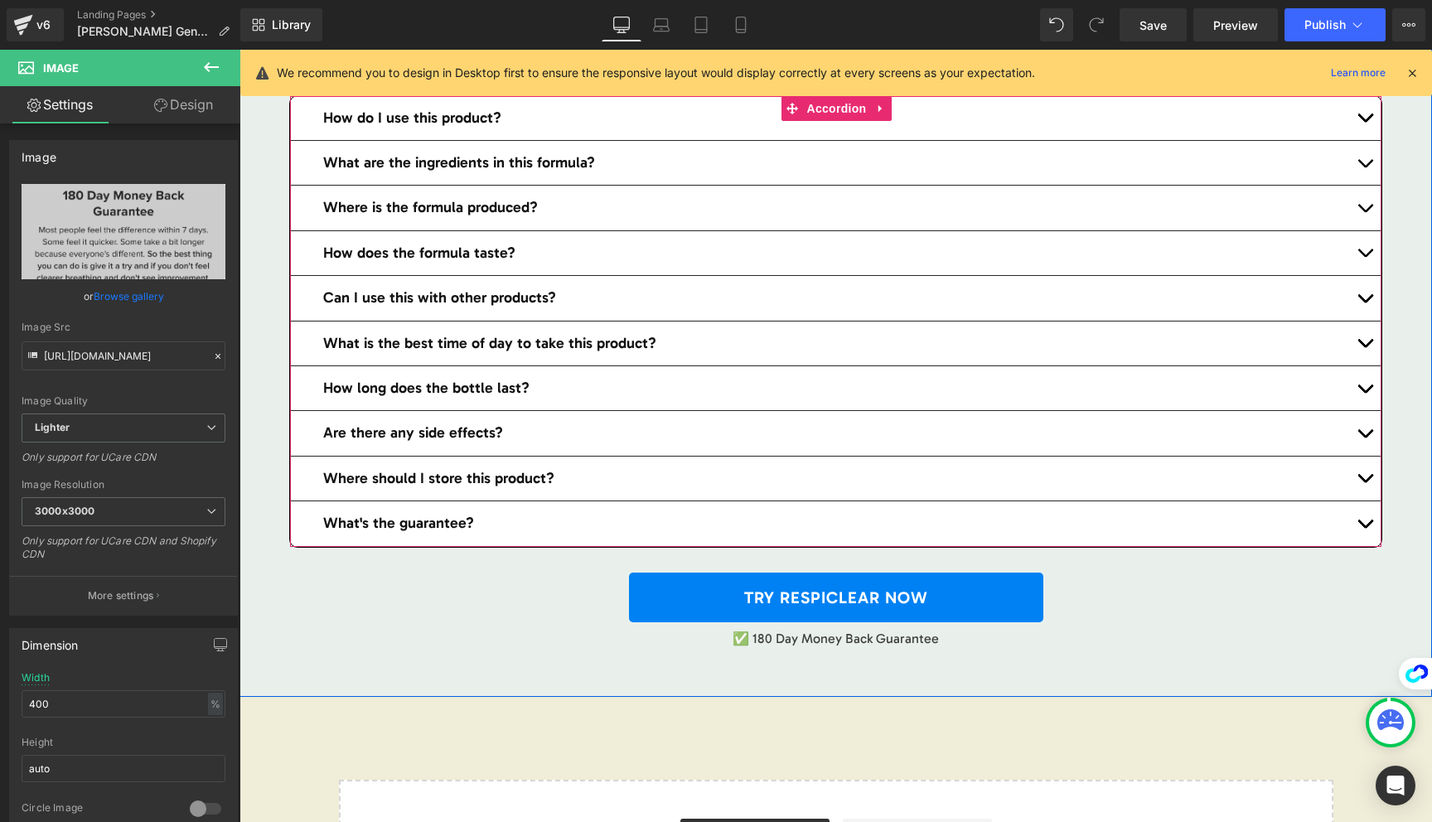
click at [1359, 501] on button "button" at bounding box center [1364, 523] width 33 height 44
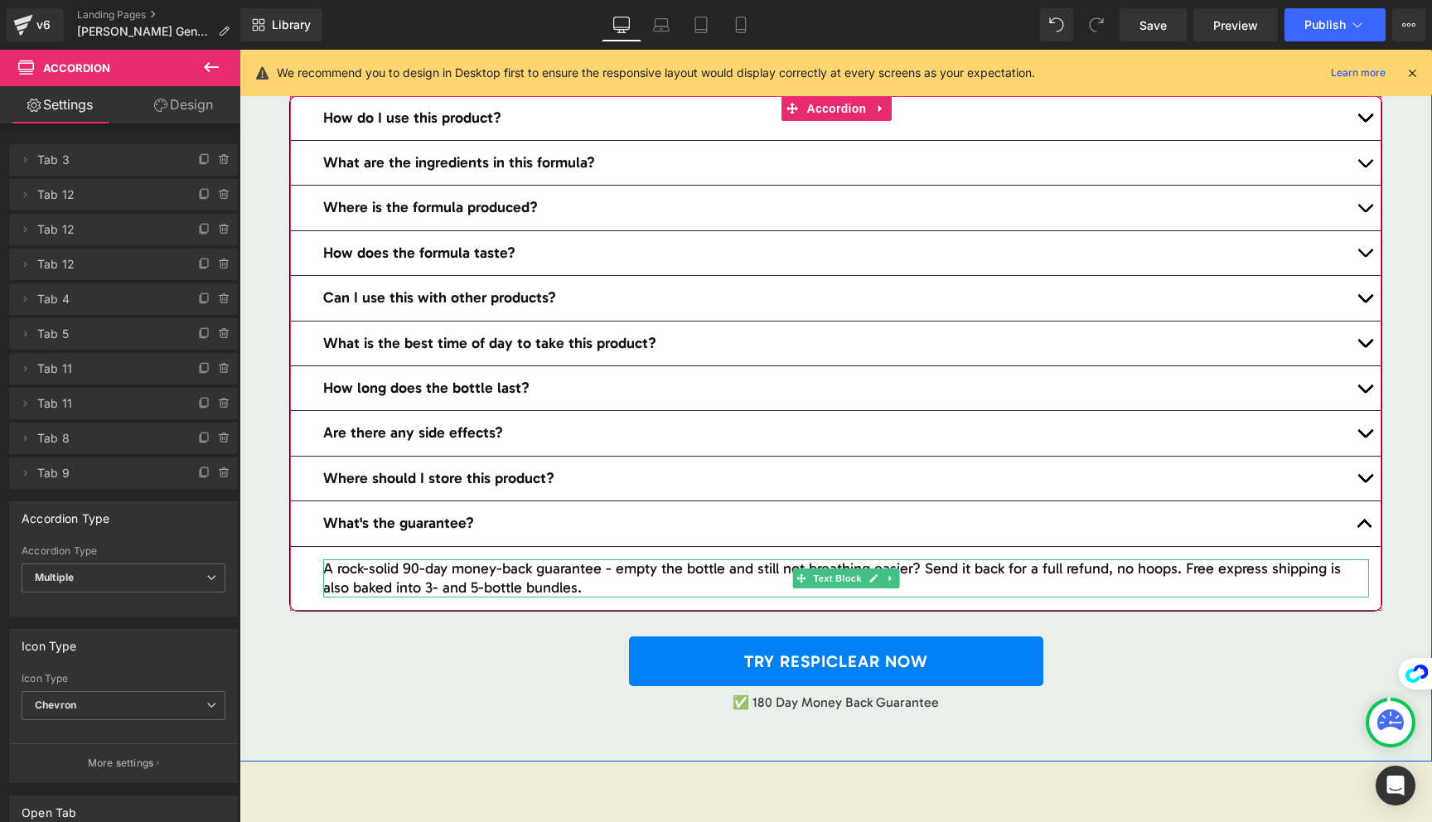
click at [410, 559] on p "A rock-solid 90-day money-back guarantee - empty the bottle and still not breat…" at bounding box center [846, 578] width 1046 height 39
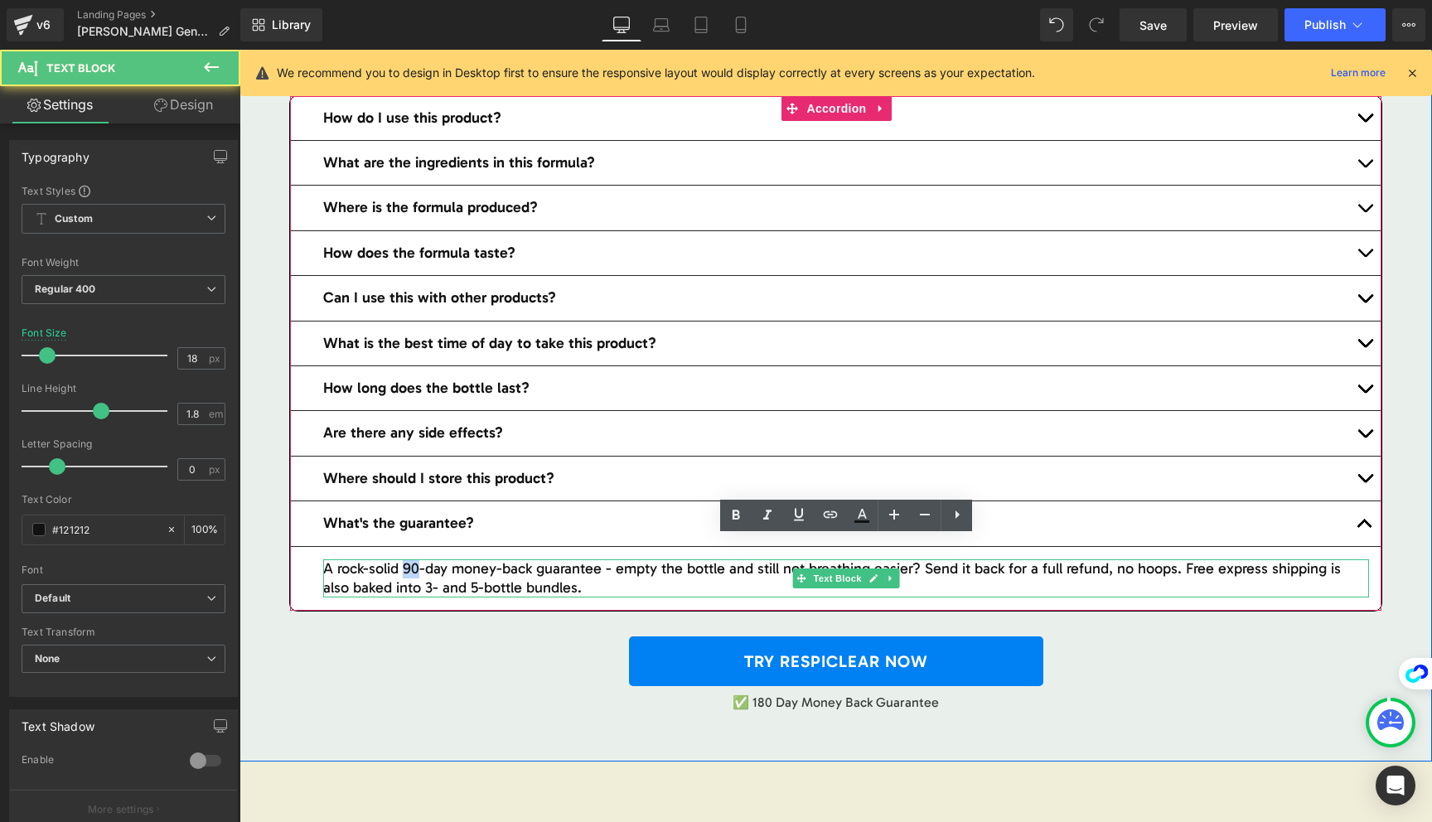
click at [410, 559] on p "A rock-solid 90-day money-back guarantee - empty the bottle and still not breat…" at bounding box center [846, 578] width 1046 height 39
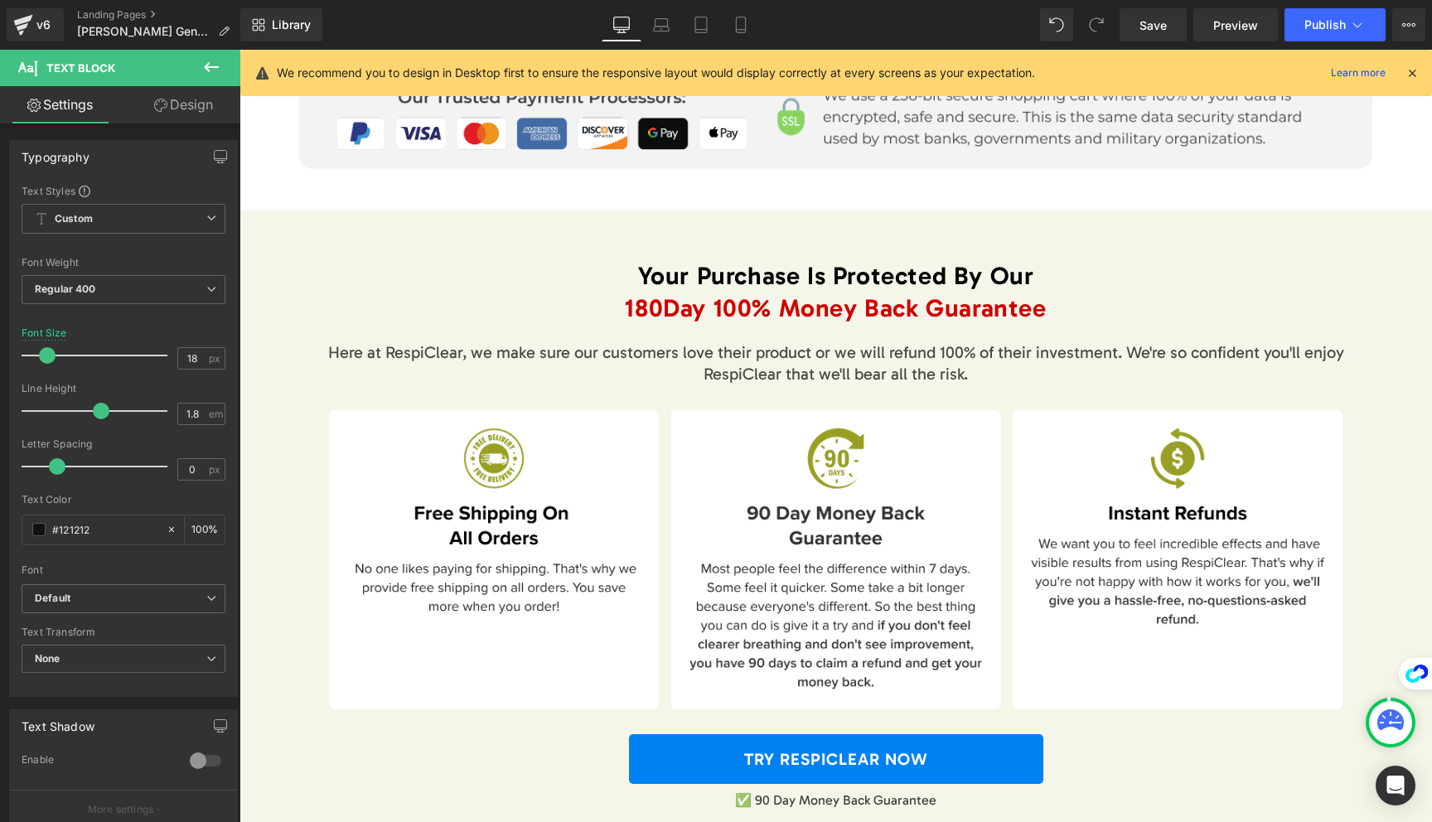
scroll to position [7406, 0]
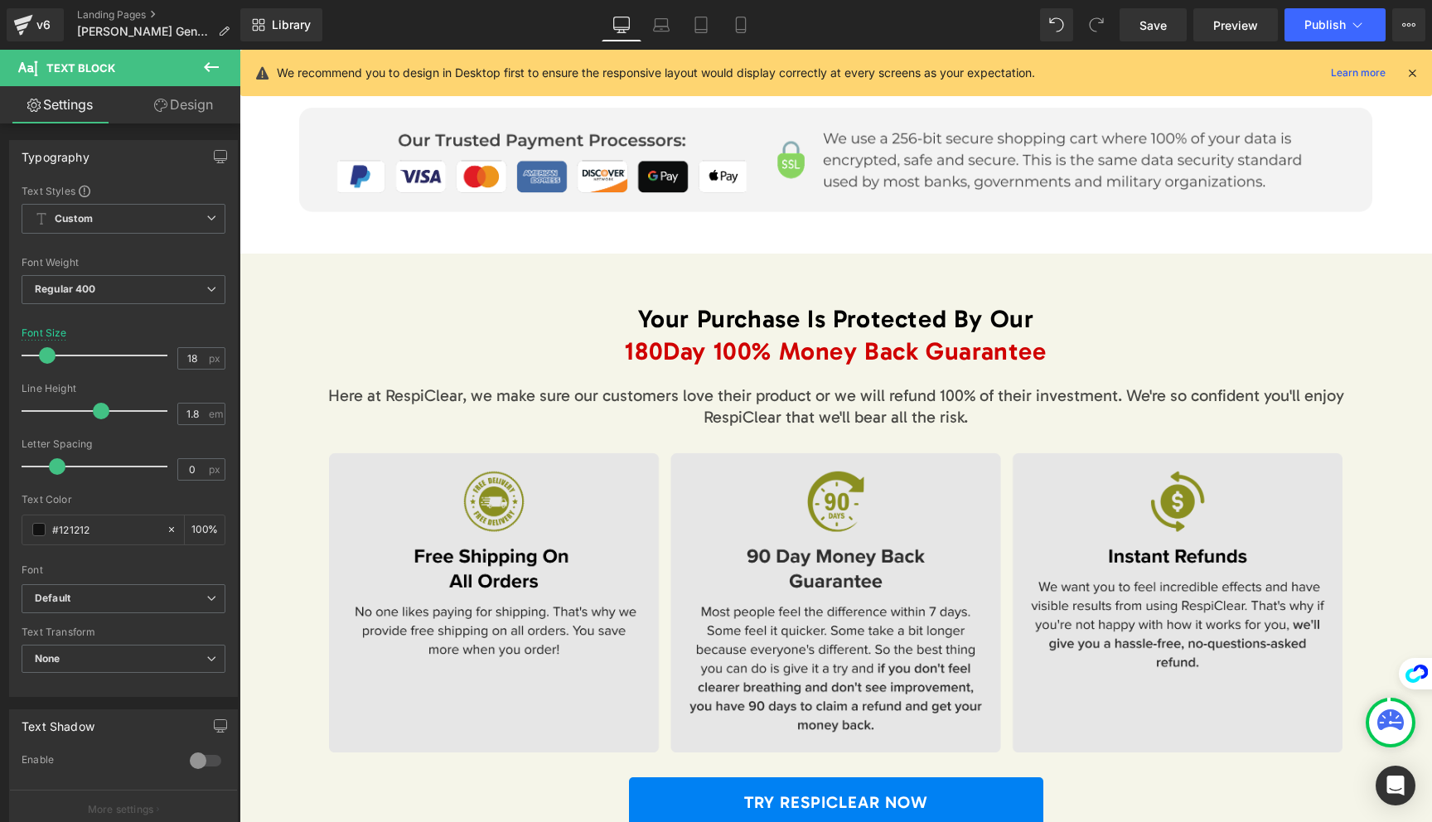
click at [729, 464] on img at bounding box center [836, 603] width 1014 height 300
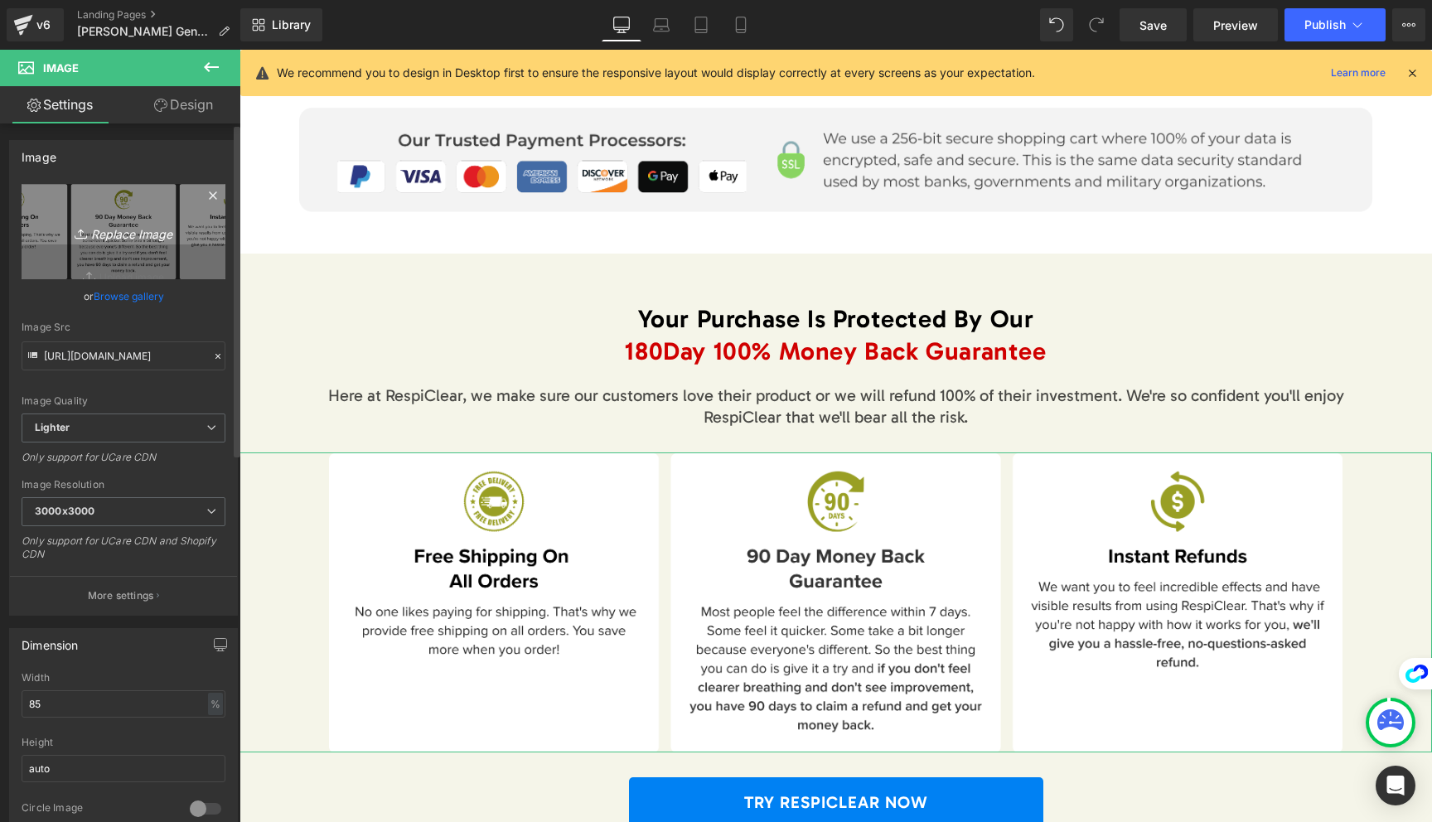
click at [133, 237] on icon "Replace Image" at bounding box center [123, 231] width 133 height 21
type input "C:\fakepath\Frame 1000003015 (4)-min.png"
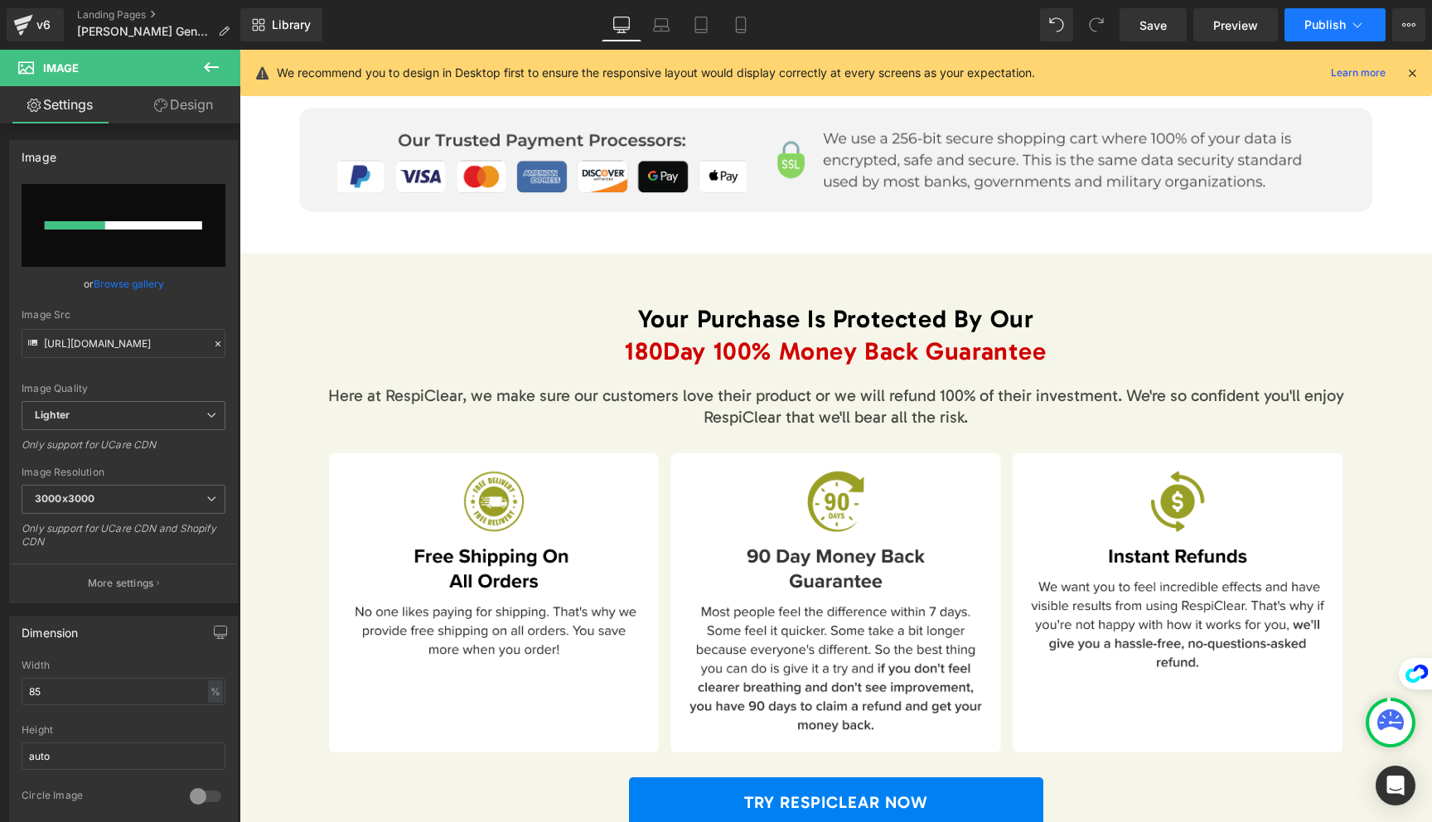
click at [1316, 17] on button "Publish" at bounding box center [1335, 24] width 101 height 33
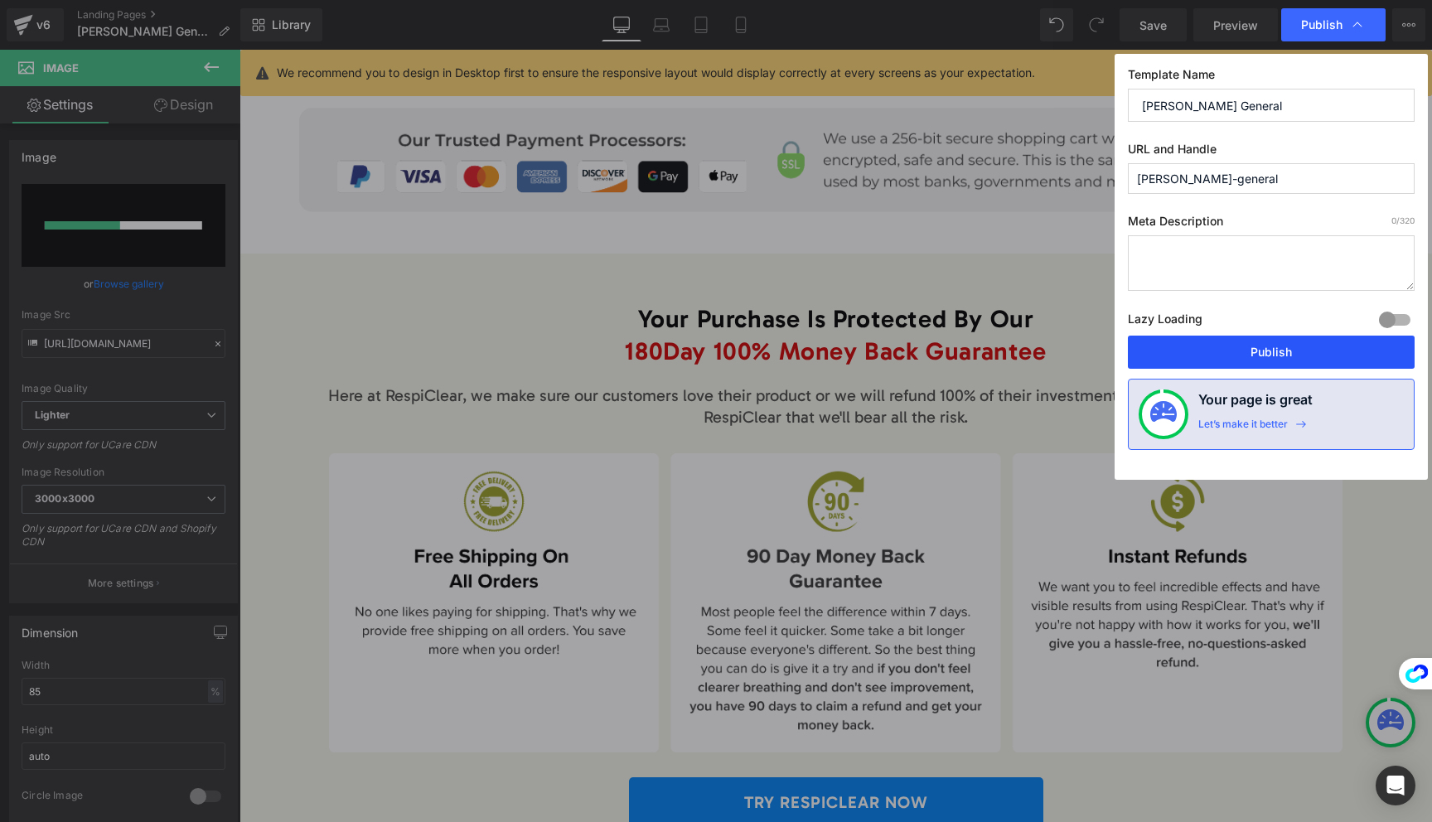
click at [1245, 352] on button "Publish" at bounding box center [1271, 352] width 287 height 33
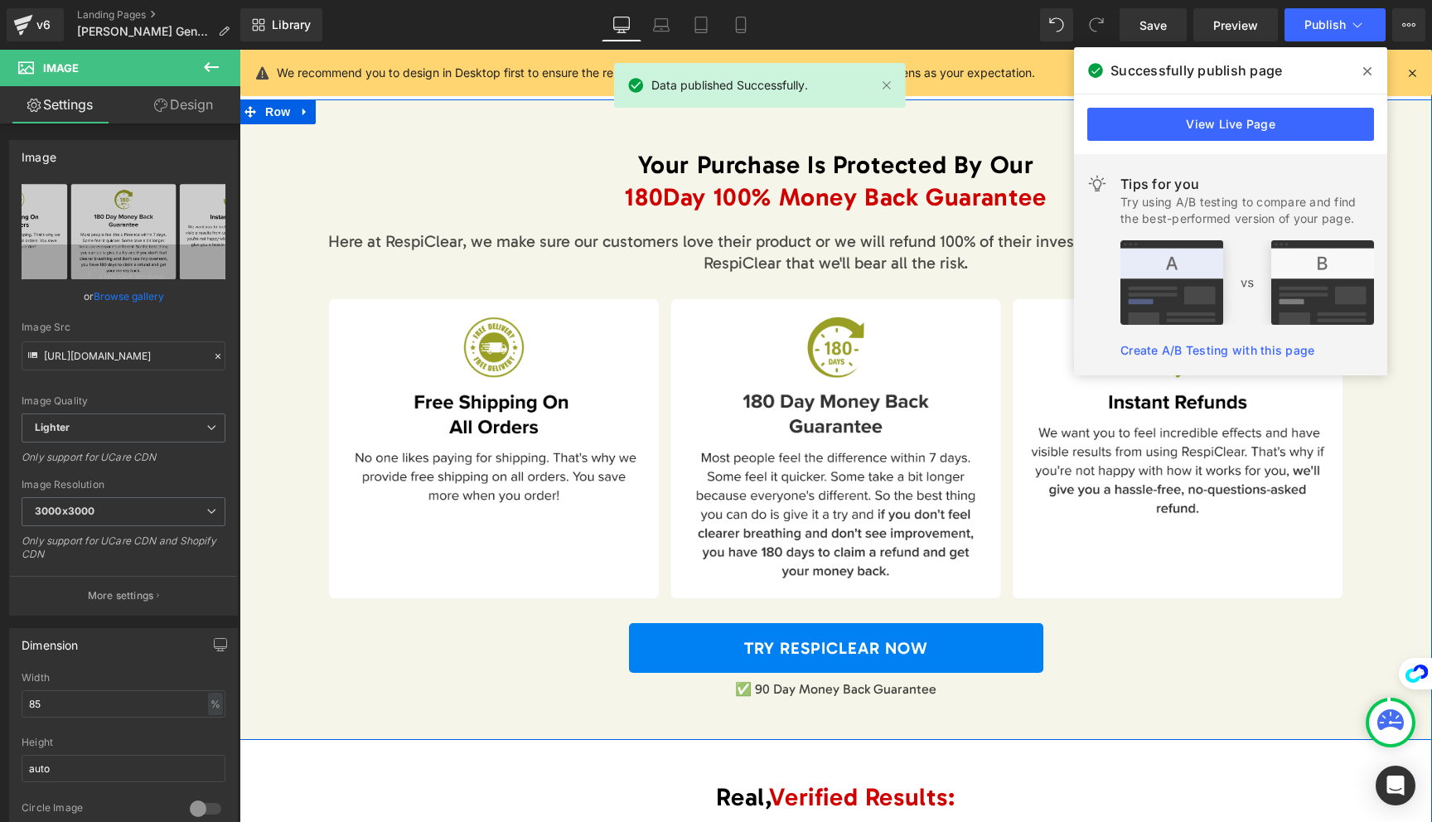
scroll to position [7509, 0]
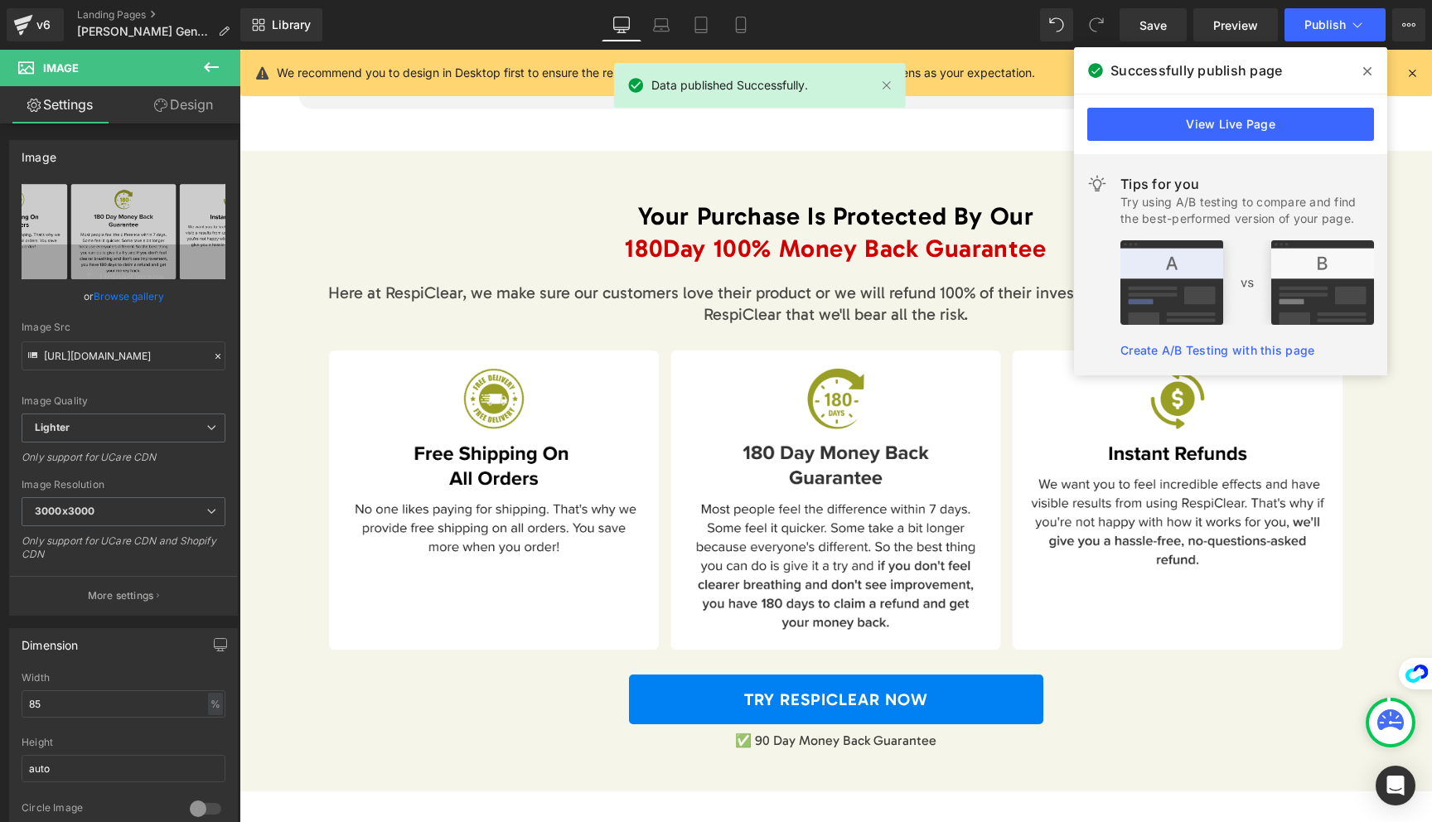
click at [1367, 72] on icon at bounding box center [1367, 71] width 8 height 13
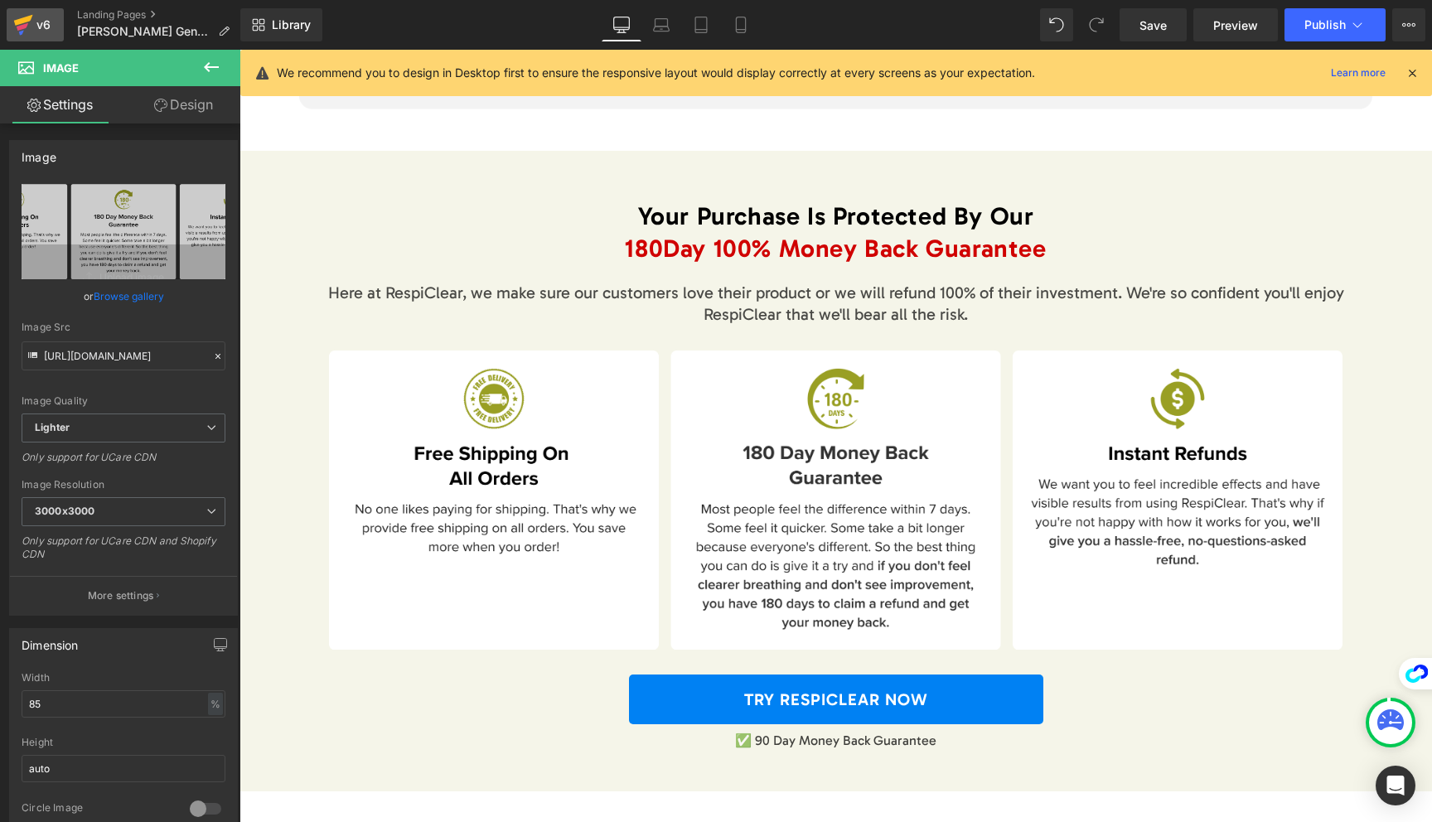
click at [34, 26] on div "v6" at bounding box center [43, 25] width 21 height 22
